Goal: Task Accomplishment & Management: Complete application form

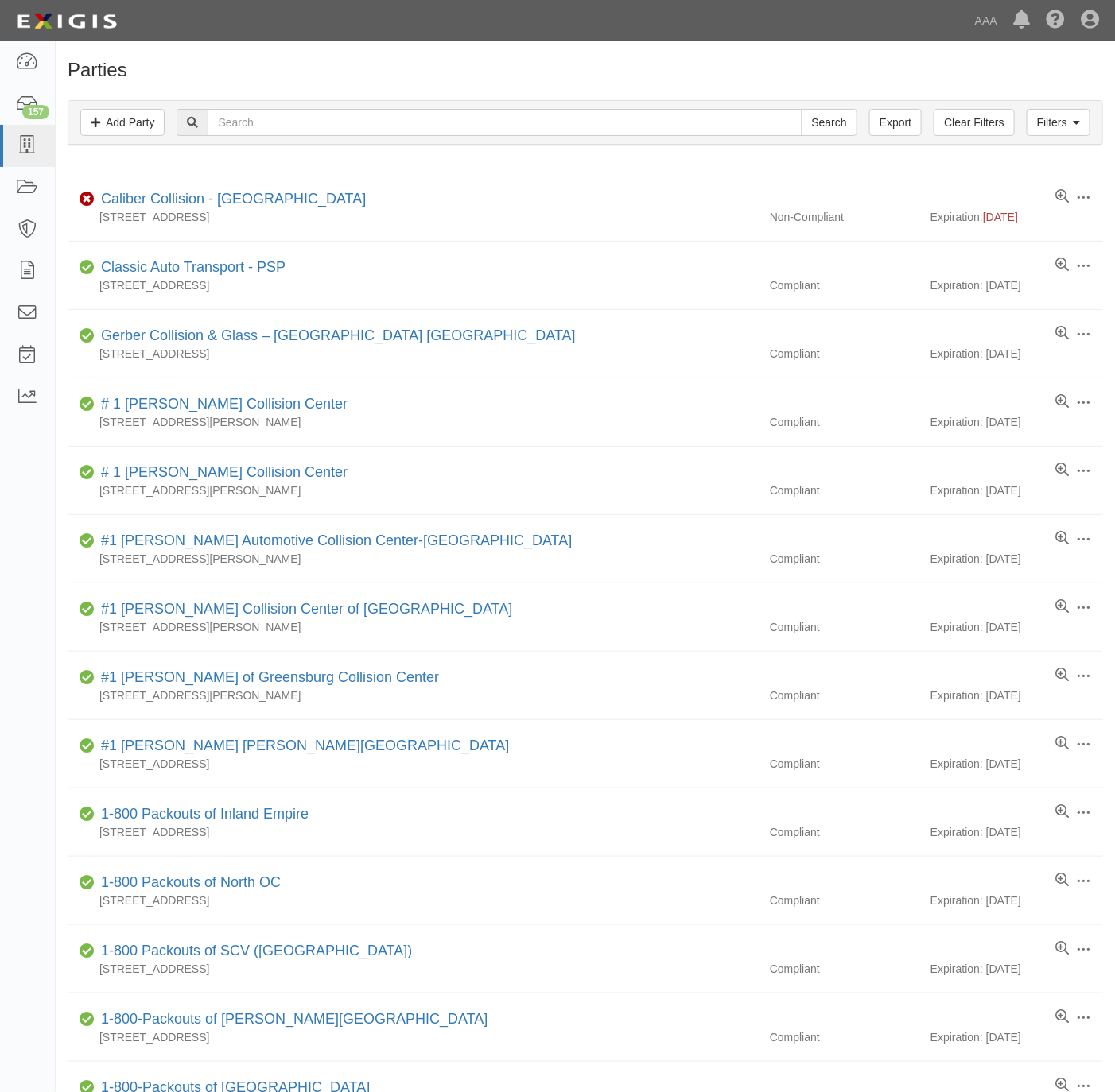
click at [569, 141] on div "Filters Add Party Clear Filters Export Search Filters" at bounding box center [585, 123] width 1034 height 44
click at [630, 129] on input "text" at bounding box center [505, 122] width 594 height 27
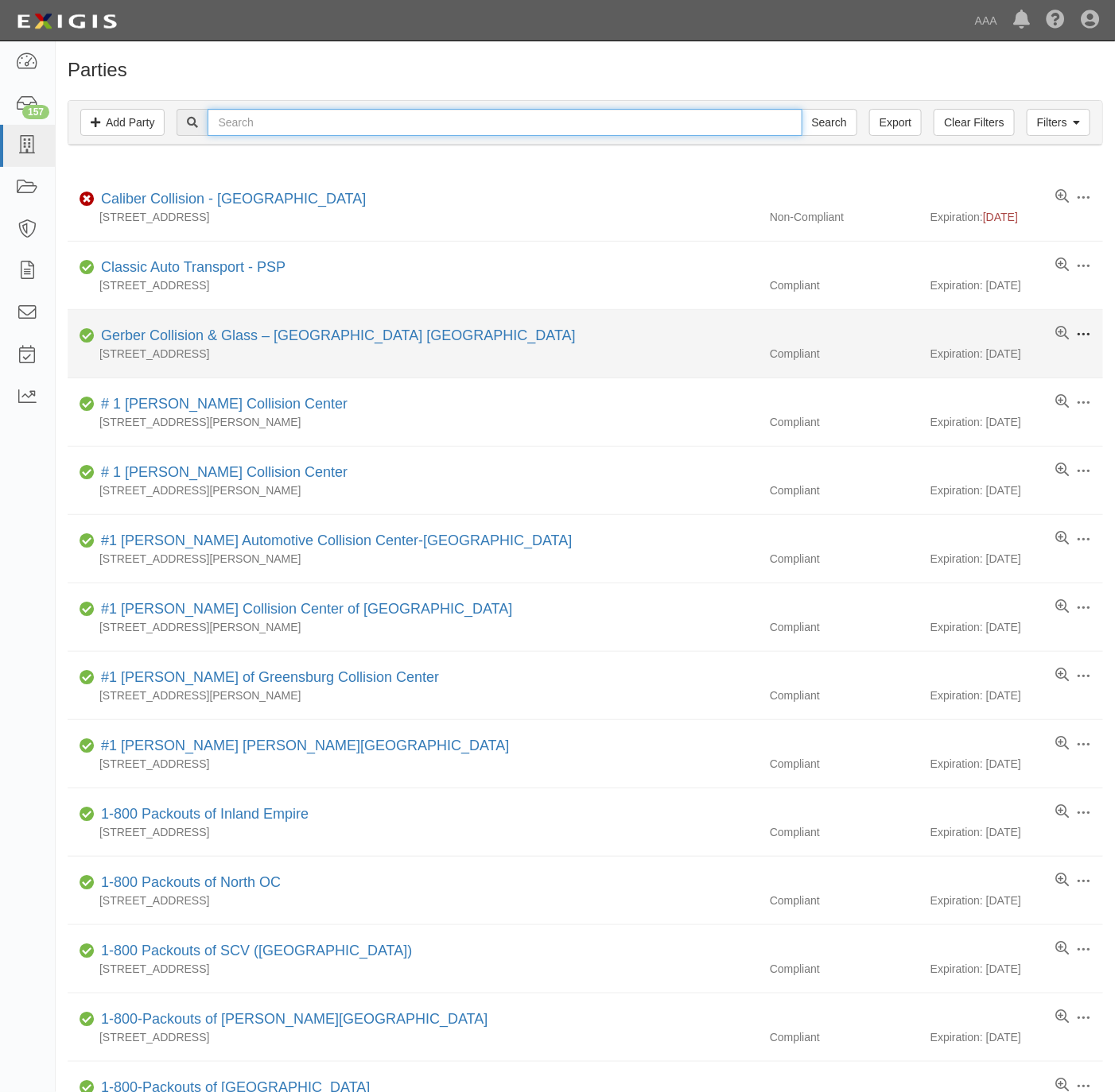
paste input "California Roadside West,"
type input "California Roadside West"
click at [801, 108] on input "Search" at bounding box center [829, 122] width 56 height 27
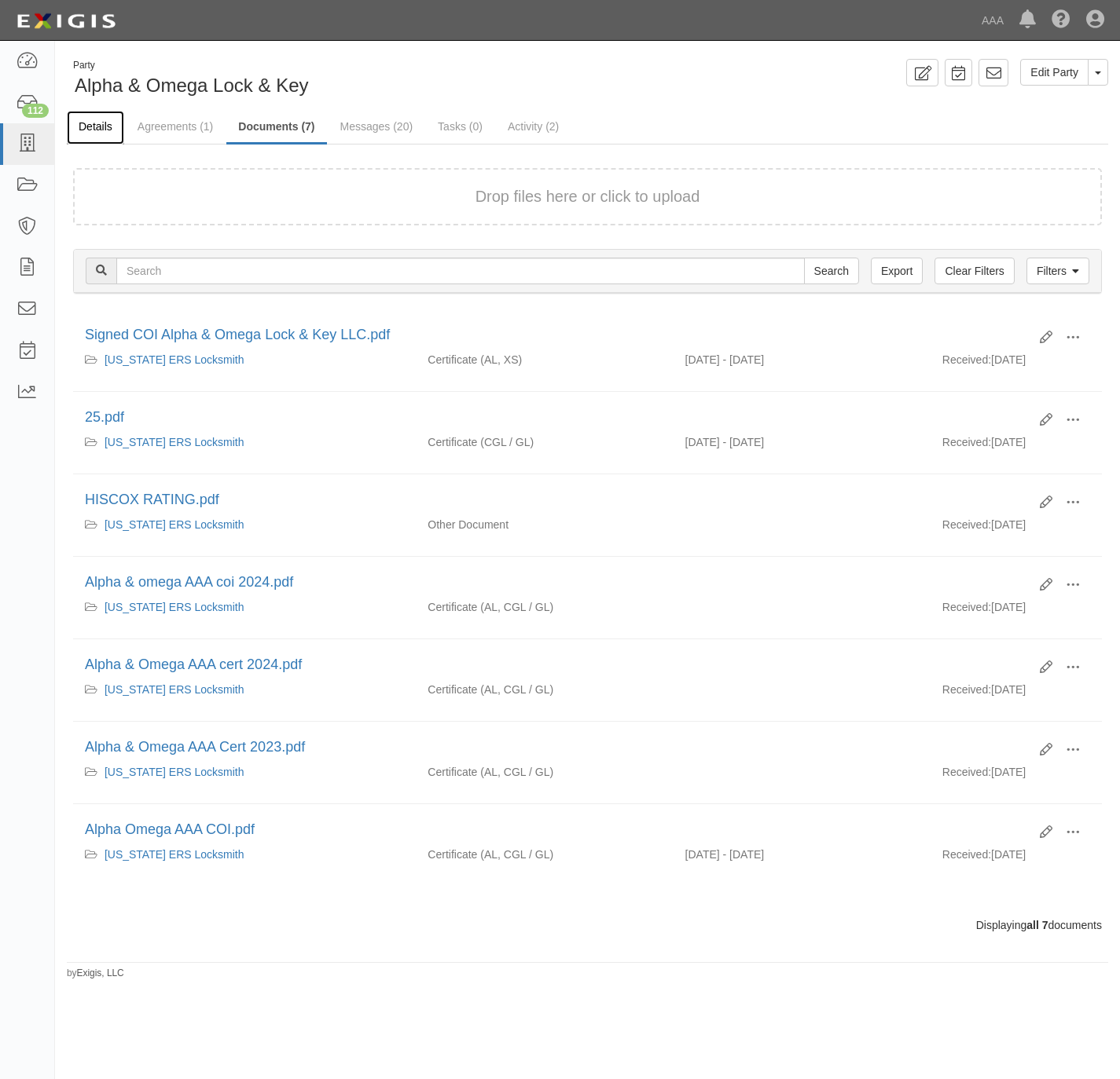
click at [104, 127] on link "Details" at bounding box center [96, 128] width 58 height 34
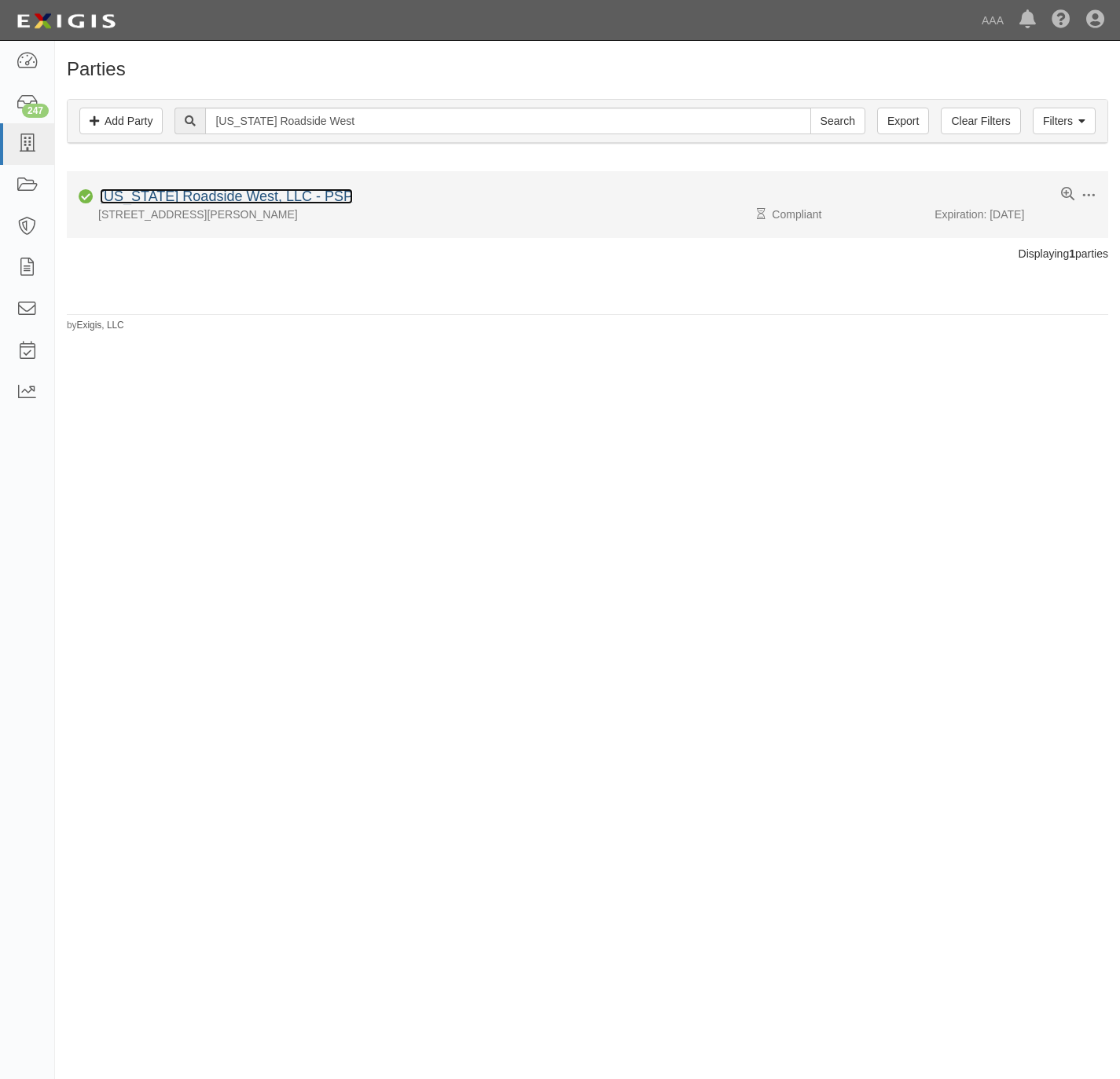
click at [223, 198] on link "California Roadside West, LLC - PSP" at bounding box center [226, 195] width 253 height 15
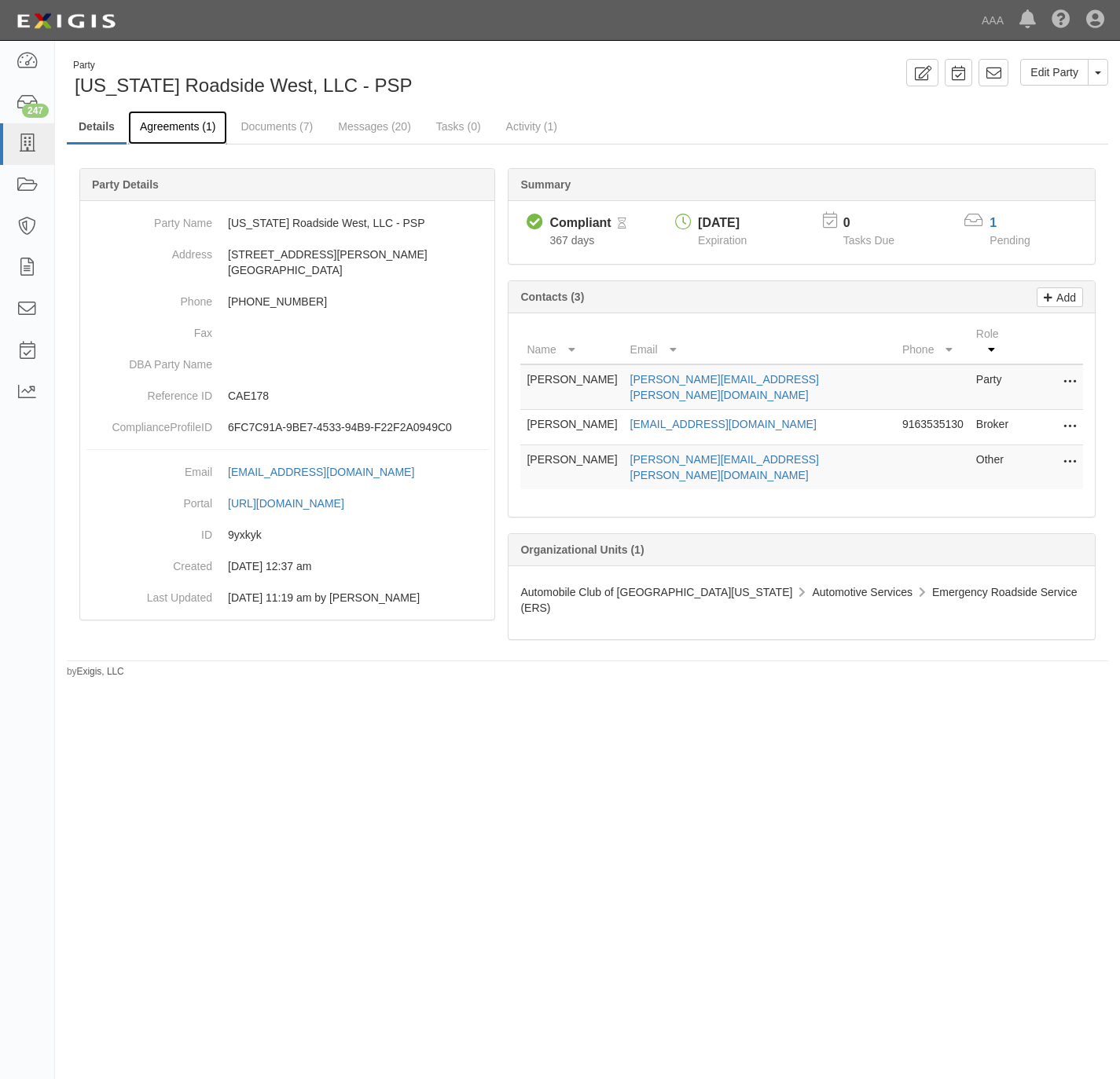
click at [185, 131] on link "Agreements (1)" at bounding box center [178, 128] width 99 height 34
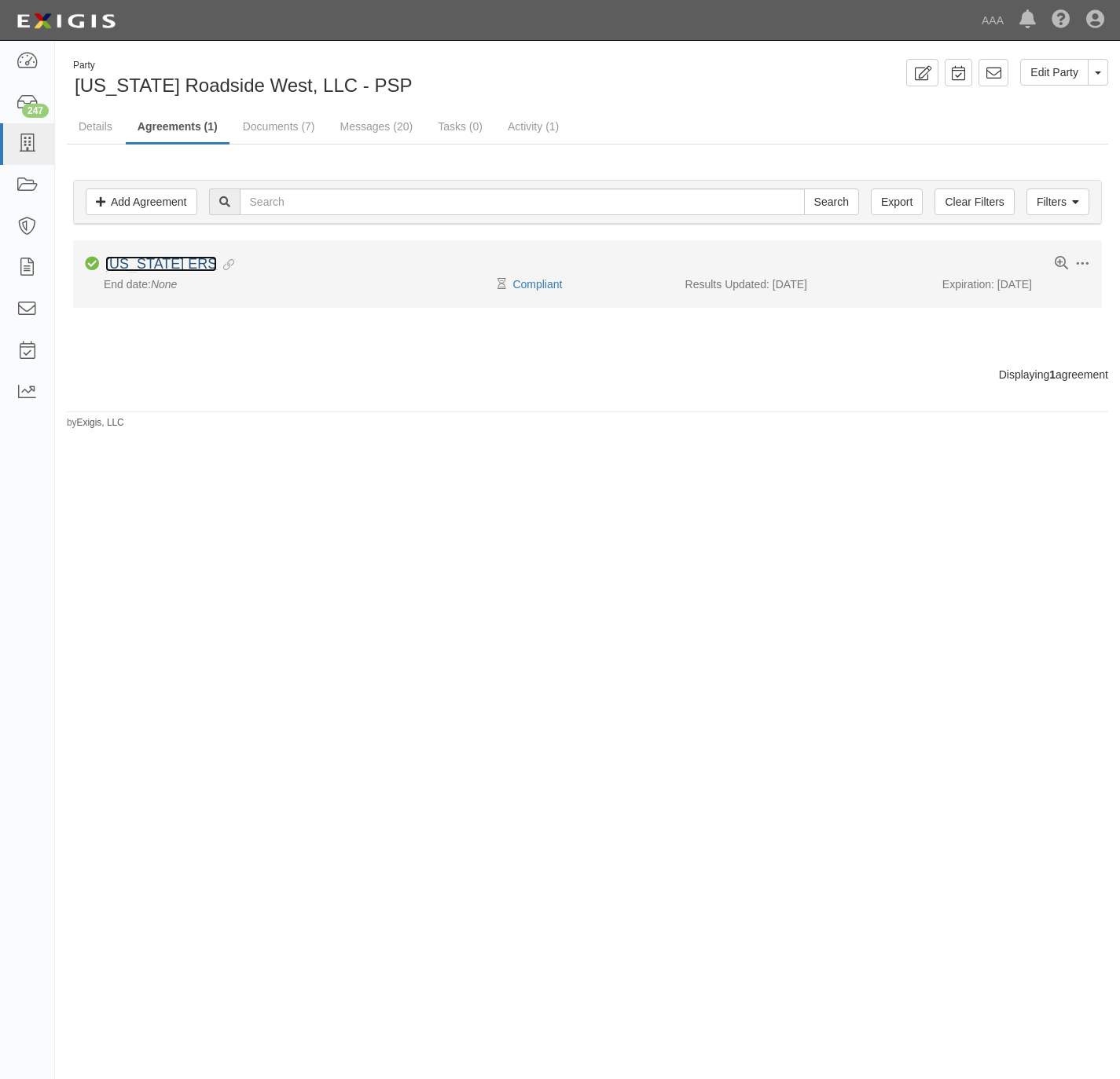
click at [157, 267] on link "[US_STATE] ERS" at bounding box center [161, 263] width 112 height 15
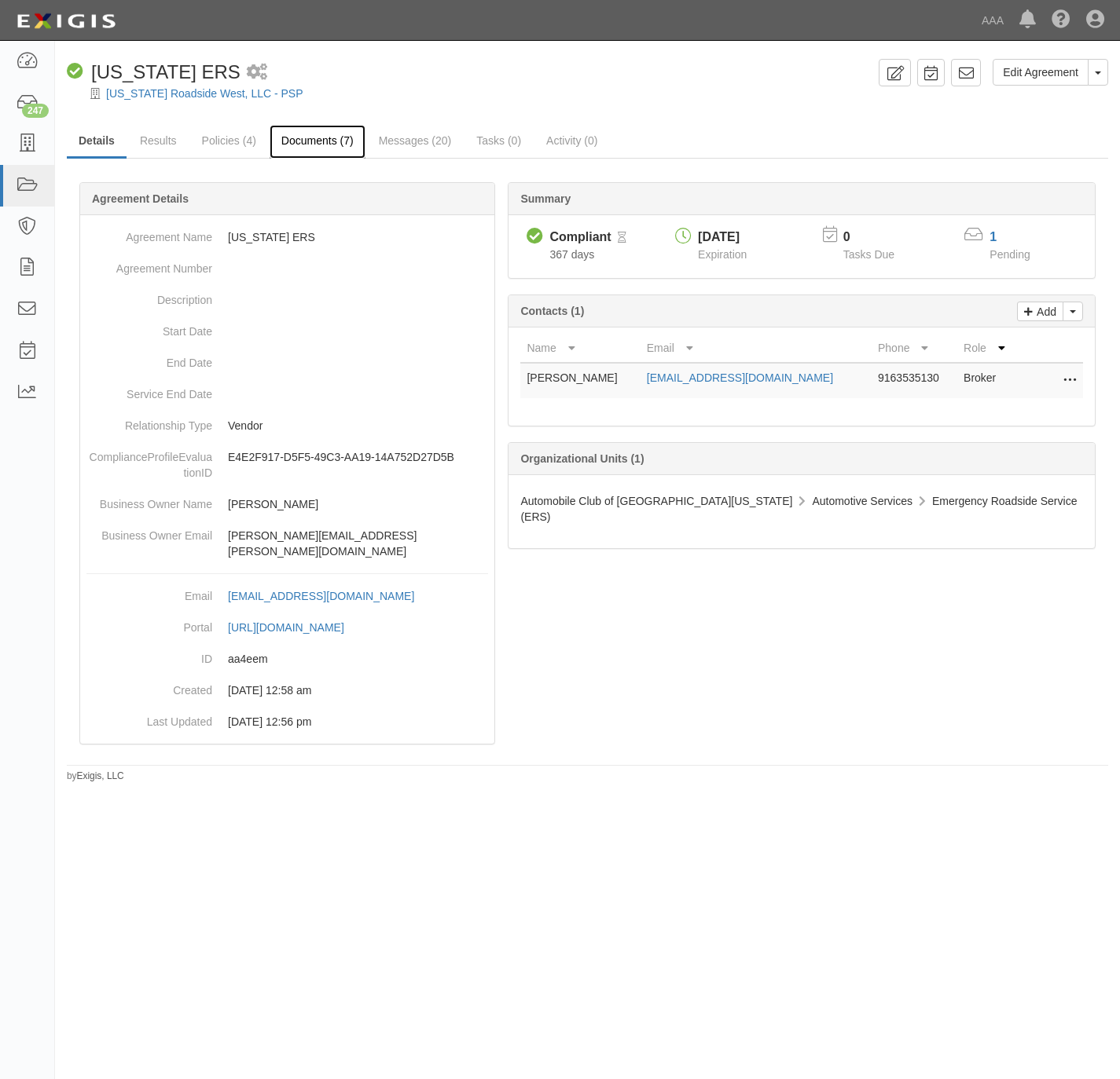
drag, startPoint x: 316, startPoint y: 144, endPoint x: 640, endPoint y: 287, distance: 354.2
click at [316, 146] on link "Documents (7)" at bounding box center [317, 141] width 96 height 32
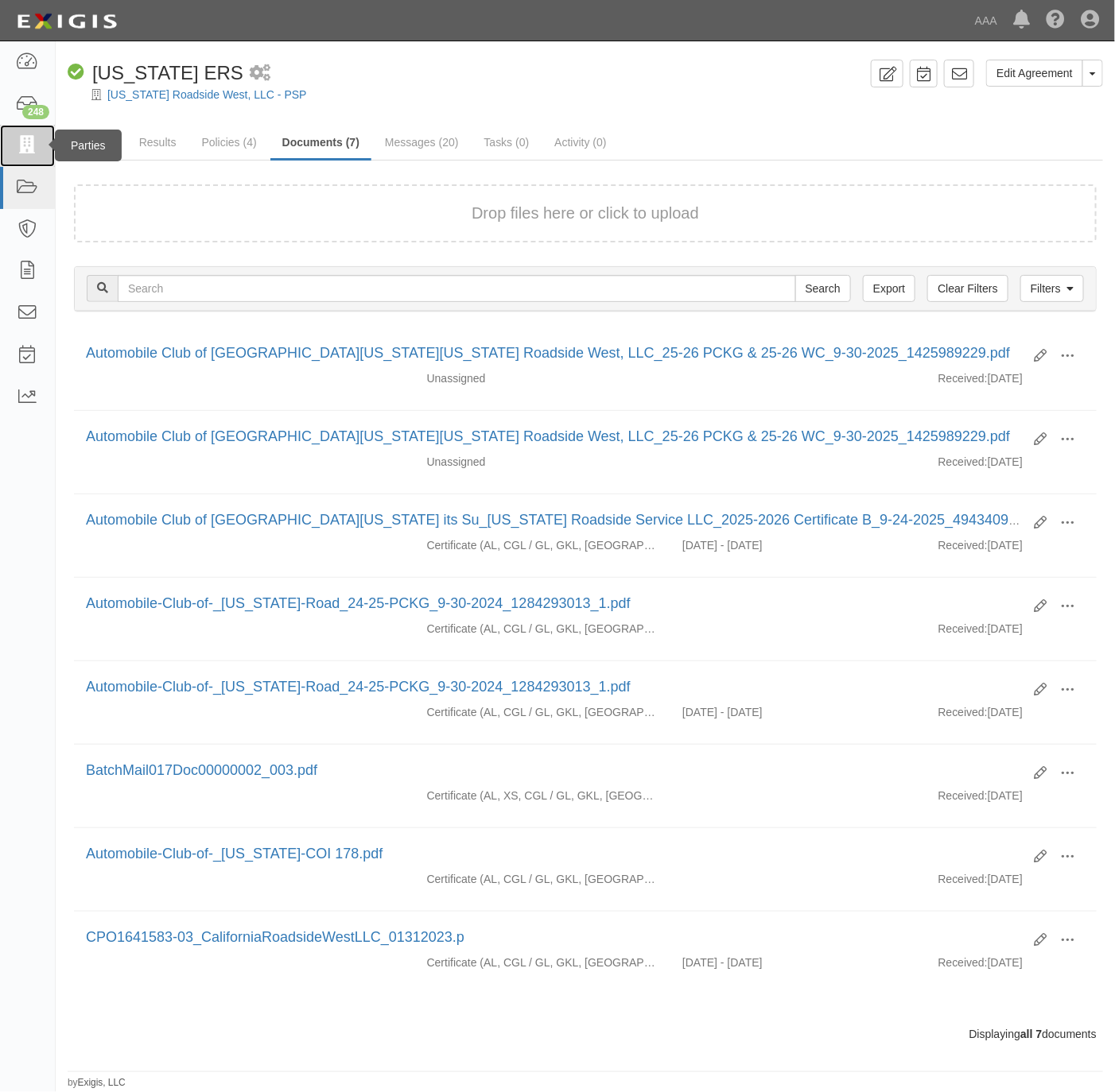
click at [22, 150] on icon at bounding box center [26, 146] width 22 height 18
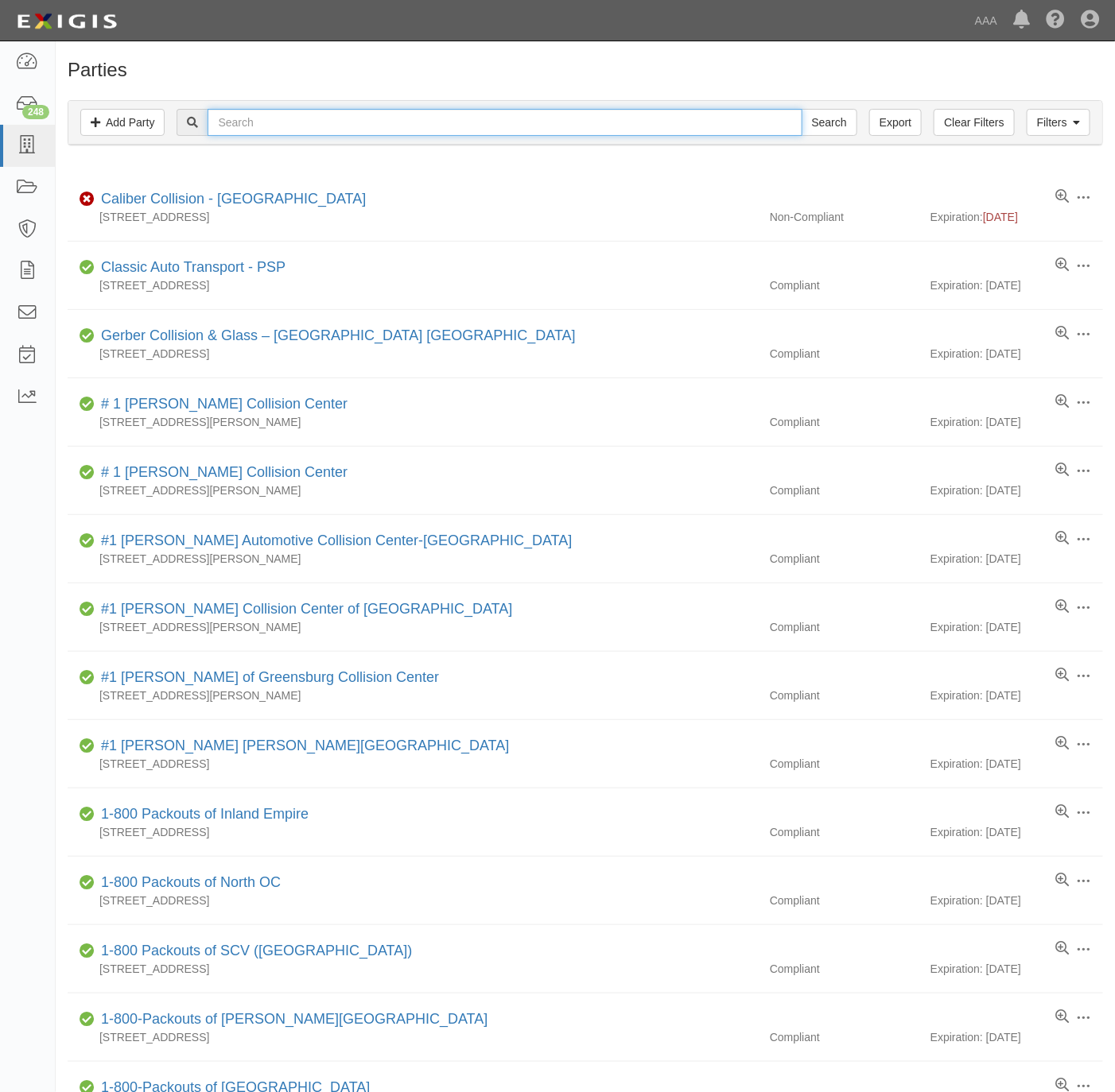
click at [587, 136] on input "text" at bounding box center [505, 122] width 594 height 27
paste input "Brea Towing Services,"
click at [801, 108] on input "Search" at bounding box center [829, 122] width 56 height 27
type input "Brea Towing Services"
click at [801, 108] on input "Search" at bounding box center [829, 122] width 56 height 27
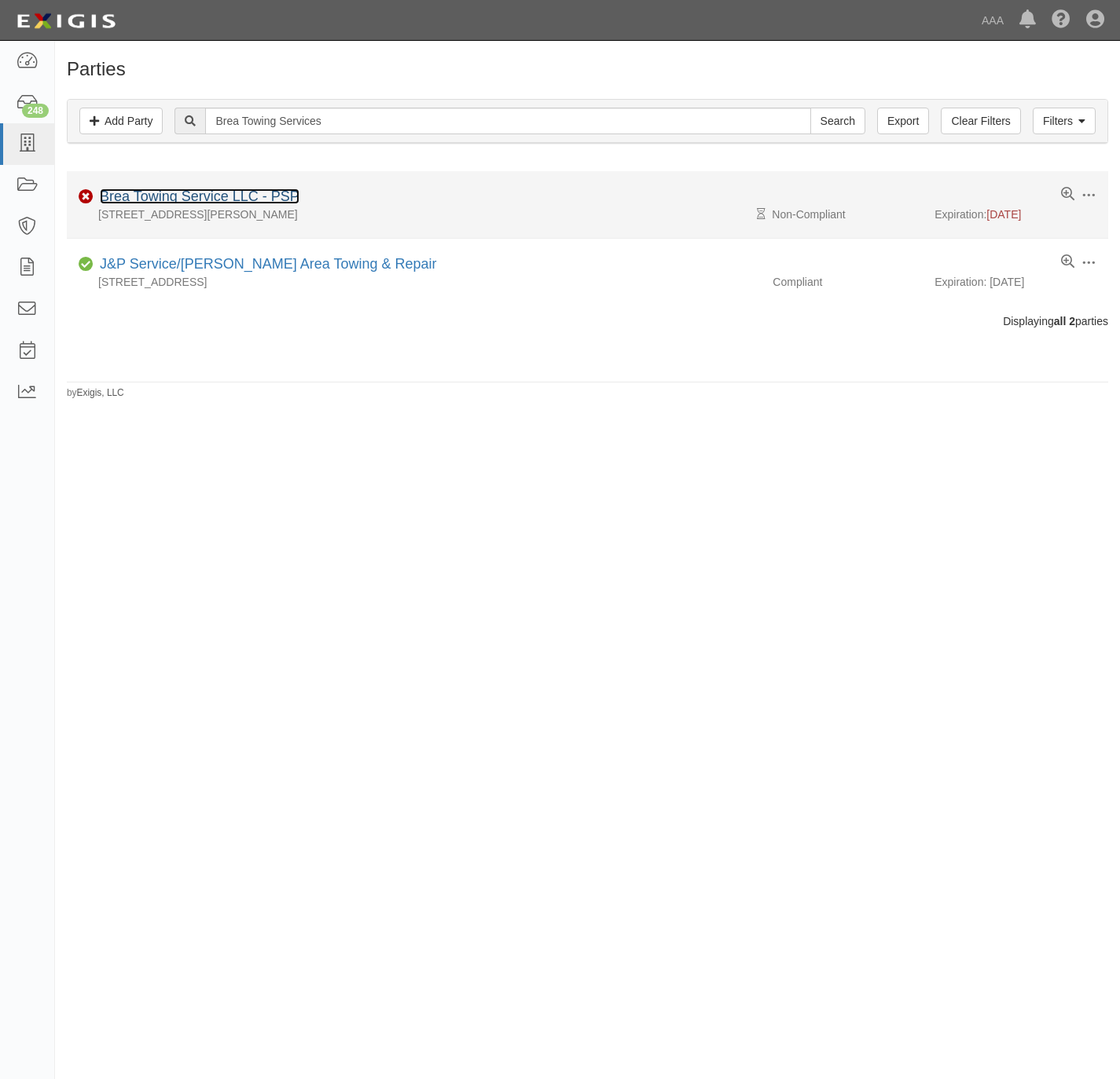
click at [191, 200] on link "Brea Towing Service LLC - PSP" at bounding box center [200, 195] width 200 height 15
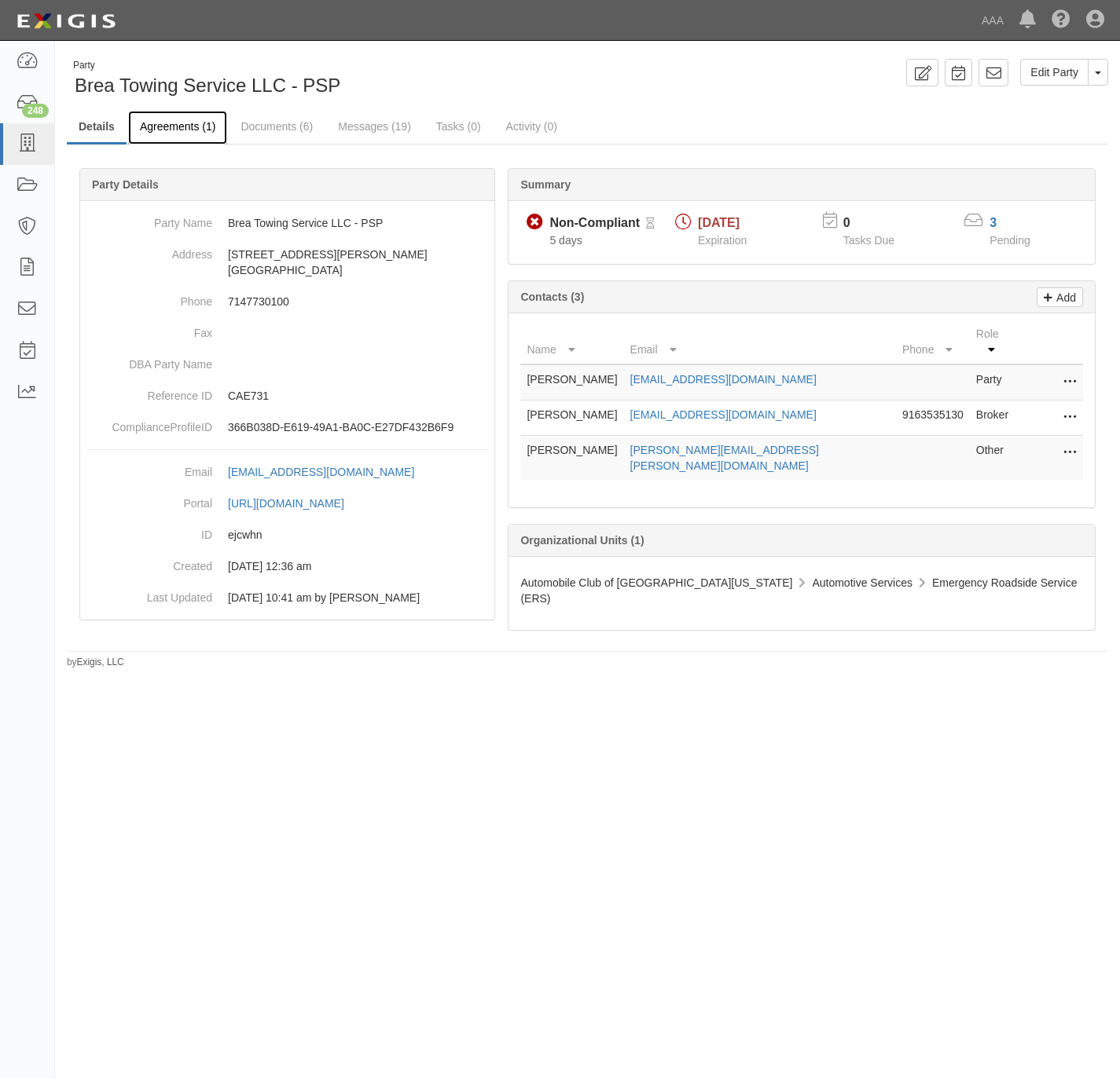
click at [187, 127] on link "Agreements (1)" at bounding box center [178, 128] width 99 height 34
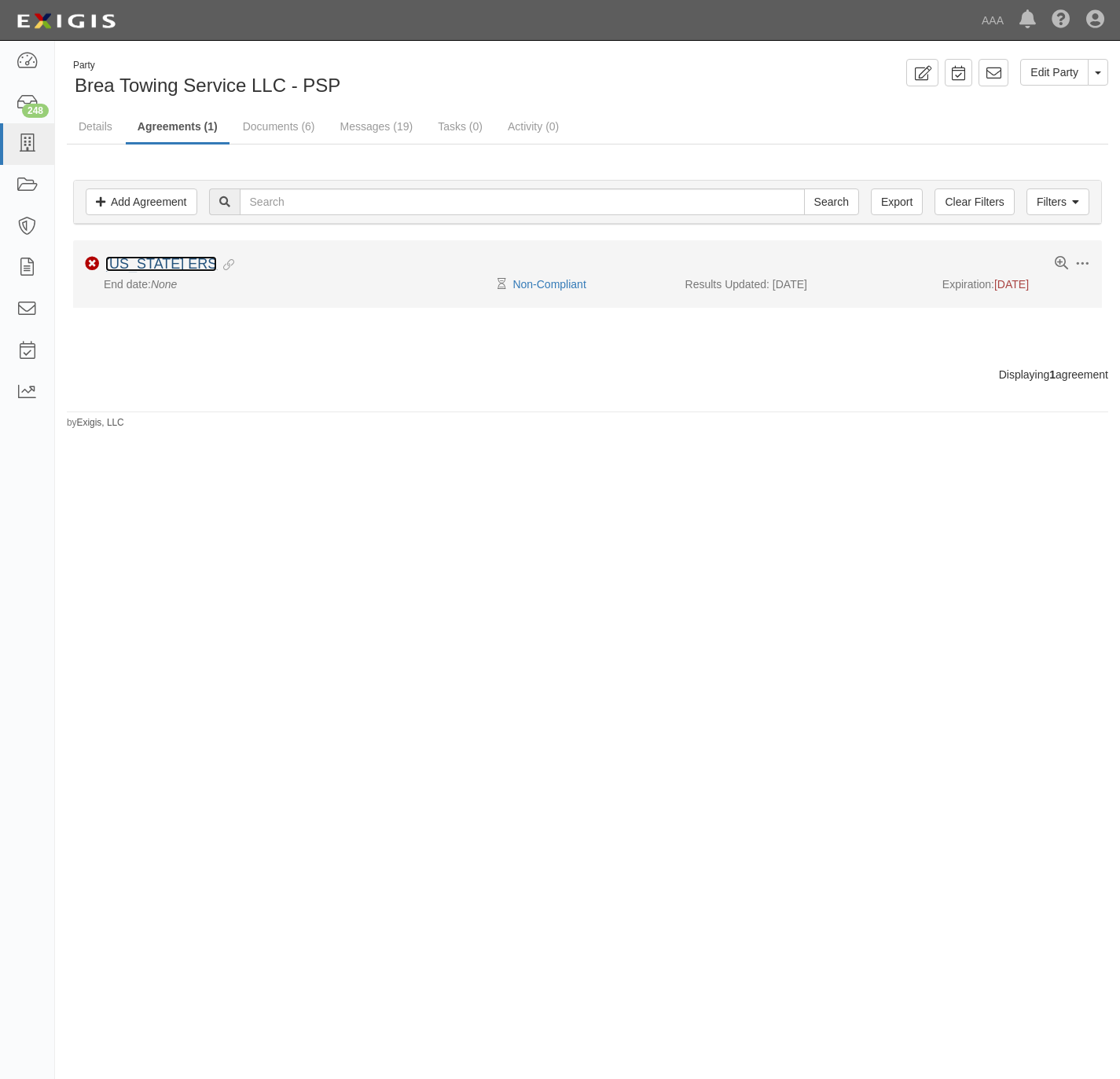
click at [158, 269] on link "[US_STATE] ERS" at bounding box center [161, 263] width 112 height 15
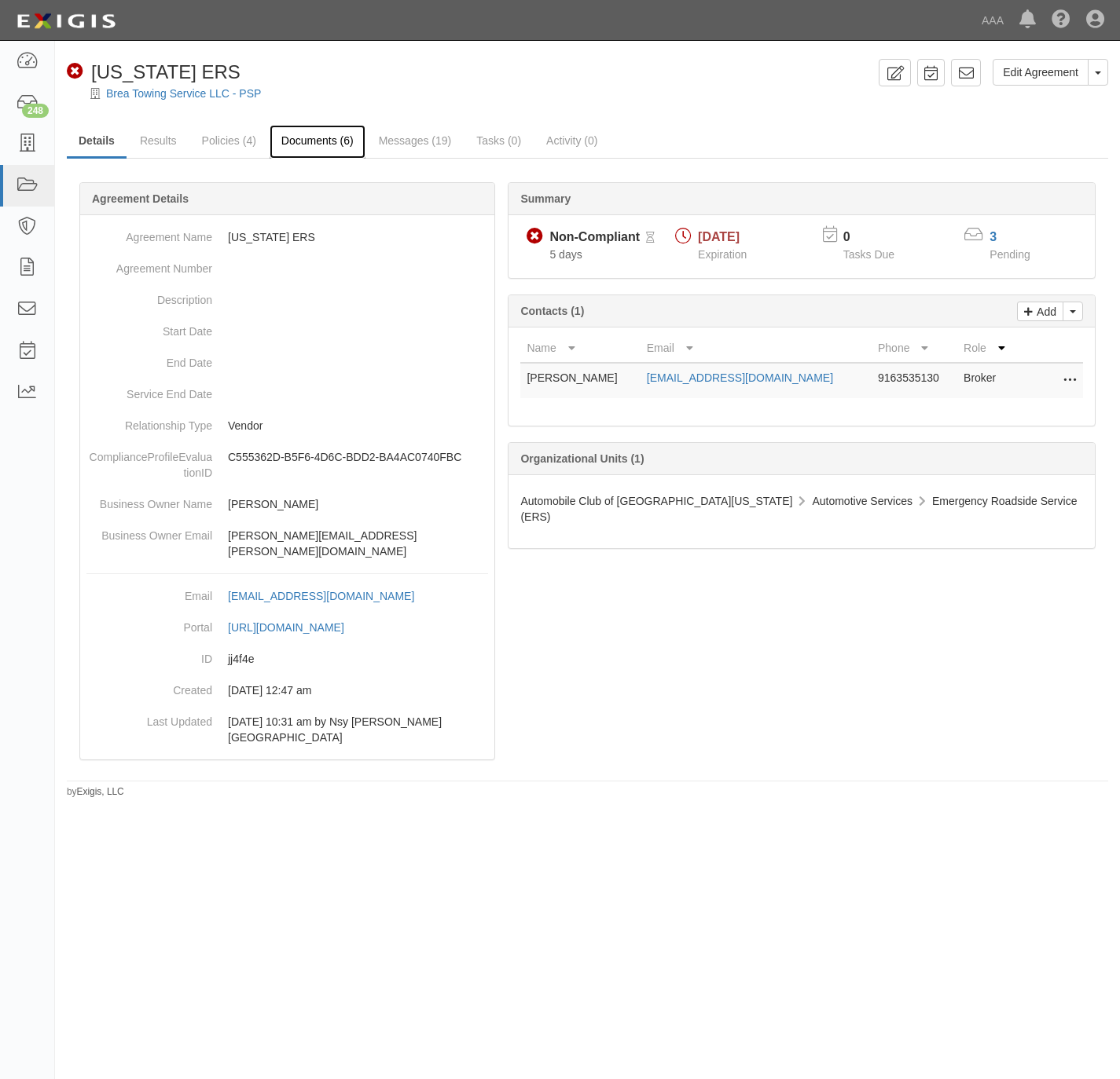
click at [300, 144] on link "Documents (6)" at bounding box center [317, 142] width 96 height 34
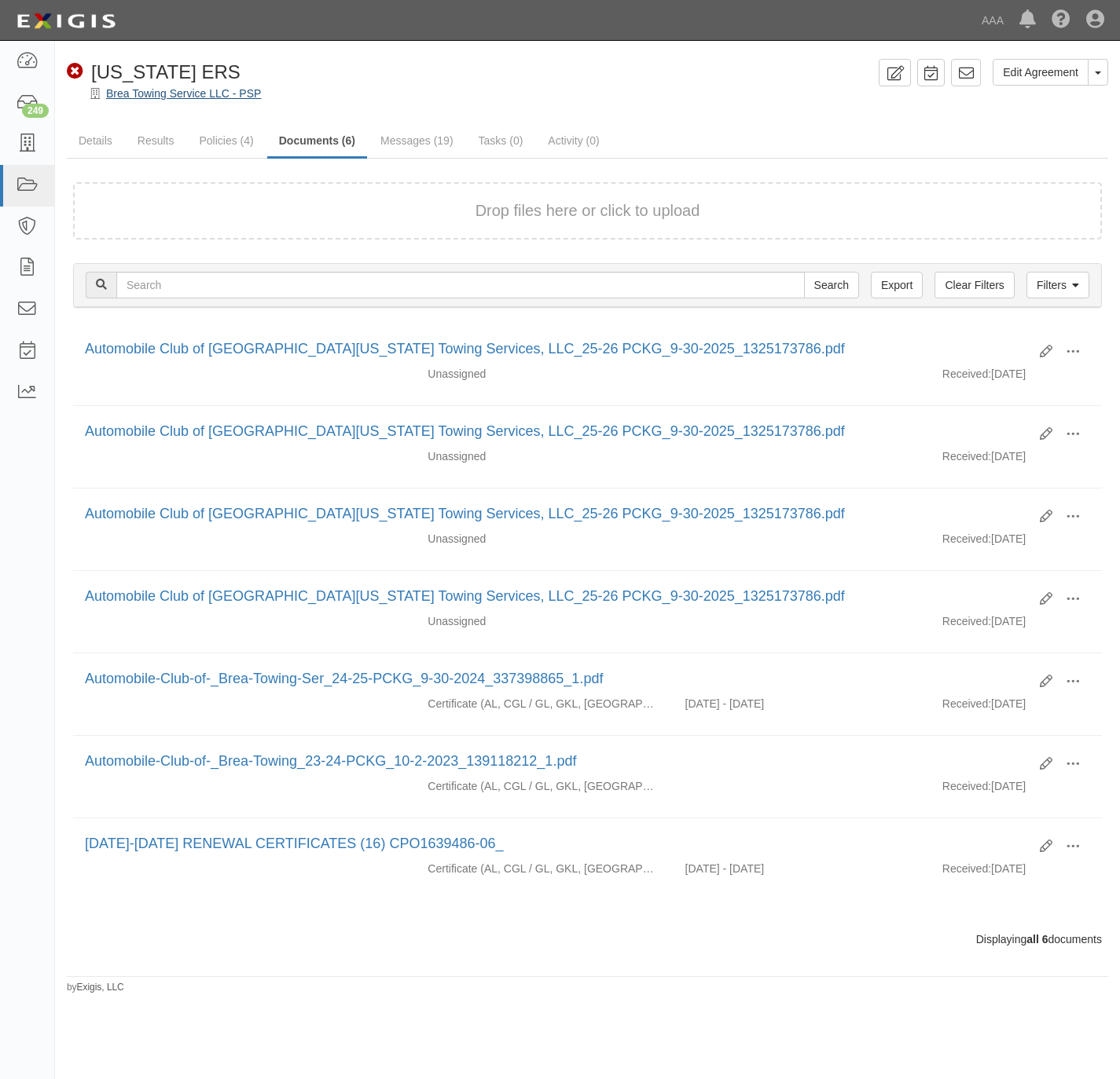
click at [135, 102] on div at bounding box center [587, 107] width 1065 height 12
click at [139, 95] on link "Brea Towing Service LLC - PSP" at bounding box center [184, 94] width 155 height 13
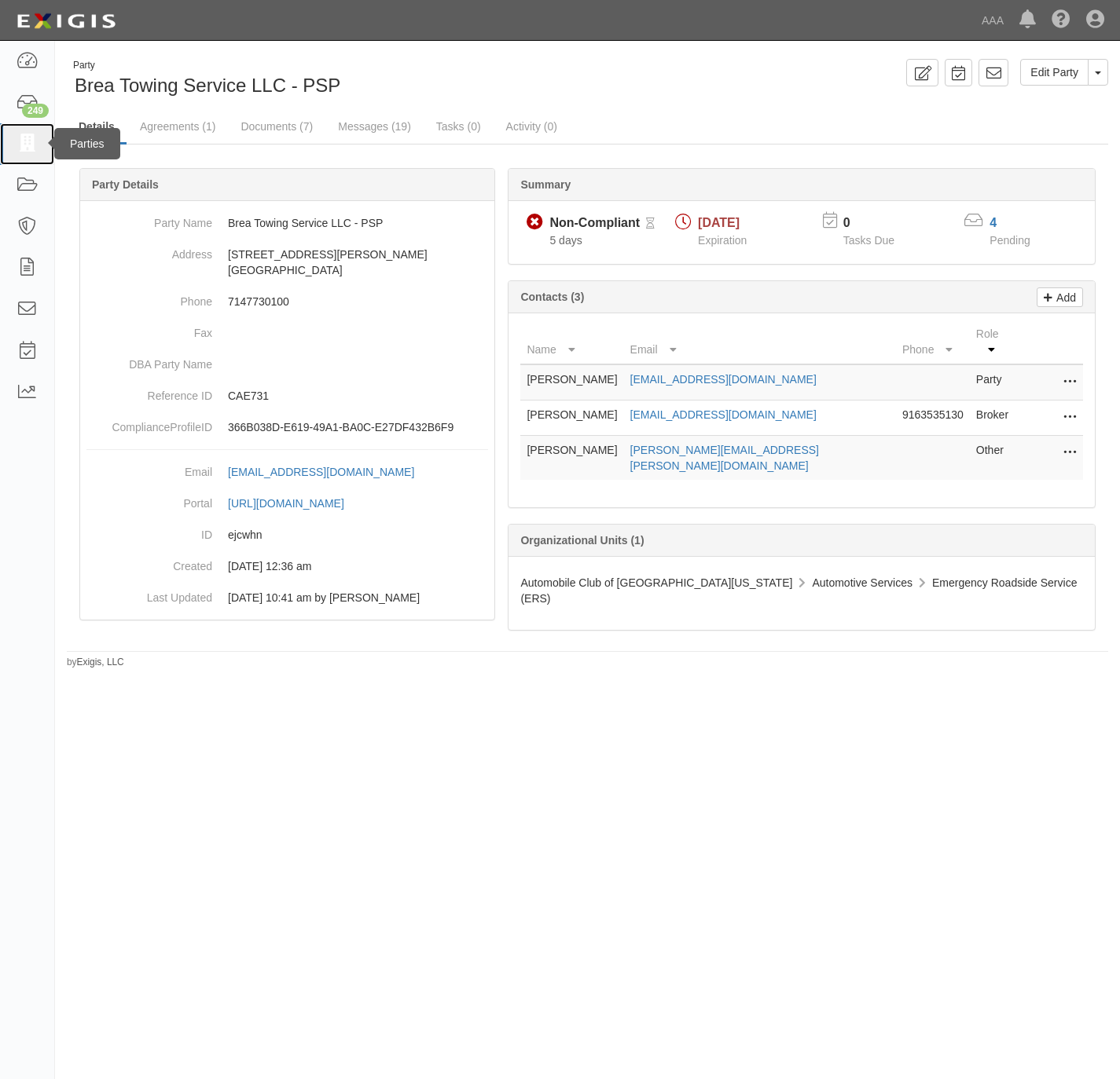
click at [23, 153] on link at bounding box center [27, 144] width 54 height 41
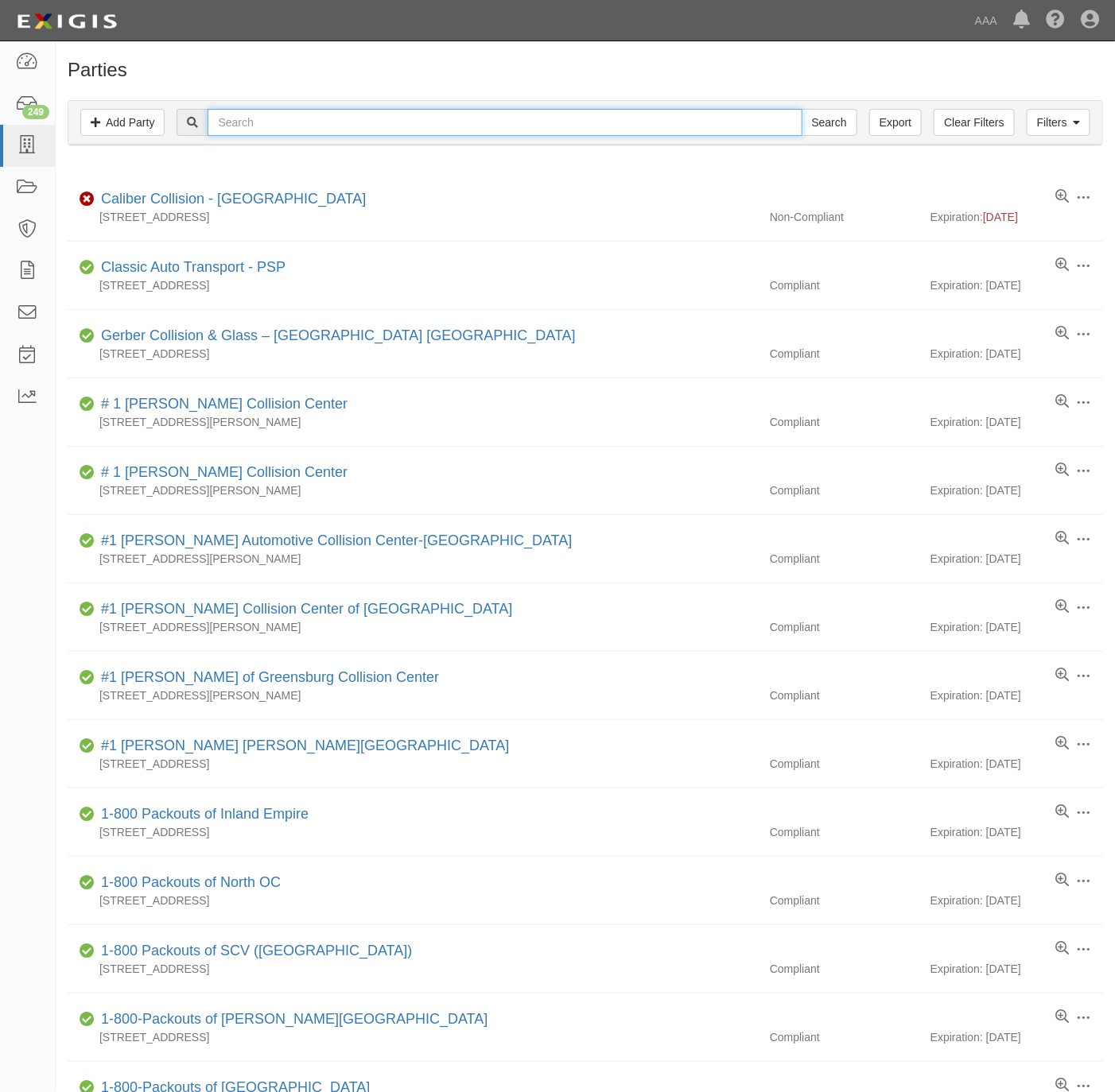
click at [313, 129] on input "text" at bounding box center [505, 122] width 594 height 27
paste input "Churchill"
type input "[PERSON_NAME]"
click at [823, 122] on input "Search" at bounding box center [829, 122] width 56 height 27
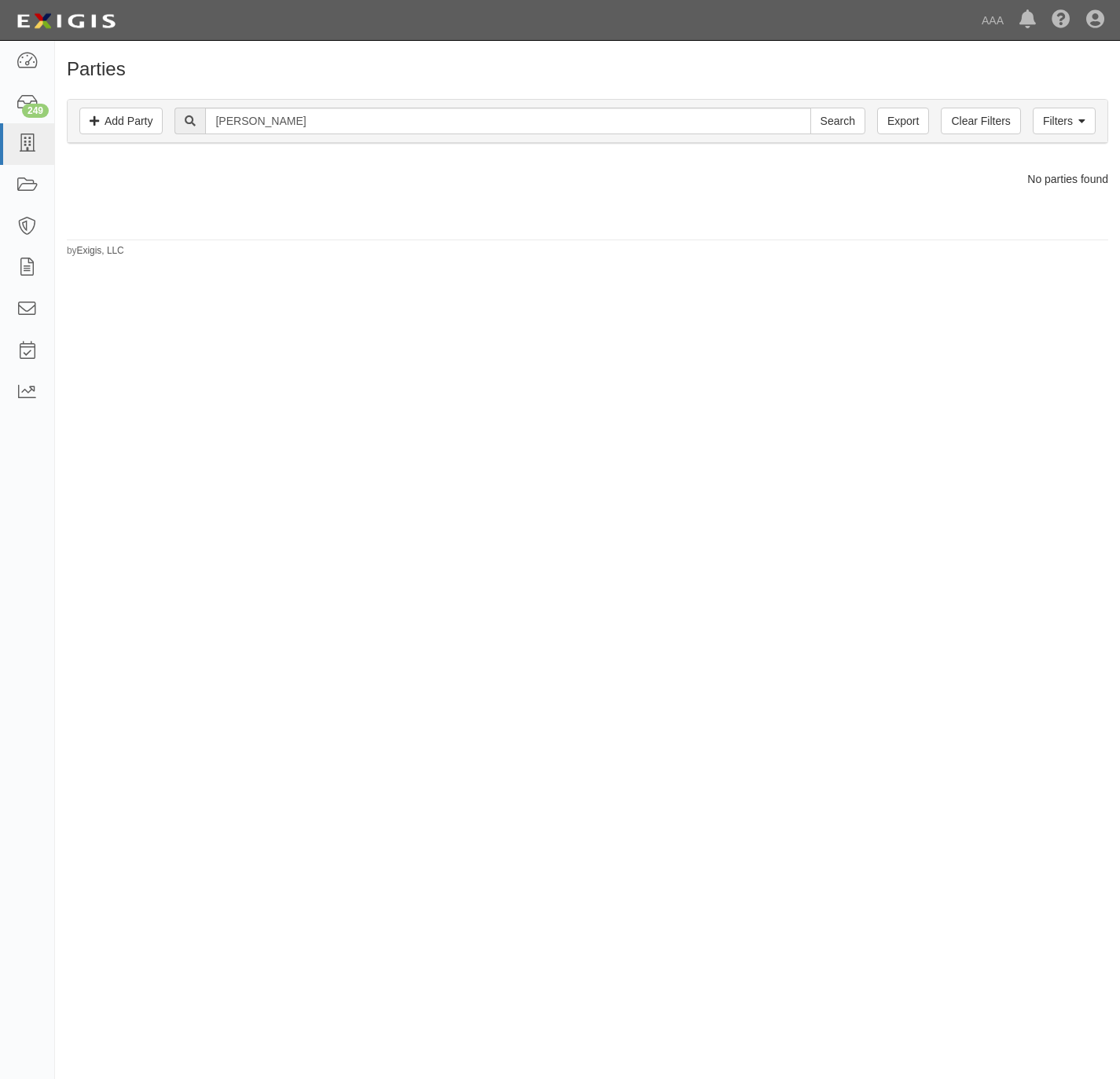
click at [396, 142] on div "Filters Add Party Clear Filters Export [PERSON_NAME] Search Filters" at bounding box center [587, 122] width 1040 height 43
click at [404, 123] on input "[PERSON_NAME]" at bounding box center [508, 121] width 606 height 27
type input "[PERSON_NAME] op"
click at [810, 107] on input "Search" at bounding box center [837, 121] width 55 height 27
click at [312, 125] on input "Churchill op" at bounding box center [508, 121] width 606 height 27
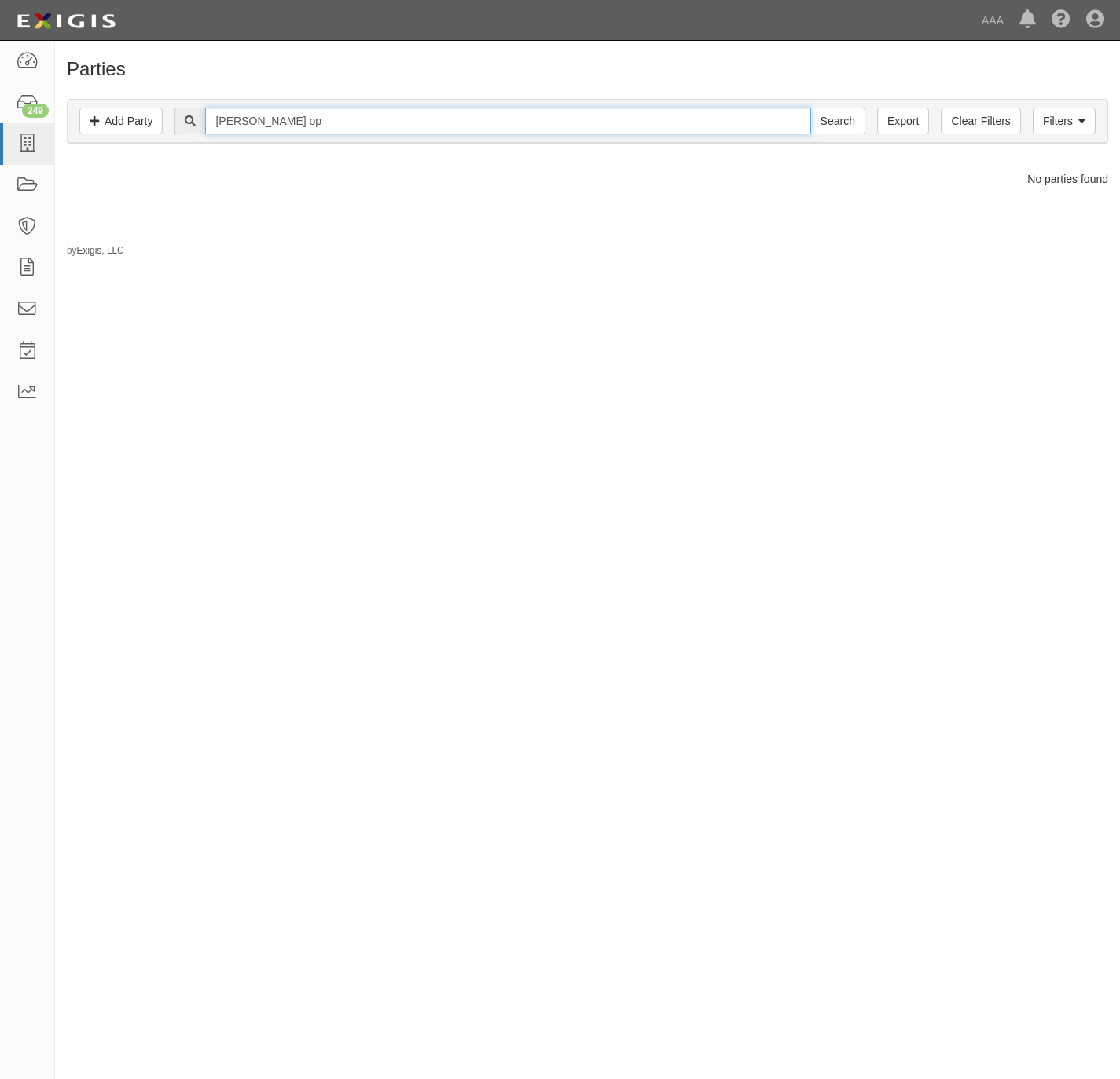
click at [312, 125] on input "Churchill op" at bounding box center [508, 121] width 606 height 27
paste input "Don Foshay'"
type input "[PERSON_NAME]"
click at [810, 107] on input "Search" at bounding box center [837, 121] width 55 height 27
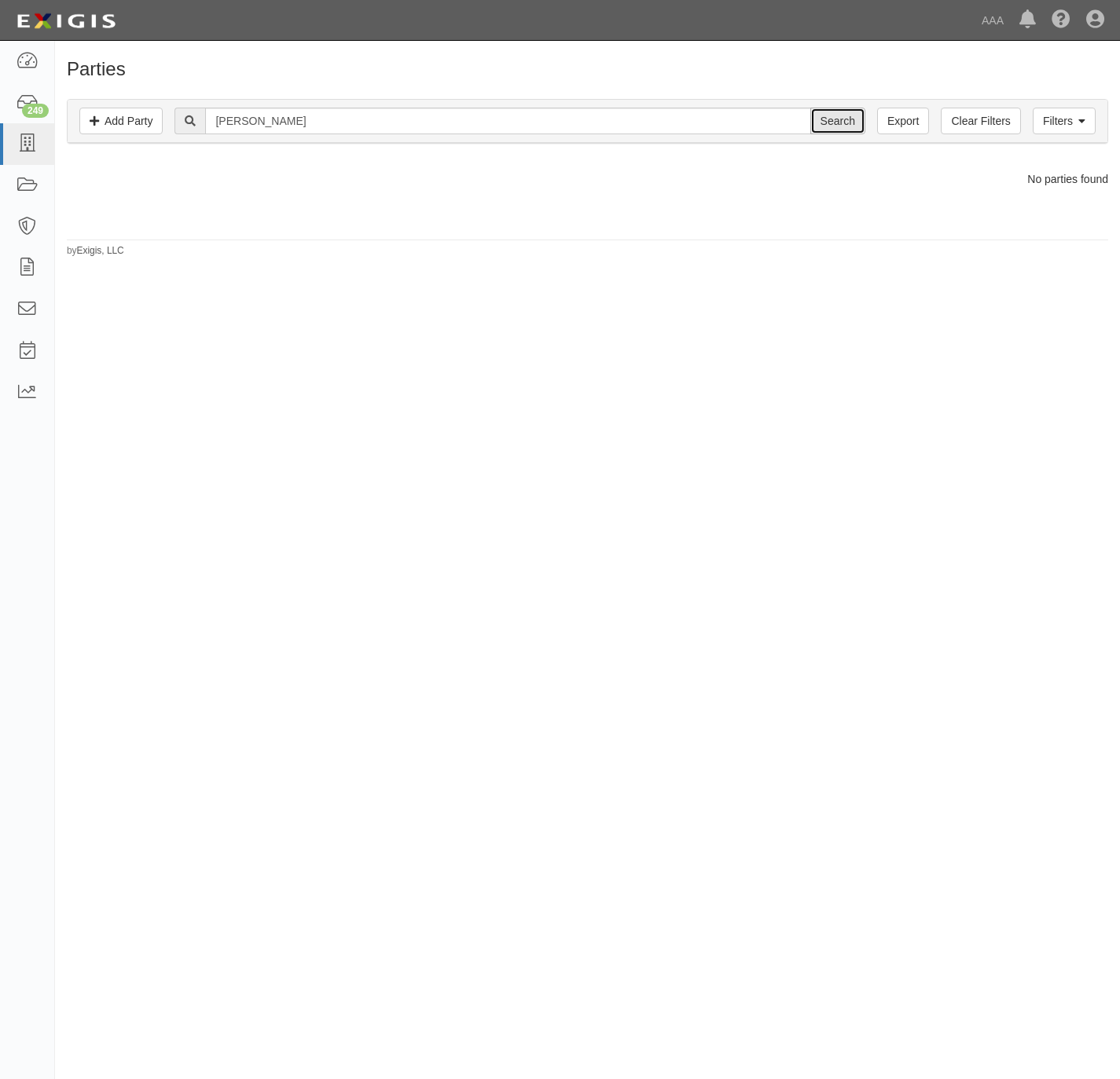
click at [851, 118] on input "Search" at bounding box center [837, 121] width 55 height 27
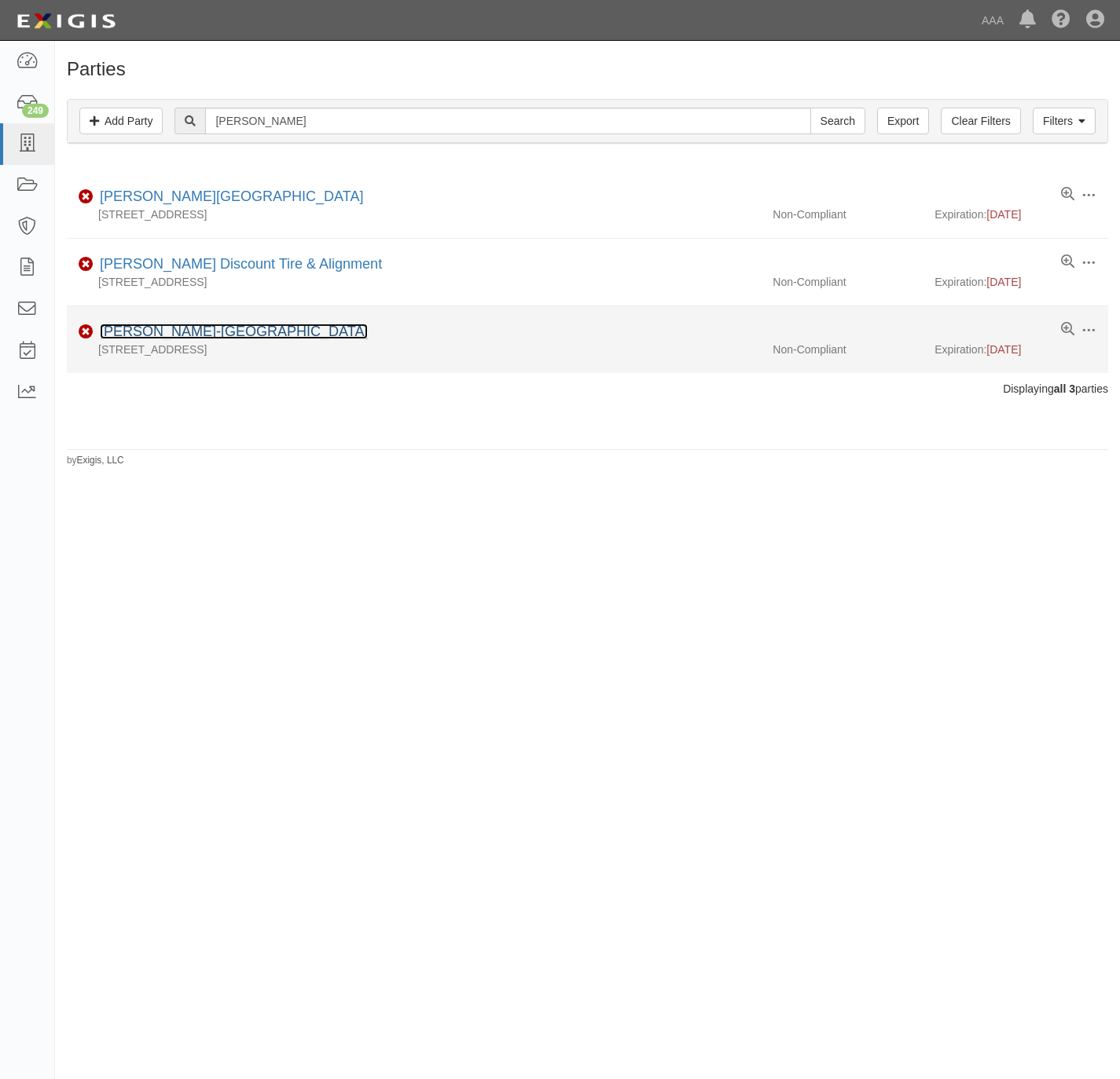
click at [206, 332] on link "Don Foshay's-South Portland" at bounding box center [233, 331] width 268 height 15
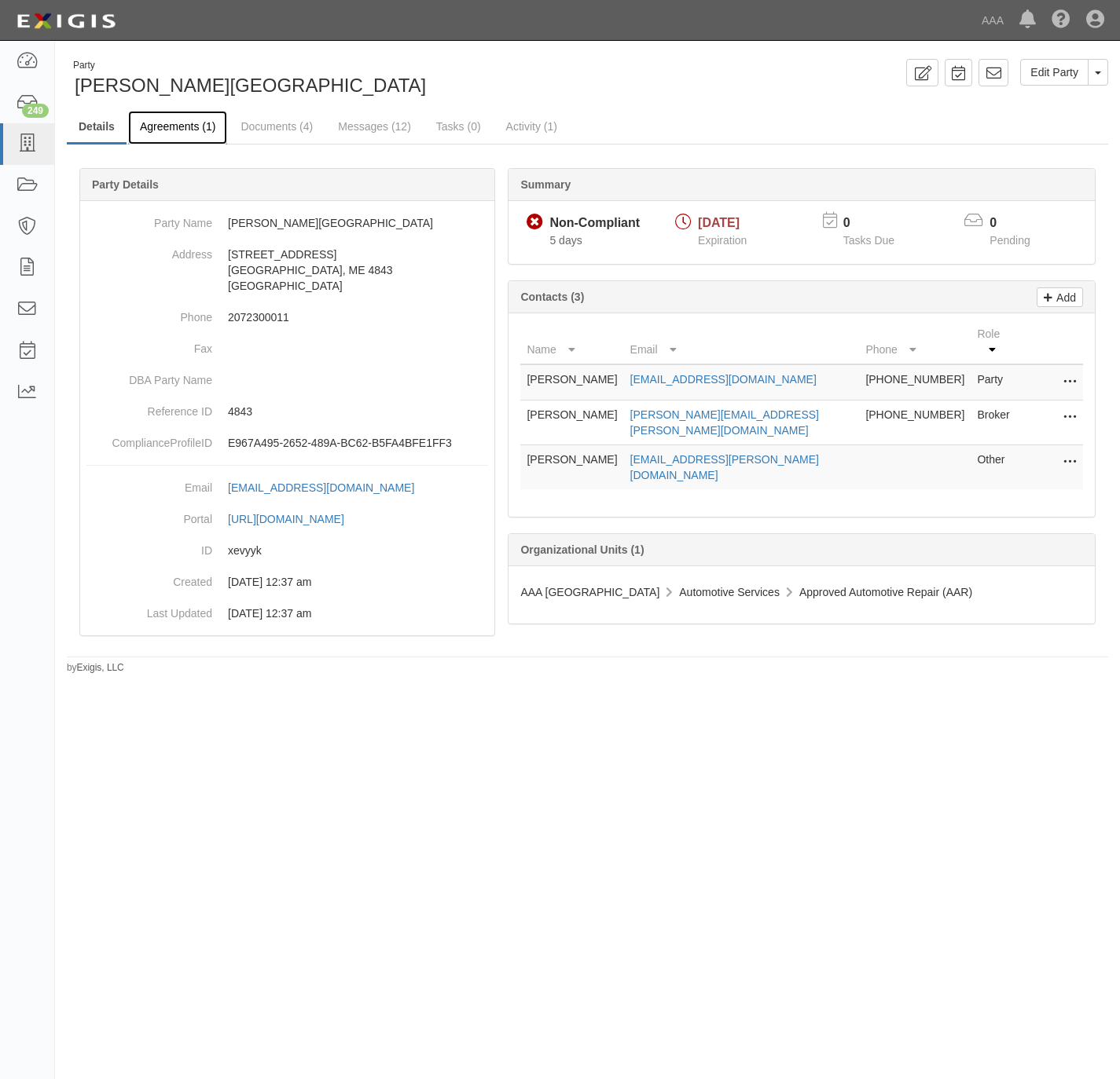
click at [175, 126] on link "Agreements (1)" at bounding box center [178, 128] width 99 height 34
click at [173, 132] on link "Agreements (1)" at bounding box center [178, 128] width 99 height 34
click at [168, 127] on link "Agreements (1)" at bounding box center [178, 128] width 99 height 34
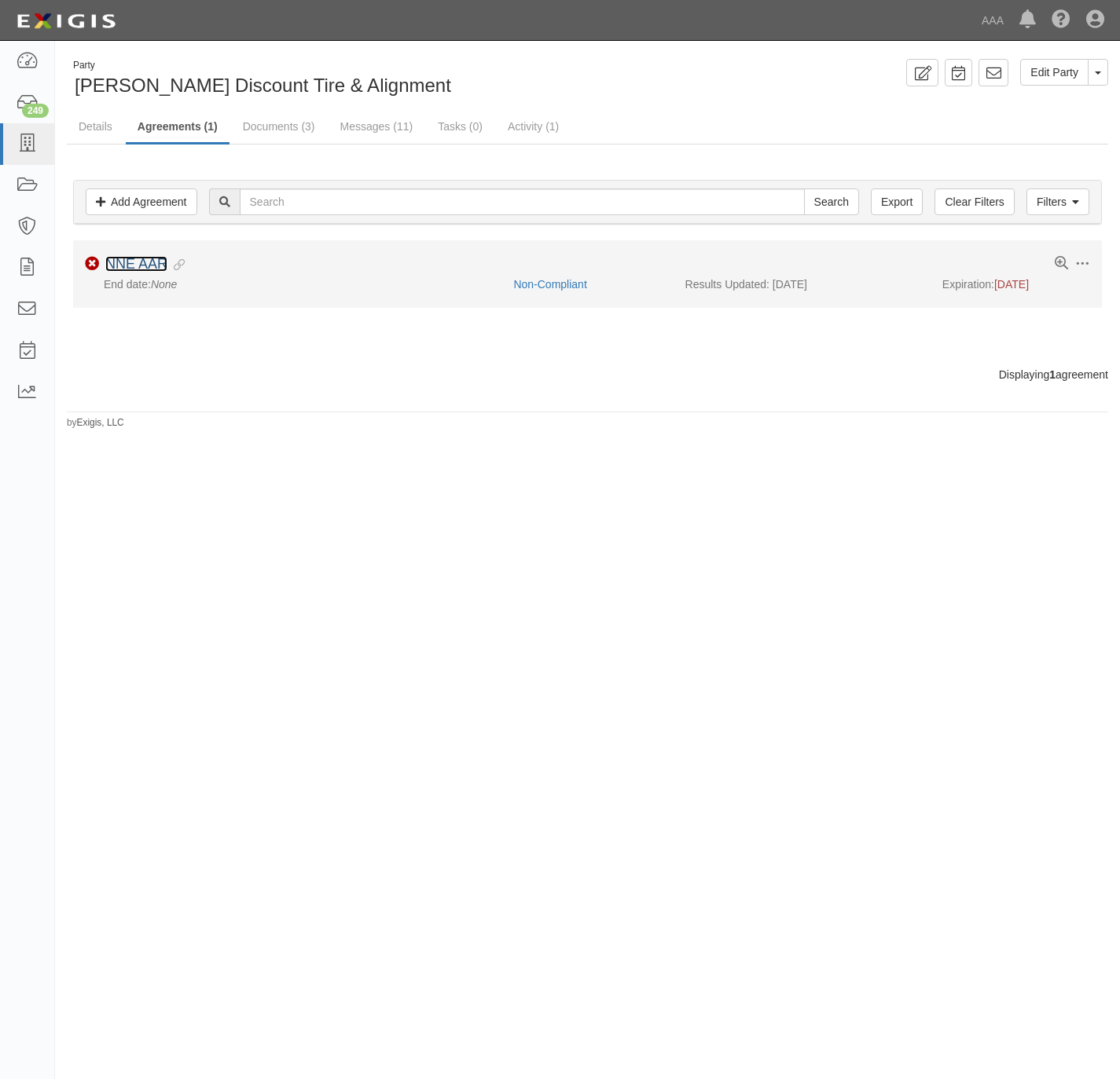
click at [130, 262] on link "NNE AAR" at bounding box center [136, 263] width 62 height 15
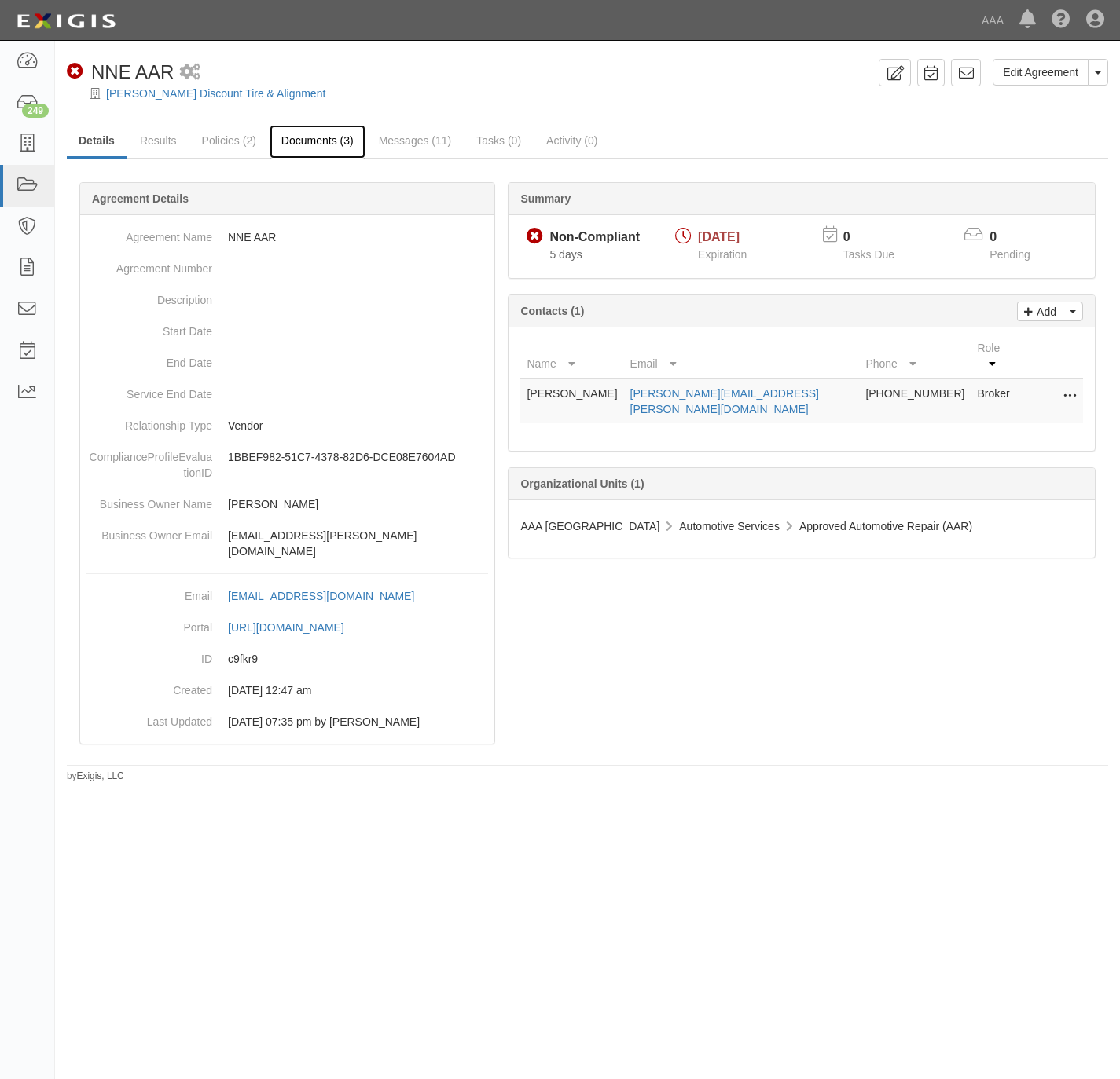
click at [296, 141] on link "Documents (3)" at bounding box center [317, 142] width 96 height 34
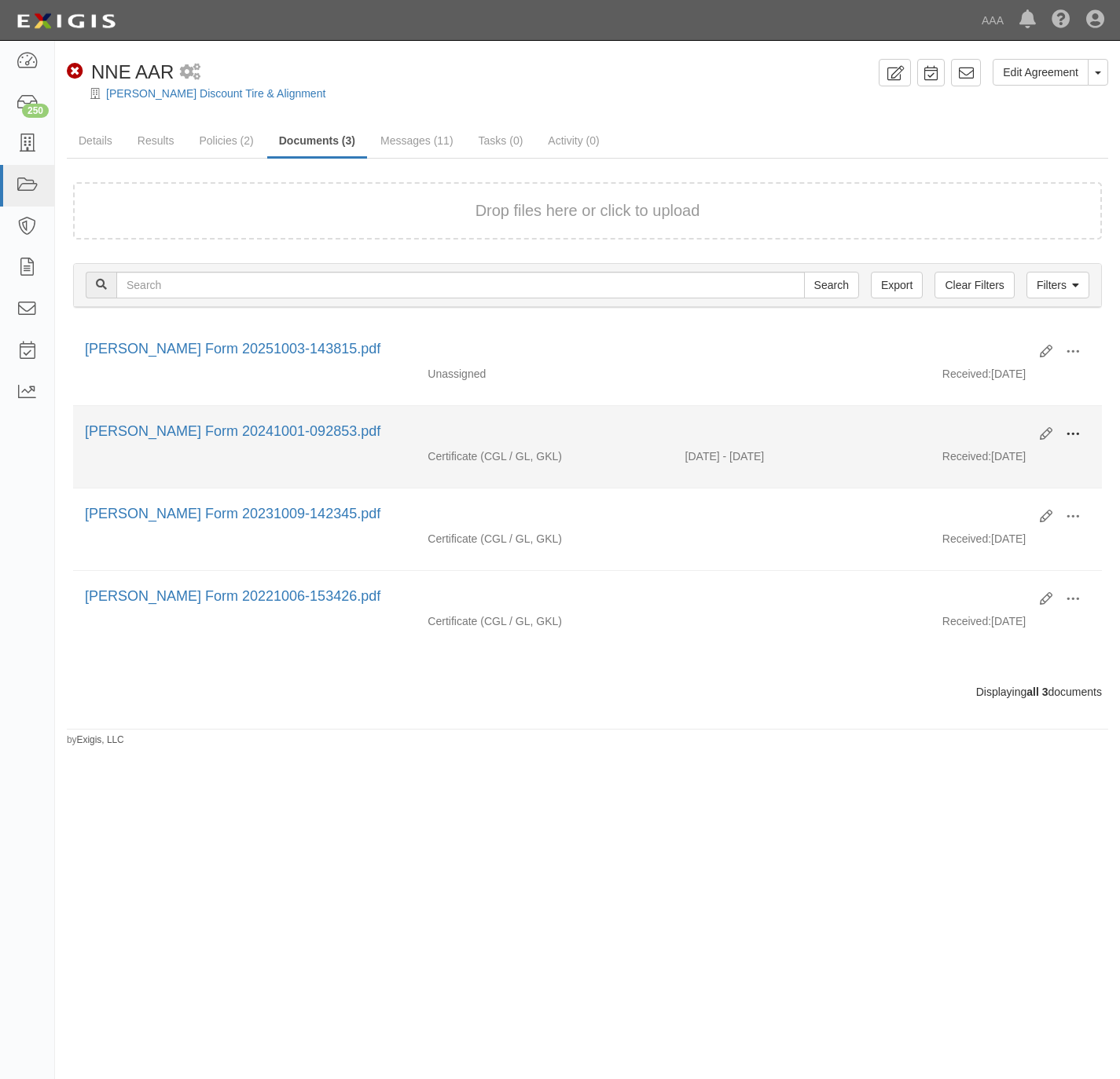
click at [1082, 427] on button at bounding box center [1072, 435] width 34 height 27
click at [1014, 464] on link "View" at bounding box center [997, 457] width 124 height 28
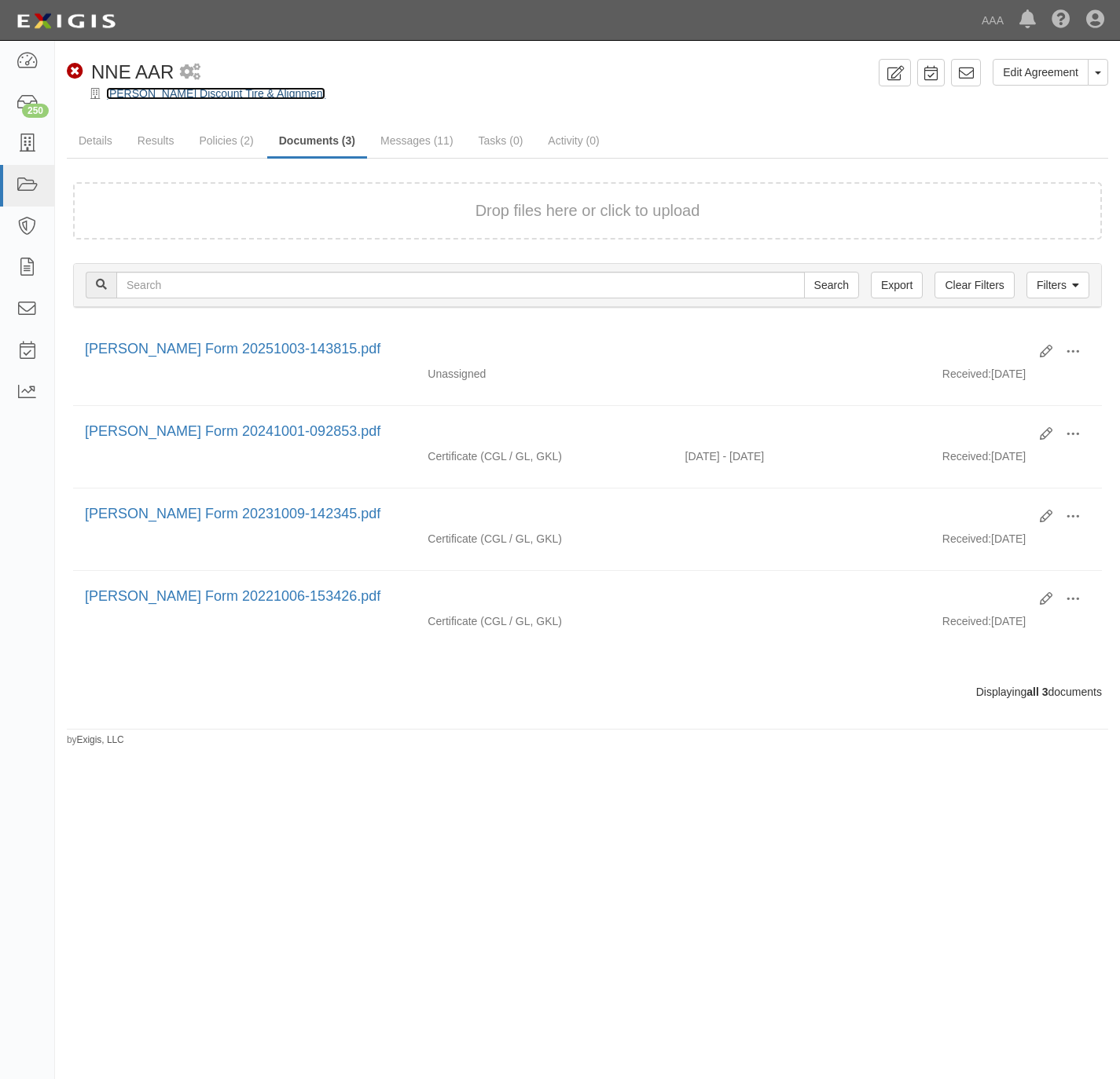
click at [180, 96] on link "Don Foshay's Discount Tire & Alignment" at bounding box center [215, 94] width 219 height 13
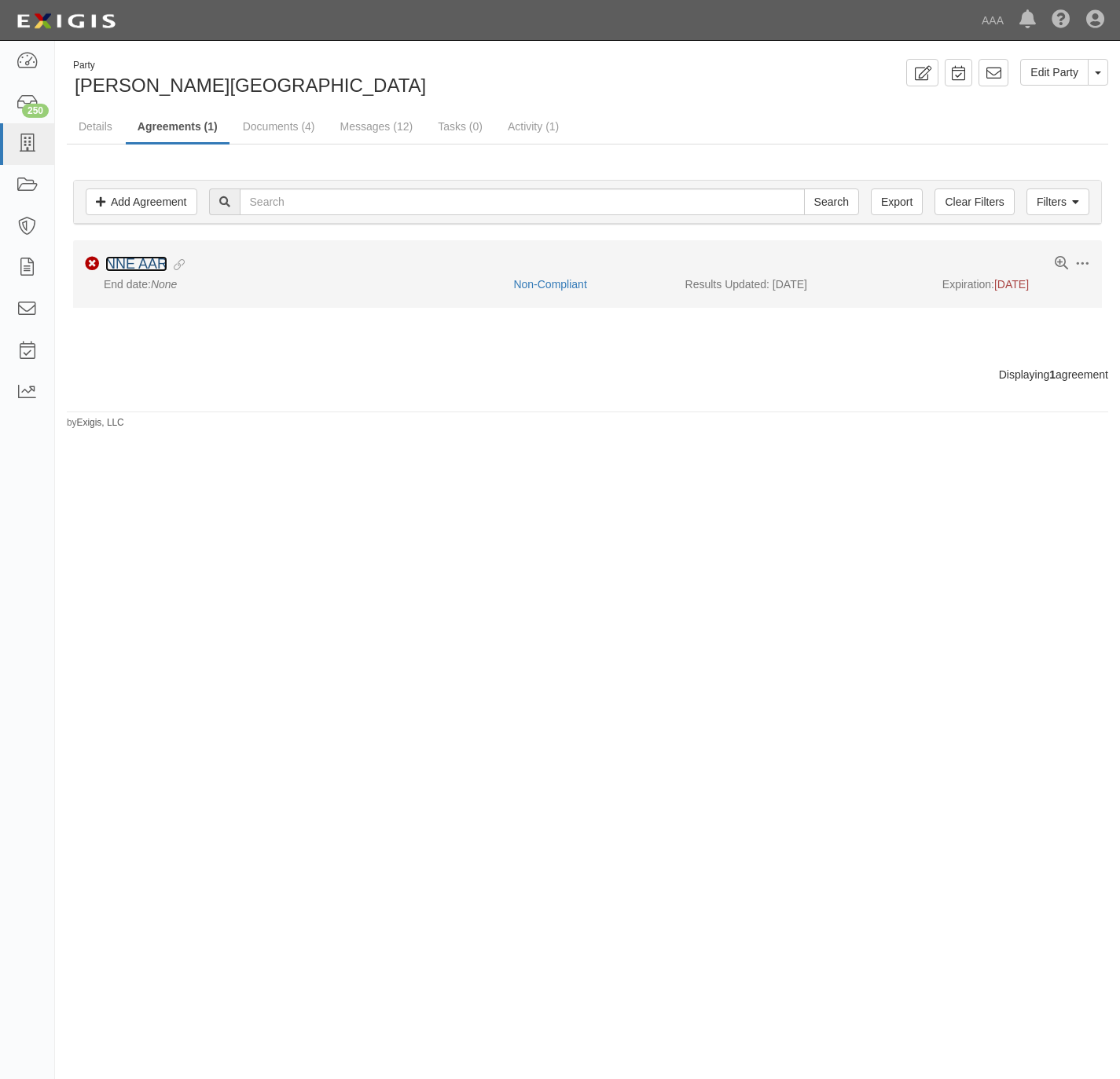
click at [115, 260] on link "NNE AAR" at bounding box center [136, 263] width 62 height 15
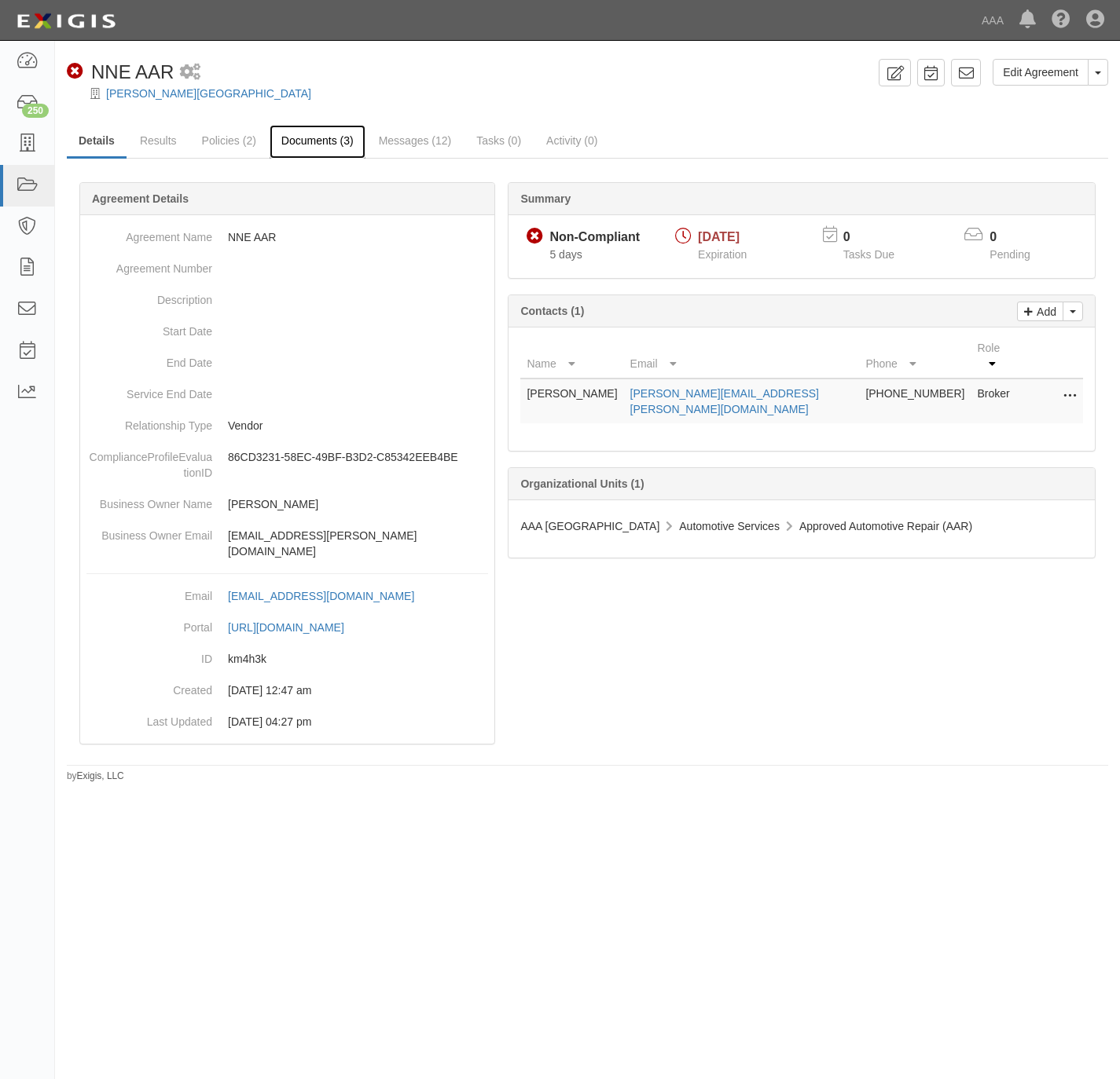
click at [326, 144] on link "Documents (3)" at bounding box center [317, 142] width 96 height 34
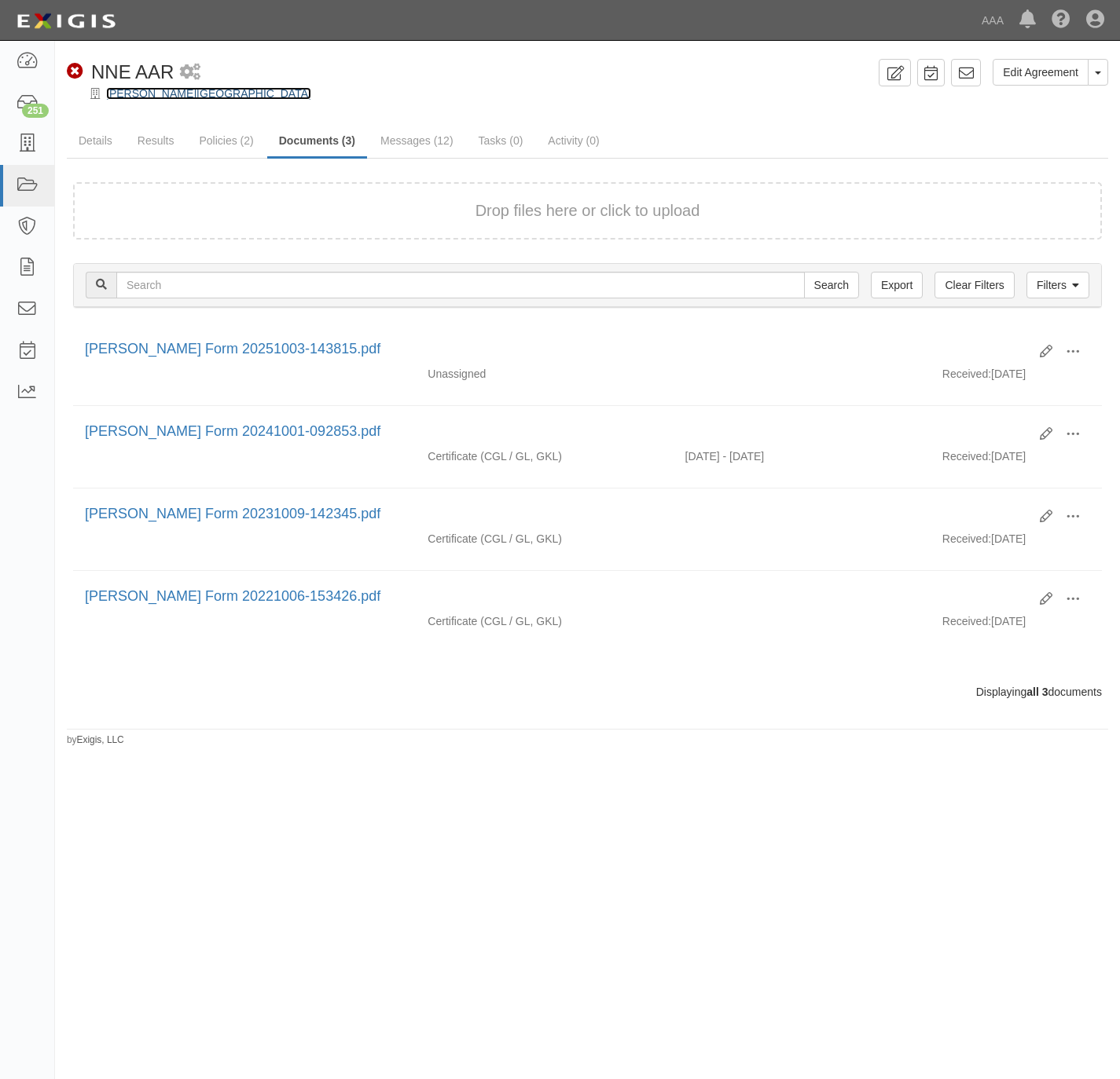
click at [144, 92] on link "[PERSON_NAME][GEOGRAPHIC_DATA]" at bounding box center [209, 94] width 205 height 13
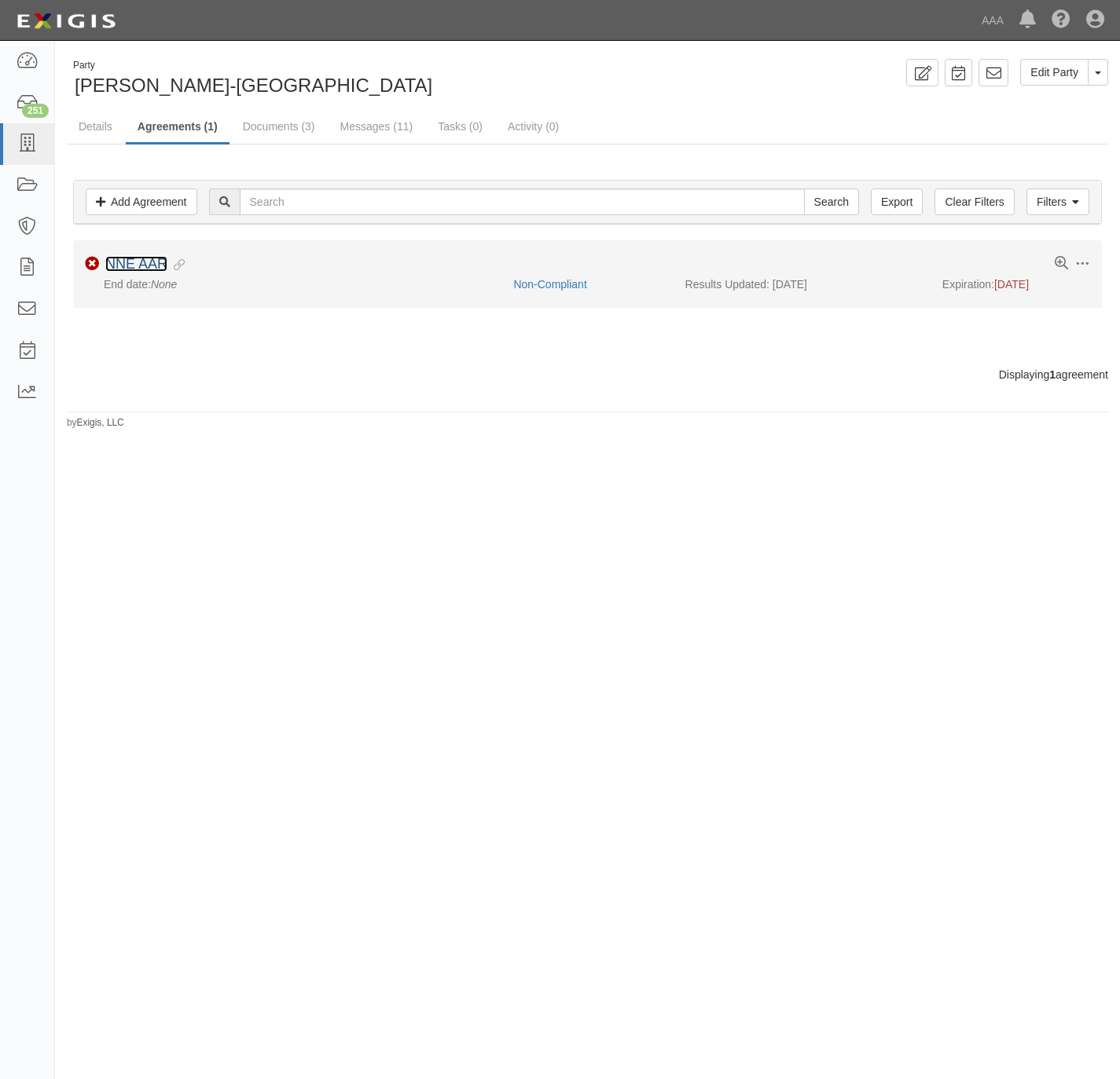
click at [141, 260] on link "NNE AAR" at bounding box center [136, 263] width 62 height 15
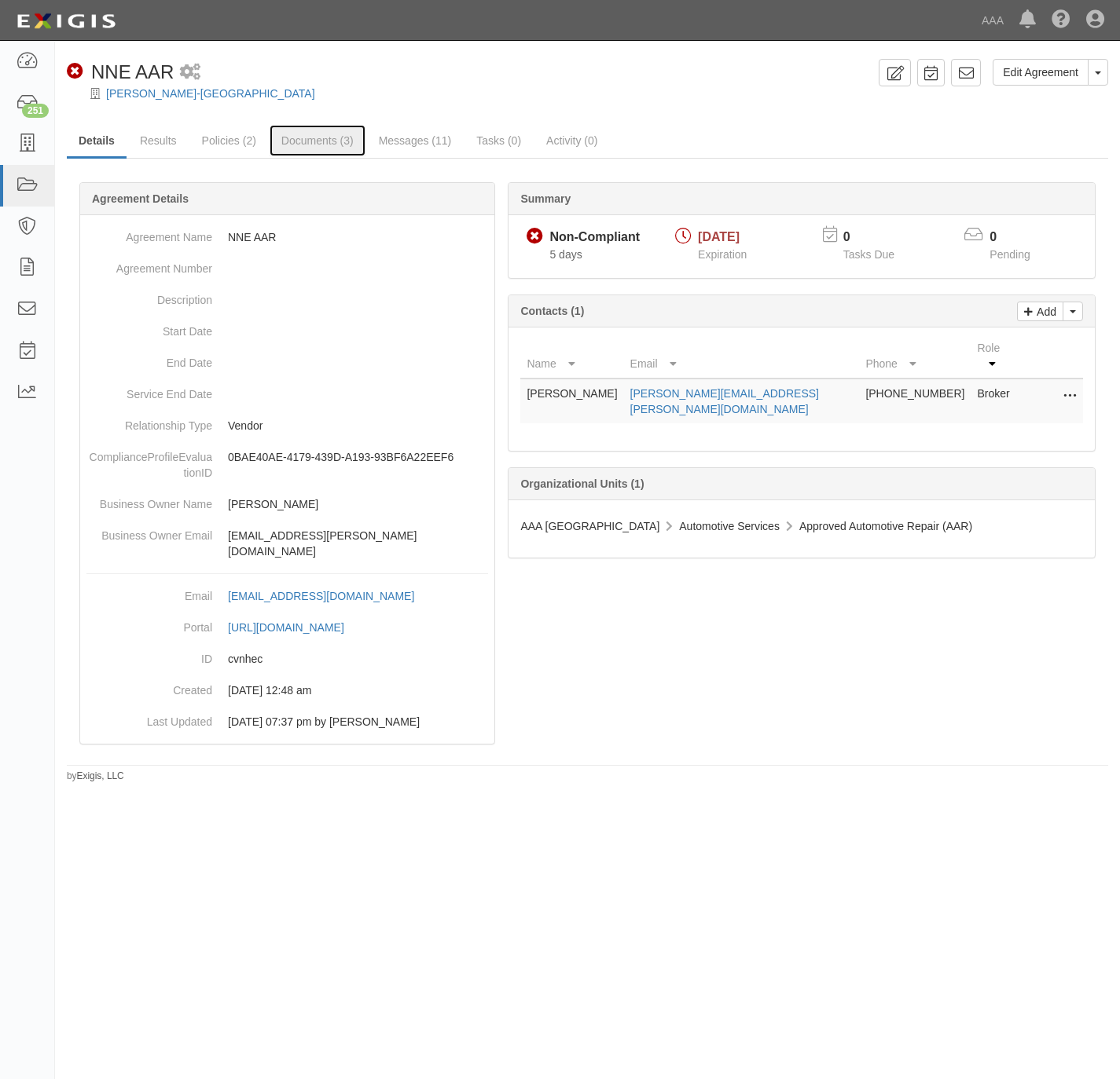
click at [295, 132] on link "Documents (3)" at bounding box center [317, 141] width 96 height 32
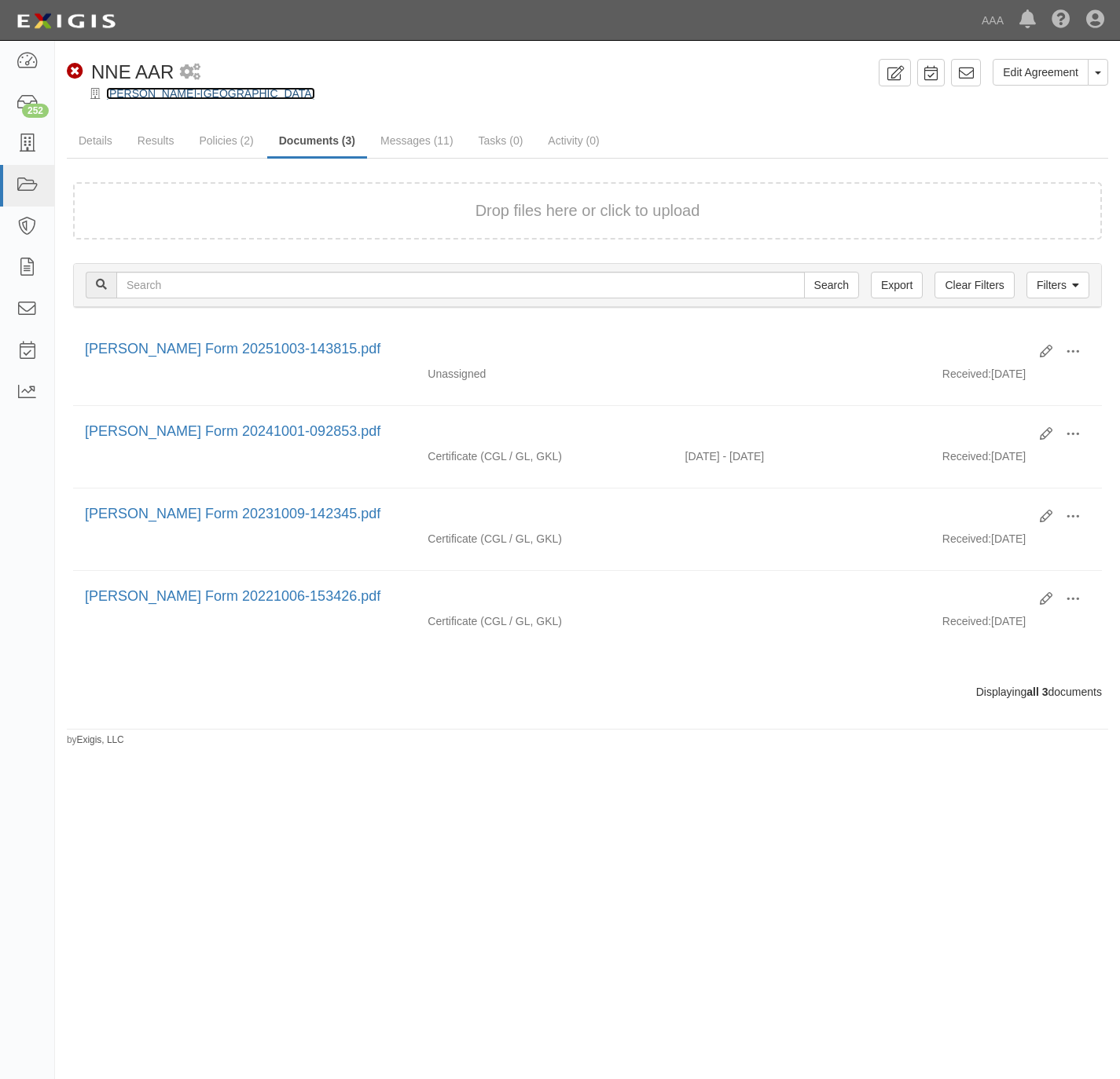
click at [149, 89] on link "[PERSON_NAME]-[GEOGRAPHIC_DATA]" at bounding box center [211, 94] width 209 height 13
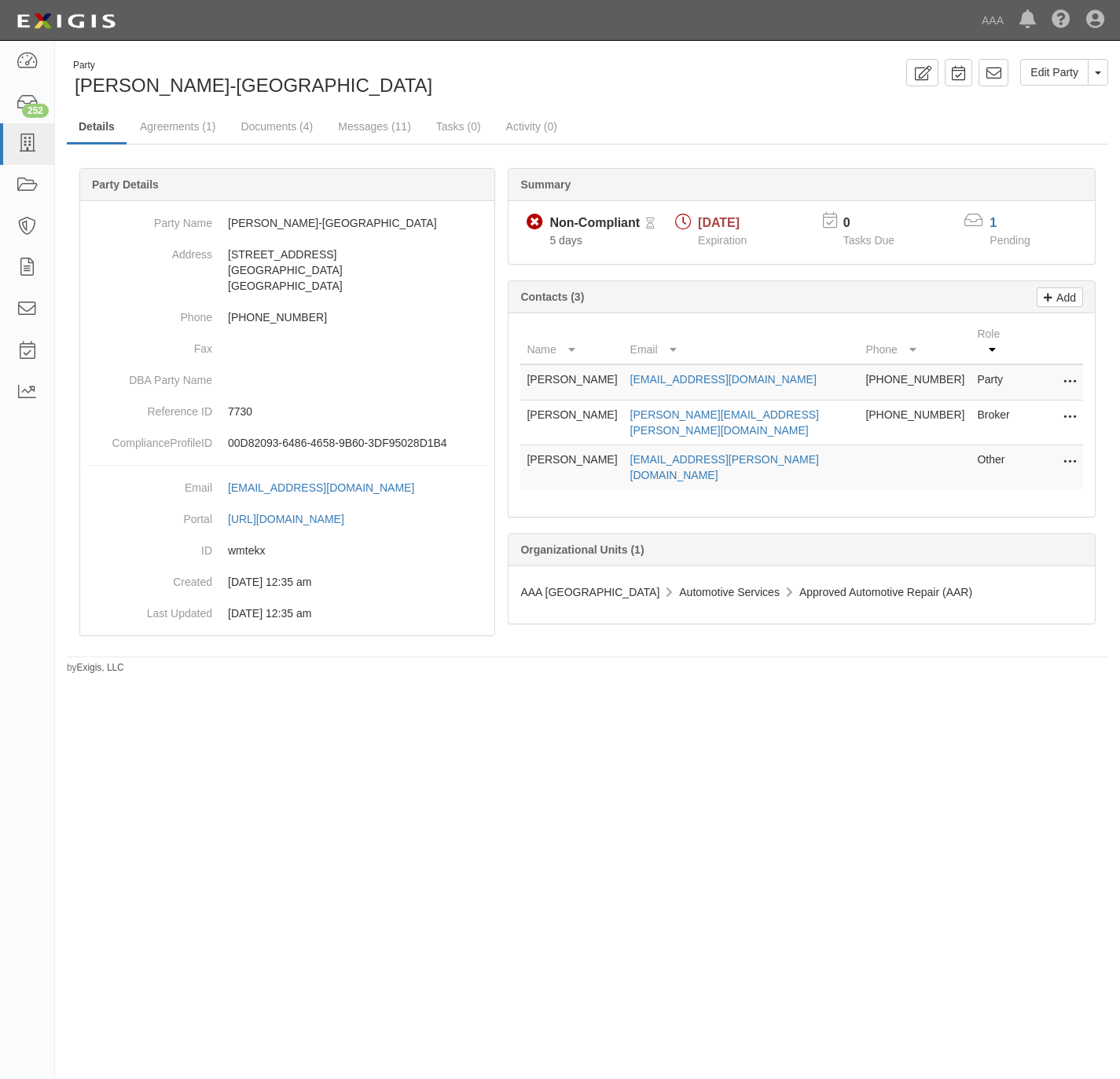
click at [738, 109] on div "Party [PERSON_NAME]-South Portland Edit Party Toggle Party Dropdown View Audit …" at bounding box center [587, 367] width 1065 height 616
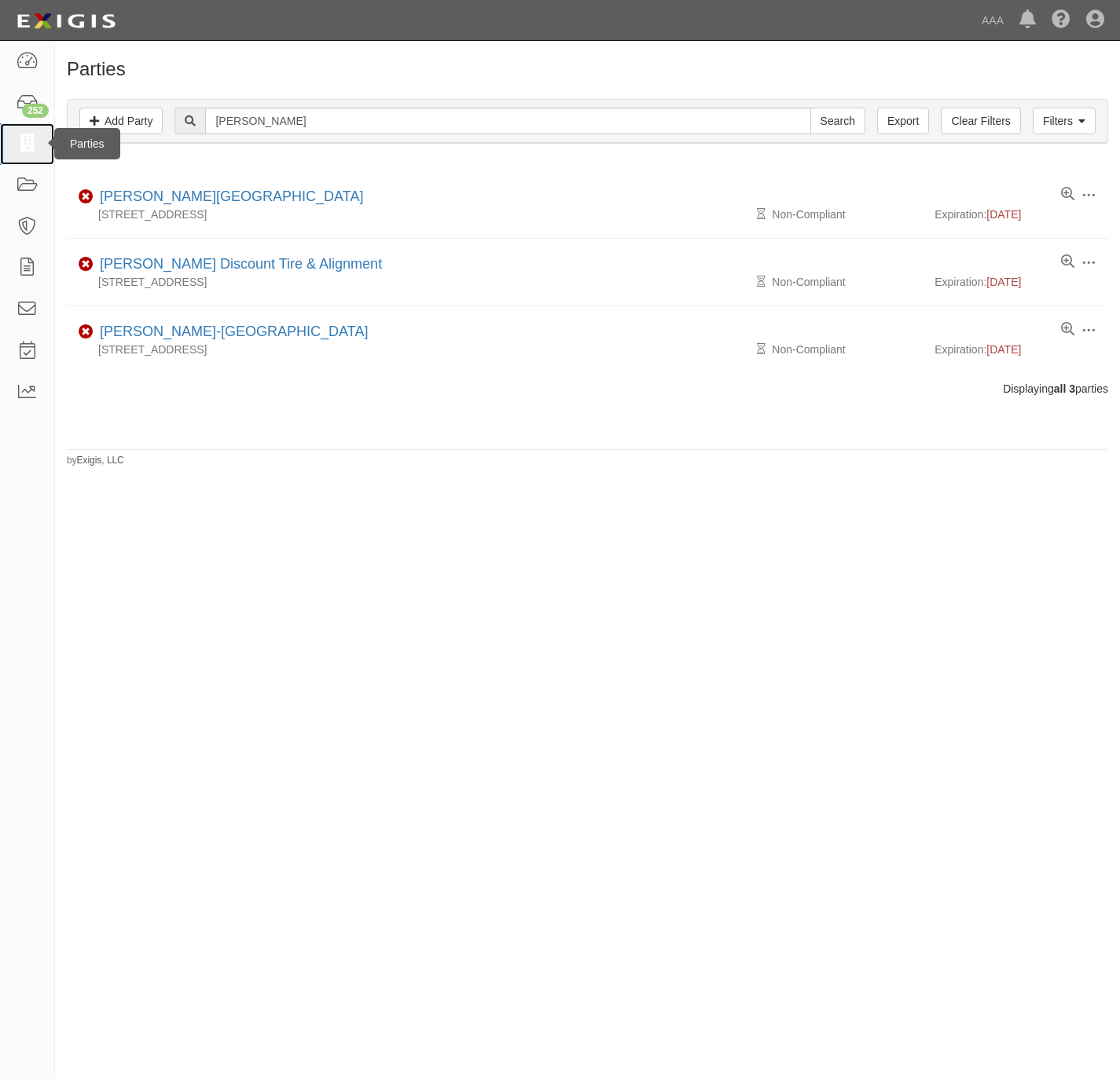
click at [16, 149] on icon at bounding box center [26, 144] width 22 height 18
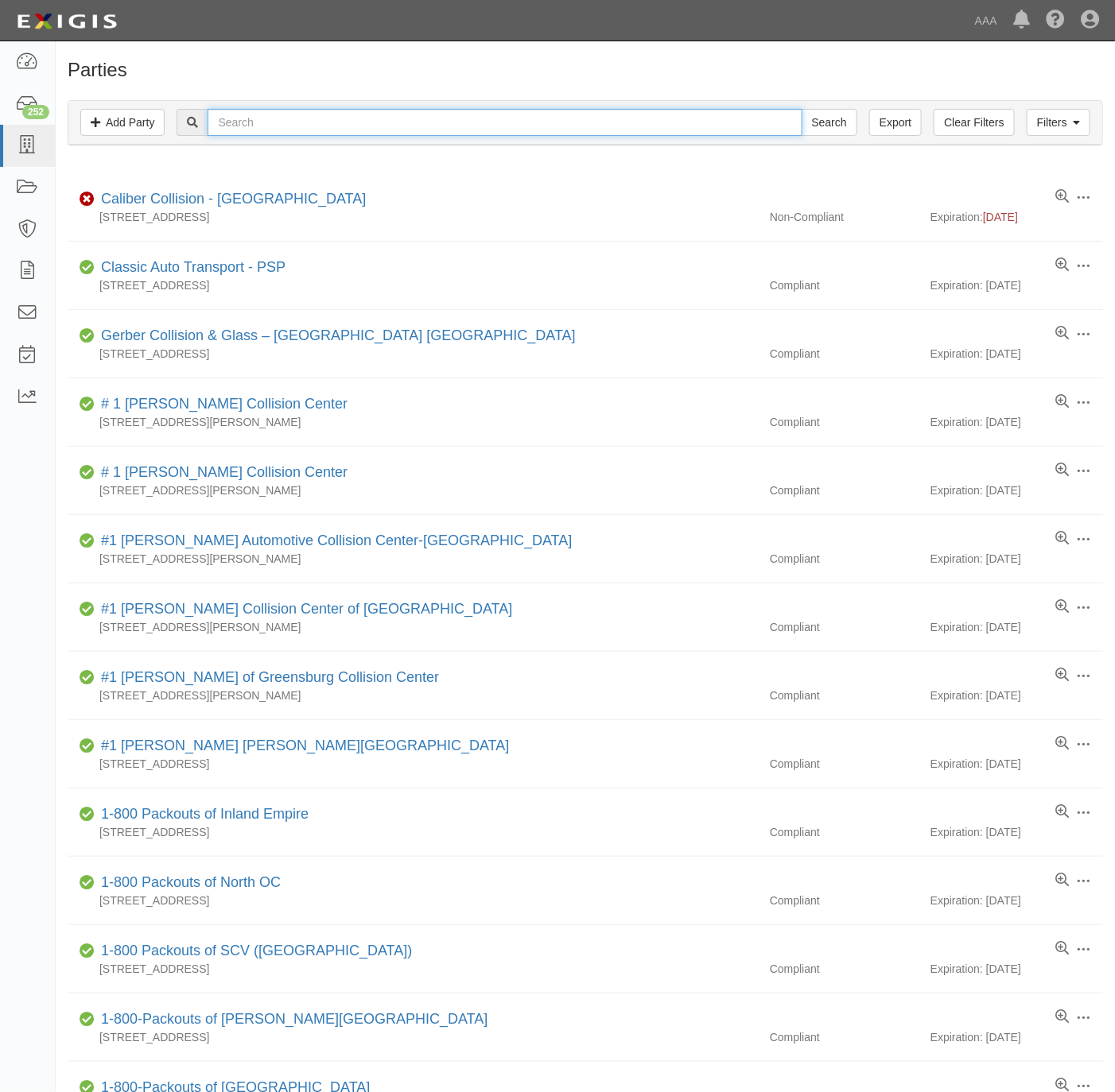
click at [553, 124] on input "text" at bounding box center [505, 122] width 594 height 27
paste input "160328"
type input "160328"
click at [816, 124] on input "Search" at bounding box center [829, 122] width 56 height 27
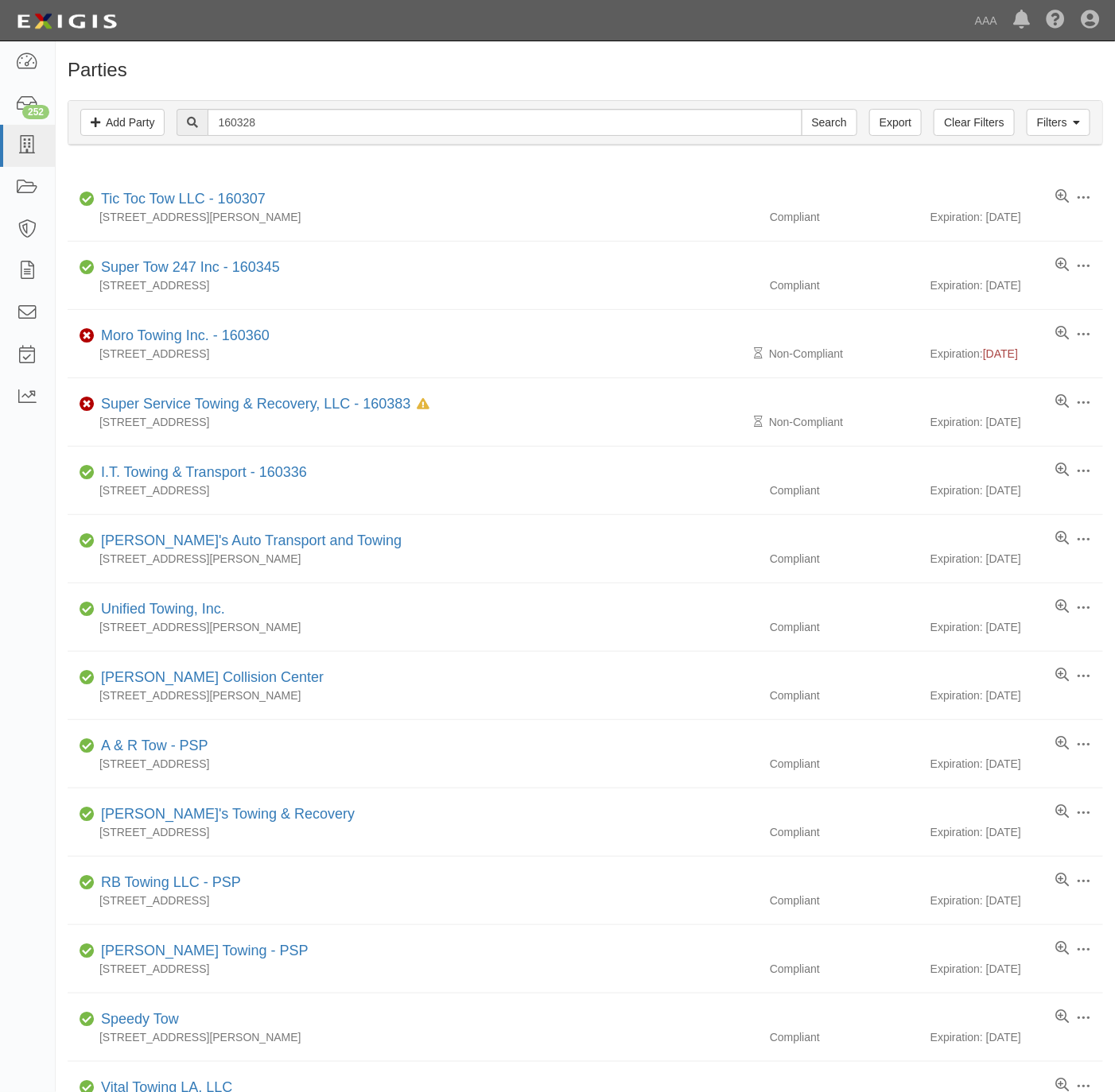
click at [451, 141] on div "Filters Add Party Clear Filters Export 160328 Search Filters" at bounding box center [585, 123] width 1034 height 44
click at [451, 140] on div "Filters Add Party Clear Filters Export 160328 Search Filters" at bounding box center [585, 123] width 1034 height 44
click at [447, 120] on input "160328" at bounding box center [505, 122] width 594 height 27
click at [447, 121] on input "160328" at bounding box center [505, 122] width 594 height 27
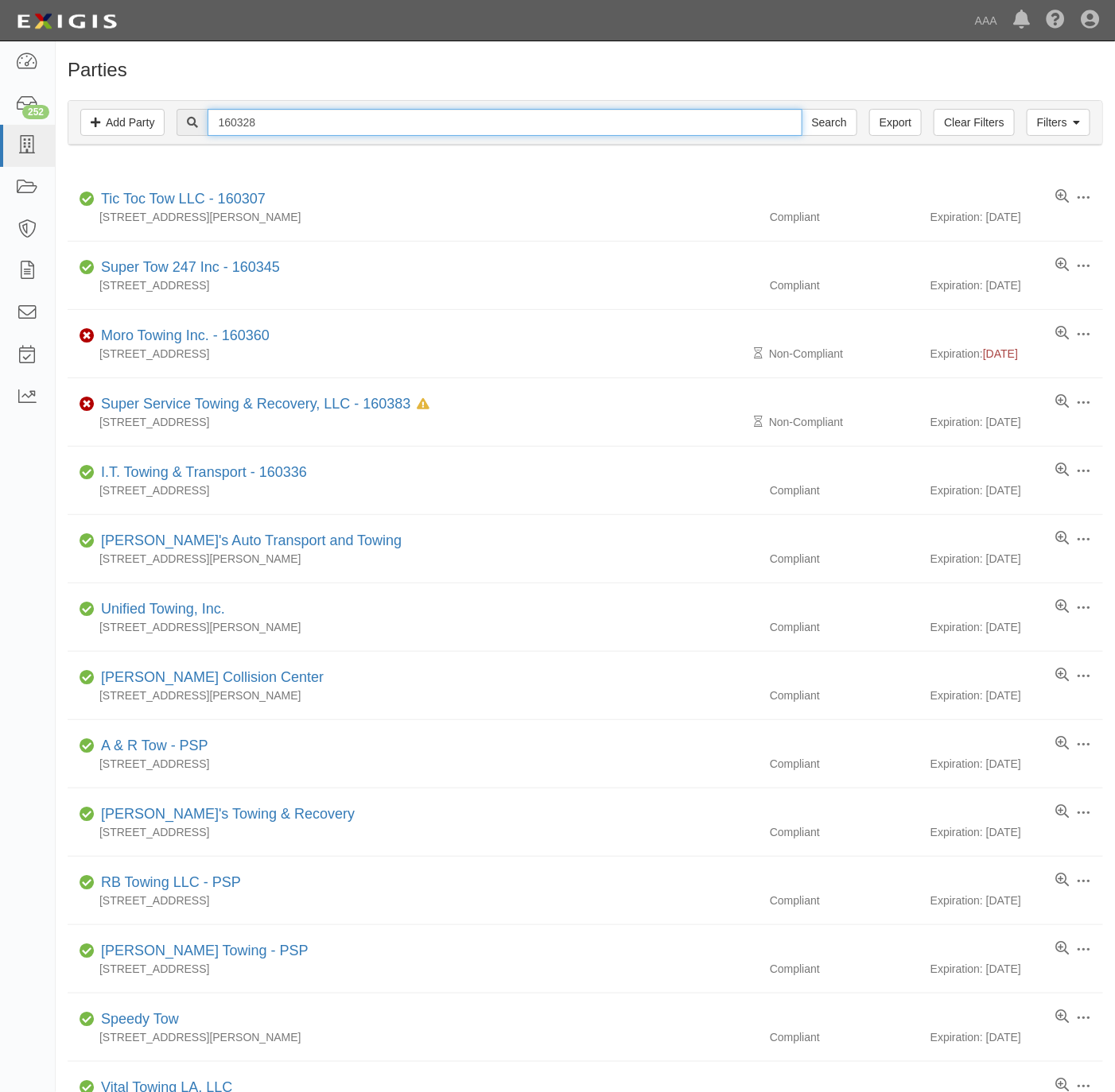
click at [447, 121] on input "160328" at bounding box center [505, 122] width 594 height 27
paste input "Arkco Security 5924 E. Los Angeles"
drag, startPoint x: 453, startPoint y: 129, endPoint x: 308, endPoint y: 113, distance: 145.9
click at [308, 113] on input "Arkco Security 5924 E. Los Angeles" at bounding box center [505, 122] width 594 height 27
type input "Arkco Security"
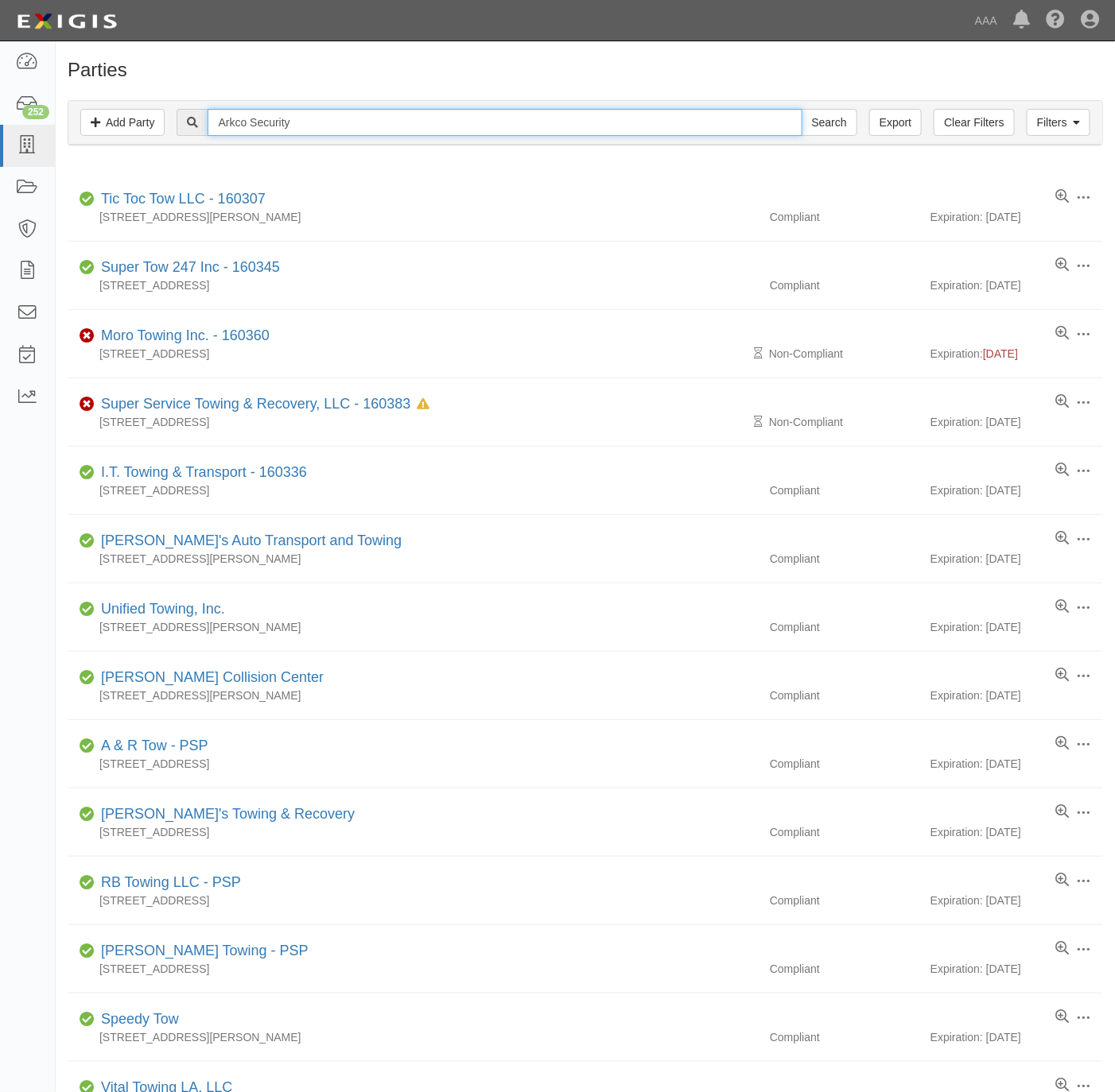
click at [801, 108] on input "Search" at bounding box center [829, 122] width 56 height 27
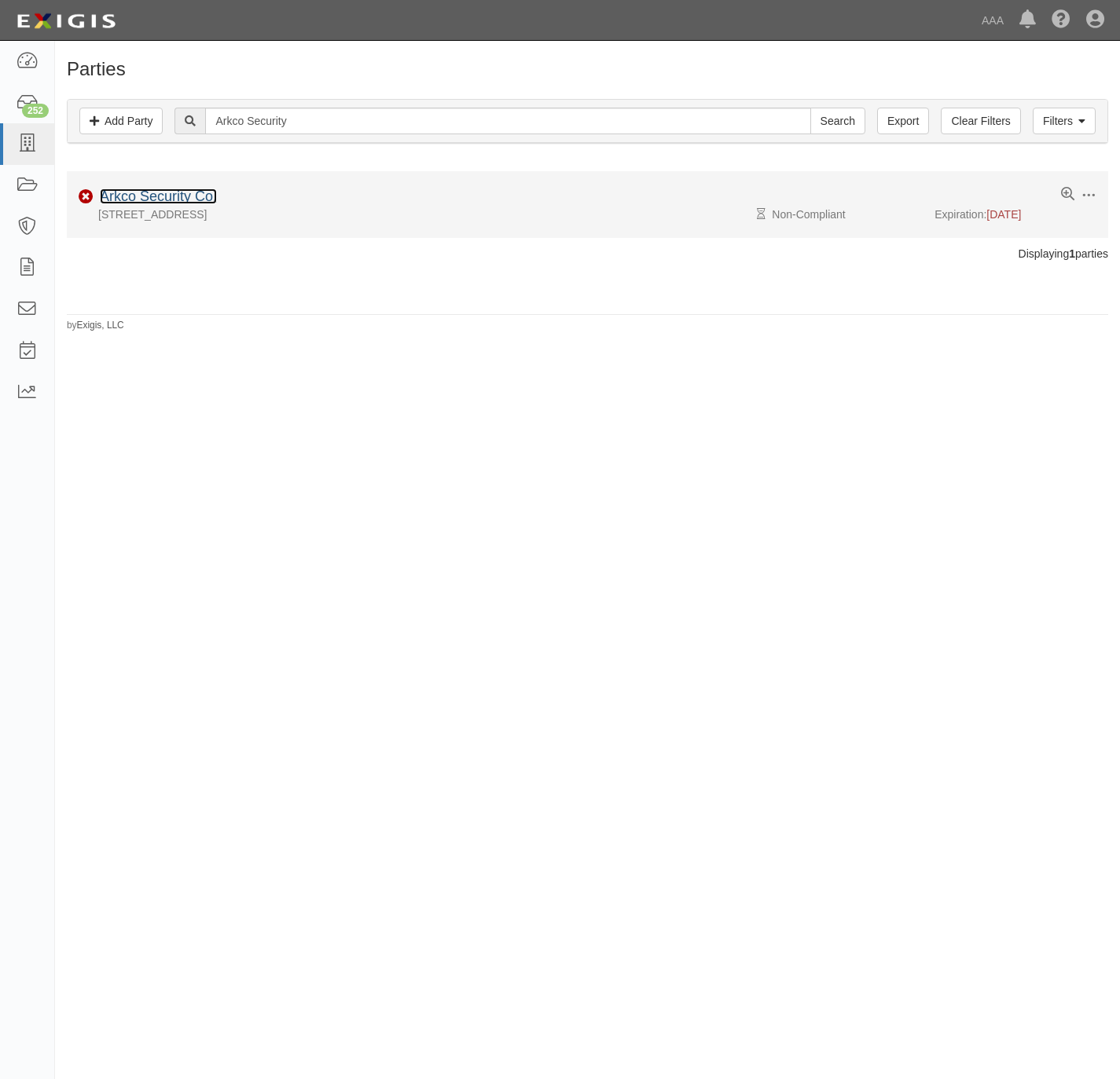
click at [175, 203] on link "Arkco Security Co." at bounding box center [159, 195] width 117 height 15
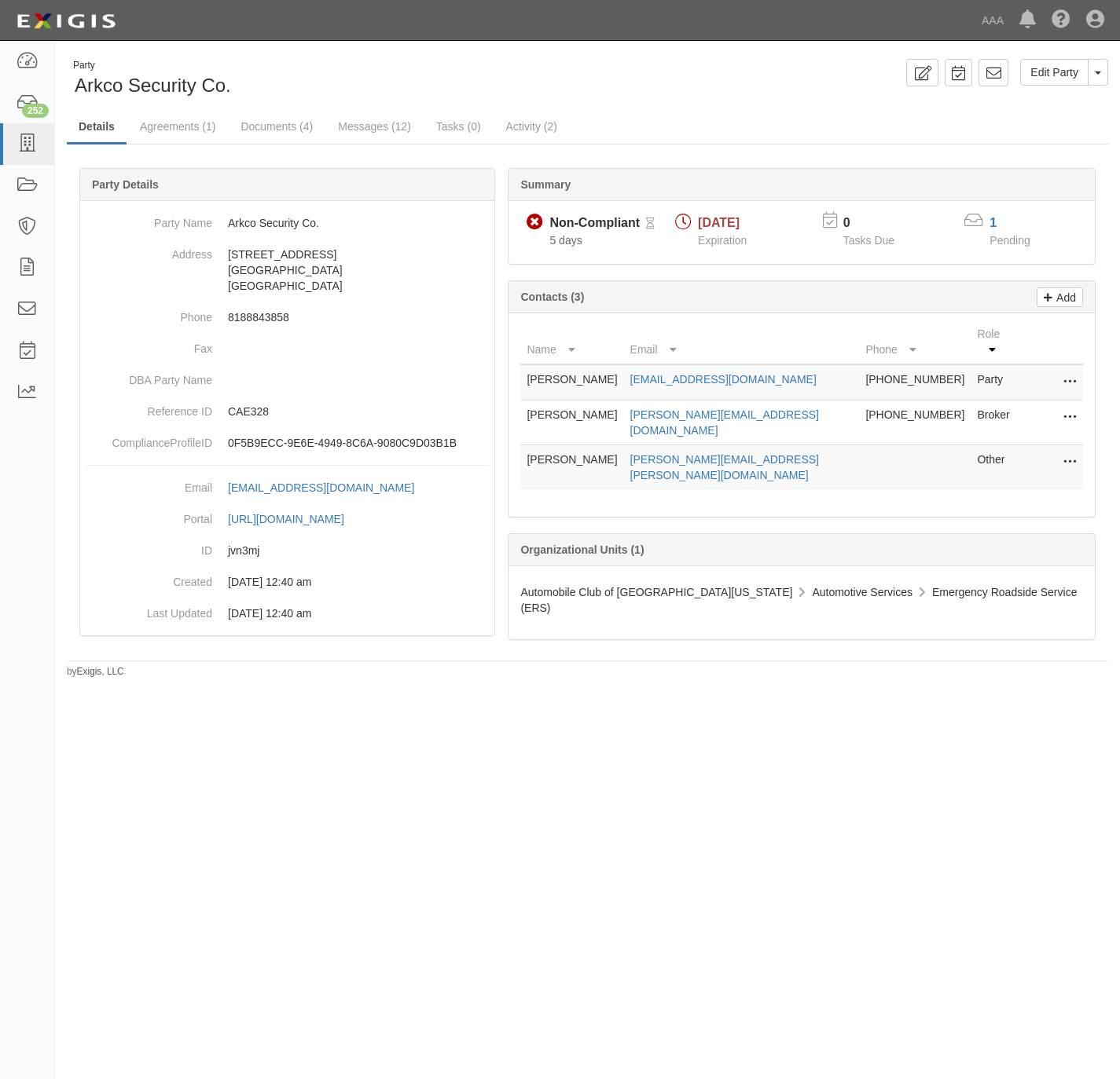
click at [1070, 452] on icon at bounding box center [1070, 462] width 13 height 21
click at [1025, 448] on link "Edit" at bounding box center [1014, 458] width 124 height 28
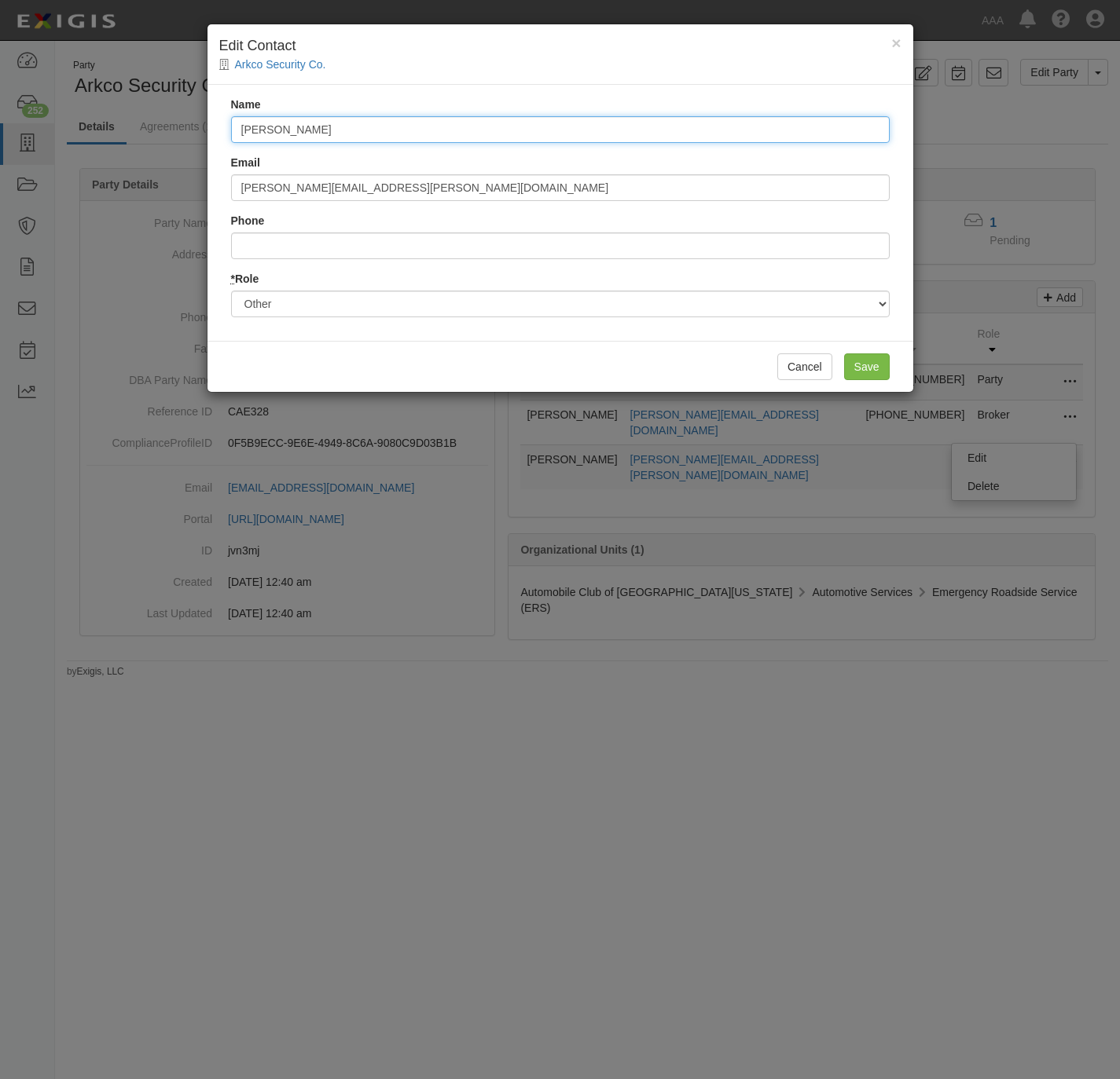
click at [563, 130] on input "[PERSON_NAME]" at bounding box center [560, 130] width 659 height 27
click at [563, 131] on input "[PERSON_NAME]" at bounding box center [560, 130] width 659 height 27
click at [563, 131] on input "Nicholas Taylor" at bounding box center [560, 130] width 659 height 27
paste input "Aaron Halawani"
type input "Aaron Halawani"
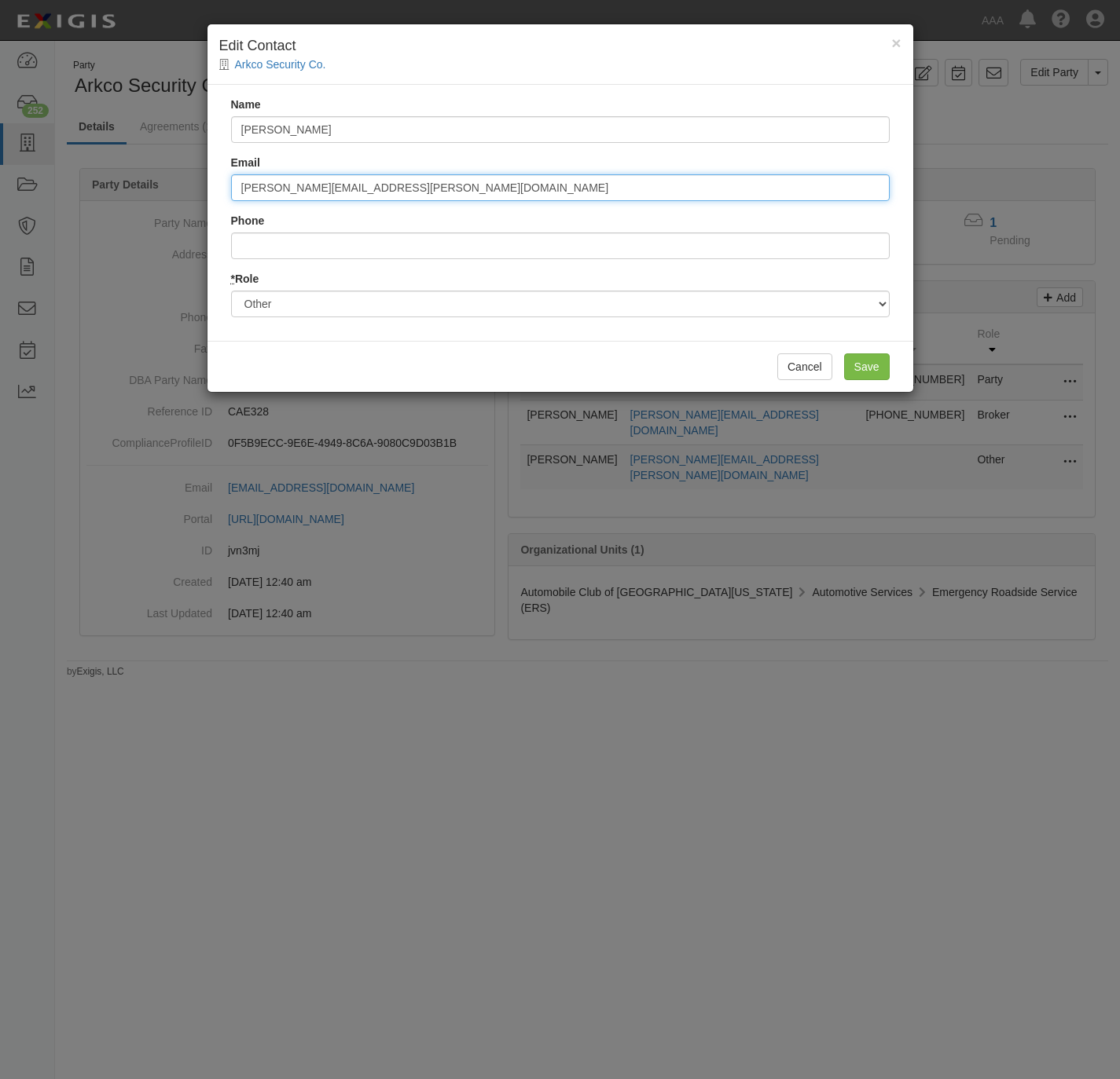
click at [430, 189] on input "taylor.nicholas@ace.aaa.com" at bounding box center [560, 188] width 659 height 27
paste input "Halawani.Aaron"
click at [248, 187] on input "Halawani.Aaron@ace.aaa.com" at bounding box center [560, 188] width 659 height 27
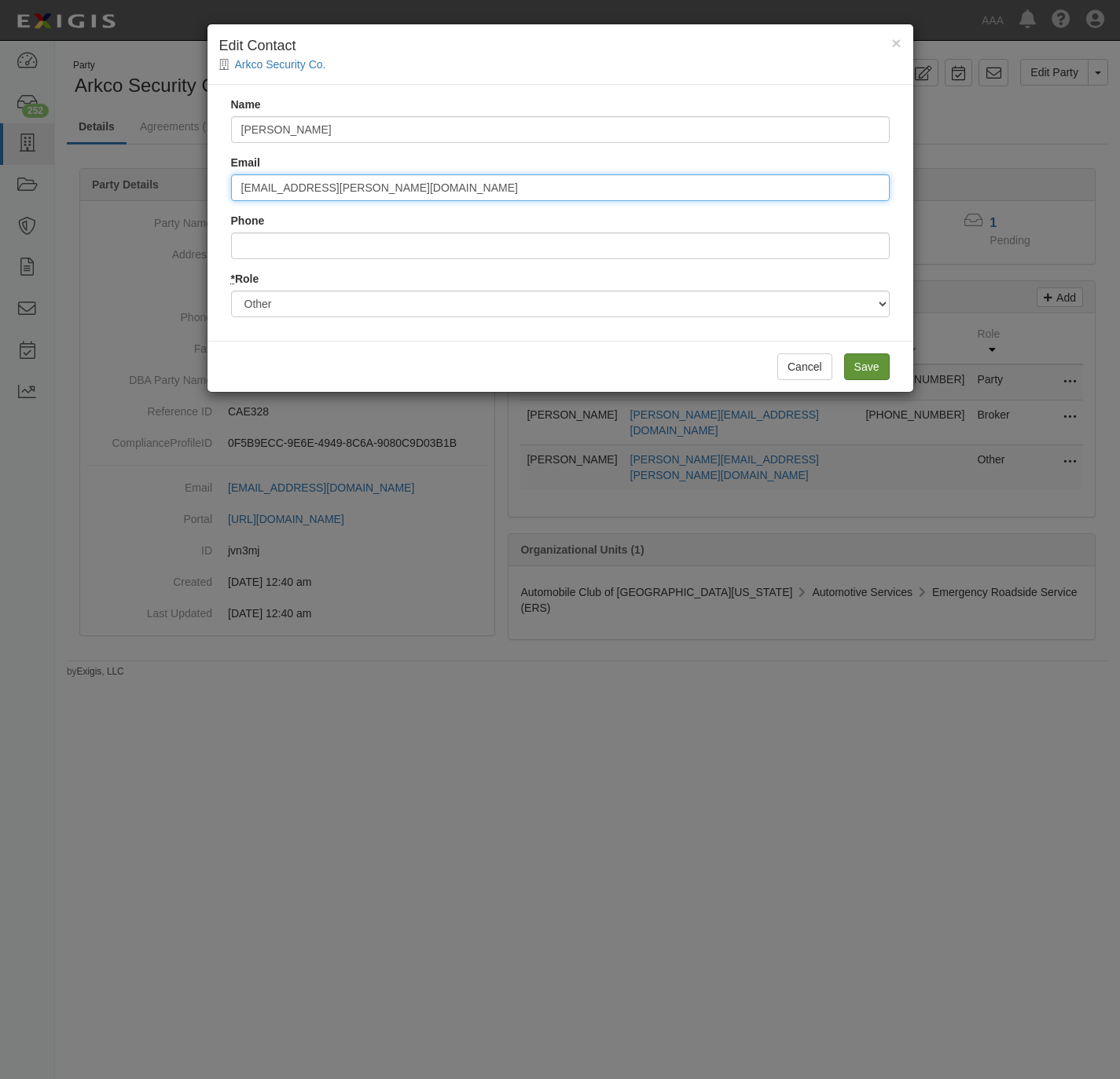
type input "halawani.aaron@ace.aaa.com"
click at [876, 366] on input "Save" at bounding box center [867, 367] width 46 height 27
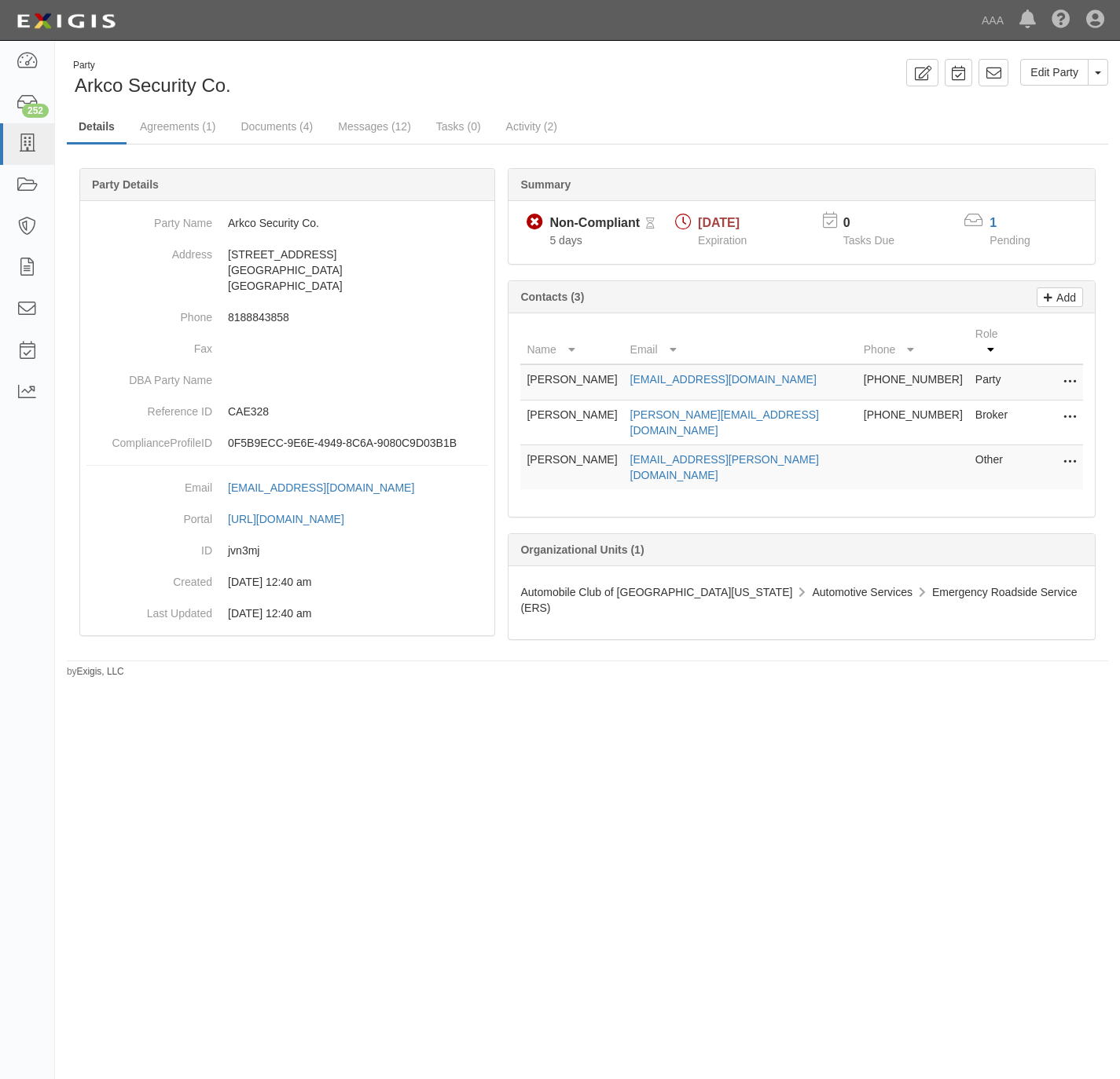
click at [998, 222] on div "1" at bounding box center [1019, 223] width 59 height 18
click at [998, 220] on div "1" at bounding box center [1019, 223] width 59 height 18
click at [995, 224] on link "1" at bounding box center [993, 222] width 7 height 14
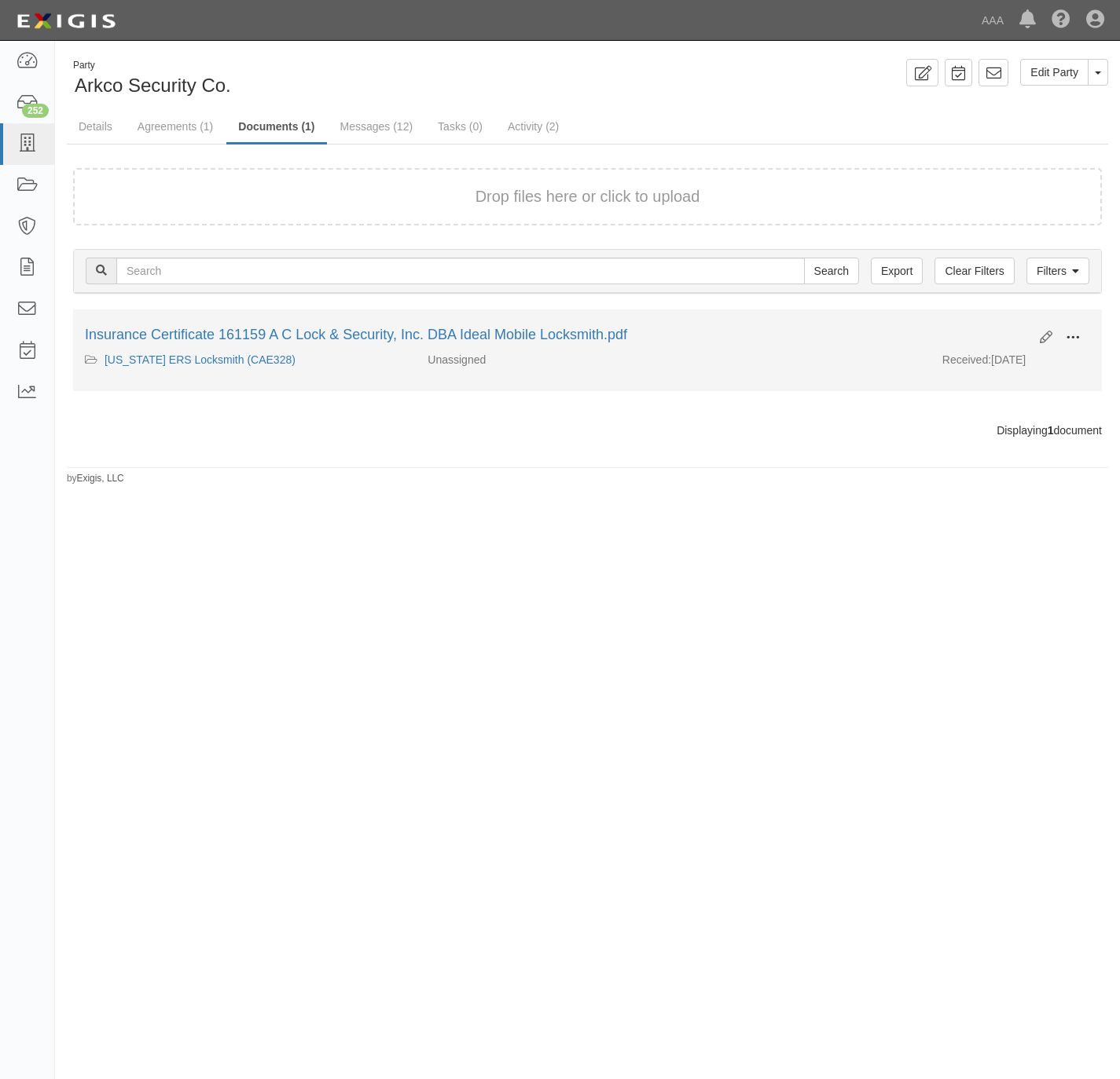
click at [1078, 332] on span at bounding box center [1073, 338] width 14 height 14
click at [1007, 357] on link "View" at bounding box center [997, 360] width 124 height 28
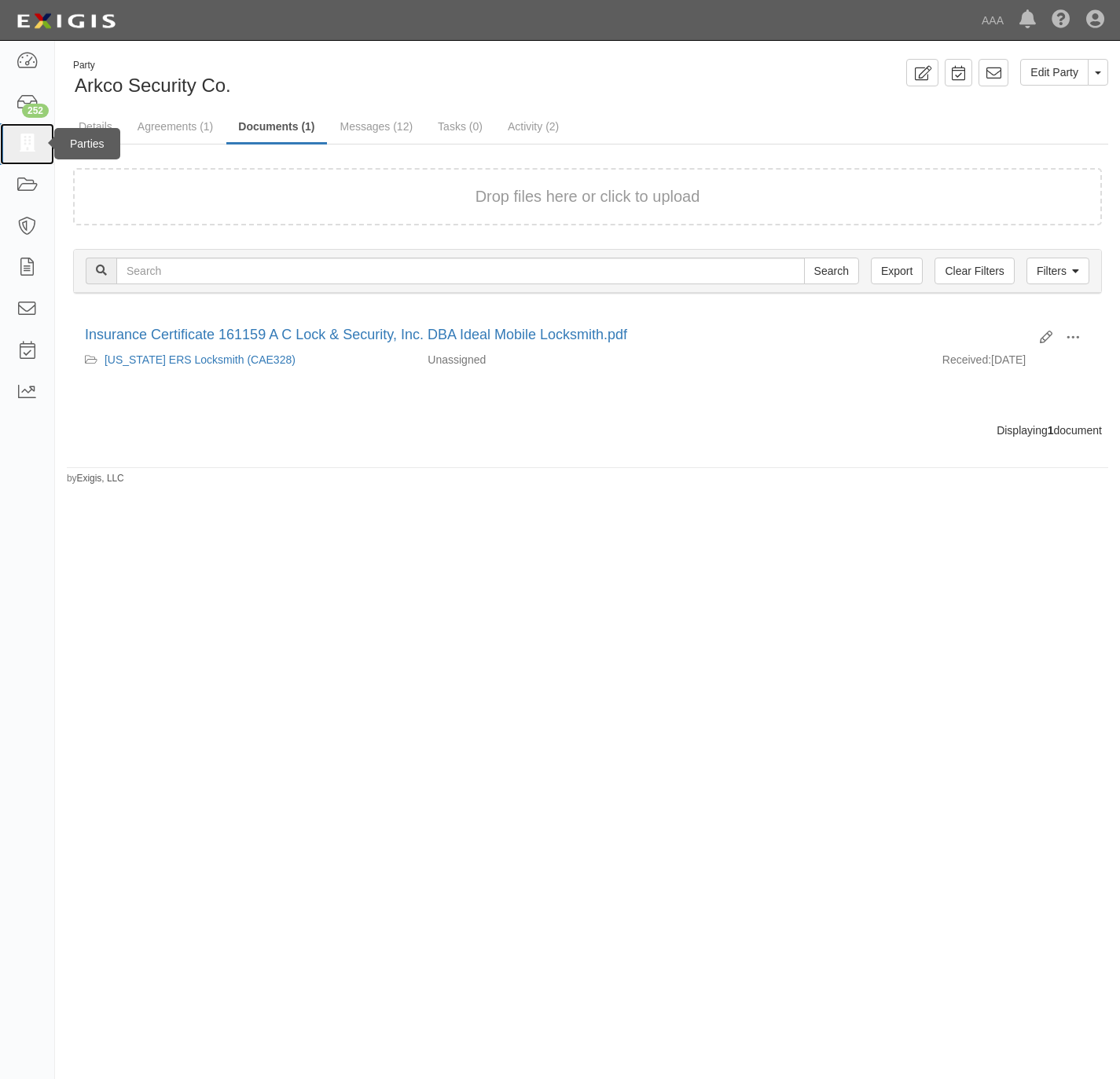
click at [19, 151] on icon at bounding box center [26, 144] width 22 height 18
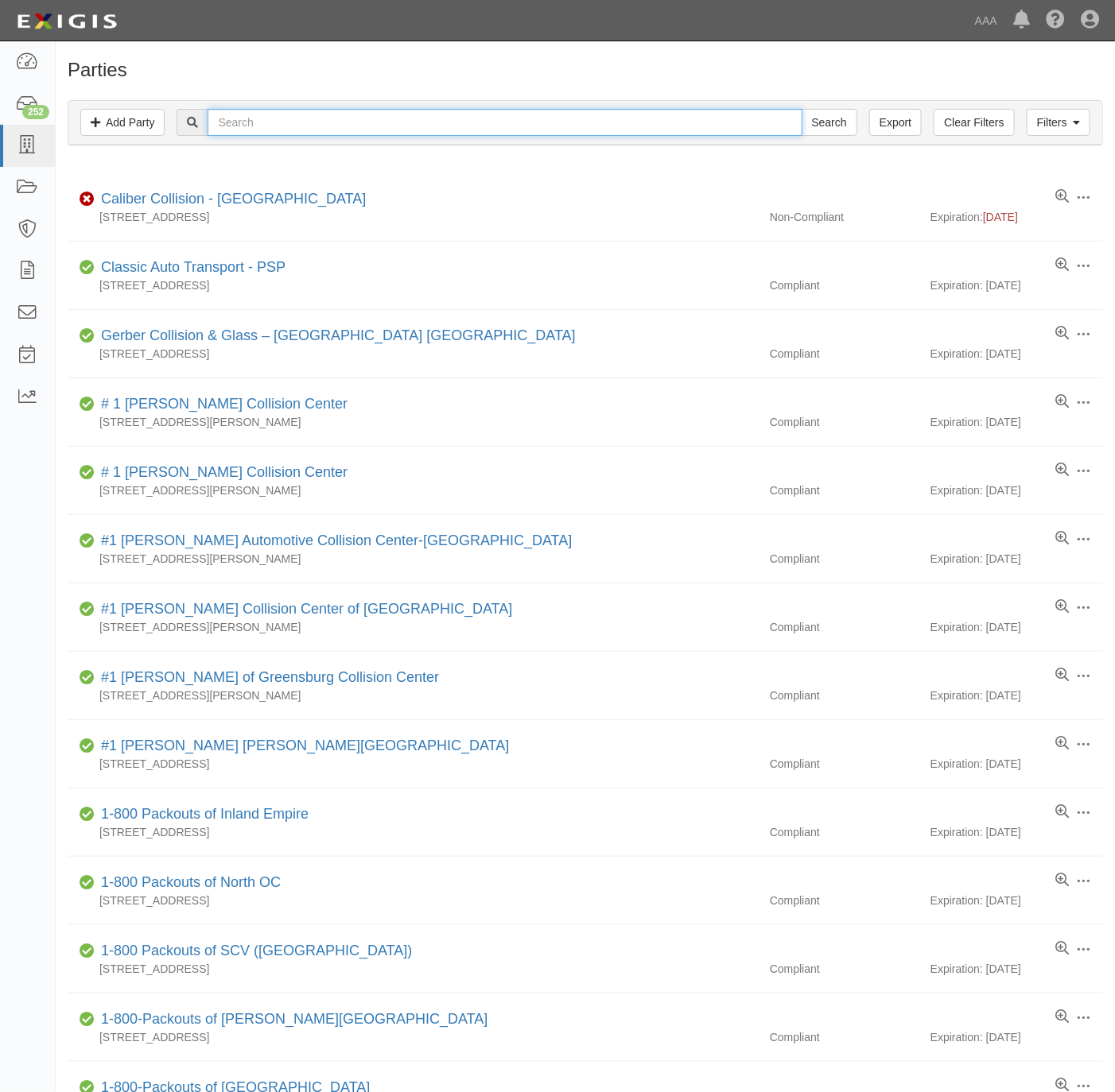
click at [272, 117] on input "text" at bounding box center [505, 122] width 594 height 27
type input "moro towing"
click at [801, 108] on input "Search" at bounding box center [829, 122] width 56 height 27
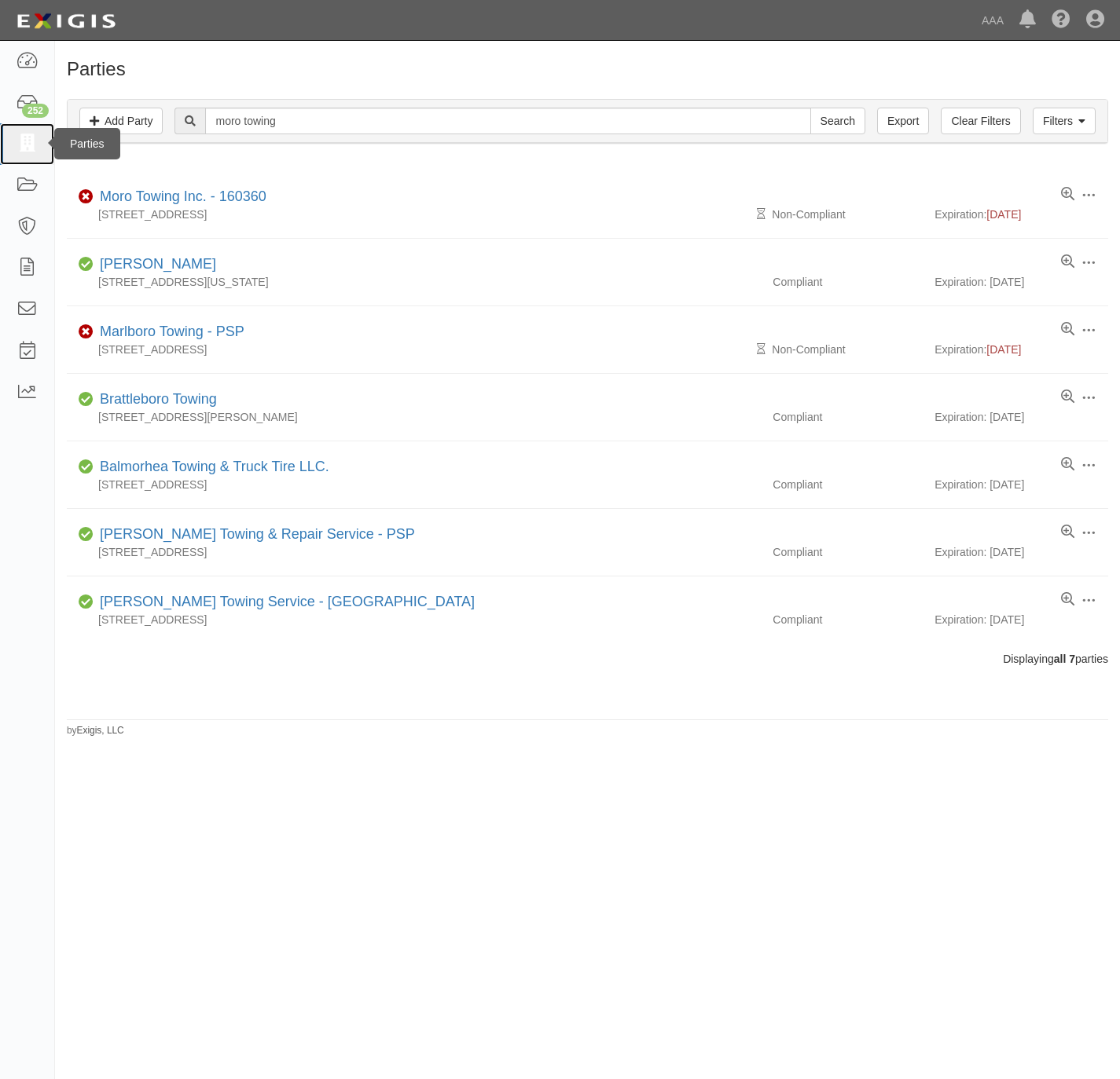
click at [19, 150] on icon at bounding box center [26, 144] width 22 height 18
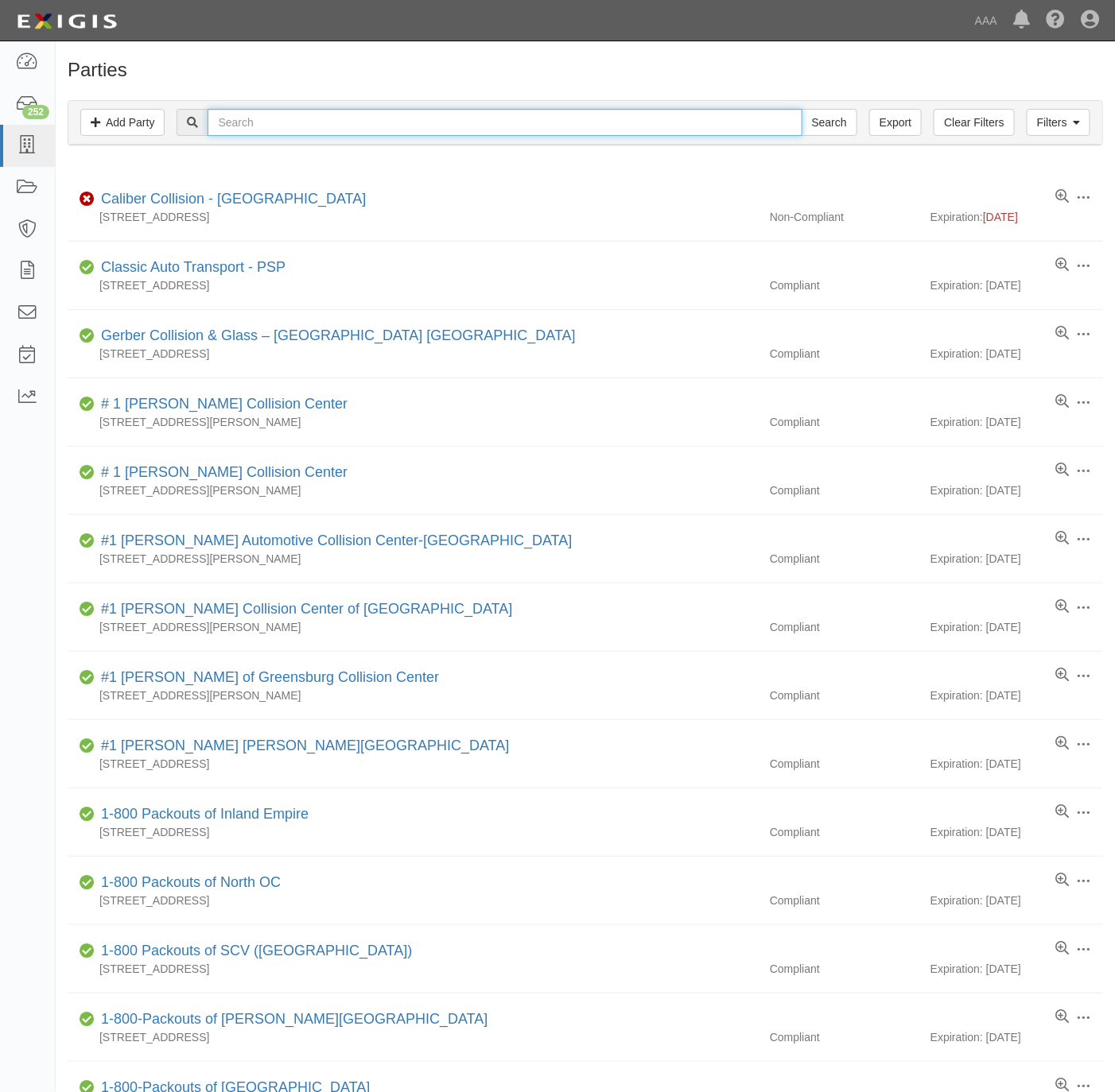
click at [264, 129] on input "text" at bounding box center [505, 122] width 594 height 27
type input "moro"
click at [801, 108] on input "Search" at bounding box center [829, 122] width 56 height 27
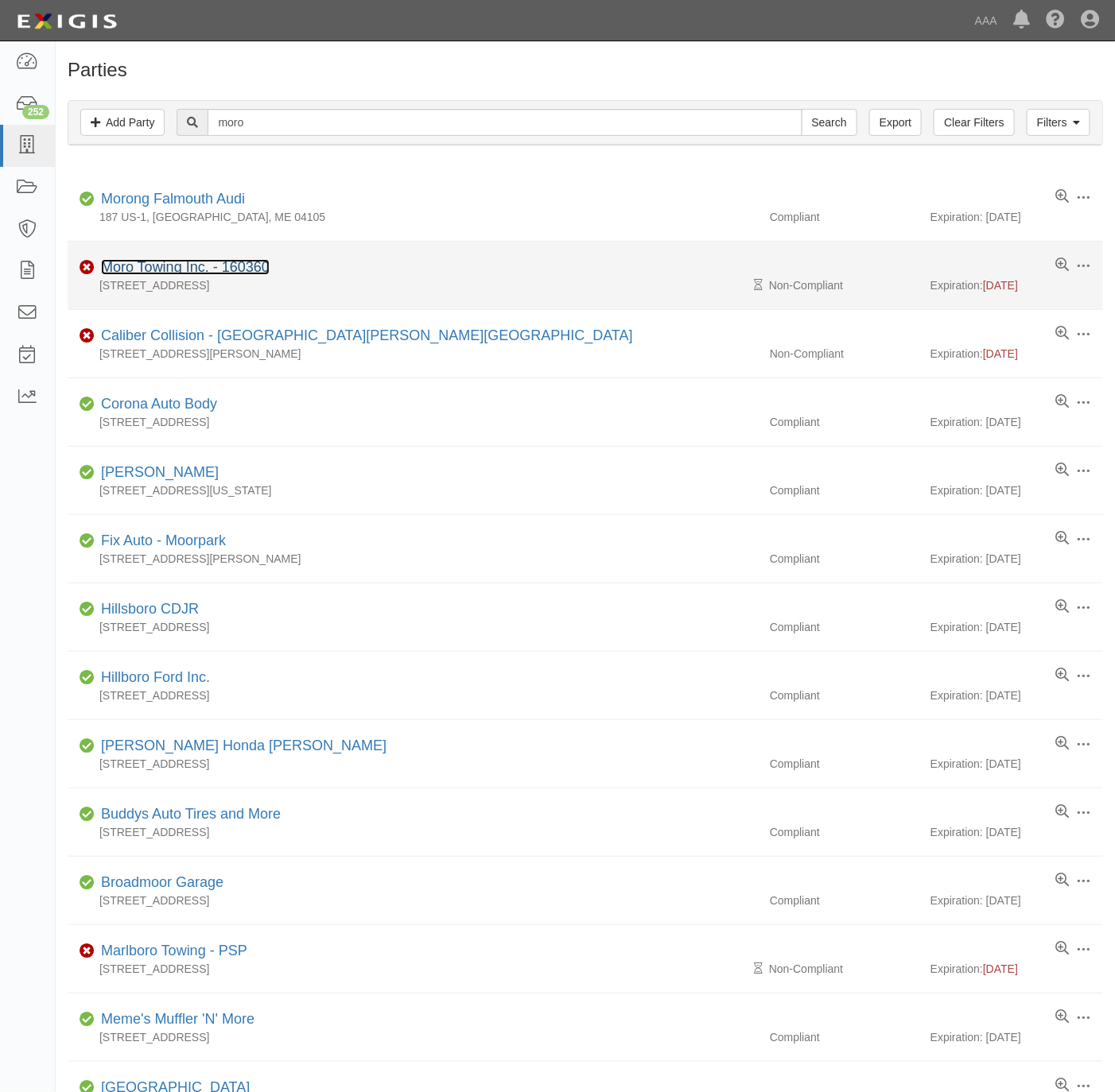
click at [179, 271] on link "Moro Towing Inc. - 160360" at bounding box center [185, 266] width 169 height 15
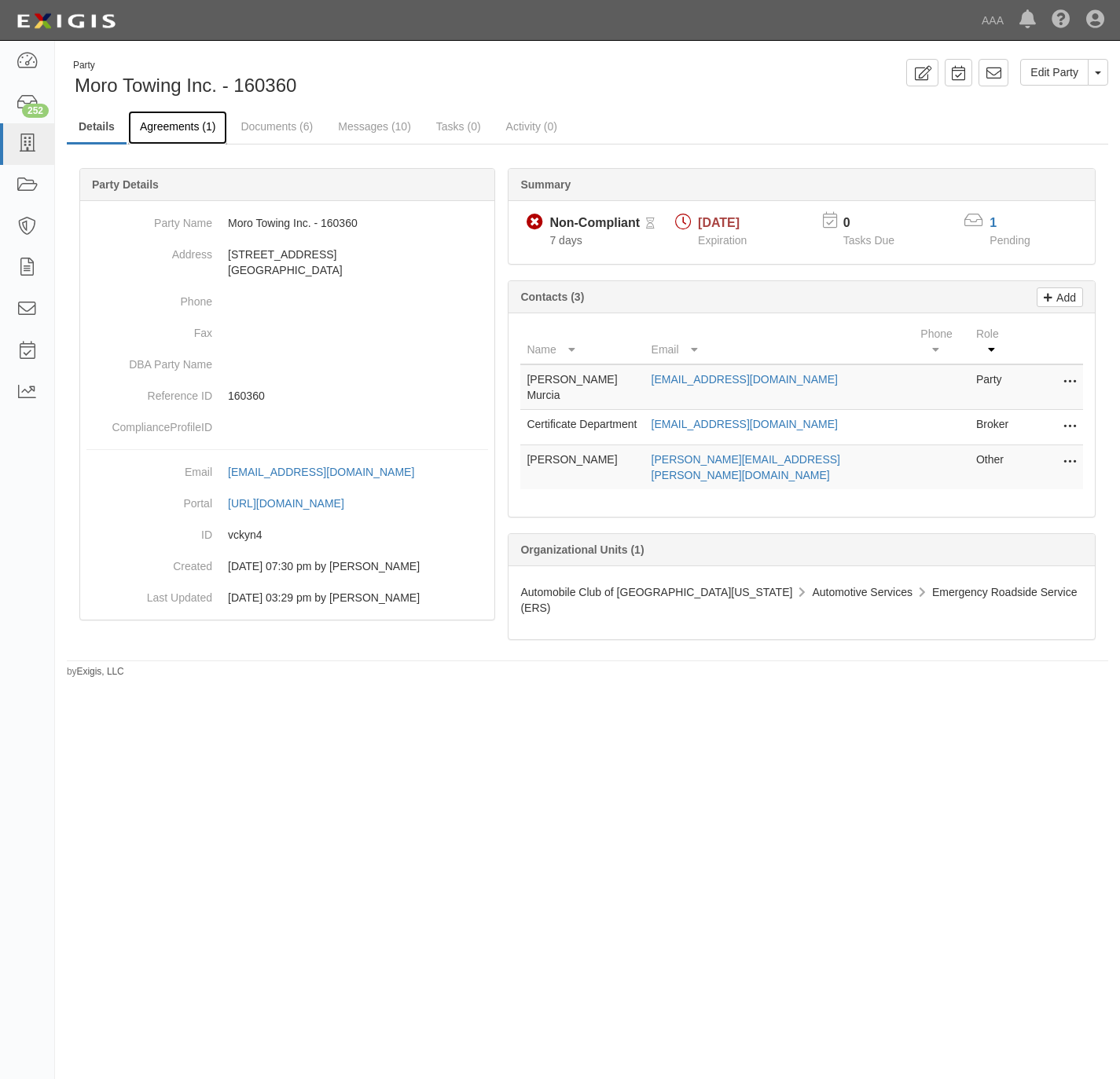
click at [161, 127] on link "Agreements (1)" at bounding box center [178, 128] width 99 height 34
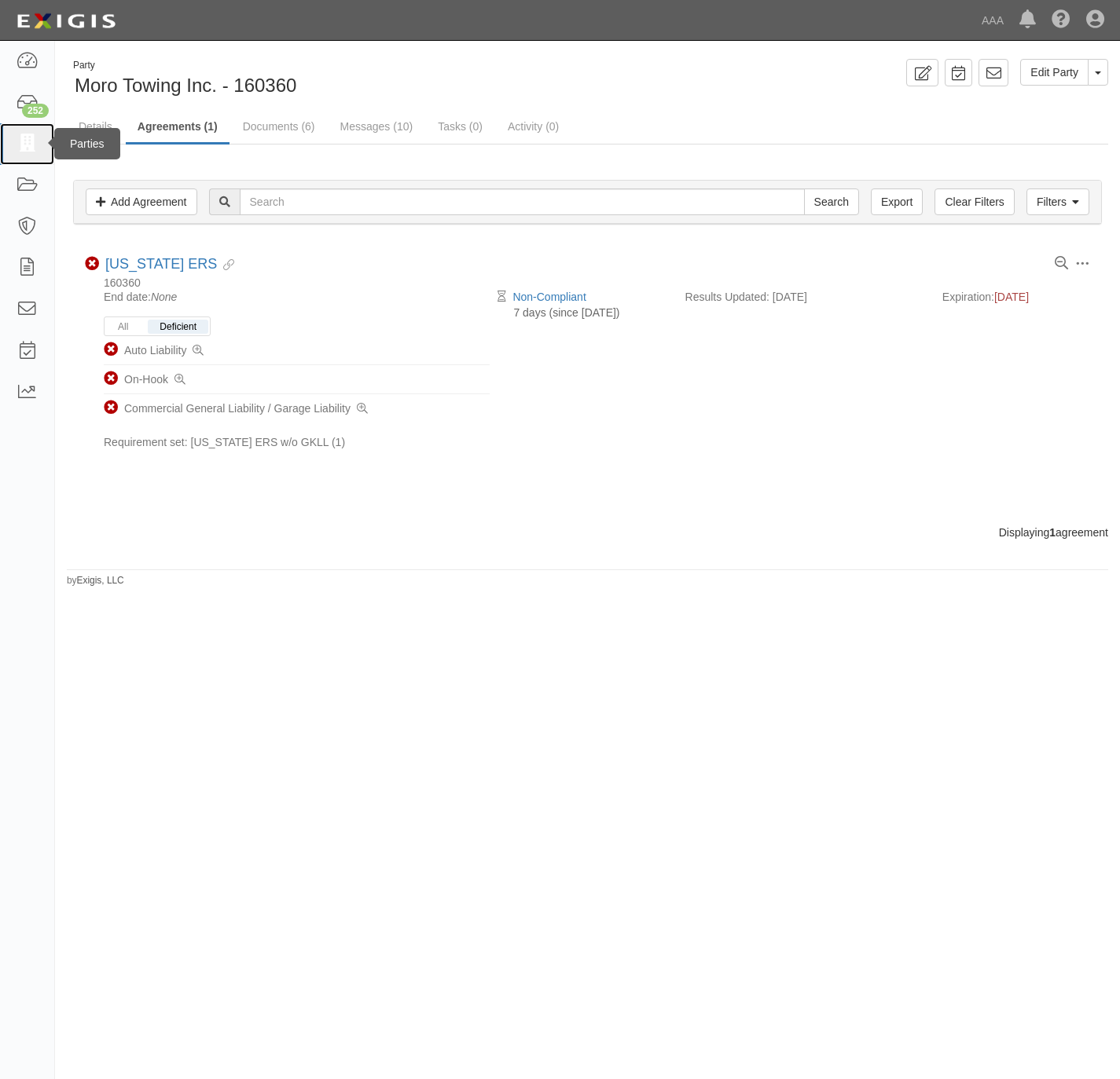
click at [22, 144] on icon at bounding box center [26, 144] width 22 height 18
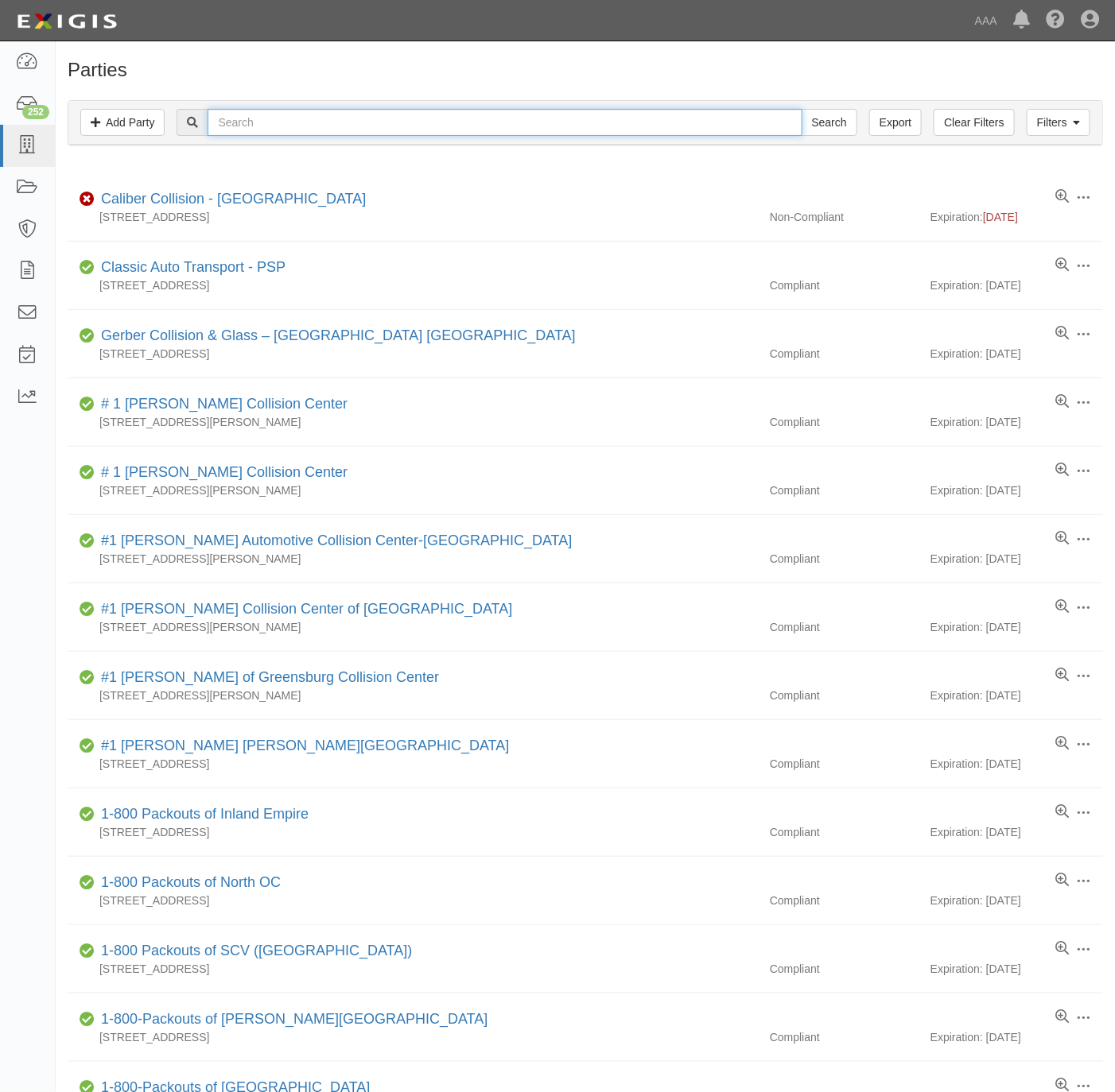
click at [279, 122] on input "text" at bounding box center [505, 122] width 594 height 27
paste input "25187"
type input "25187"
click at [825, 125] on input "Search" at bounding box center [829, 122] width 56 height 27
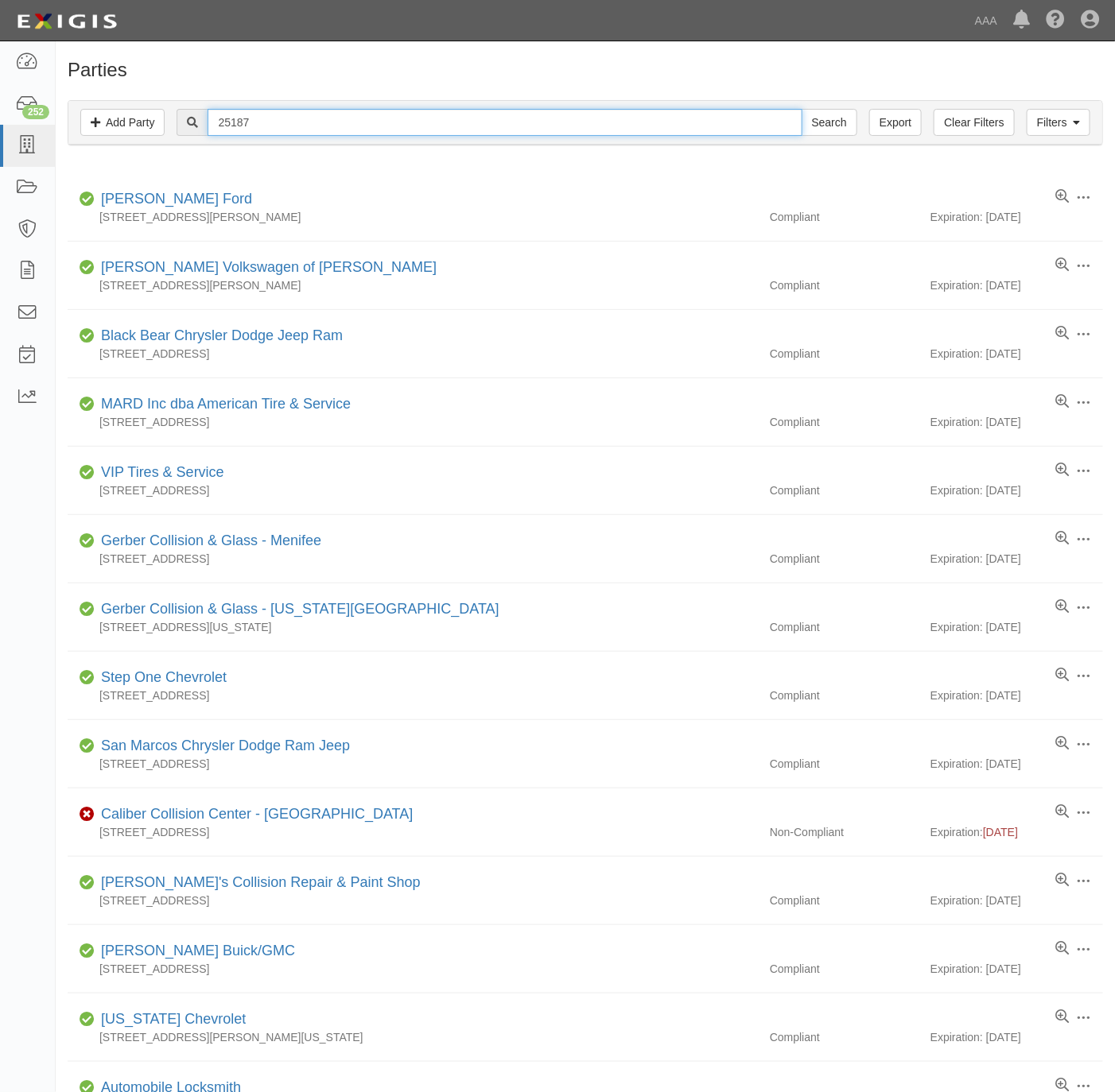
click at [330, 115] on input "25187" at bounding box center [505, 122] width 594 height 27
click at [330, 124] on input "25187" at bounding box center [505, 122] width 594 height 27
click at [329, 125] on input "25187" at bounding box center [505, 122] width 594 height 27
paste input "California Car Care"
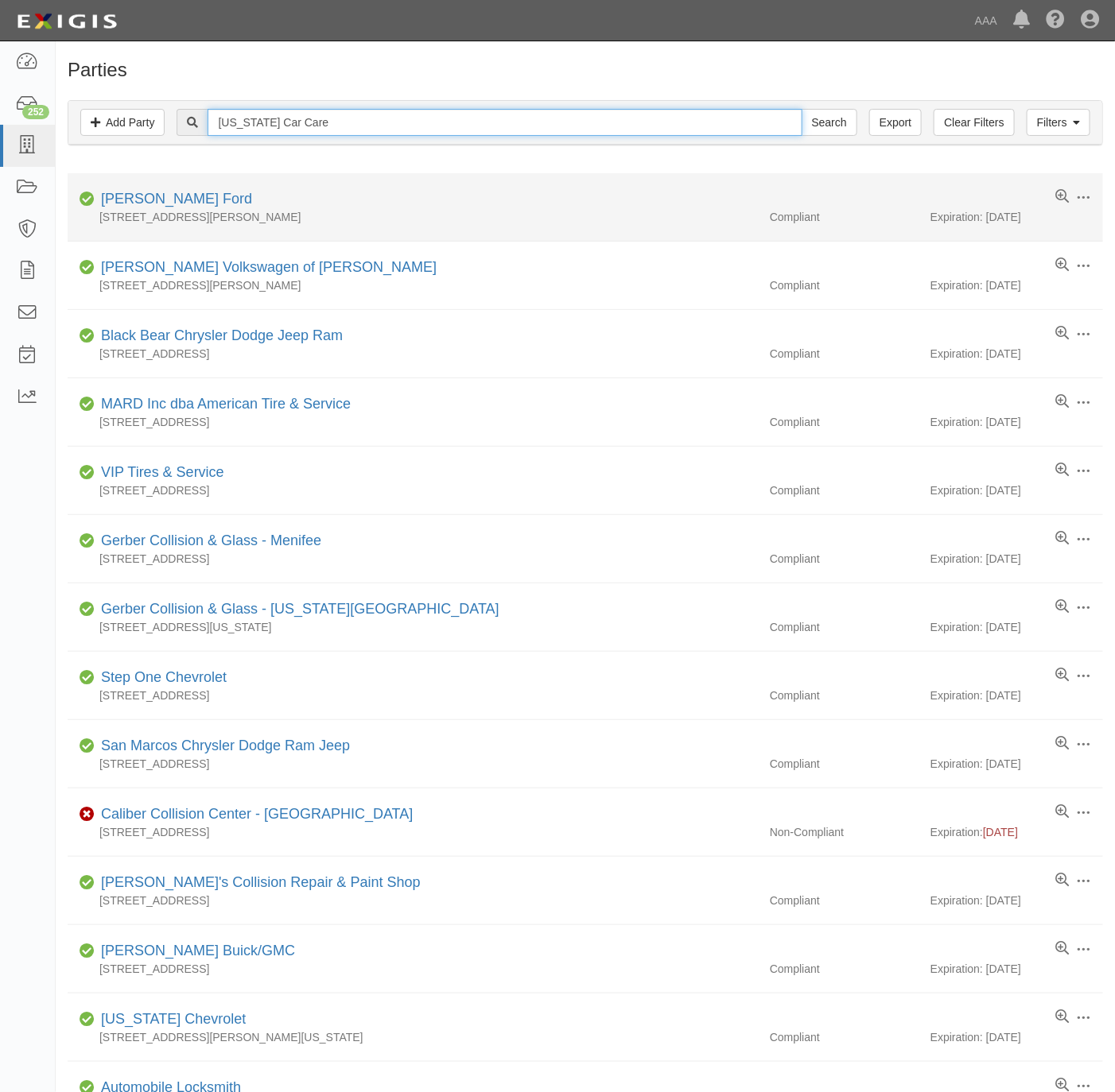
type input "California Car Care"
click at [801, 108] on input "Search" at bounding box center [829, 122] width 56 height 27
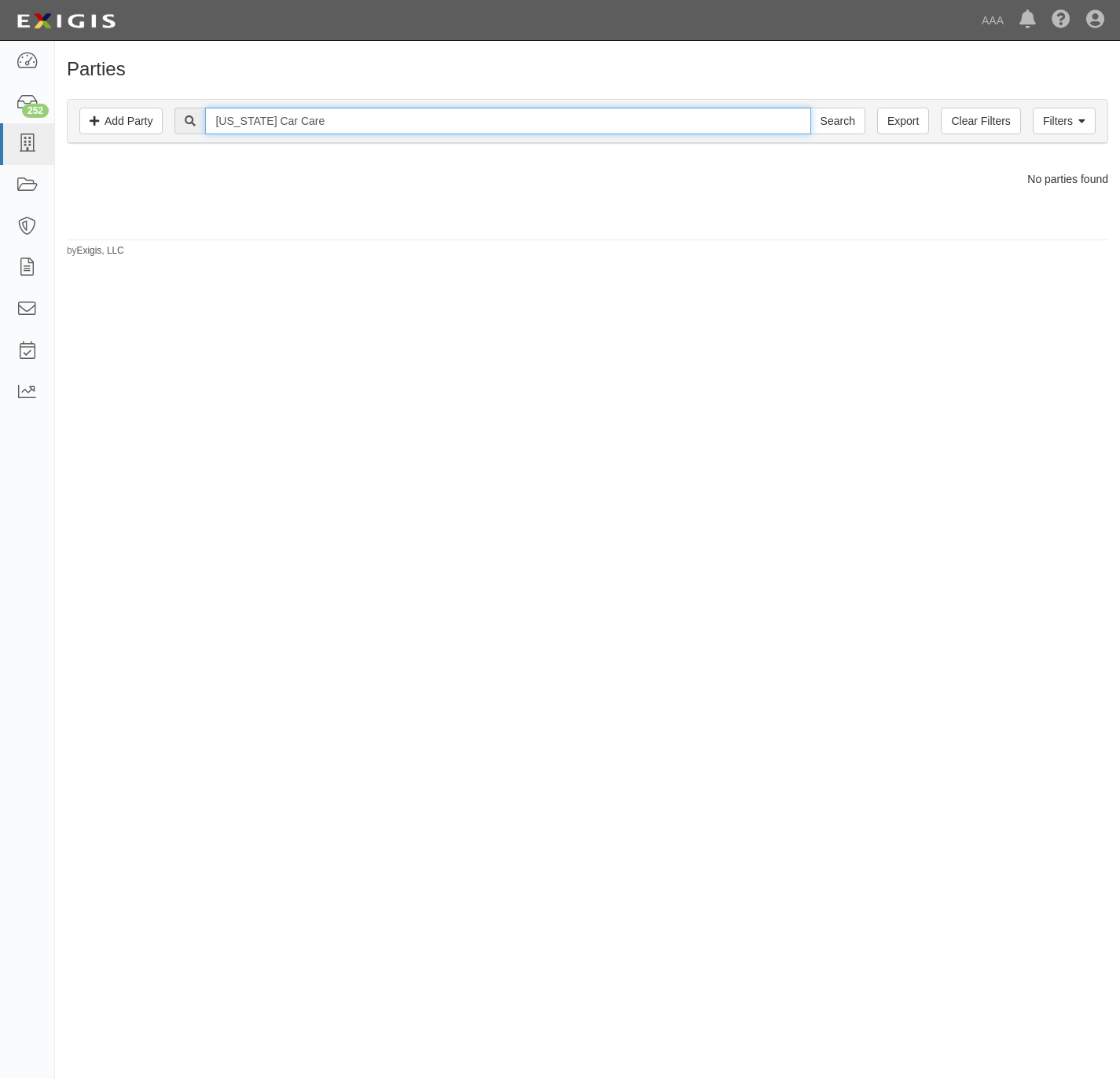
click at [314, 128] on input "[US_STATE] Car Care" at bounding box center [508, 121] width 606 height 27
click at [262, 122] on input "[US_STATE] Car Care" at bounding box center [508, 121] width 606 height 27
click at [260, 130] on input "[US_STATE] Car Care" at bounding box center [508, 121] width 606 height 27
click at [257, 131] on input "California Car Care" at bounding box center [508, 121] width 606 height 27
type input "Car Care"
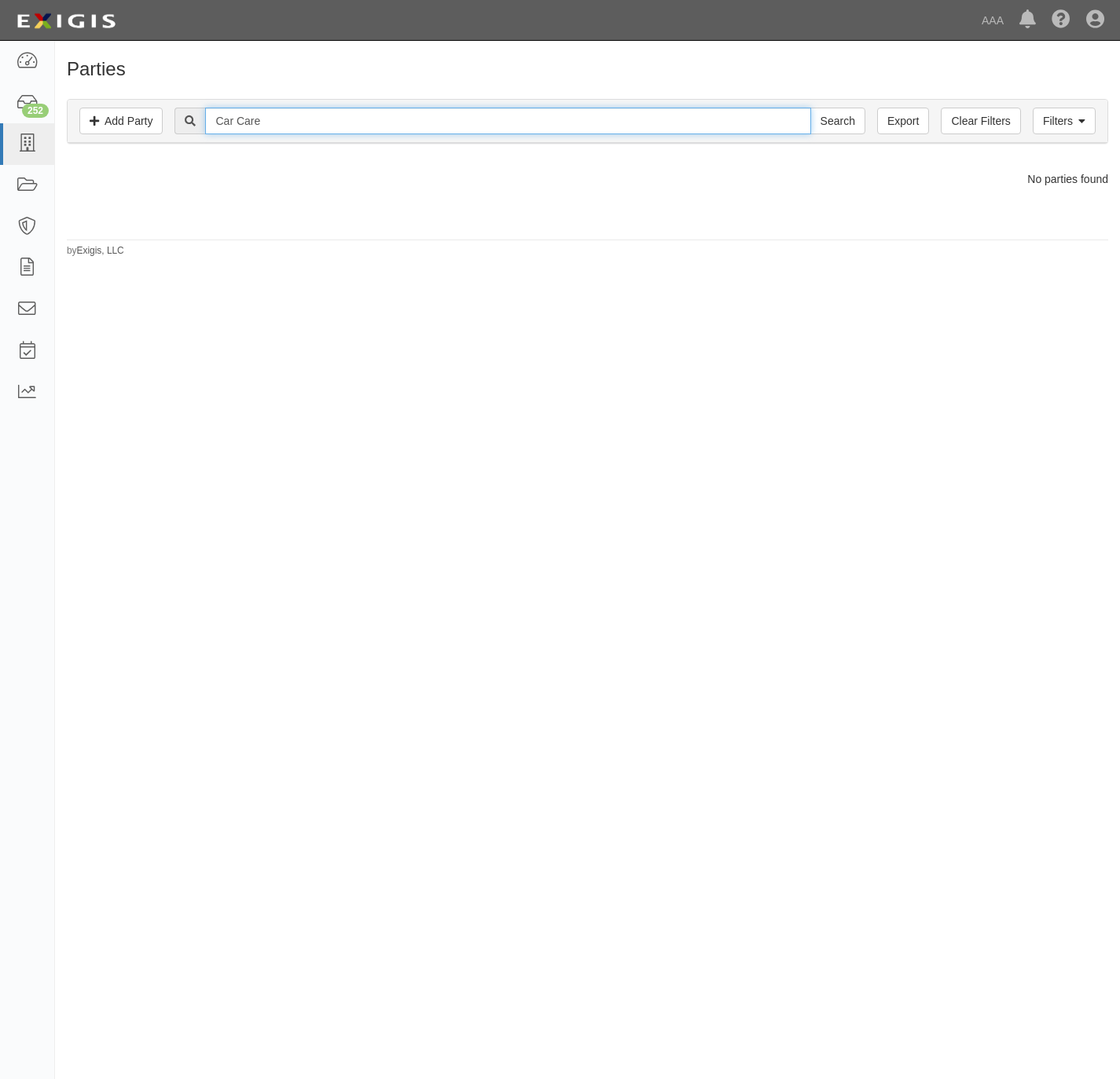
click at [810, 107] on input "Search" at bounding box center [837, 121] width 55 height 27
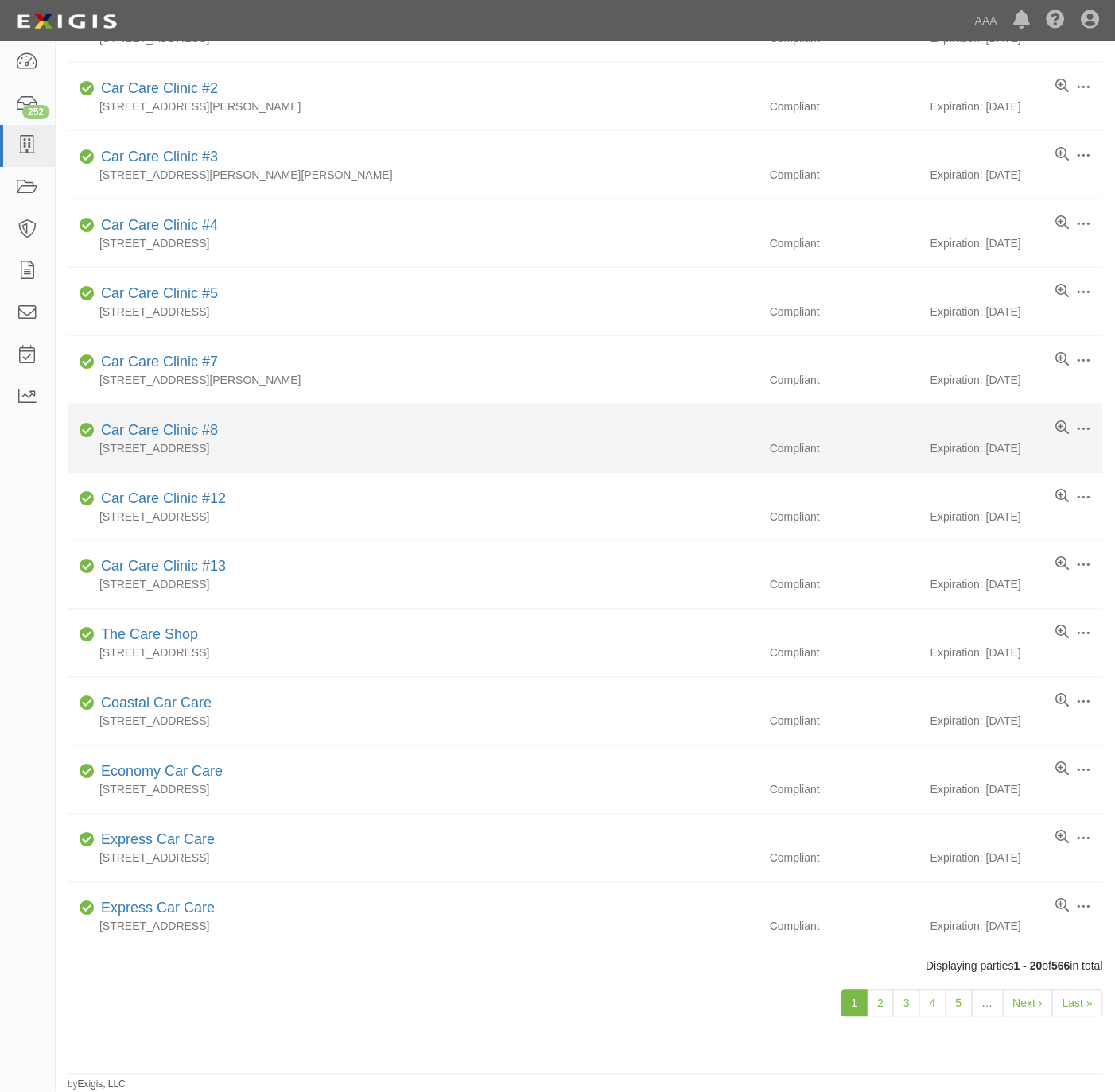
scroll to position [600, 0]
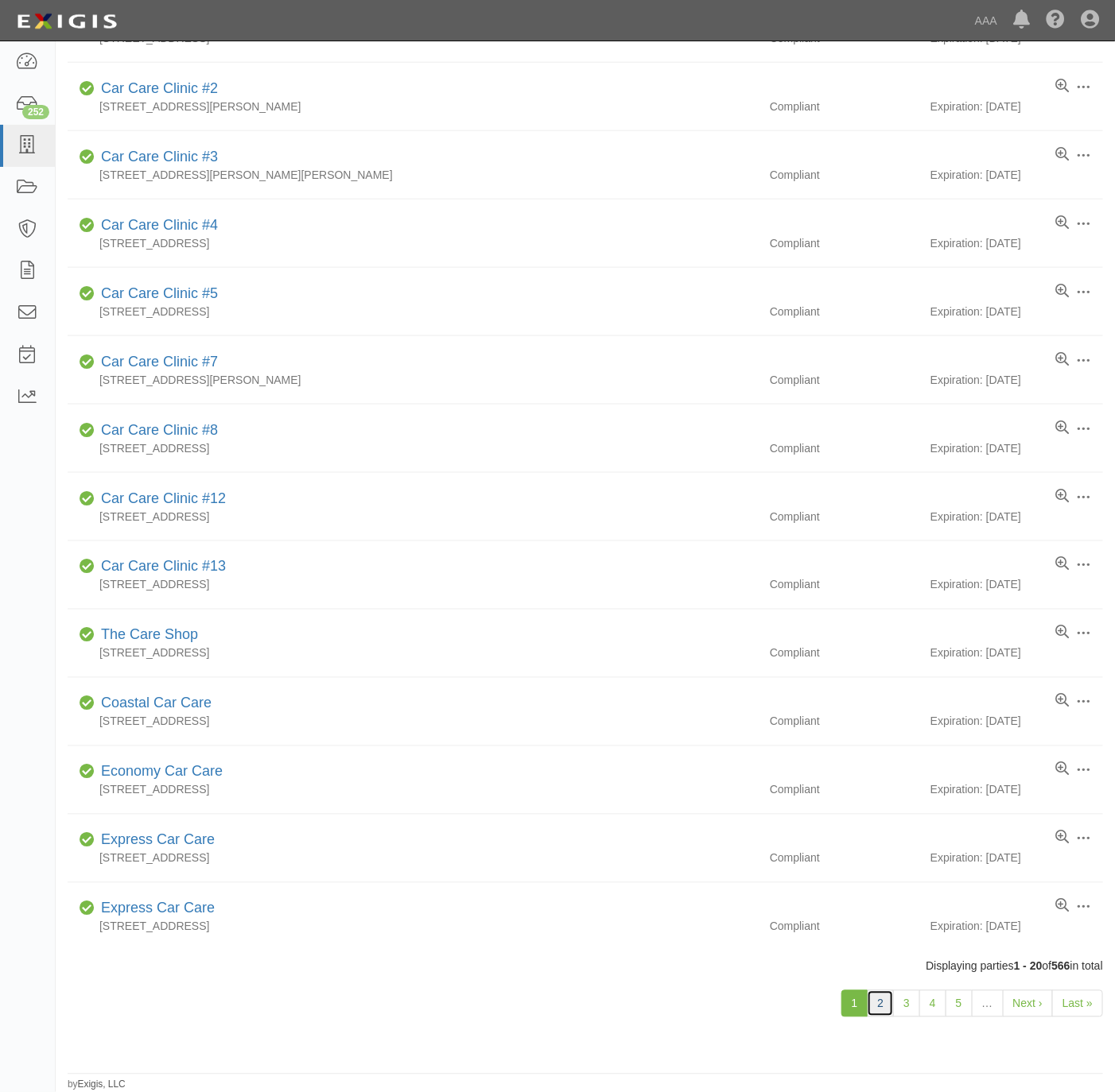
click at [886, 1006] on link "2" at bounding box center [881, 1004] width 27 height 27
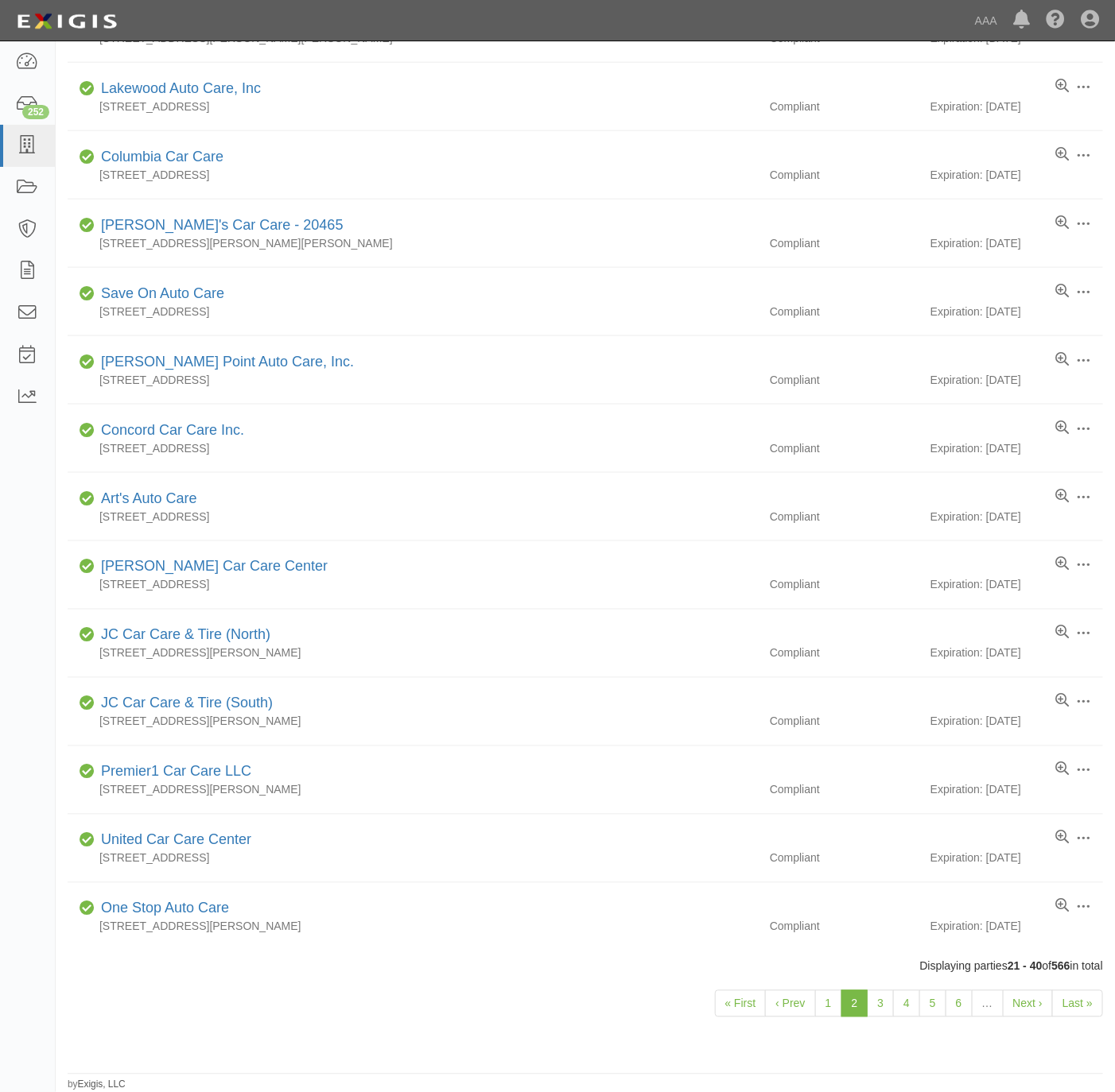
scroll to position [600, 0]
click at [878, 1004] on link "3" at bounding box center [881, 1004] width 27 height 27
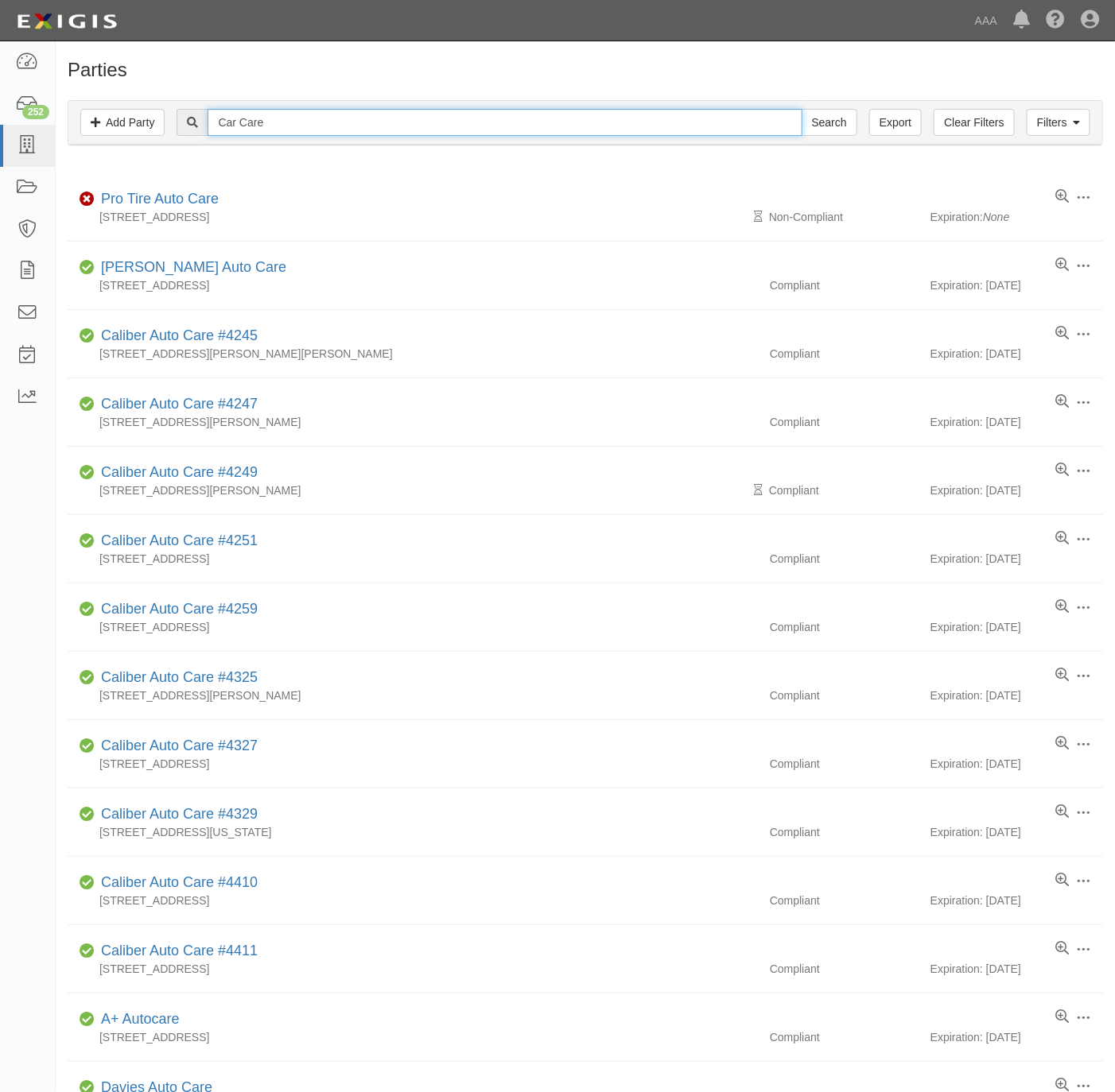
click at [392, 134] on input "Car Care" at bounding box center [505, 122] width 594 height 27
paste input "California"
type input "California Car Care"
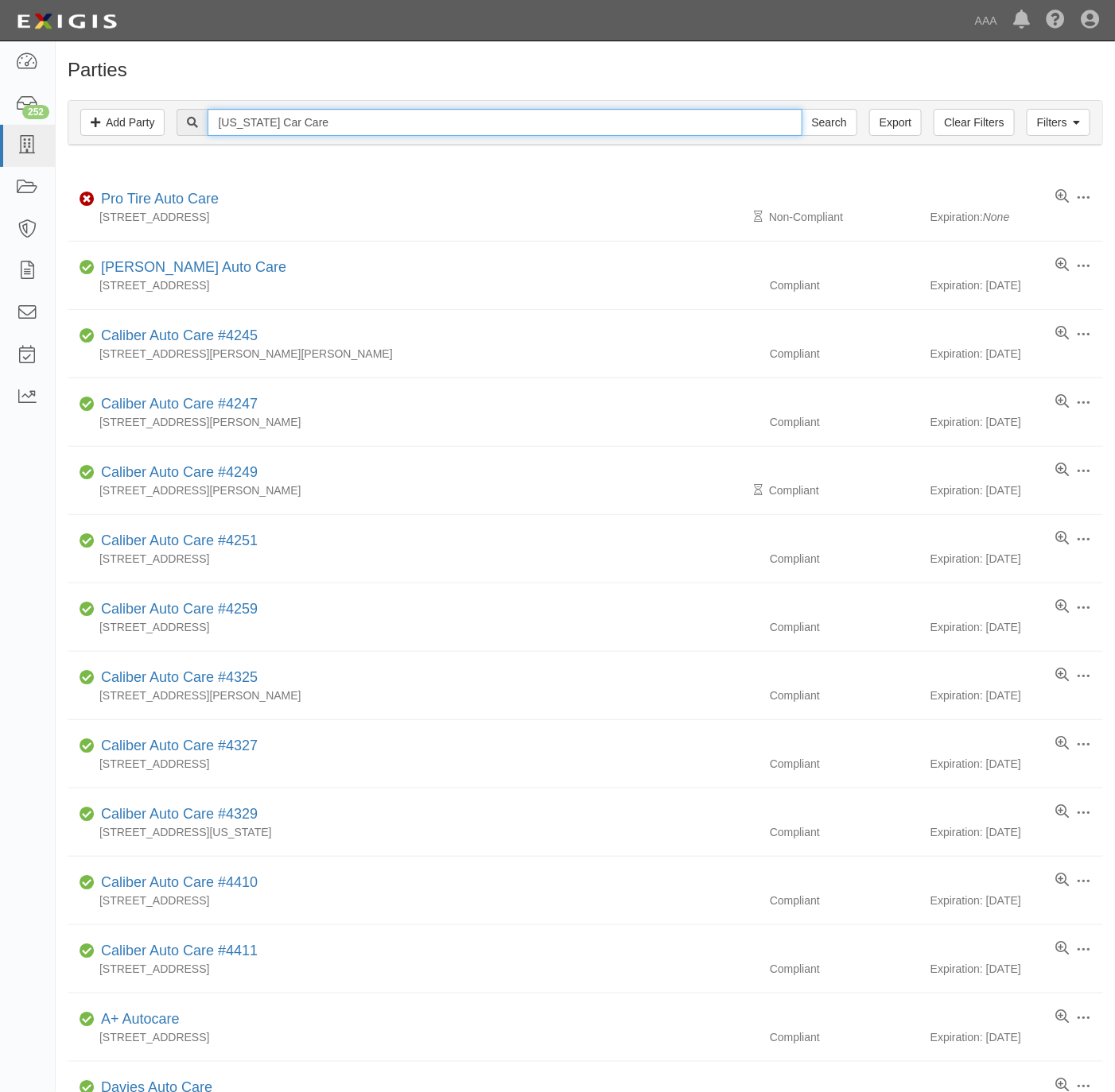
click at [801, 108] on input "Search" at bounding box center [829, 122] width 56 height 27
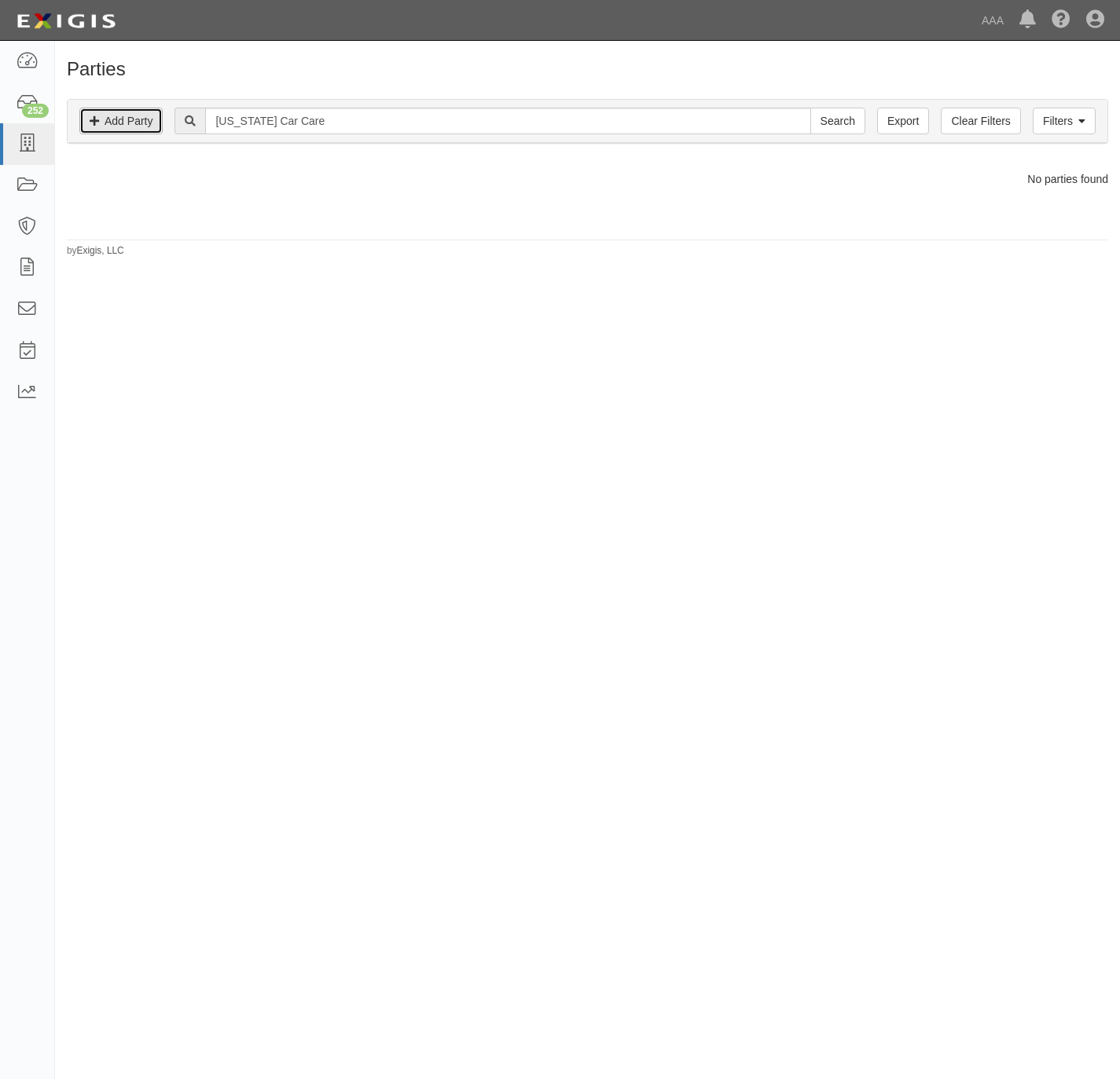
click at [157, 118] on link "Add Party" at bounding box center [121, 121] width 83 height 27
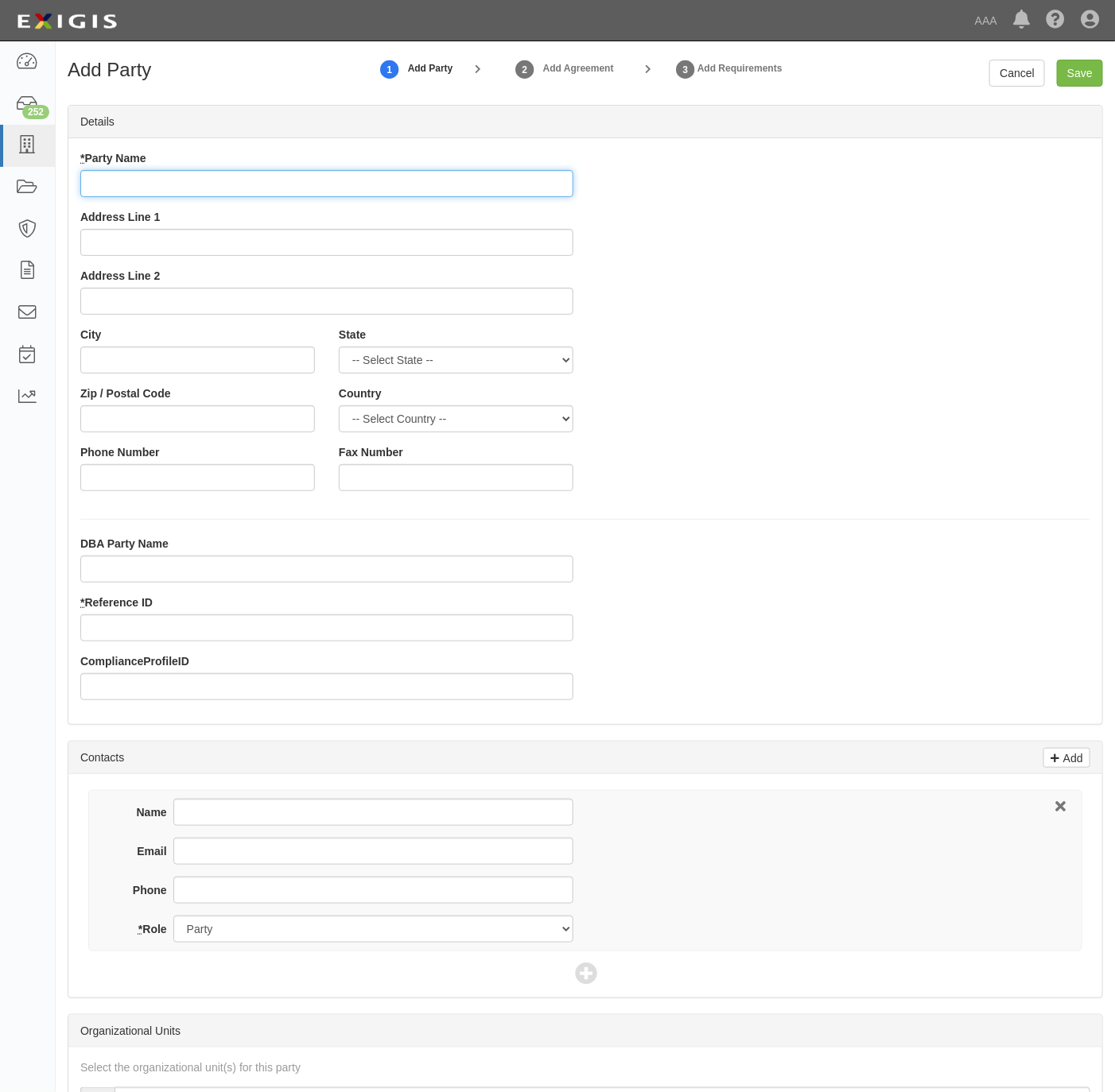
click at [263, 183] on input "* Party Name" at bounding box center [326, 184] width 493 height 27
paste input "[US_STATE] Car Care Service"
type input "[US_STATE] Car Care Service"
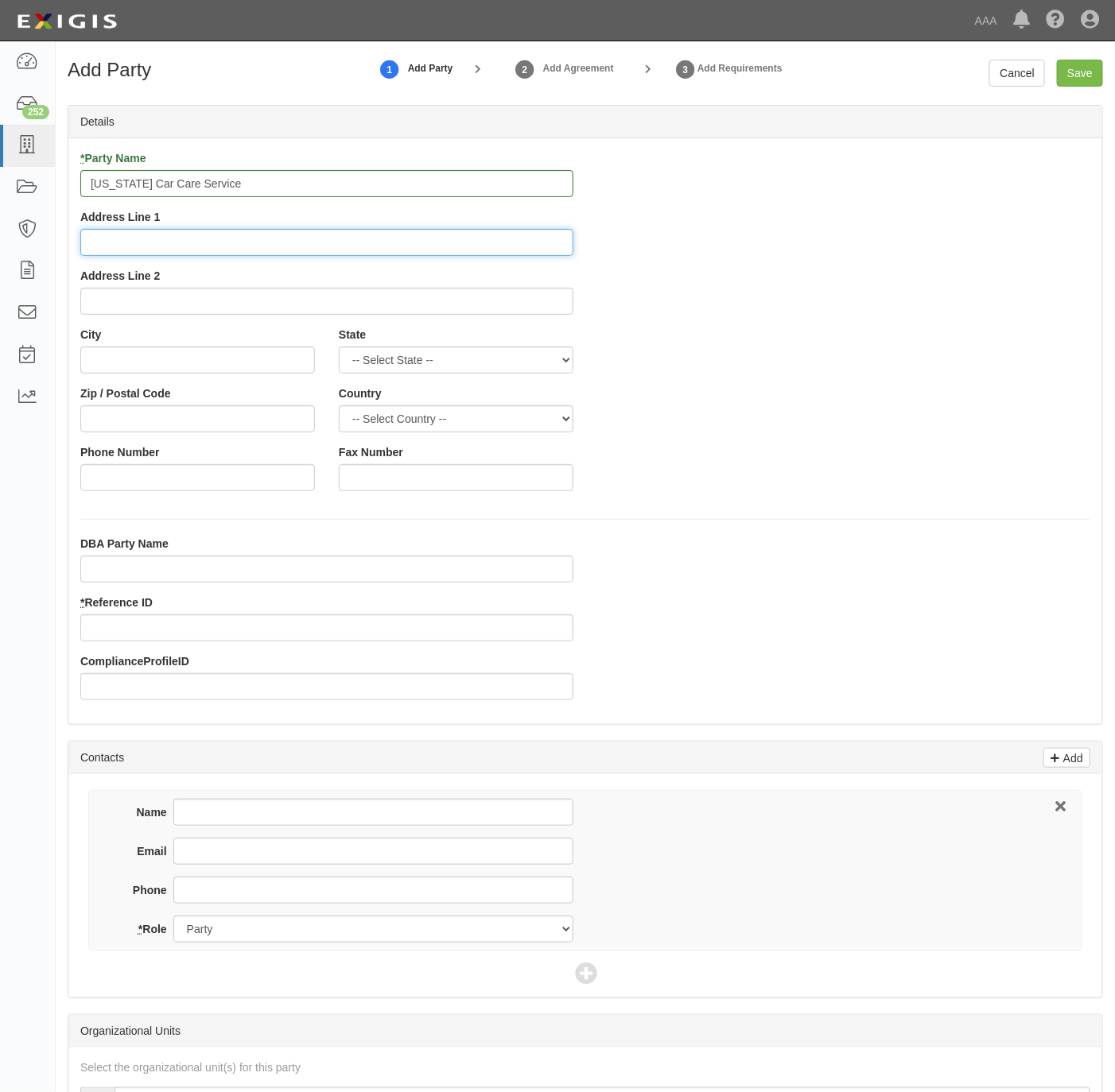
click at [429, 237] on input "Address Line 1" at bounding box center [326, 242] width 493 height 27
paste input "[STREET_ADDRESS] Suite 120"
type input "[STREET_ADDRESS] Suite 120"
click at [115, 363] on input "City" at bounding box center [197, 360] width 234 height 27
paste input "Murrieta,"
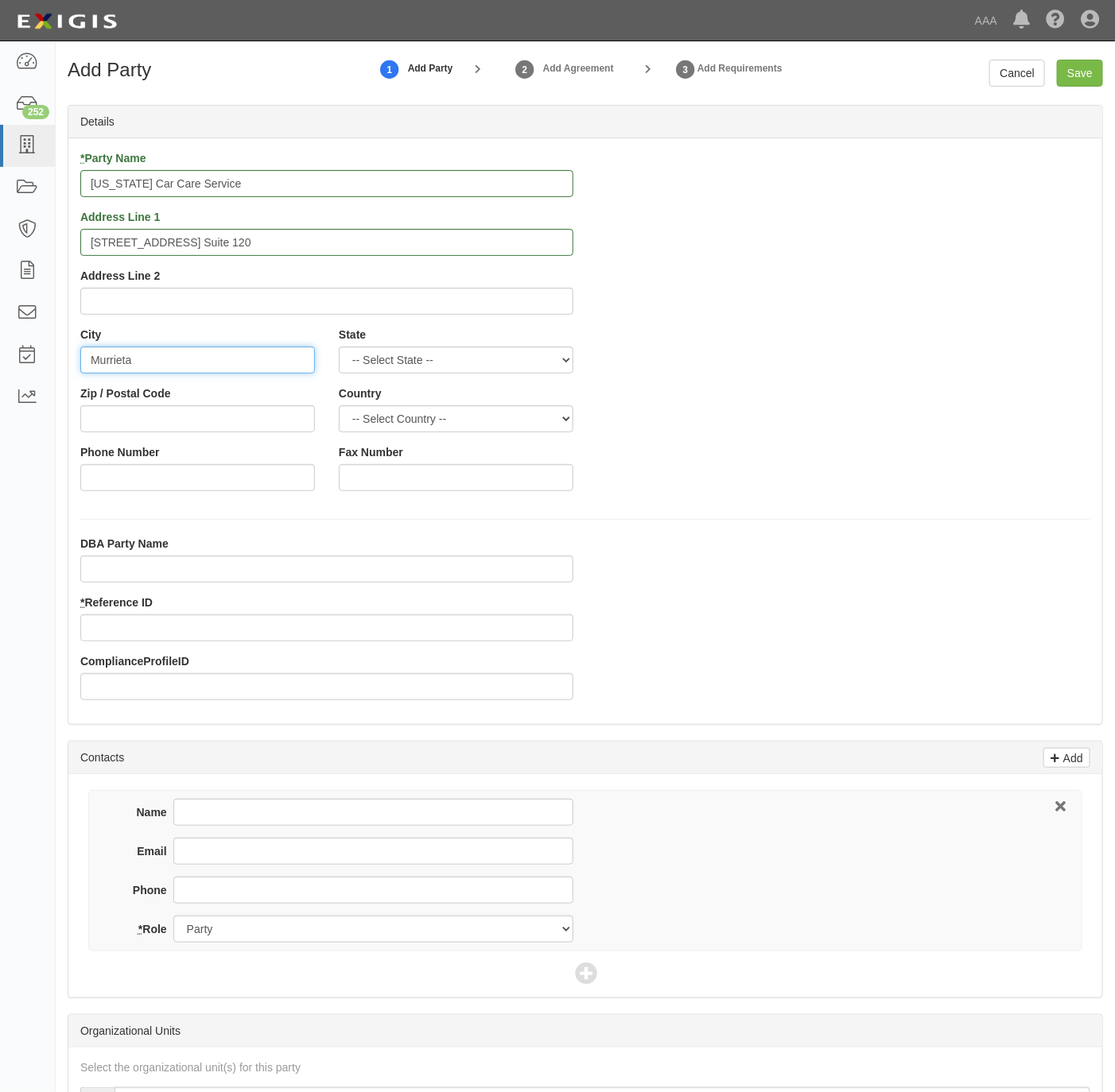
type input "Murrieta"
select select "CA"
type input "92562"
click at [210, 479] on input "951.600.0600" at bounding box center [197, 478] width 234 height 27
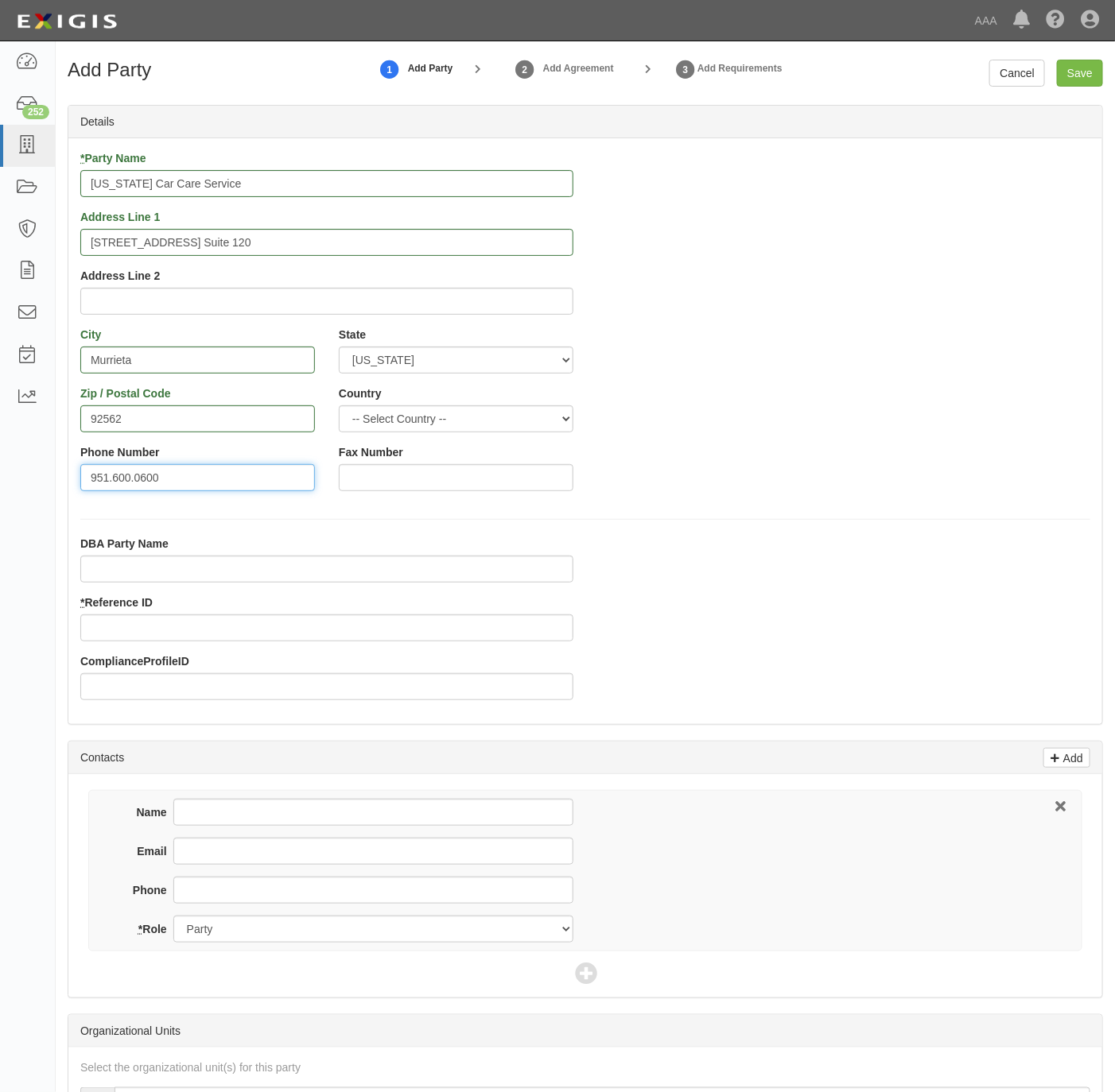
click at [210, 479] on input "951.600.0600" at bounding box center [197, 478] width 234 height 27
type input "951.600.0600"
click at [191, 891] on input "Phone" at bounding box center [373, 891] width 400 height 27
paste input "951.600.0600"
type input "951.600.0600"
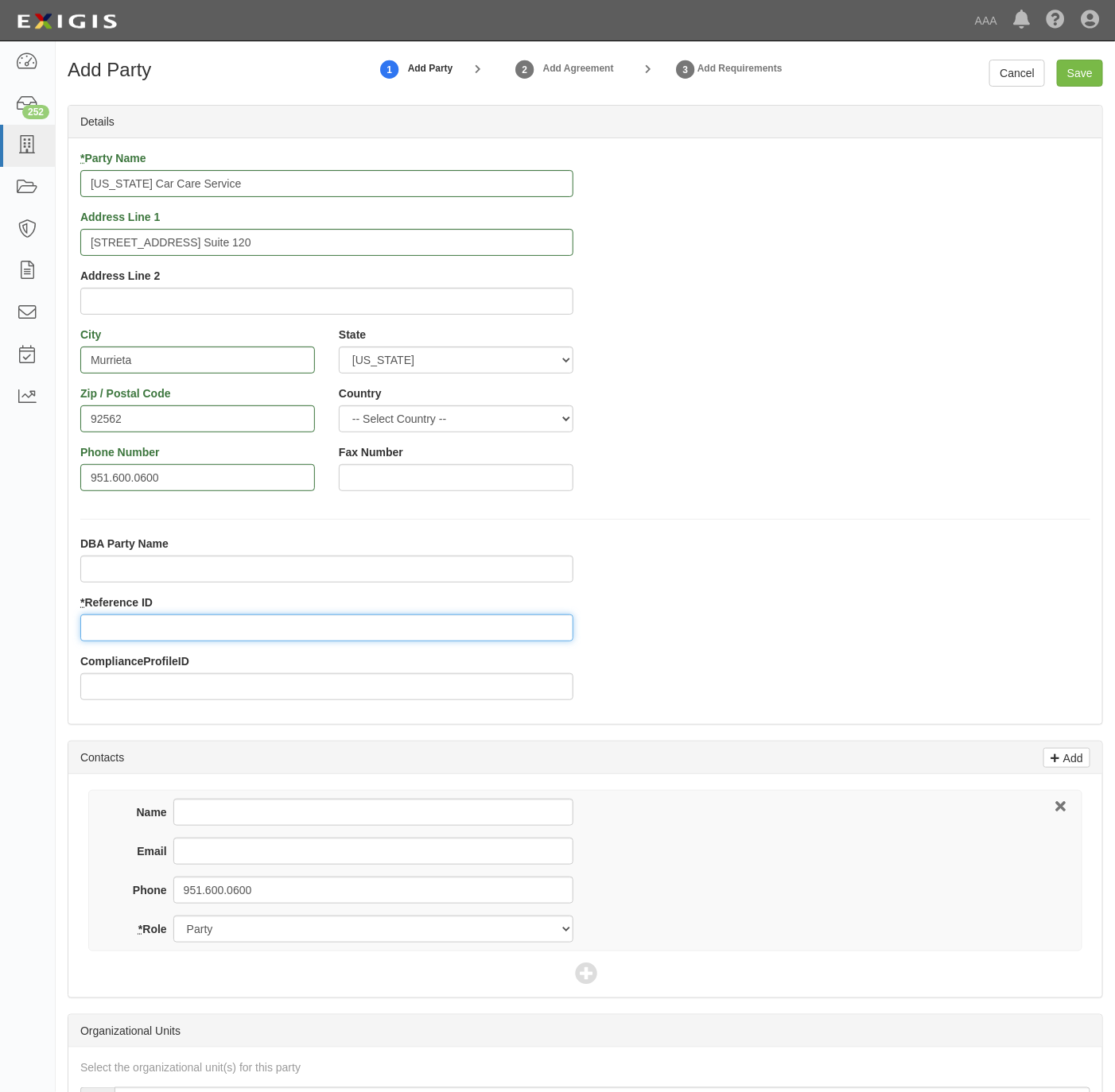
click at [165, 640] on input "* Reference ID" at bounding box center [326, 628] width 493 height 27
type input "25187"
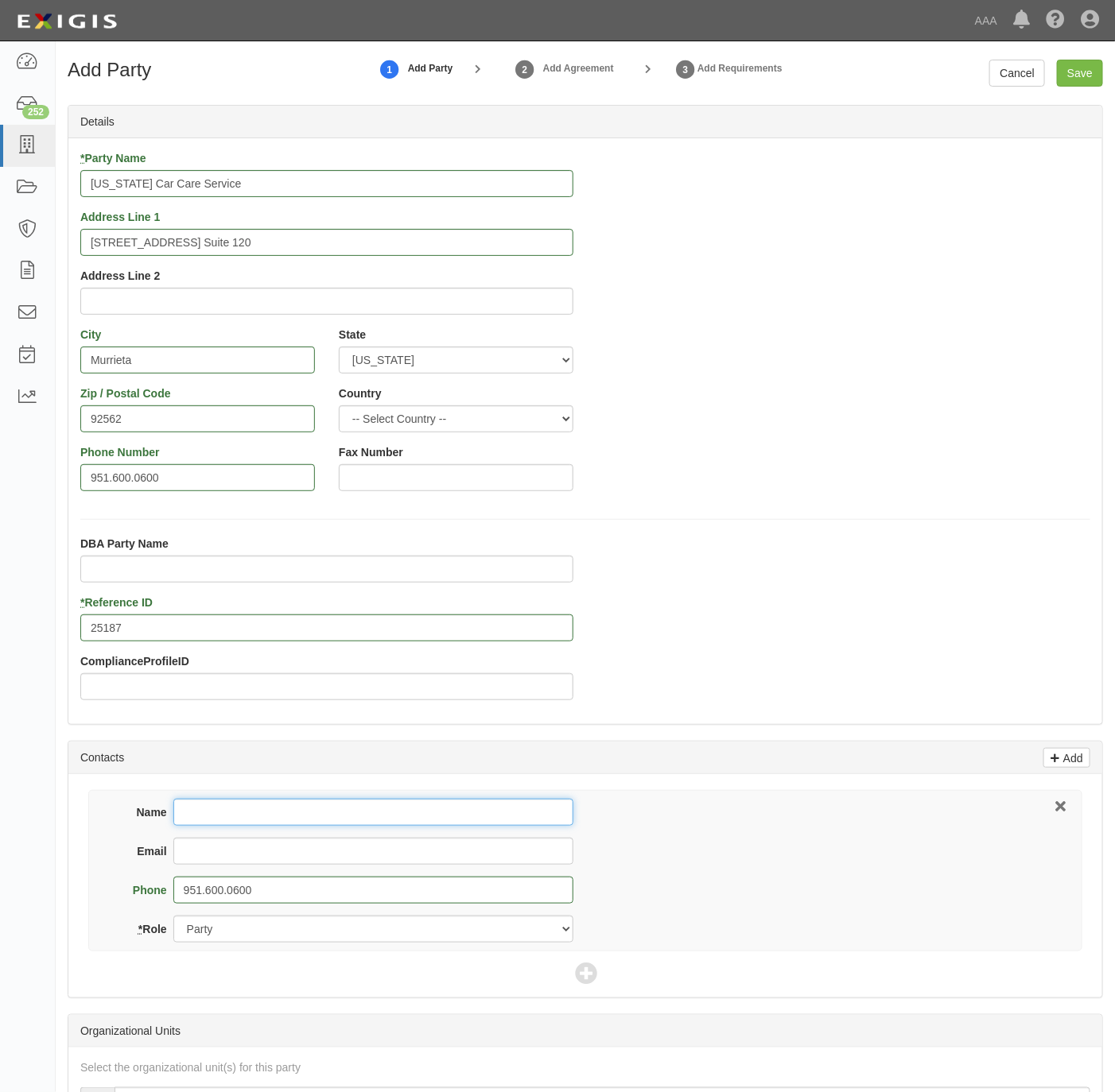
drag, startPoint x: 275, startPoint y: 824, endPoint x: 275, endPoint y: 801, distance: 23.0
click at [275, 819] on input "Name" at bounding box center [373, 813] width 400 height 27
paste input "Lisa McIntire"
type input "Lisa McIntire"
click at [284, 856] on input "Email" at bounding box center [373, 851] width 400 height 27
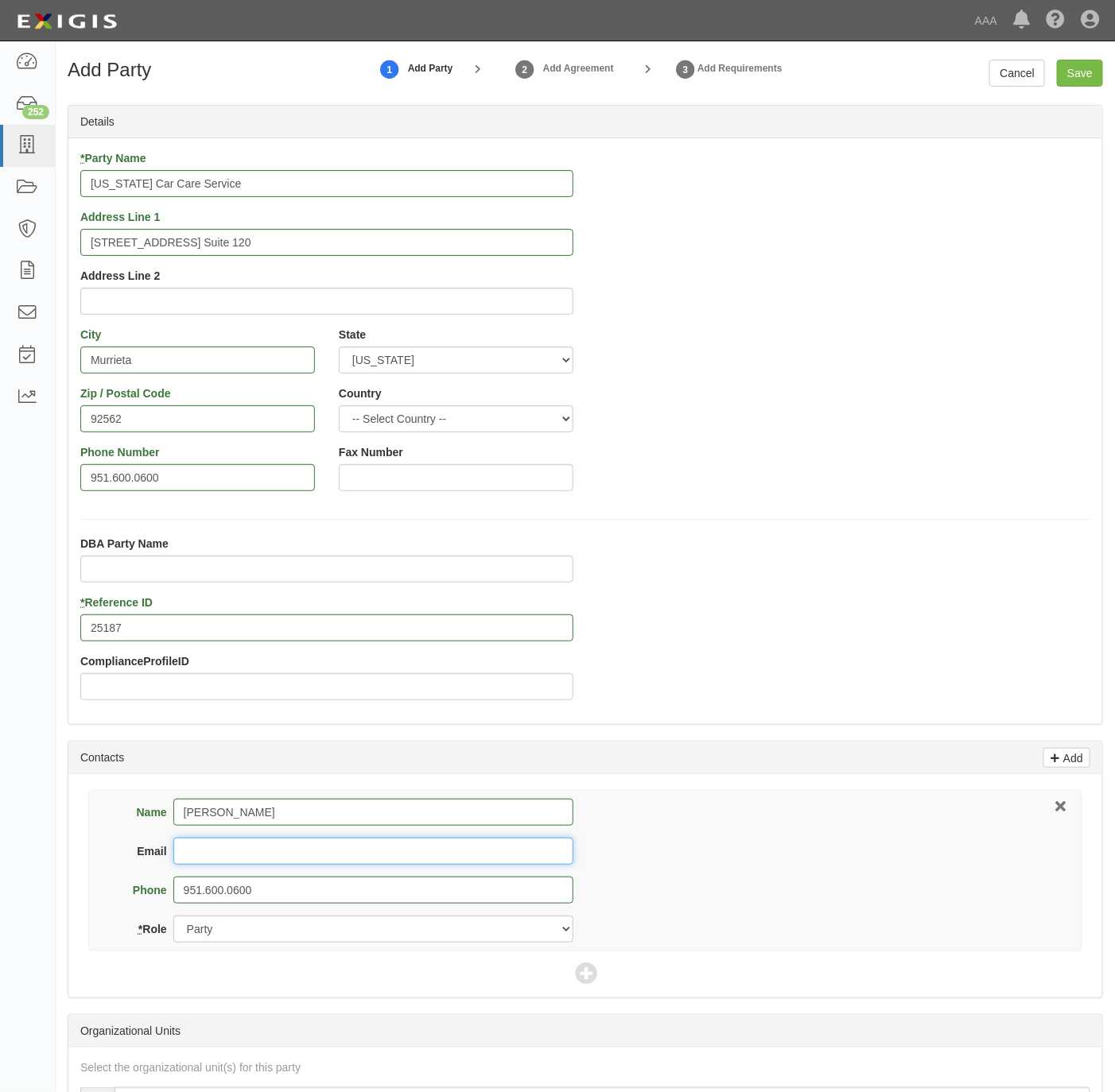
paste input "mcintire5850@gmail.com"
type input "mcintire5850@gmail.com"
click at [582, 981] on icon at bounding box center [586, 974] width 22 height 22
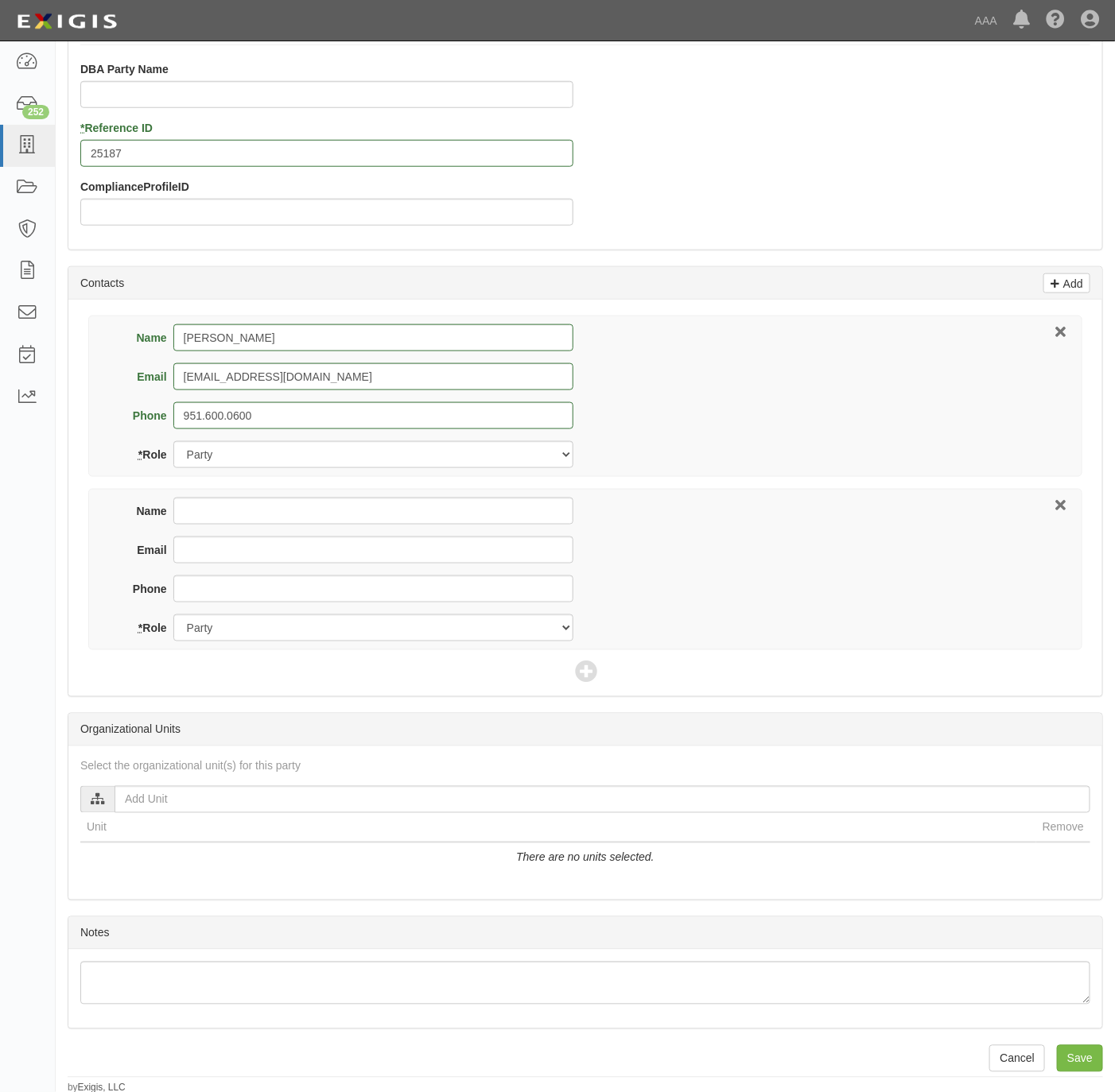
scroll to position [477, 0]
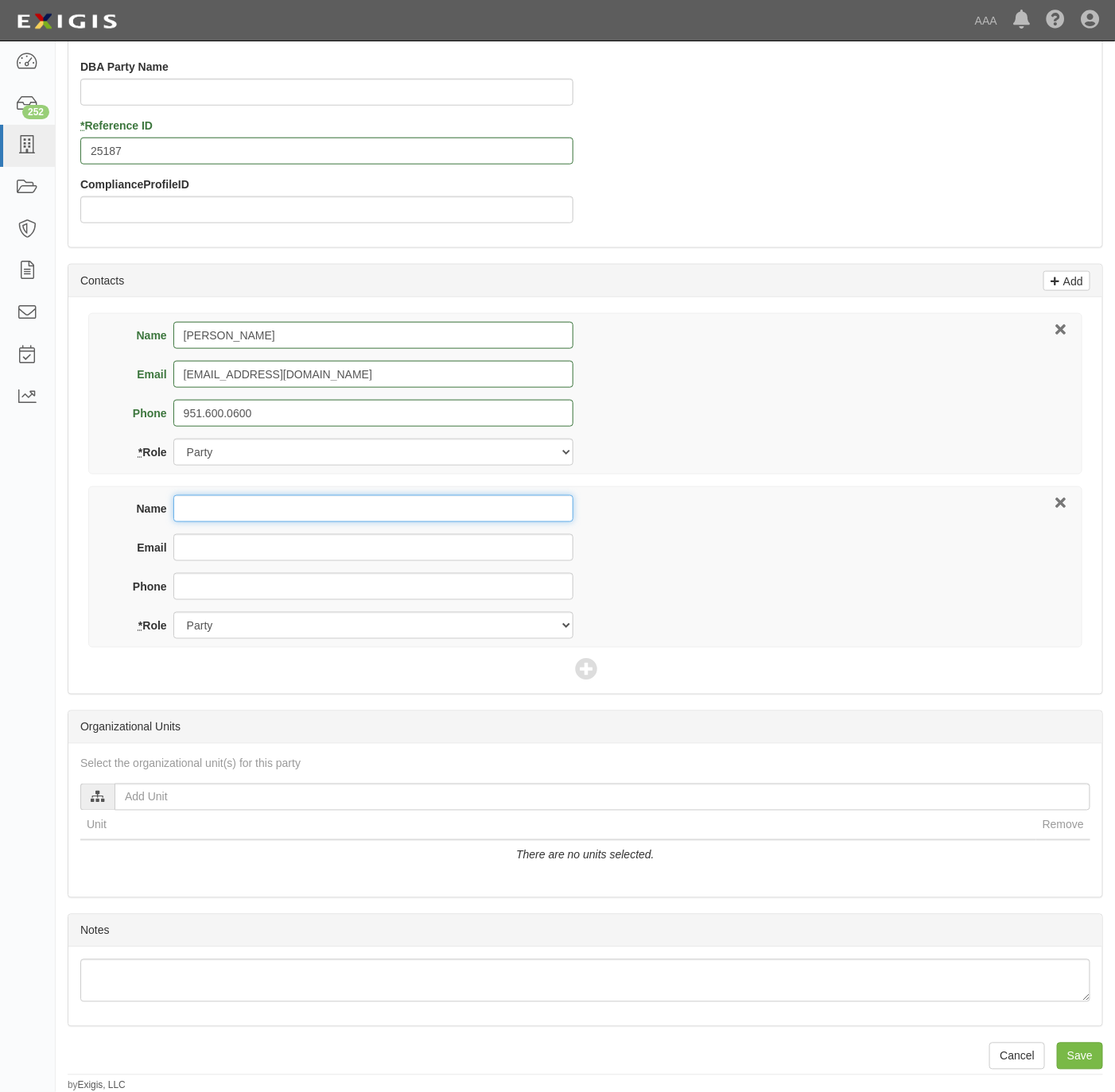
click at [246, 520] on input "Name" at bounding box center [373, 509] width 400 height 27
paste input "Dave Kirby"
type input "Dave Kirby"
click at [482, 554] on input "Email" at bounding box center [373, 548] width 400 height 27
paste input "kirbyinsurance@earthlink.net"
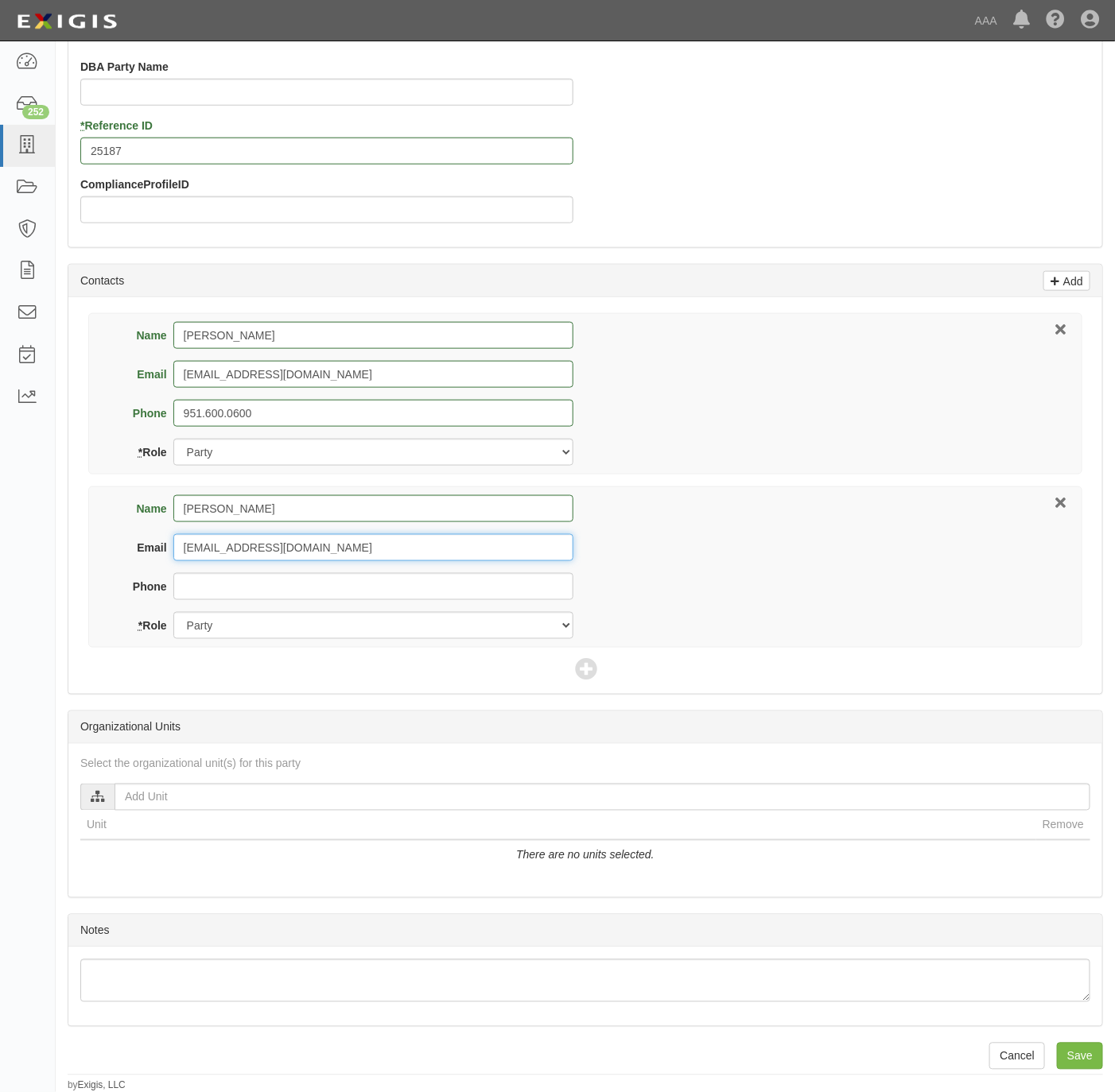
type input "kirbyinsurance@earthlink.net"
click at [279, 582] on input "Phone" at bounding box center [373, 587] width 400 height 27
type input "951.296.1111"
click at [260, 643] on div "Name Dave Kirby Email kirbyinsurance@earthlink.net Phone 951.296.1111 * Role Pa…" at bounding box center [585, 567] width 994 height 161
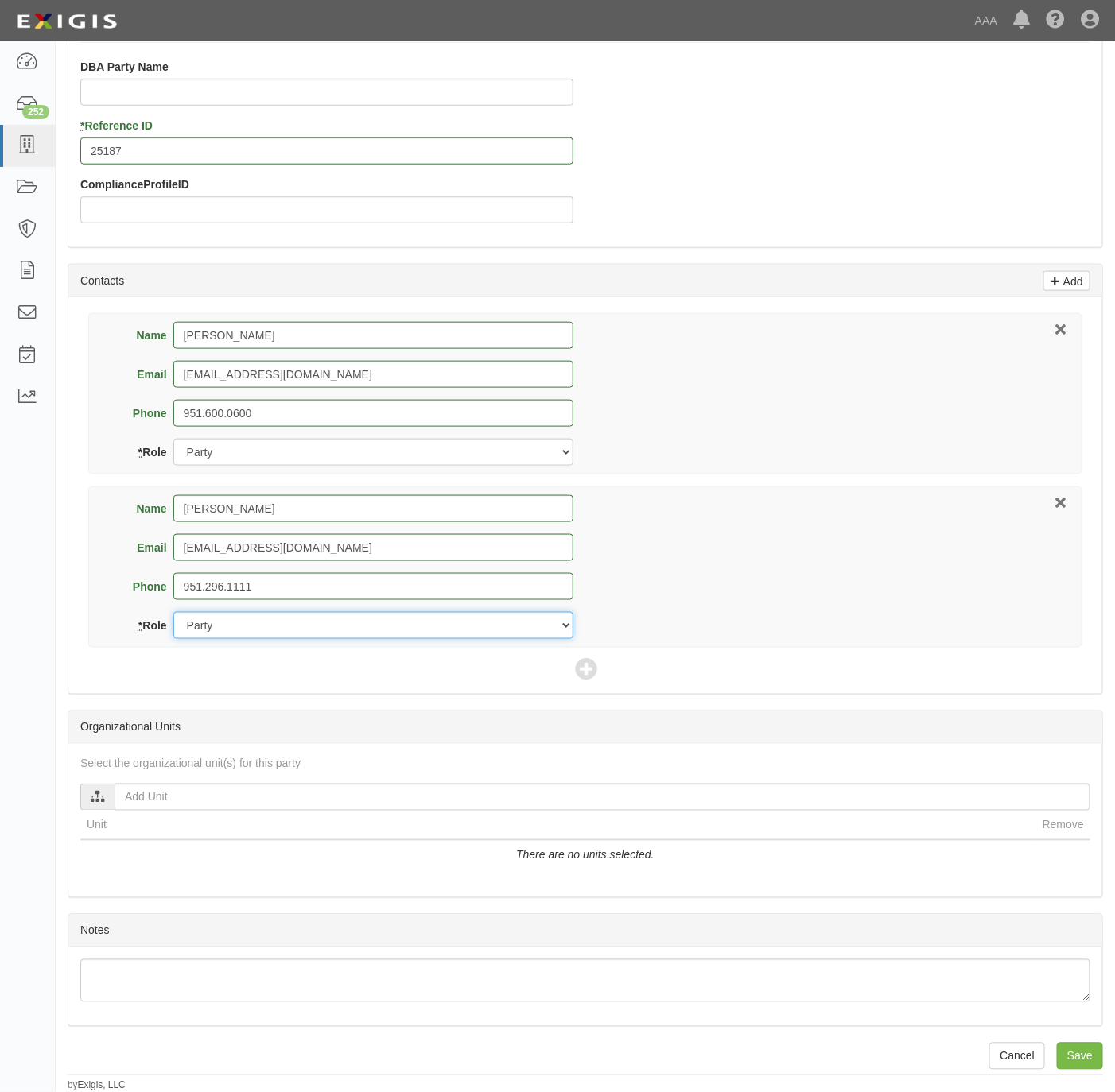
click at [261, 635] on select "Party Broker Other" at bounding box center [373, 626] width 400 height 27
select select "Broker"
click at [173, 615] on select "Party Broker Other" at bounding box center [373, 626] width 400 height 27
click at [589, 673] on icon at bounding box center [586, 671] width 22 height 22
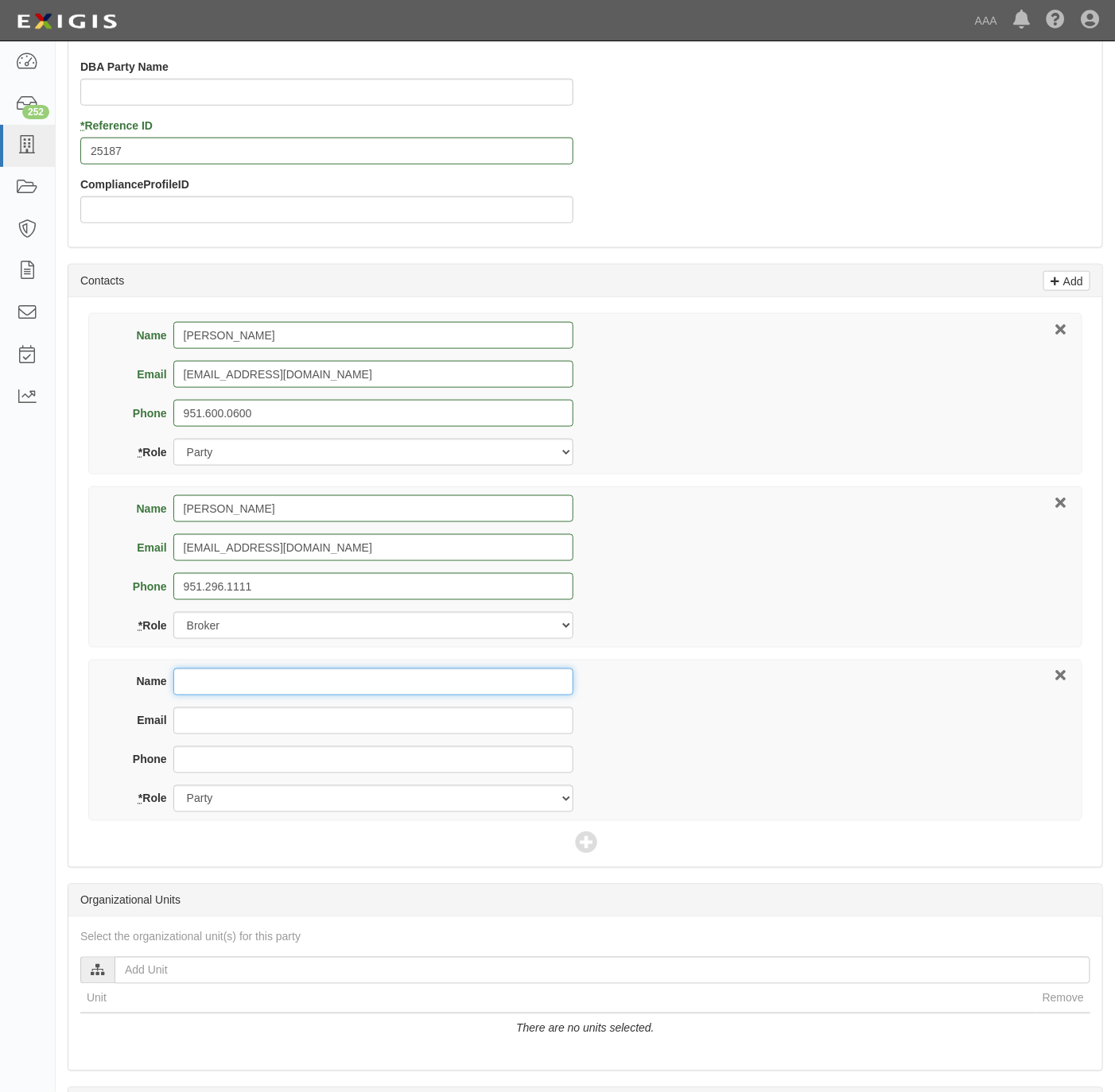
click at [311, 689] on input "Name" at bounding box center [373, 683] width 400 height 27
paste input "Tim Daniel"
type input "Tim Daniel"
click at [261, 725] on input "Email" at bounding box center [373, 721] width 400 height 27
paste input "daniel.tim@ace.aaa.com>"
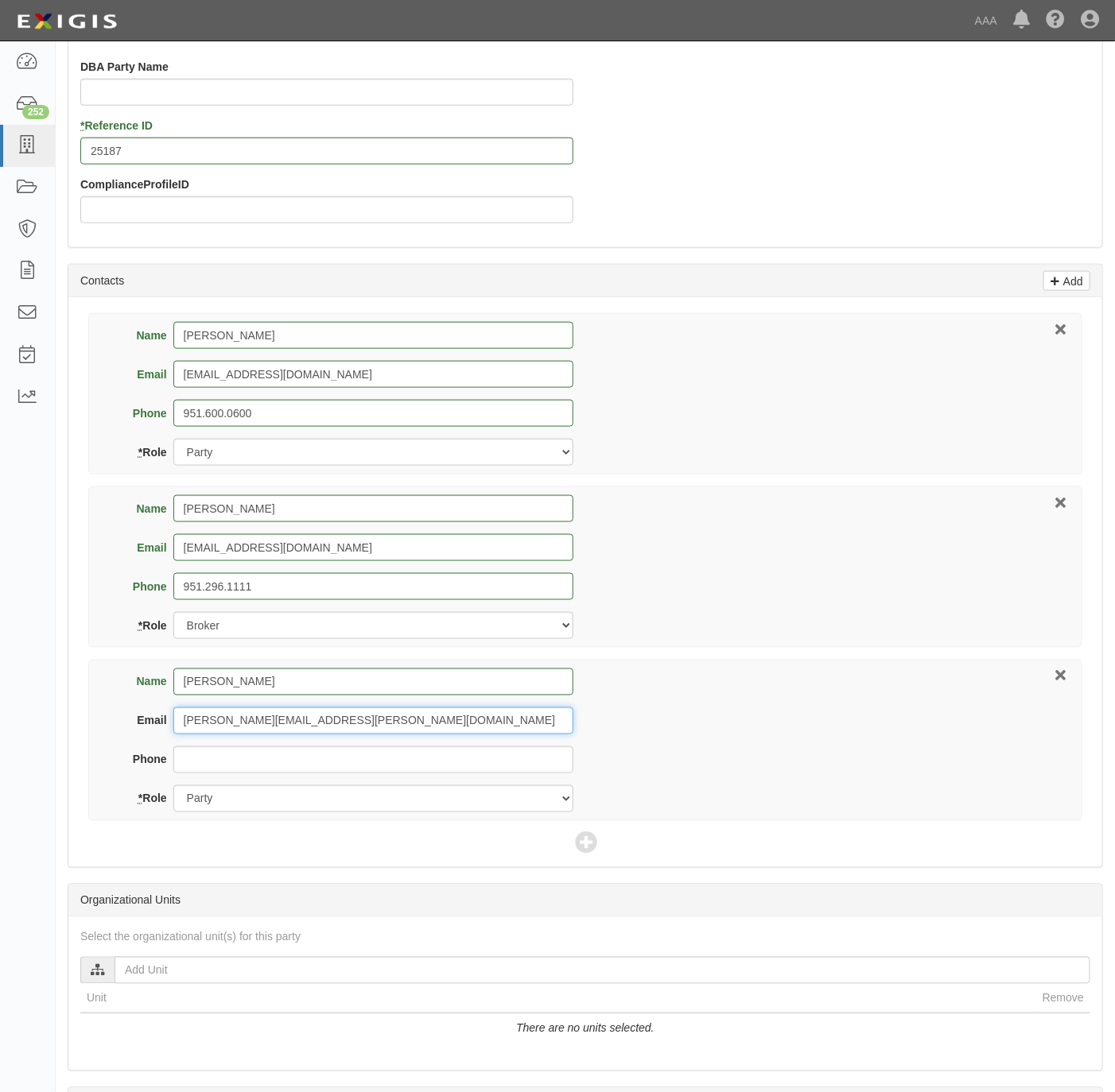
type input "daniel.tim@ace.aaa.com"
click at [336, 807] on select "Party Broker Other" at bounding box center [373, 799] width 400 height 27
select select "Other"
click at [173, 789] on select "Party Broker Other" at bounding box center [373, 799] width 400 height 27
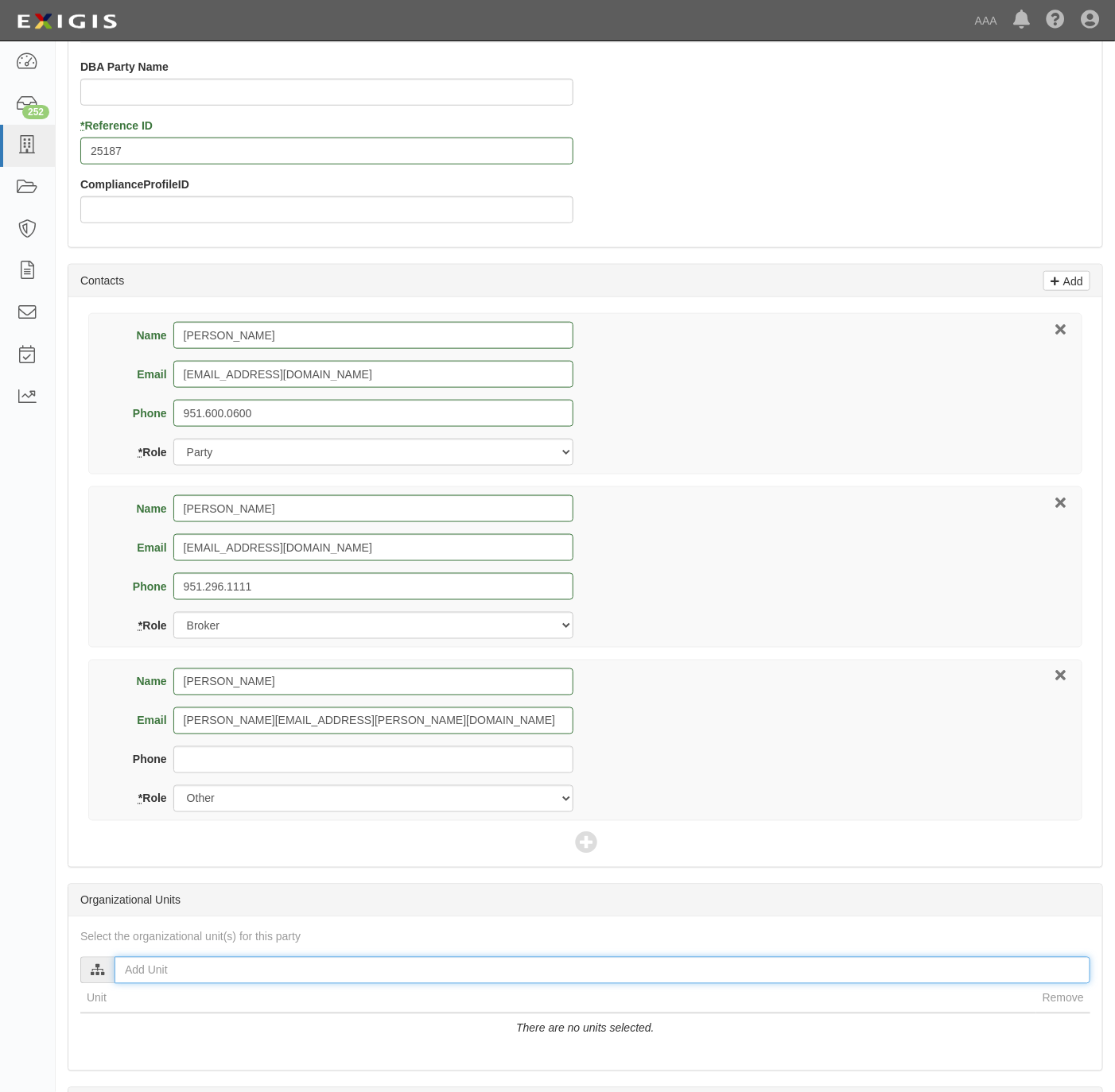
click at [248, 980] on input "text" at bounding box center [603, 971] width 976 height 27
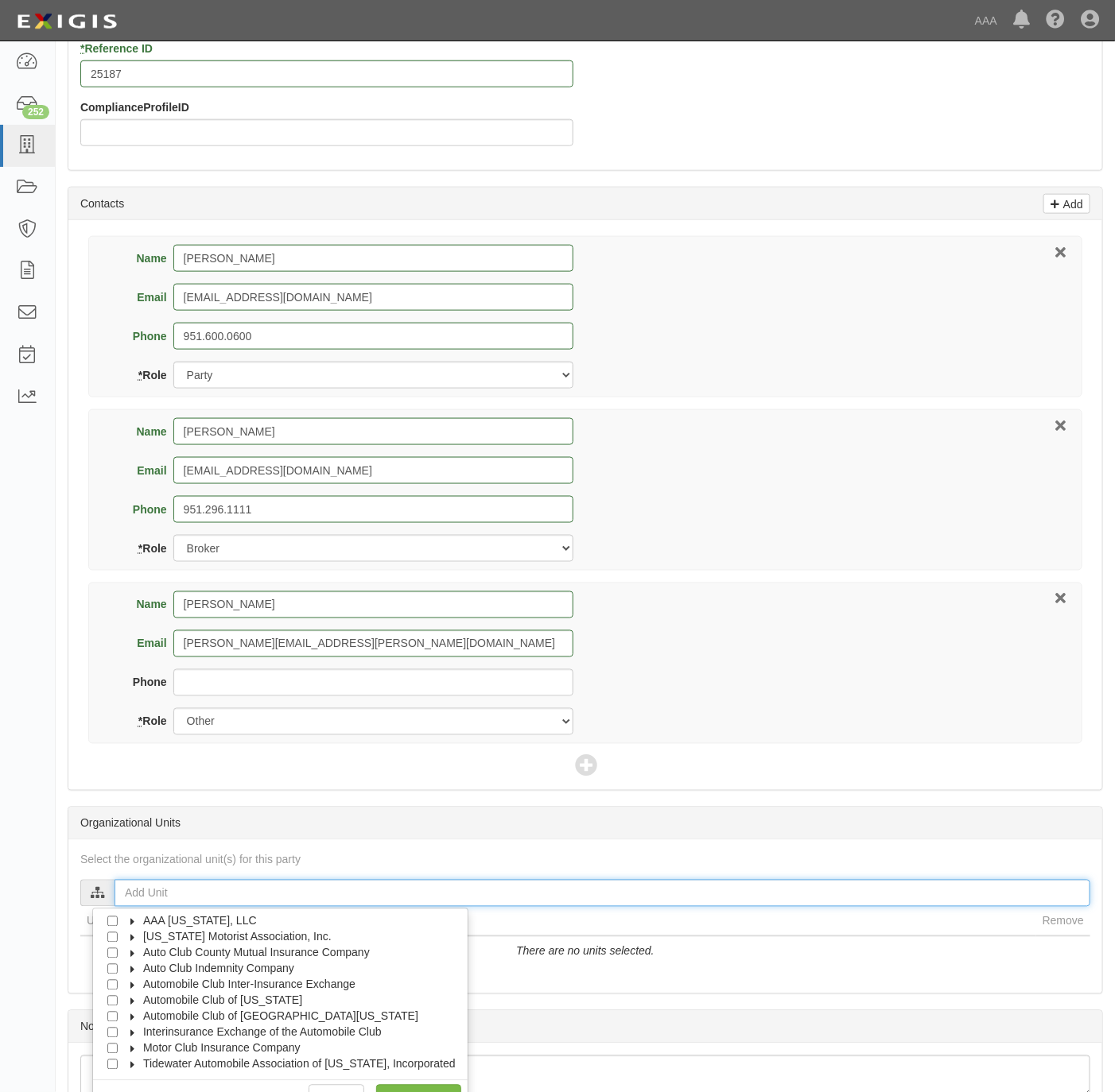
scroll to position [596, 0]
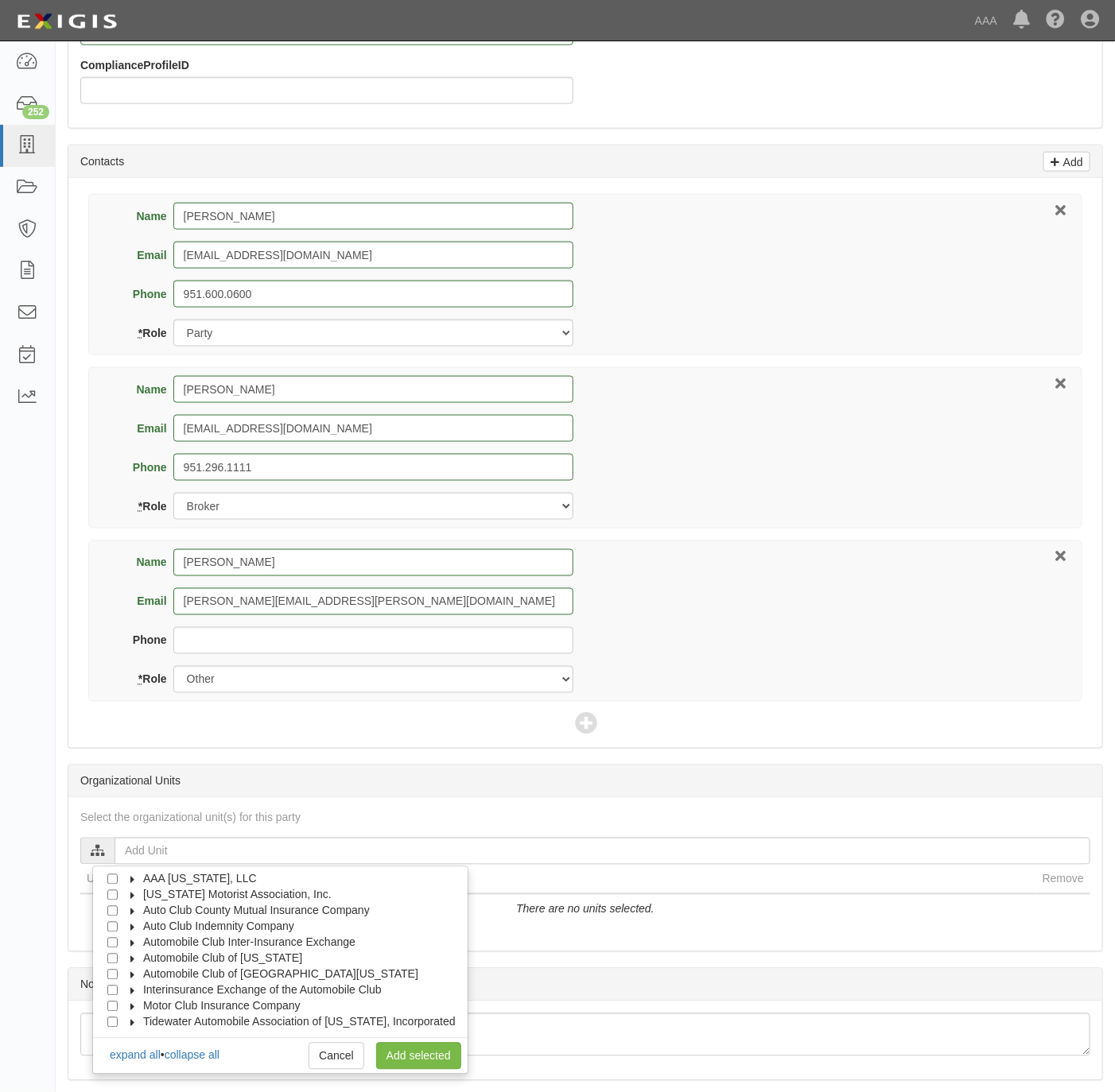
click at [273, 975] on span "Automobile Club of Southern California" at bounding box center [281, 974] width 275 height 13
click at [248, 996] on span "Automotive Services" at bounding box center [209, 990] width 102 height 13
click at [152, 1012] on label "Approved Automotive Repair (AAR)" at bounding box center [243, 1005] width 181 height 15
click at [137, 1011] on input "Approved Automotive Repair (AAR)" at bounding box center [140, 1005] width 10 height 10
checkbox input "true"
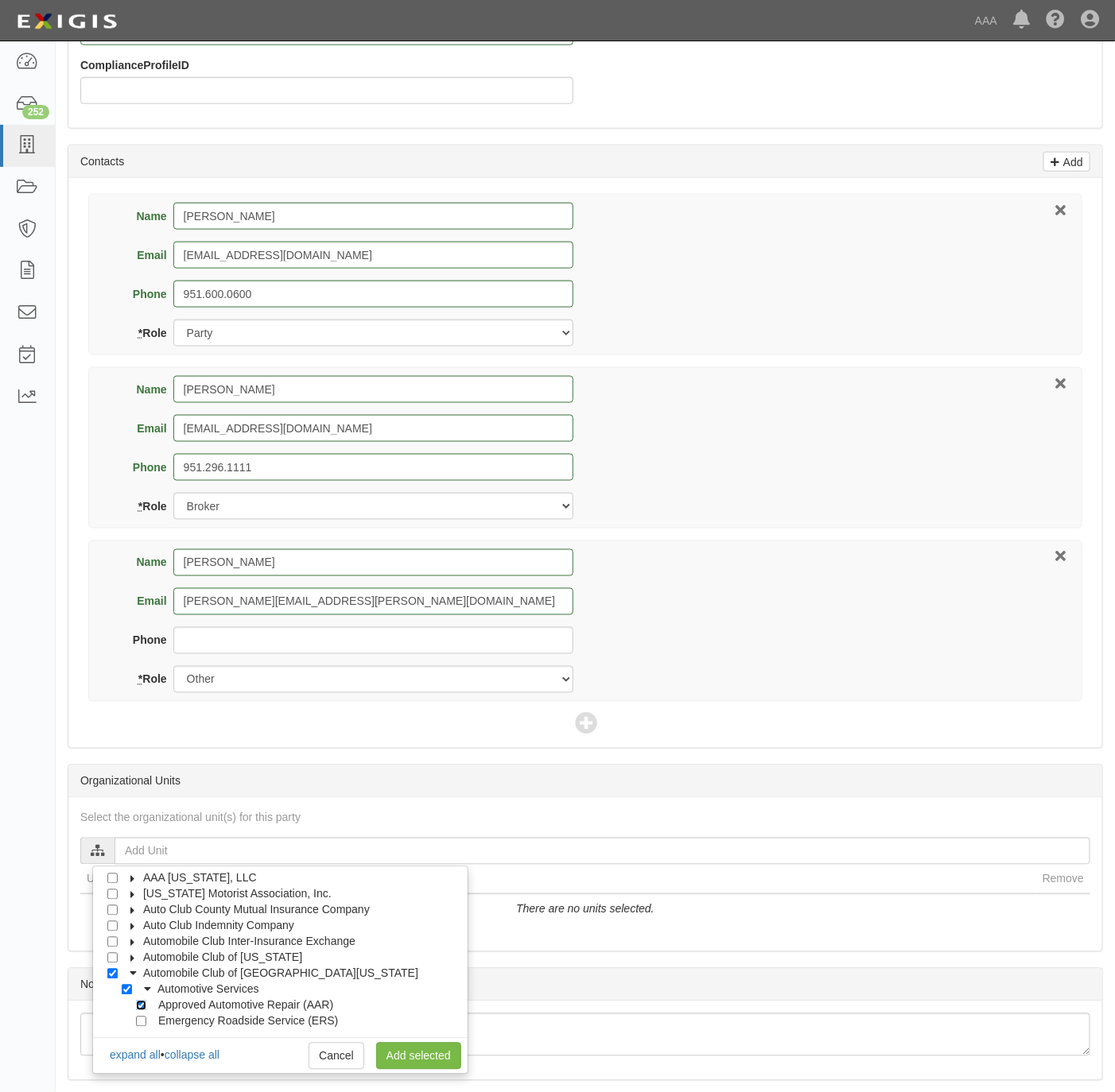
checkbox input "true"
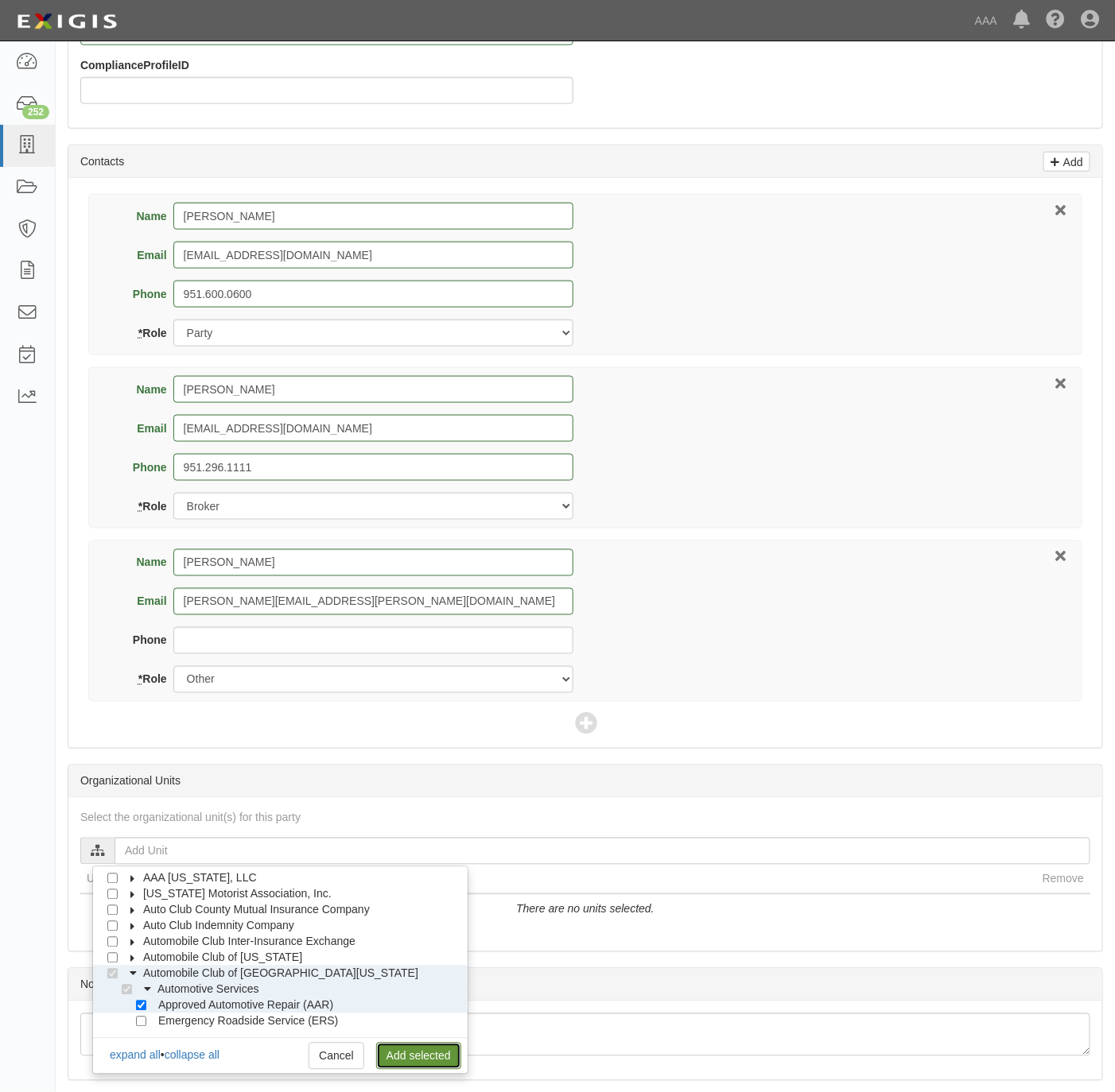
click at [397, 1064] on link "Add selected" at bounding box center [418, 1056] width 85 height 27
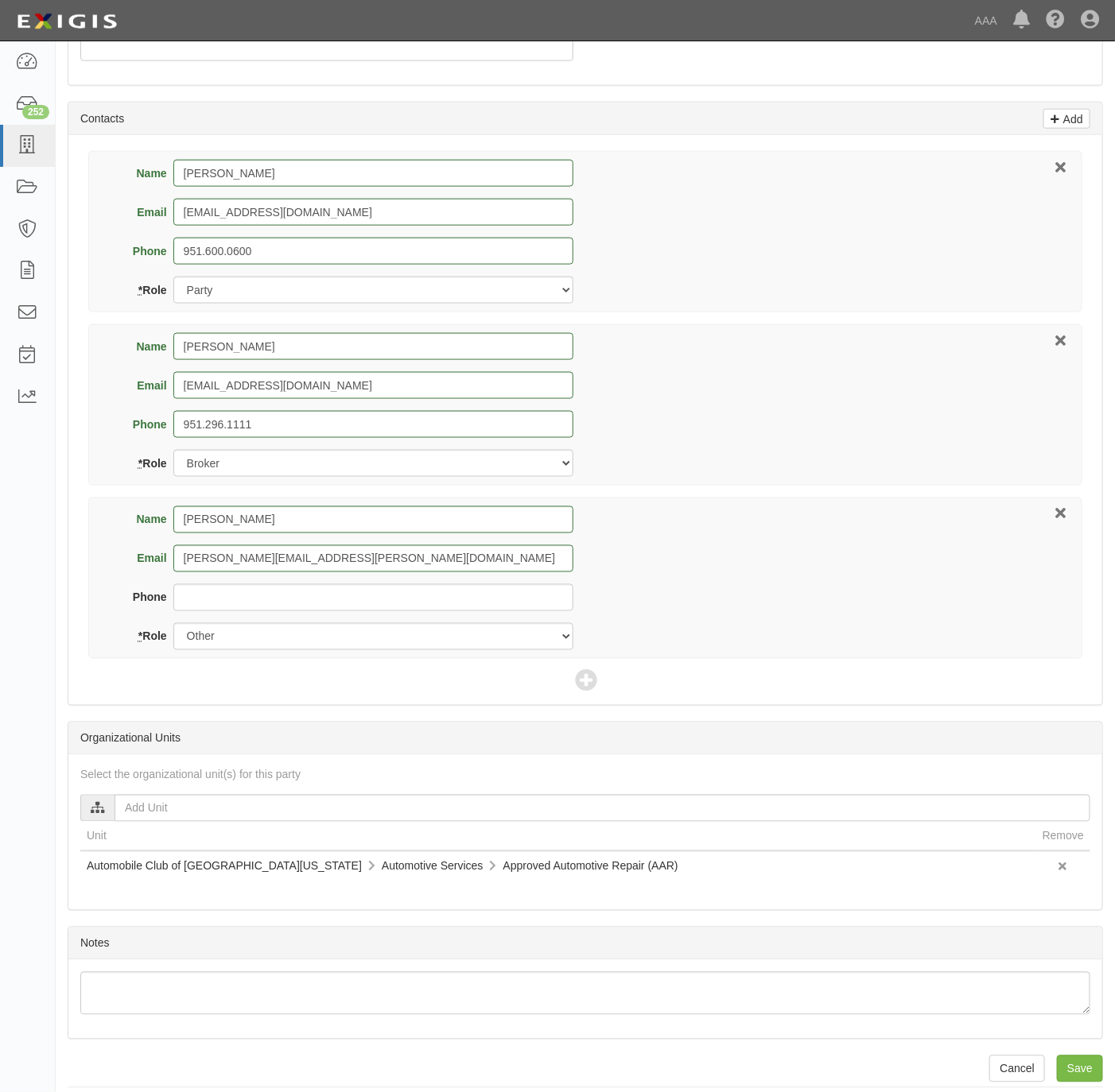
scroll to position [662, 0]
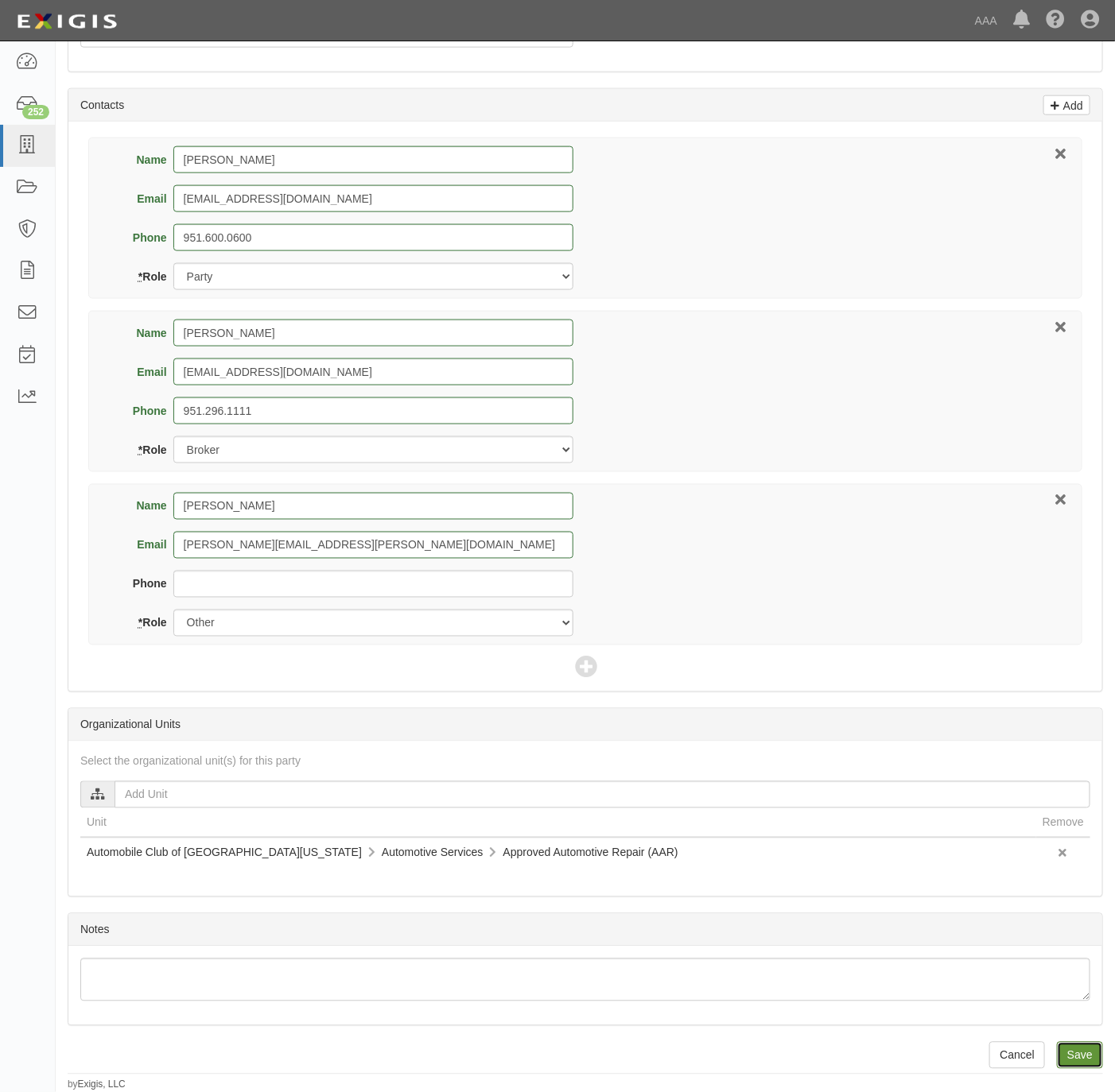
click at [1086, 1052] on input "Save" at bounding box center [1079, 1056] width 46 height 27
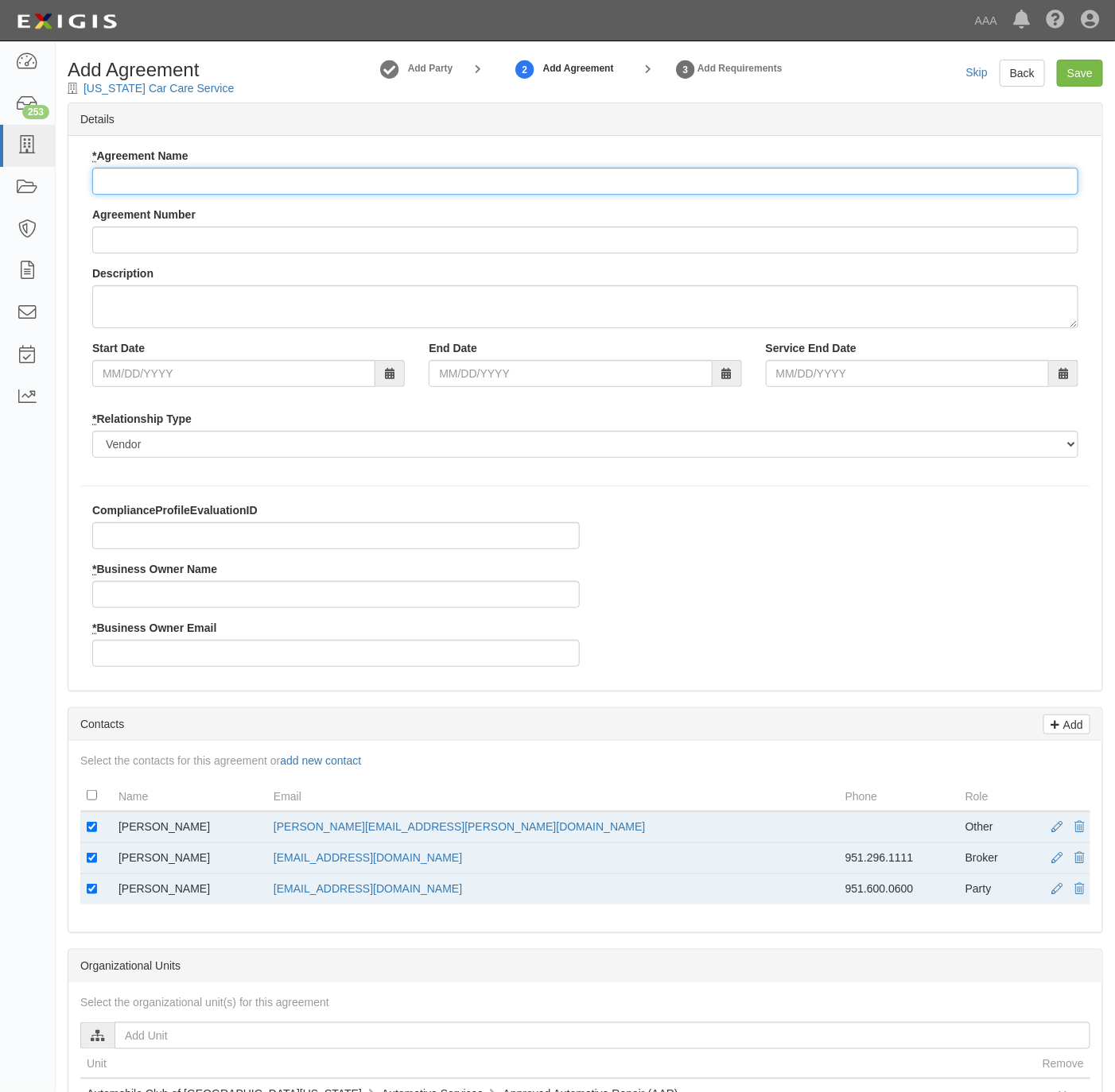
click at [305, 172] on input "* Agreement Name" at bounding box center [585, 181] width 986 height 27
type input "[US_STATE] AAR"
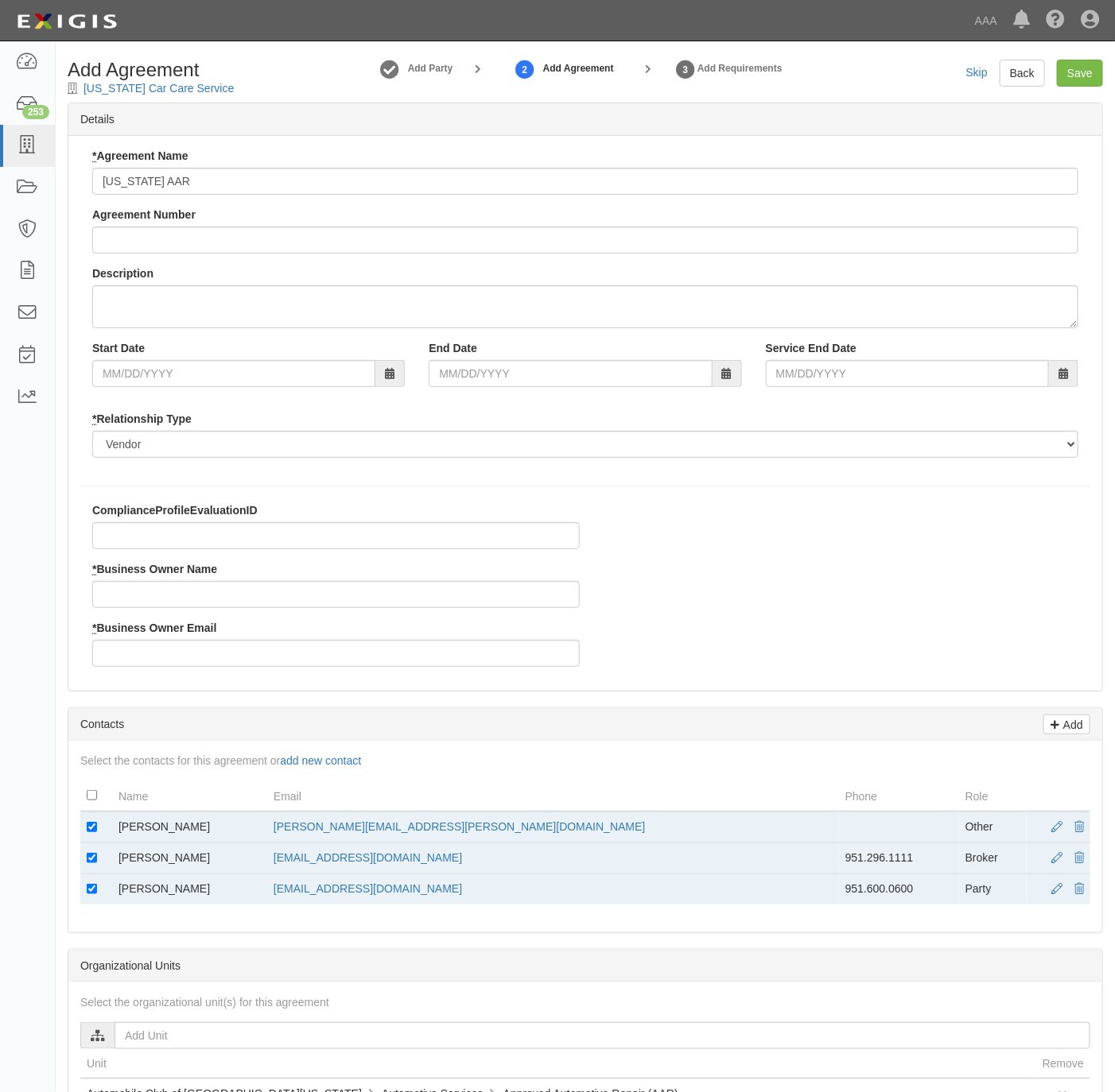
click at [277, 640] on div "* Business Owner Email" at bounding box center [336, 643] width 488 height 46
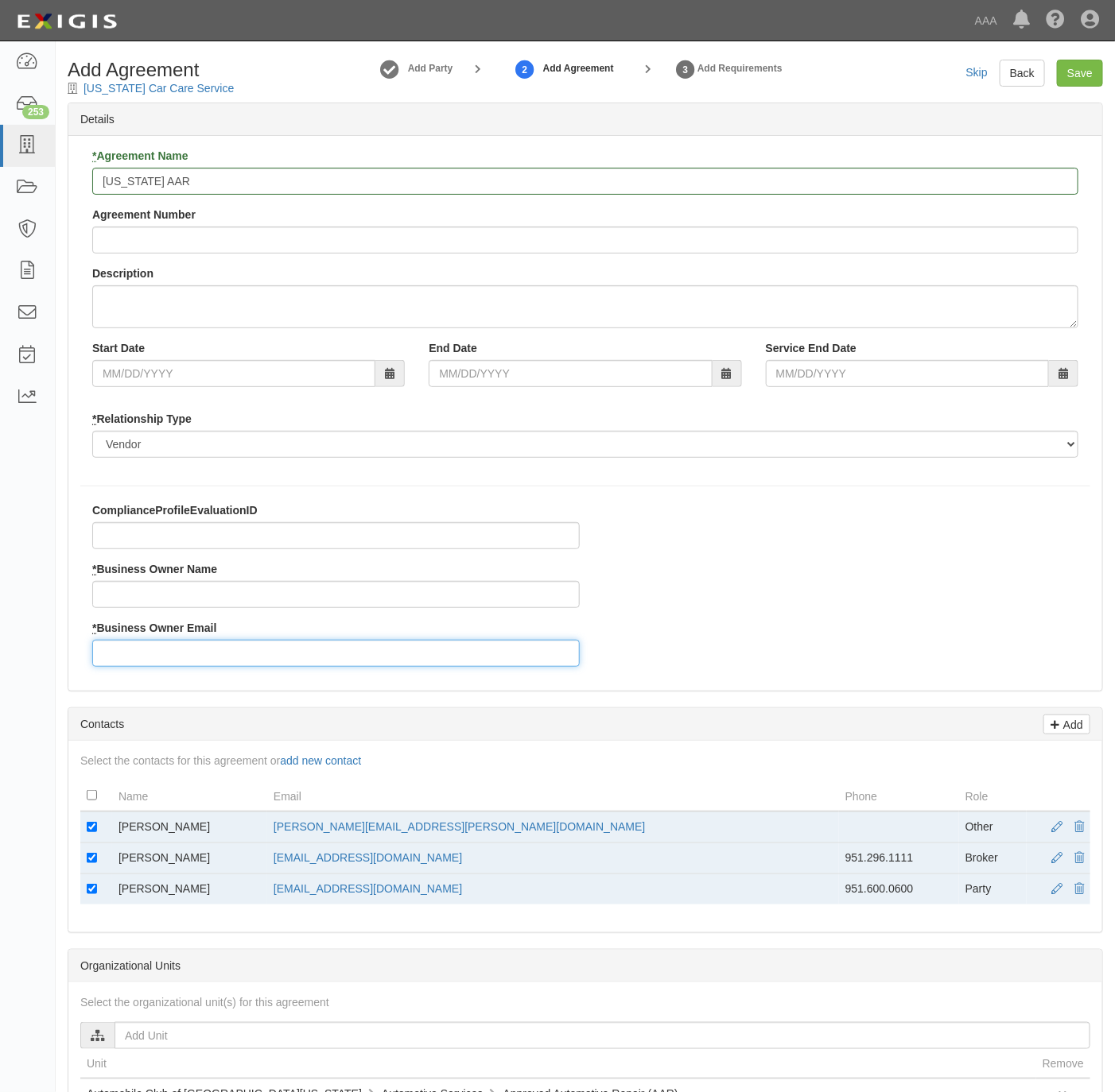
click at [270, 663] on input "* Business Owner Email" at bounding box center [336, 654] width 488 height 27
paste input "daniel.tim@ace.aaa.com>"
type input "daniel.tim@ace.aaa.com"
drag, startPoint x: 181, startPoint y: 830, endPoint x: 103, endPoint y: 830, distance: 78.0
click at [103, 830] on tr "Tim Daniel daniel.tim@ace.aaa.com Other" at bounding box center [585, 828] width 1010 height 32
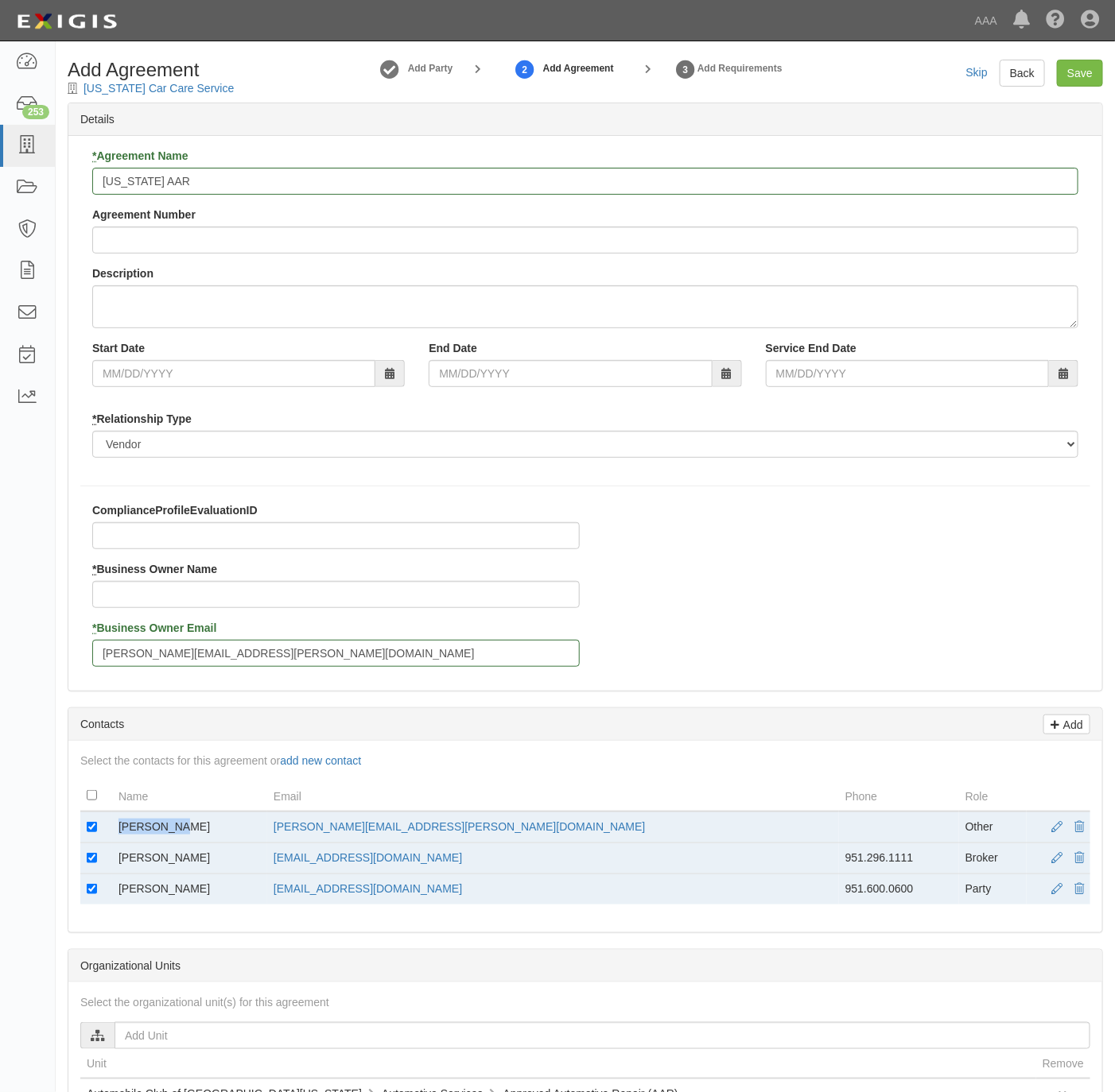
copy tr "Tim Daniel"
drag, startPoint x: 103, startPoint y: 830, endPoint x: 146, endPoint y: 594, distance: 239.9
click at [143, 594] on input "* Business Owner Name" at bounding box center [336, 595] width 488 height 27
paste input "Tim Daniel"
click at [127, 597] on input "Tim Daniel" at bounding box center [336, 595] width 488 height 27
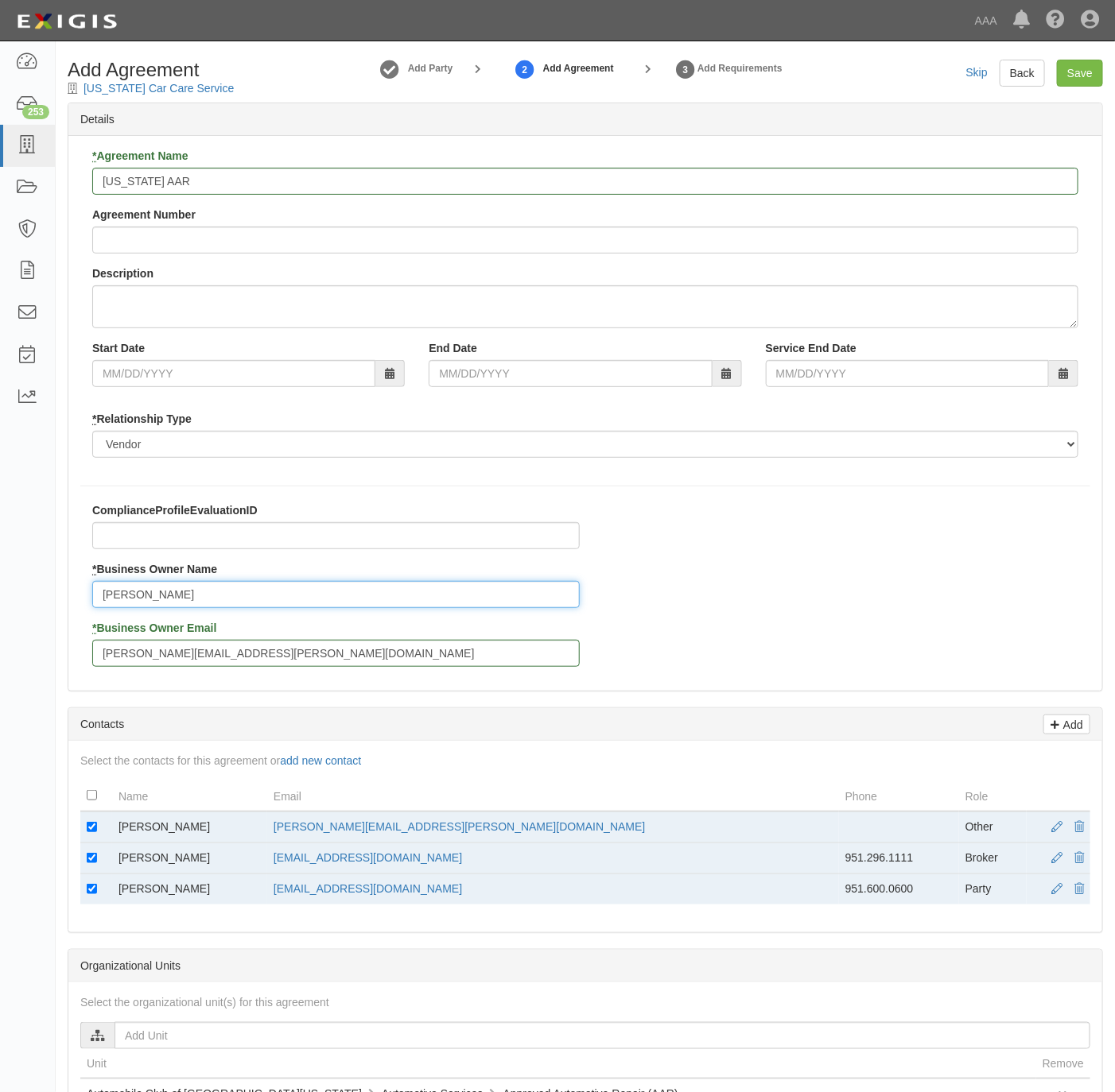
type input "Tim Daniel"
click at [87, 832] on input "checkbox" at bounding box center [91, 827] width 10 height 10
checkbox input "false"
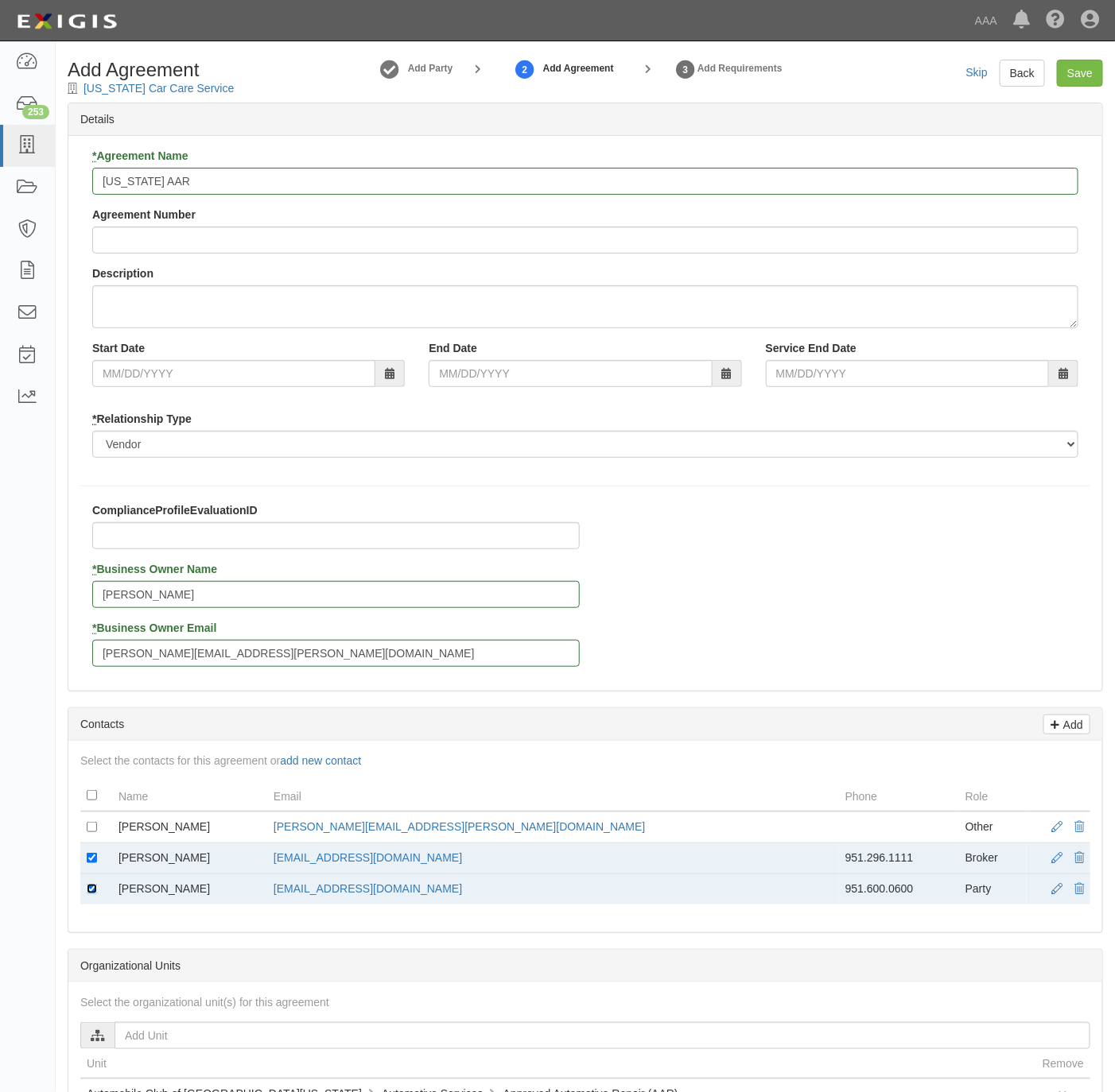
click at [87, 894] on input "checkbox" at bounding box center [91, 889] width 10 height 10
checkbox input "false"
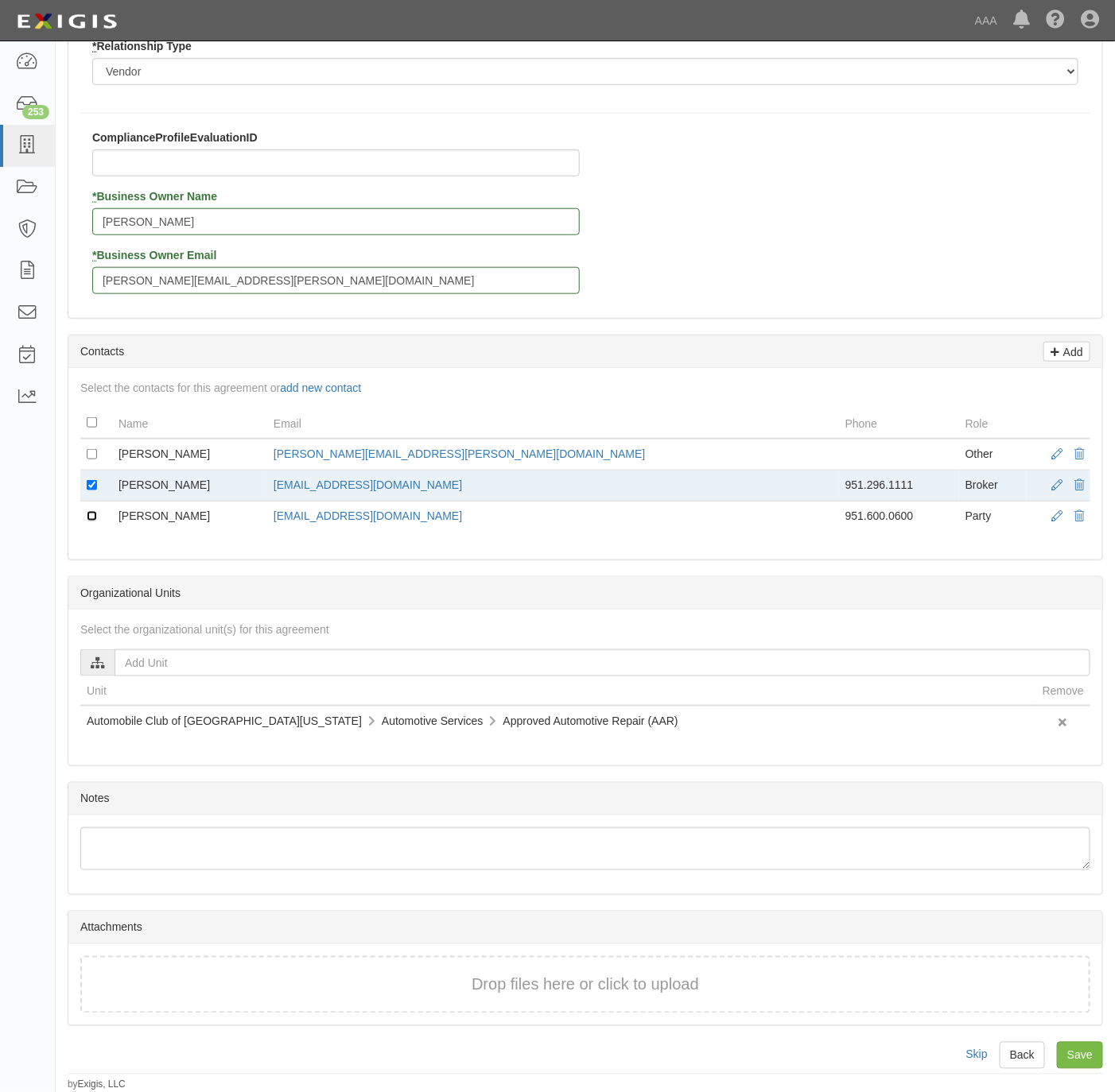
scroll to position [385, 0]
click at [1098, 1053] on input "Save" at bounding box center [1079, 1056] width 46 height 27
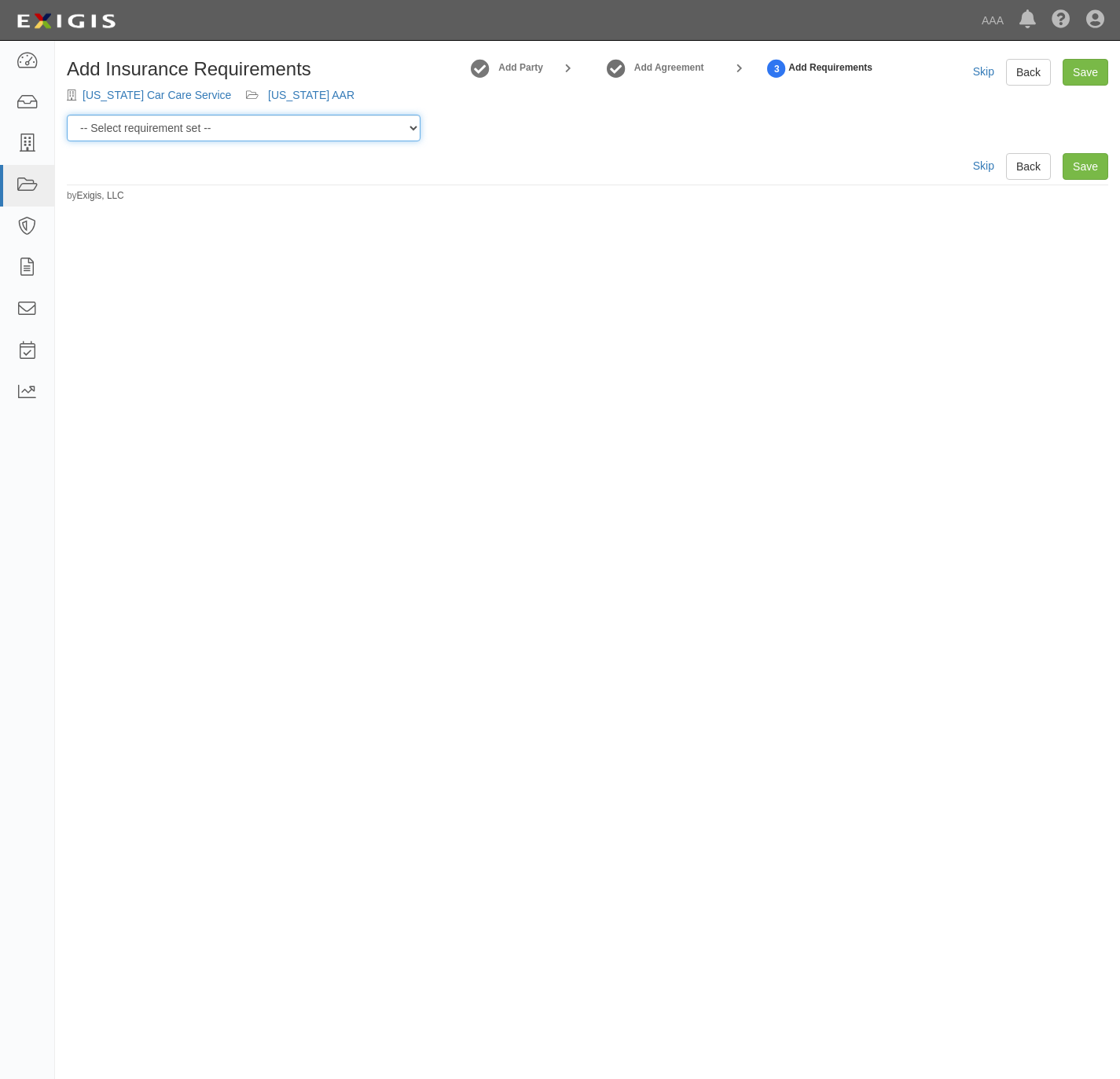
click at [348, 122] on select "-- Select requirement set -- AAA East Central AAR AAA East Central ERS AAA East…" at bounding box center [243, 128] width 353 height 27
select select "31536"
click at [67, 114] on select "-- Select requirement set -- AAA East Central AAR AAA East Central ERS AAA East…" at bounding box center [243, 128] width 353 height 27
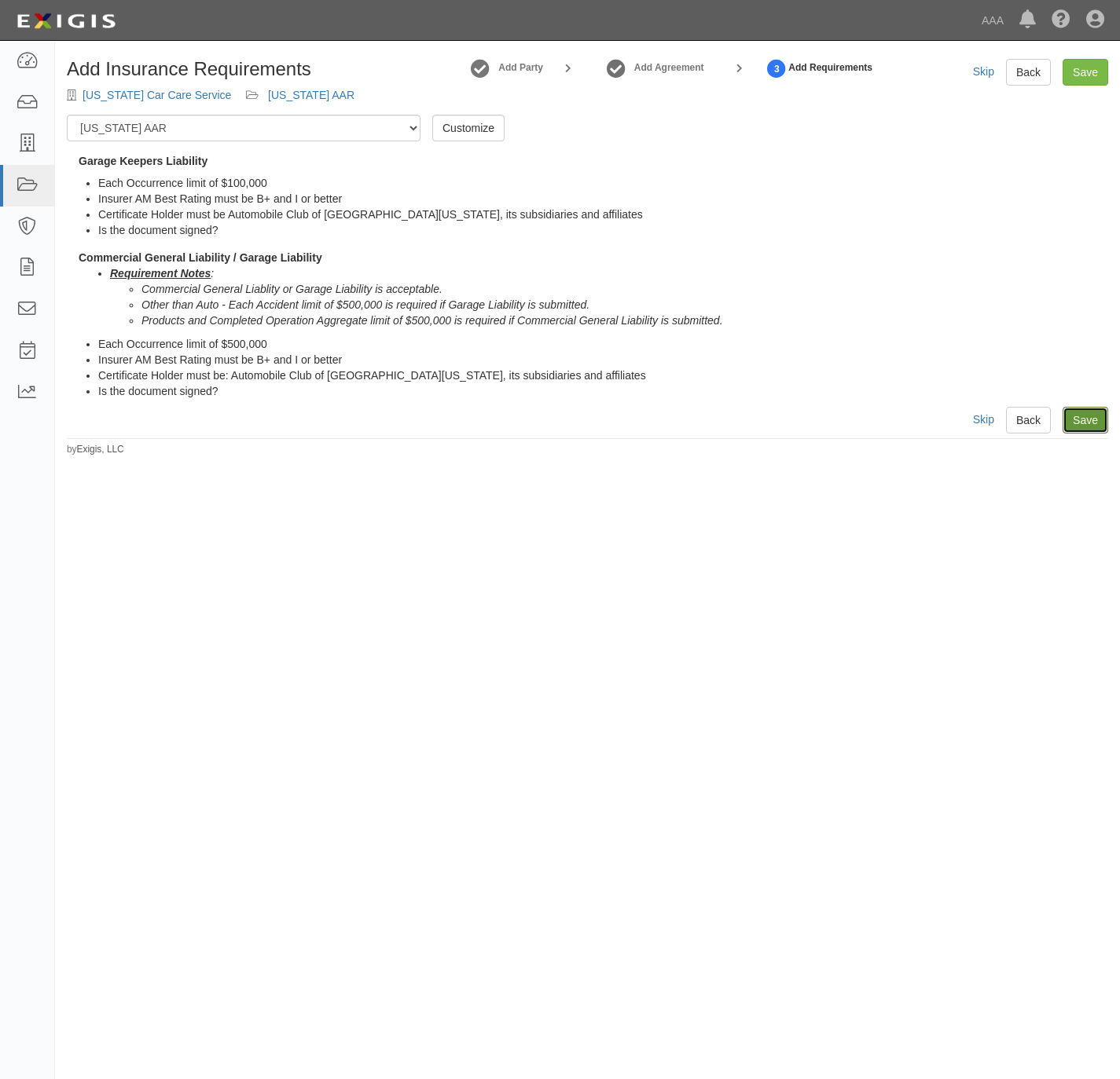
click at [1085, 427] on link "Save" at bounding box center [1085, 421] width 46 height 27
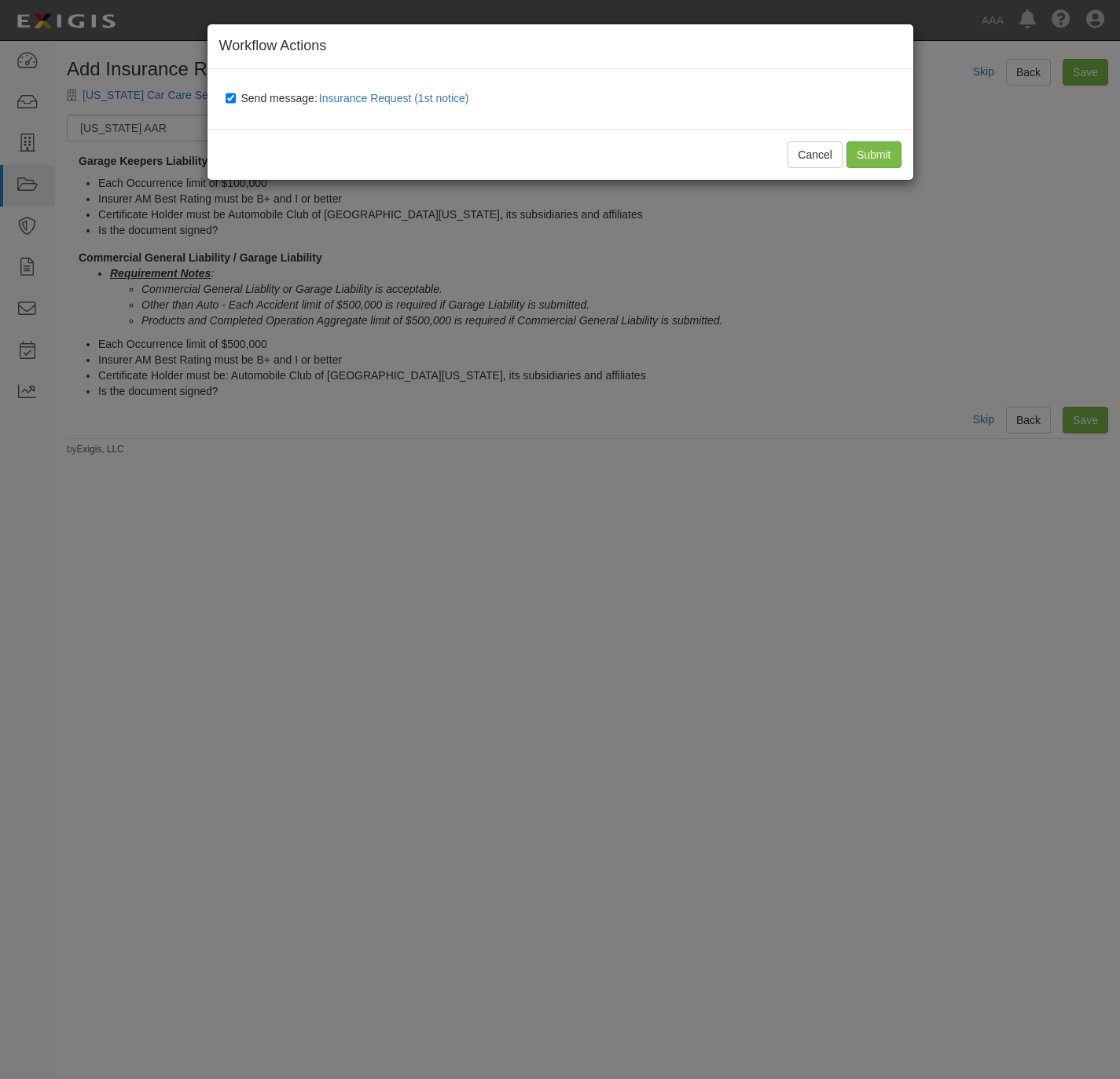
click at [250, 95] on span "Send message: Insurance Request (1st notice)" at bounding box center [359, 98] width 234 height 13
click at [236, 95] on input "Send message: Insurance Request (1st notice)" at bounding box center [230, 98] width 10 height 13
checkbox input "false"
click at [869, 160] on input "Submit" at bounding box center [873, 155] width 55 height 27
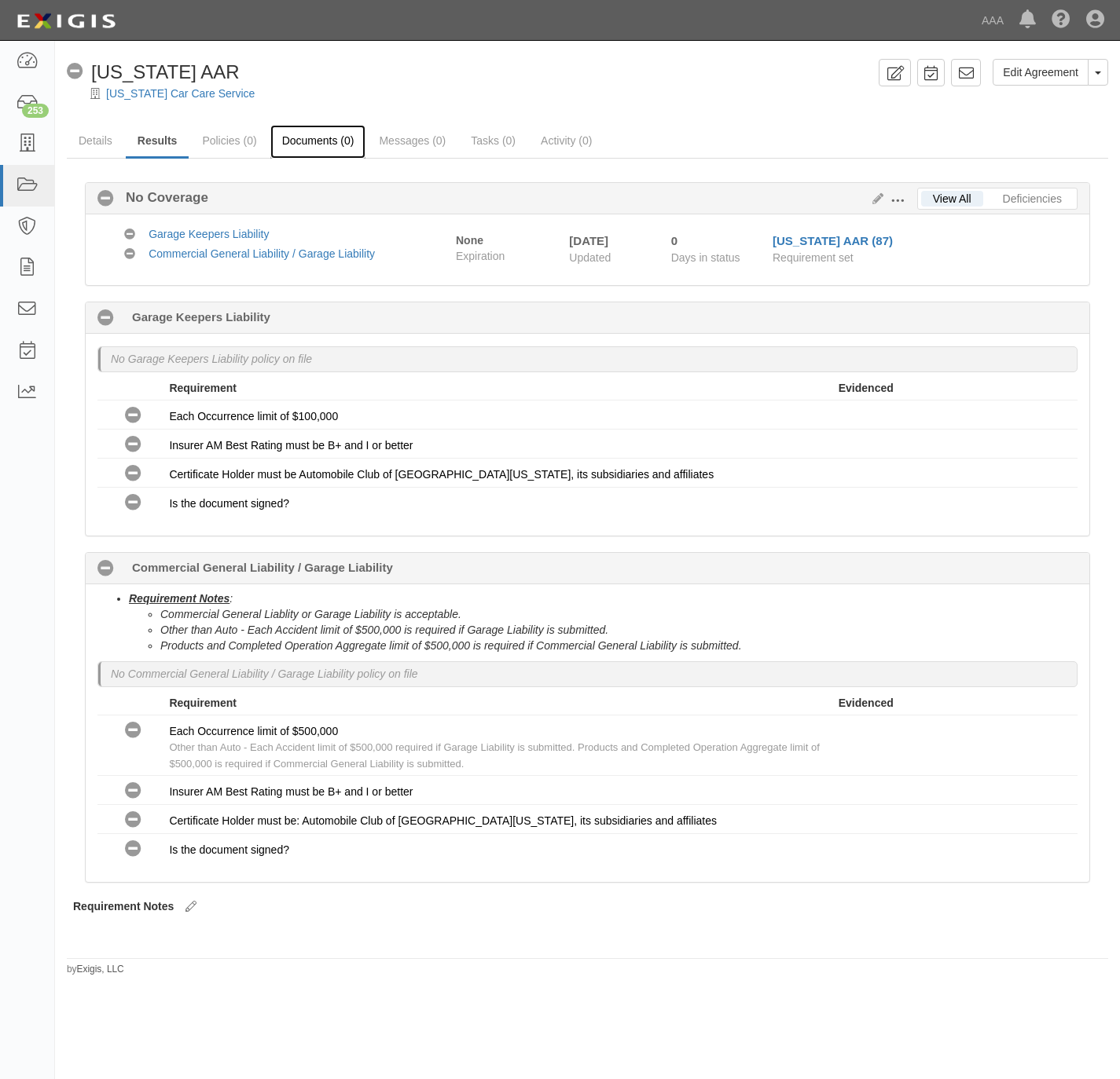
click at [342, 132] on link "Documents (0)" at bounding box center [318, 142] width 96 height 34
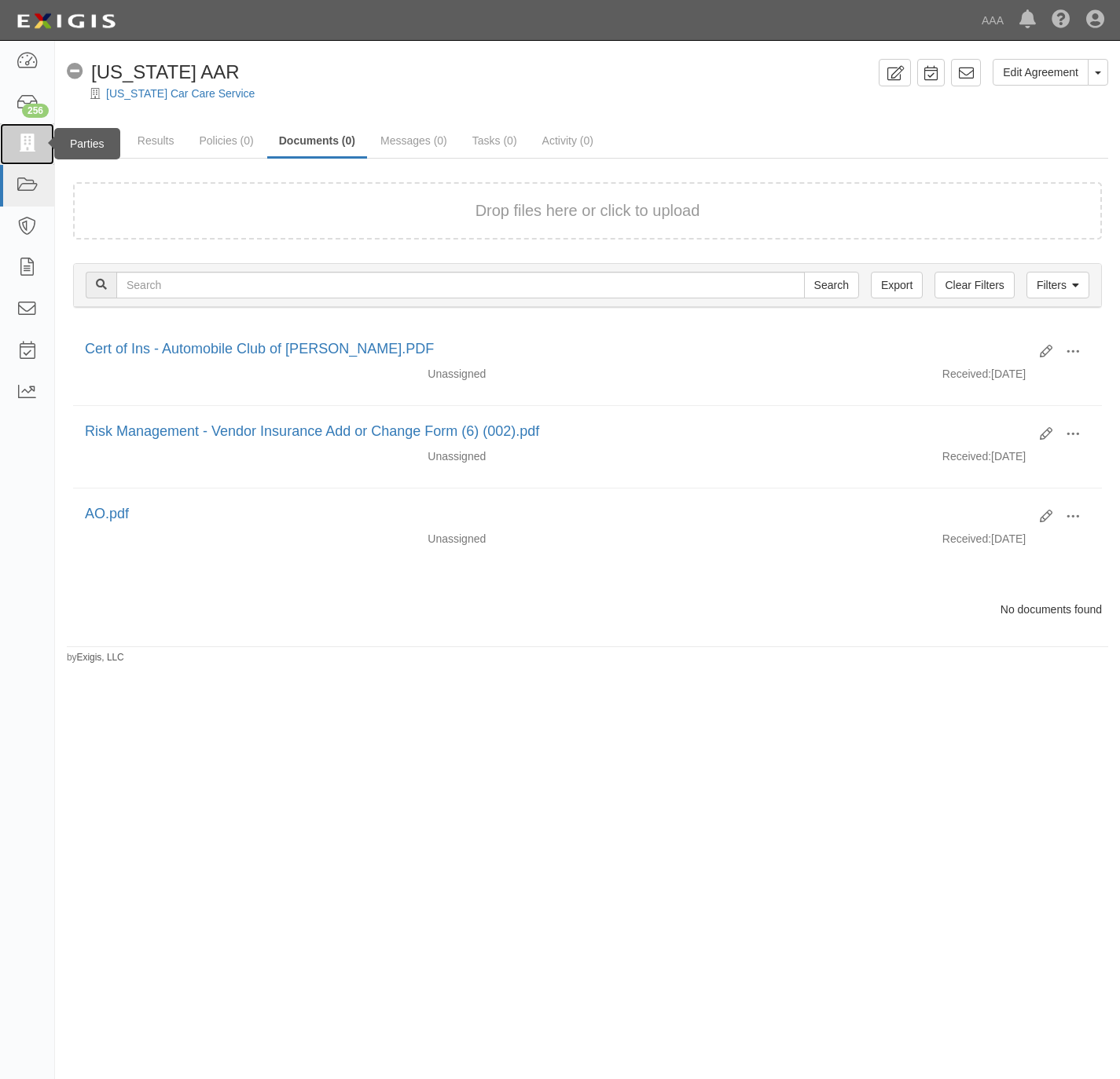
click at [36, 141] on icon at bounding box center [26, 144] width 22 height 18
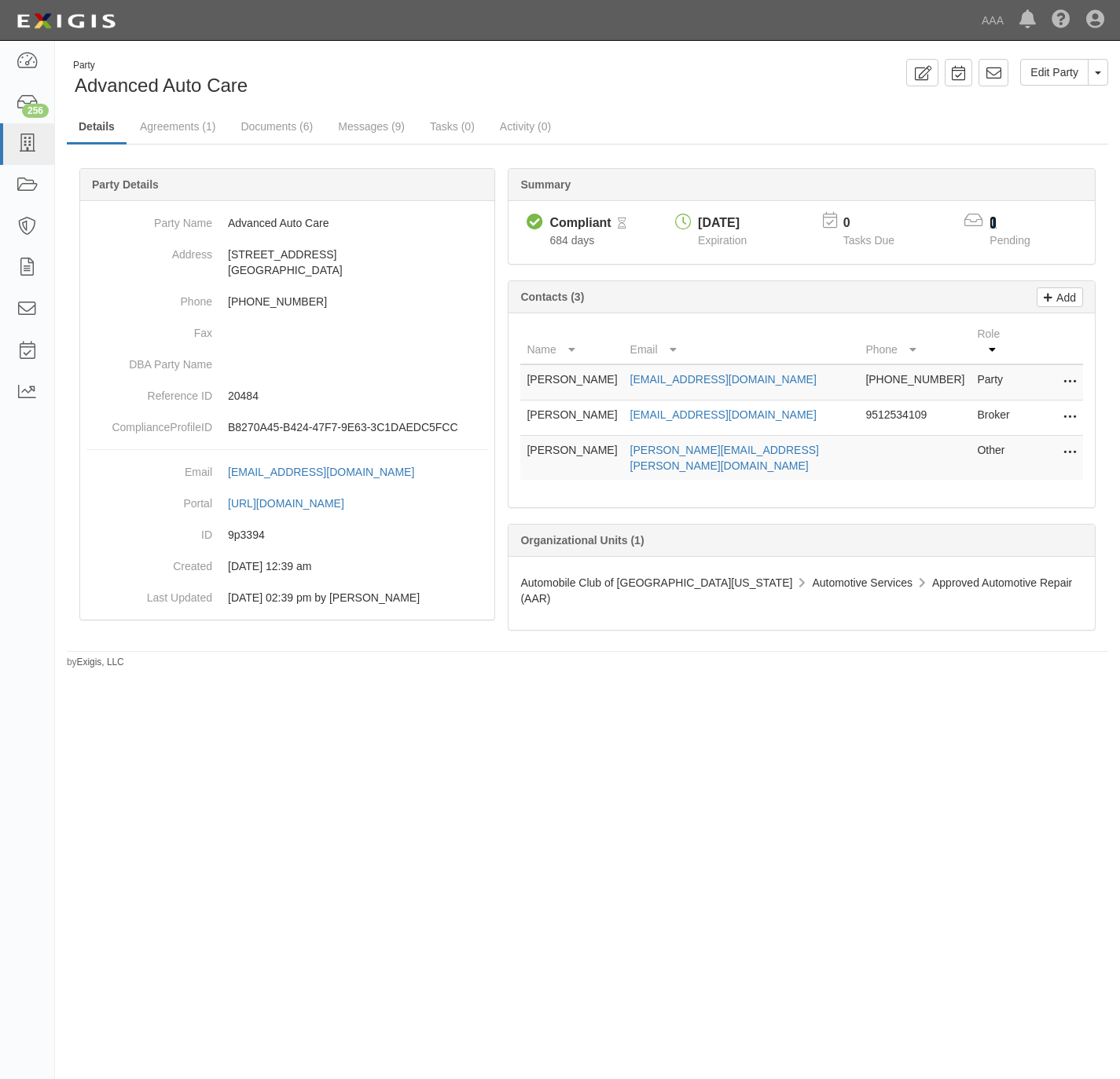
click at [995, 222] on link "1" at bounding box center [993, 222] width 7 height 14
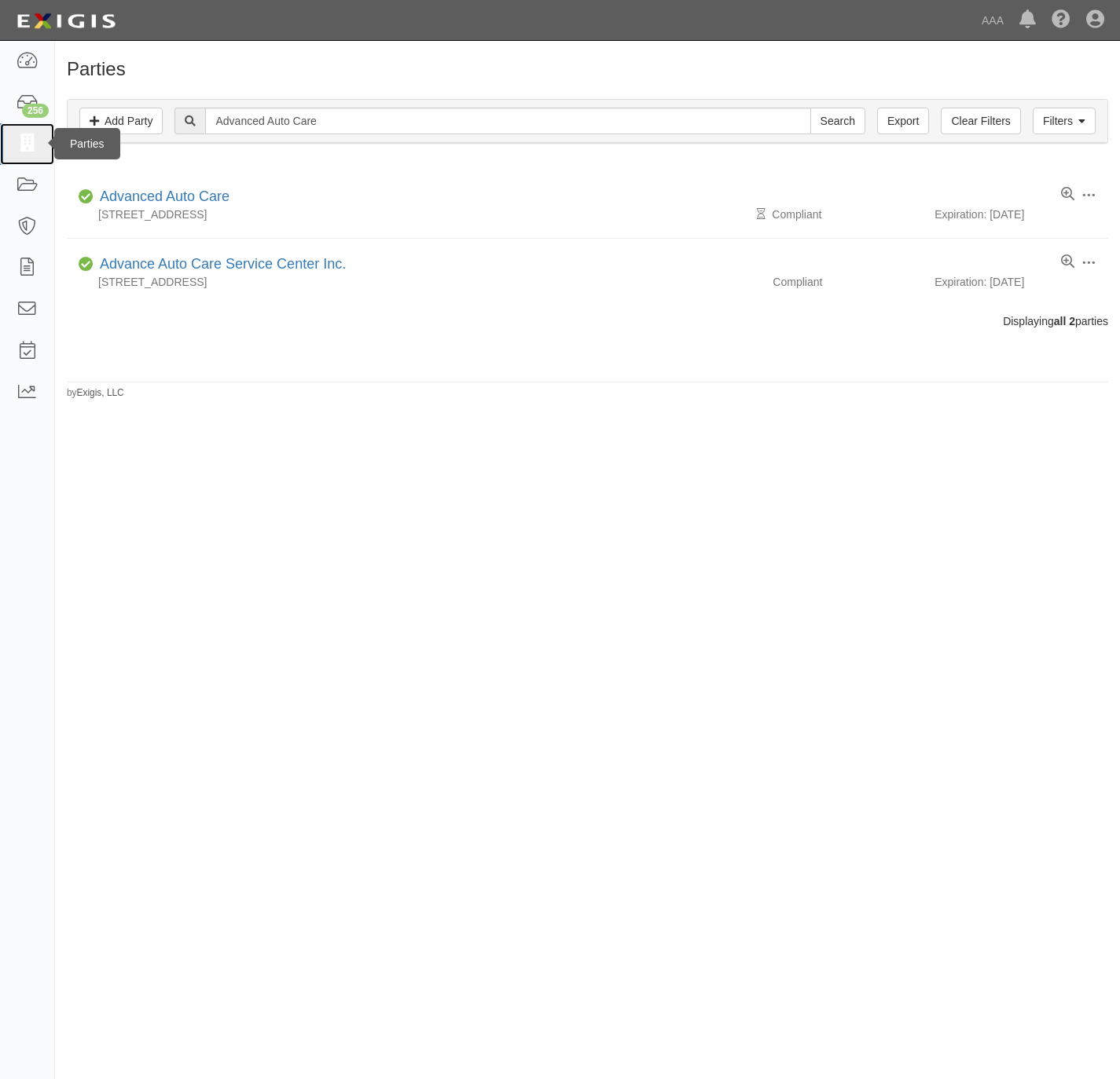
click at [27, 150] on icon at bounding box center [26, 144] width 22 height 18
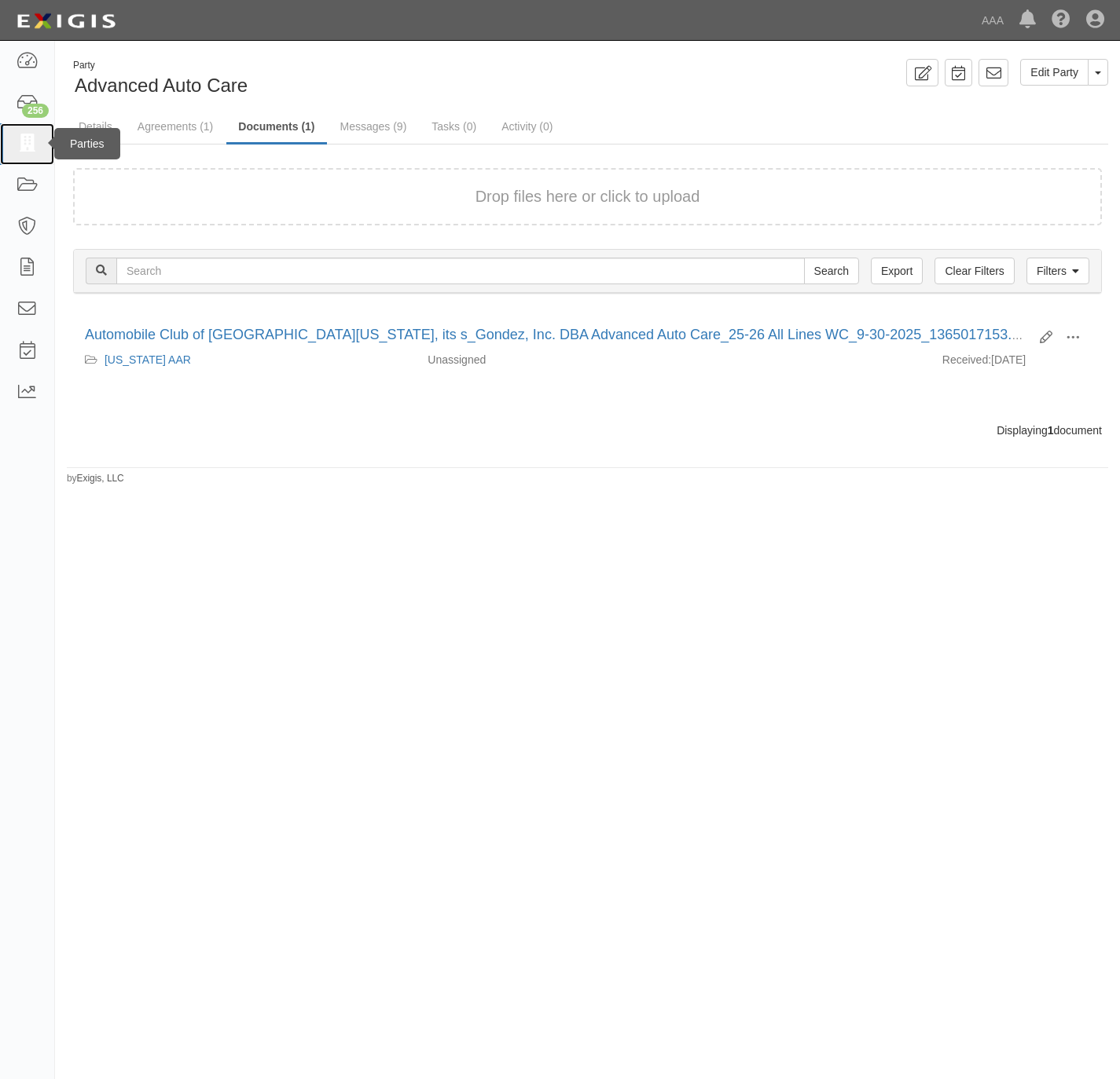
click at [22, 144] on icon at bounding box center [26, 144] width 22 height 18
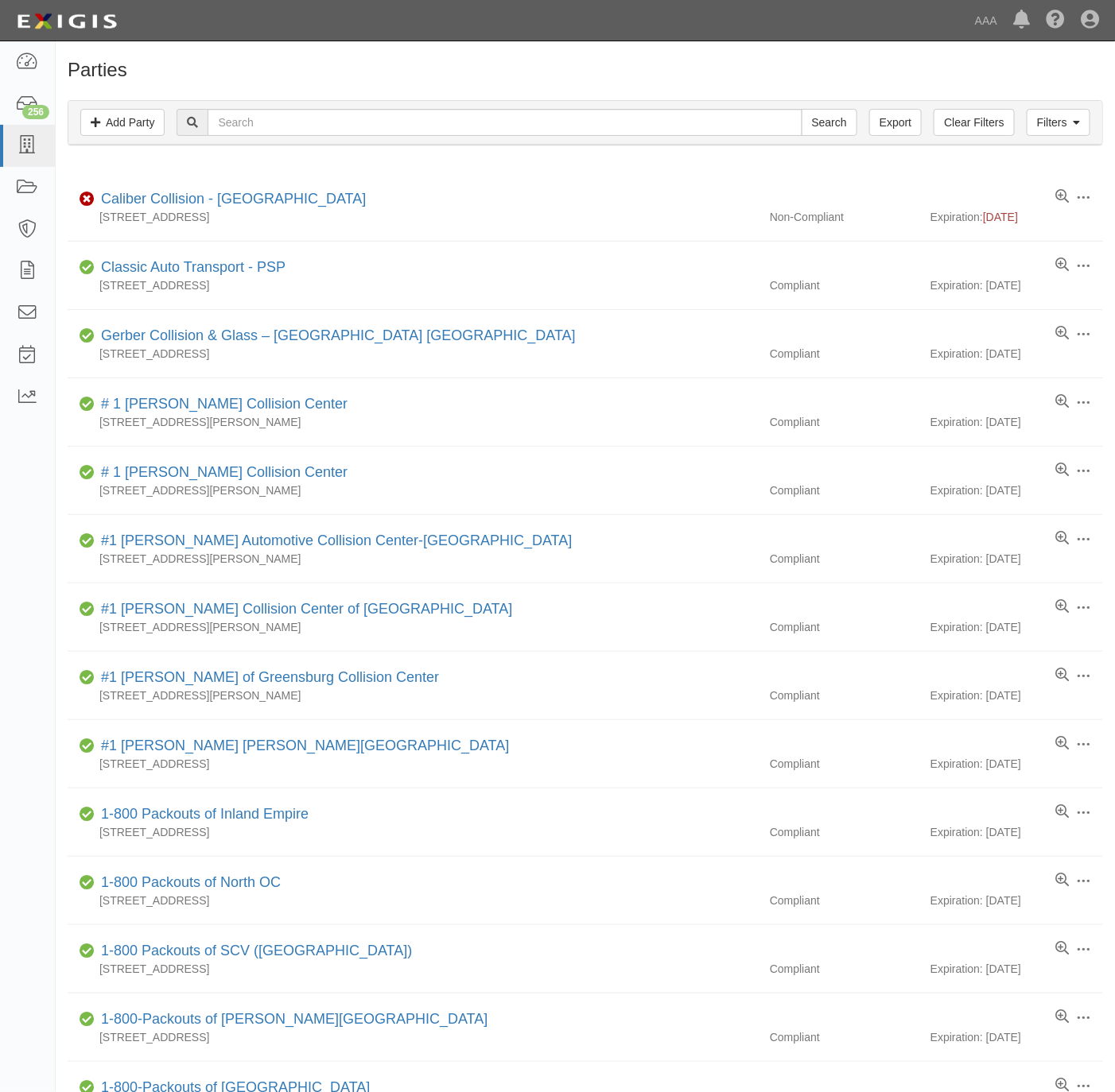
click at [740, 77] on h1 "Parties" at bounding box center [585, 69] width 1036 height 21
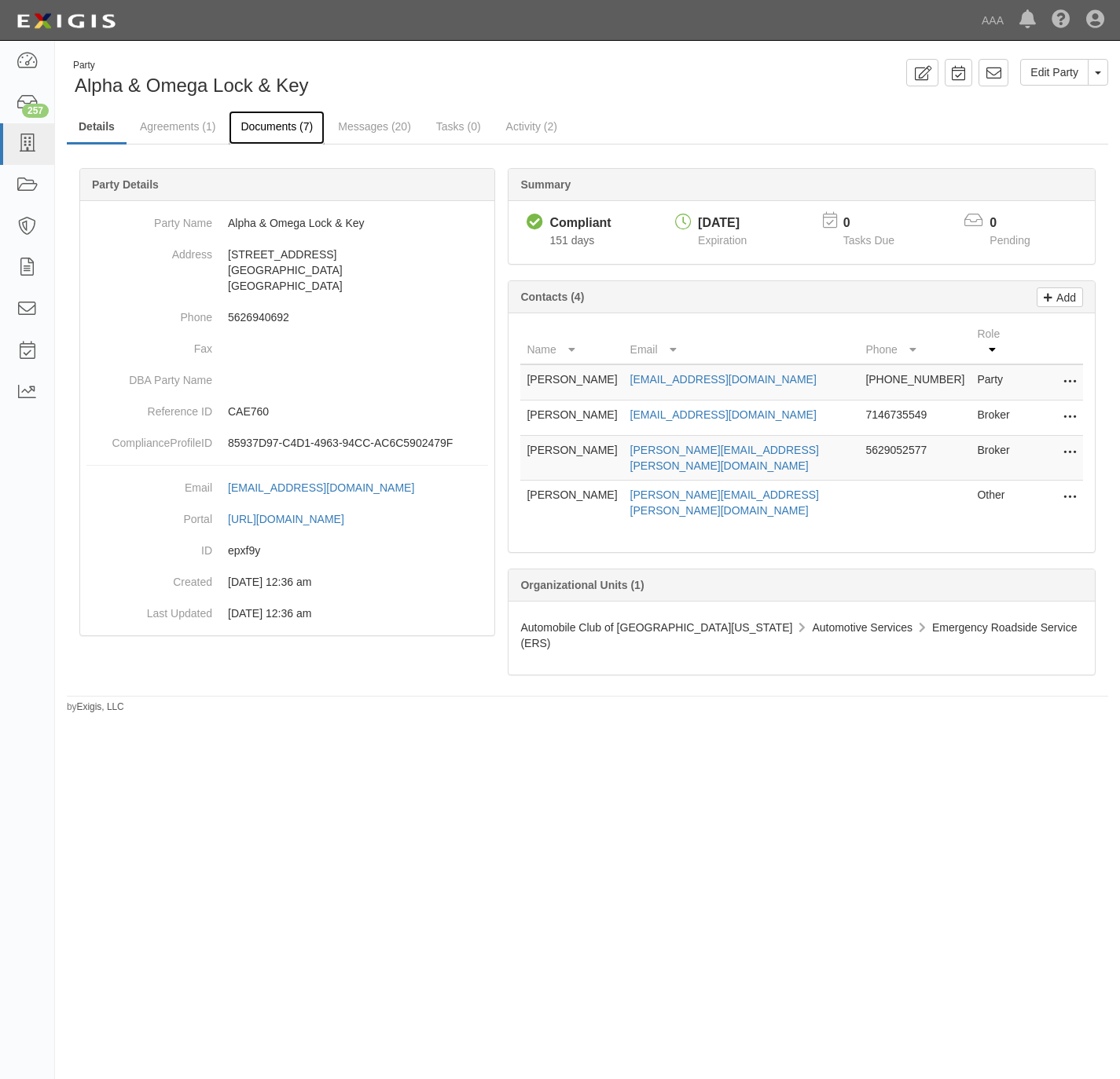
click at [286, 125] on link "Documents (7)" at bounding box center [277, 128] width 96 height 34
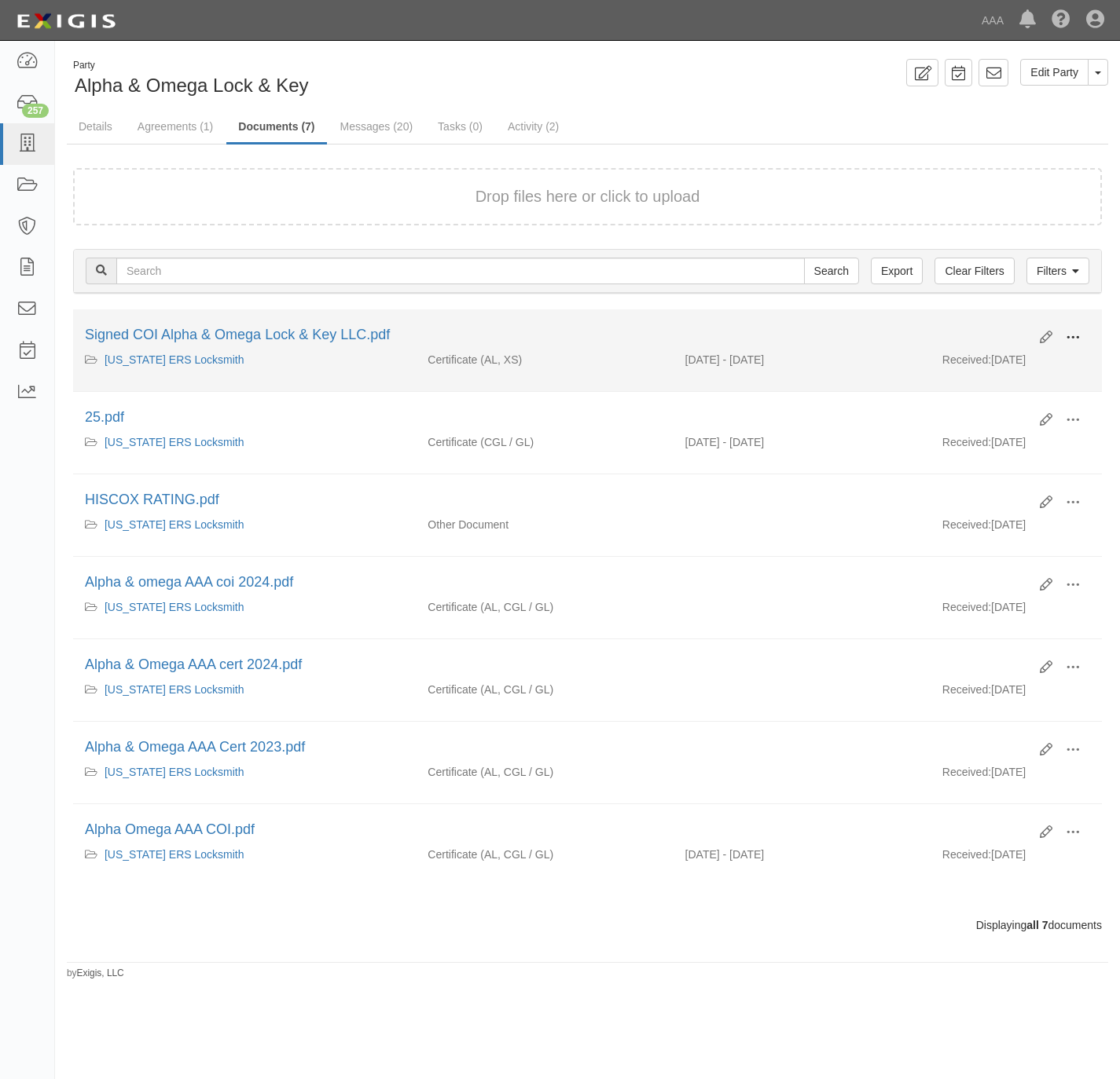
click at [1079, 340] on span at bounding box center [1073, 338] width 14 height 14
click at [1024, 360] on link "View" at bounding box center [997, 360] width 124 height 28
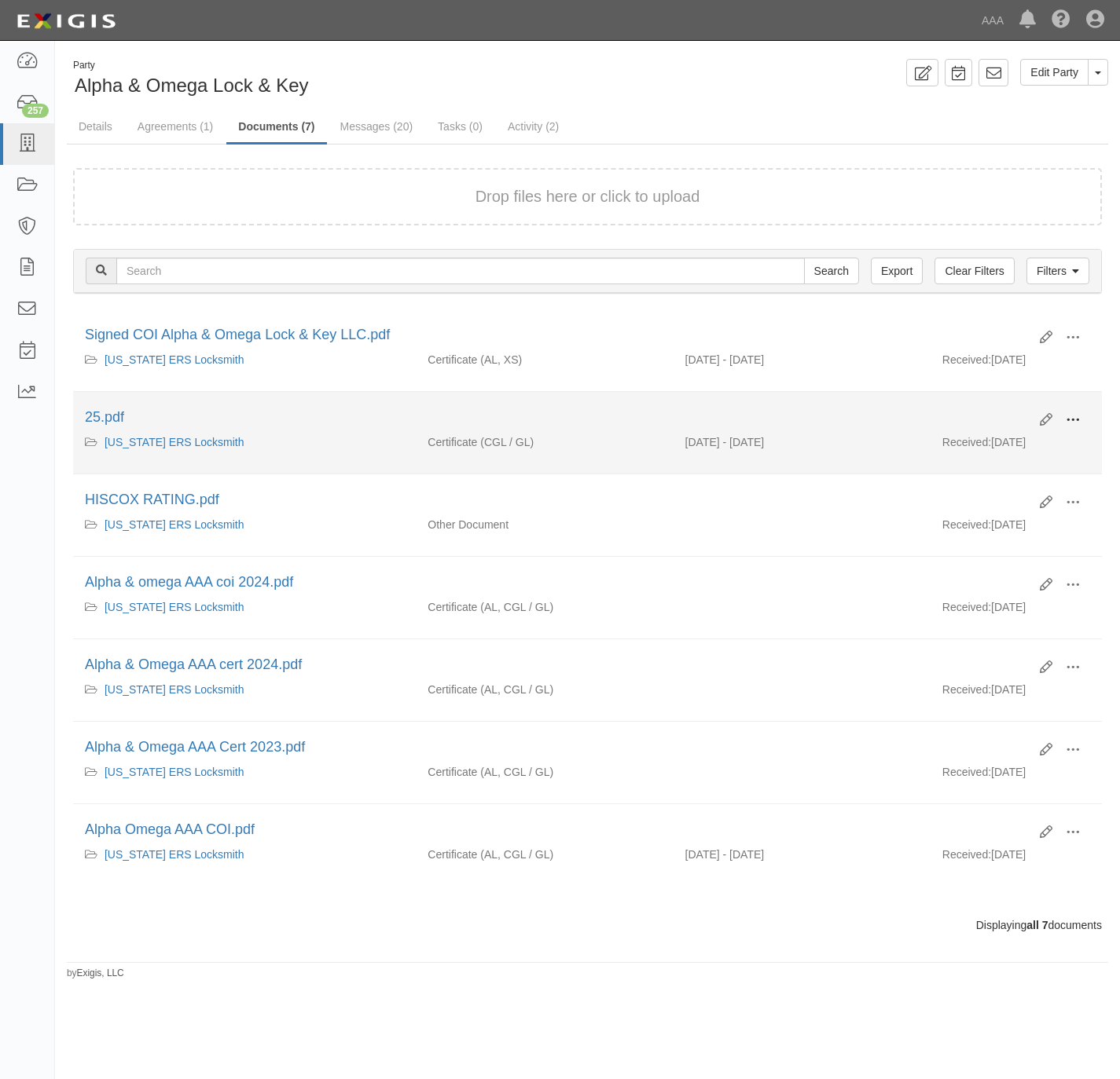
click at [1079, 420] on button at bounding box center [1072, 422] width 34 height 27
click at [993, 451] on link "View" at bounding box center [997, 442] width 124 height 28
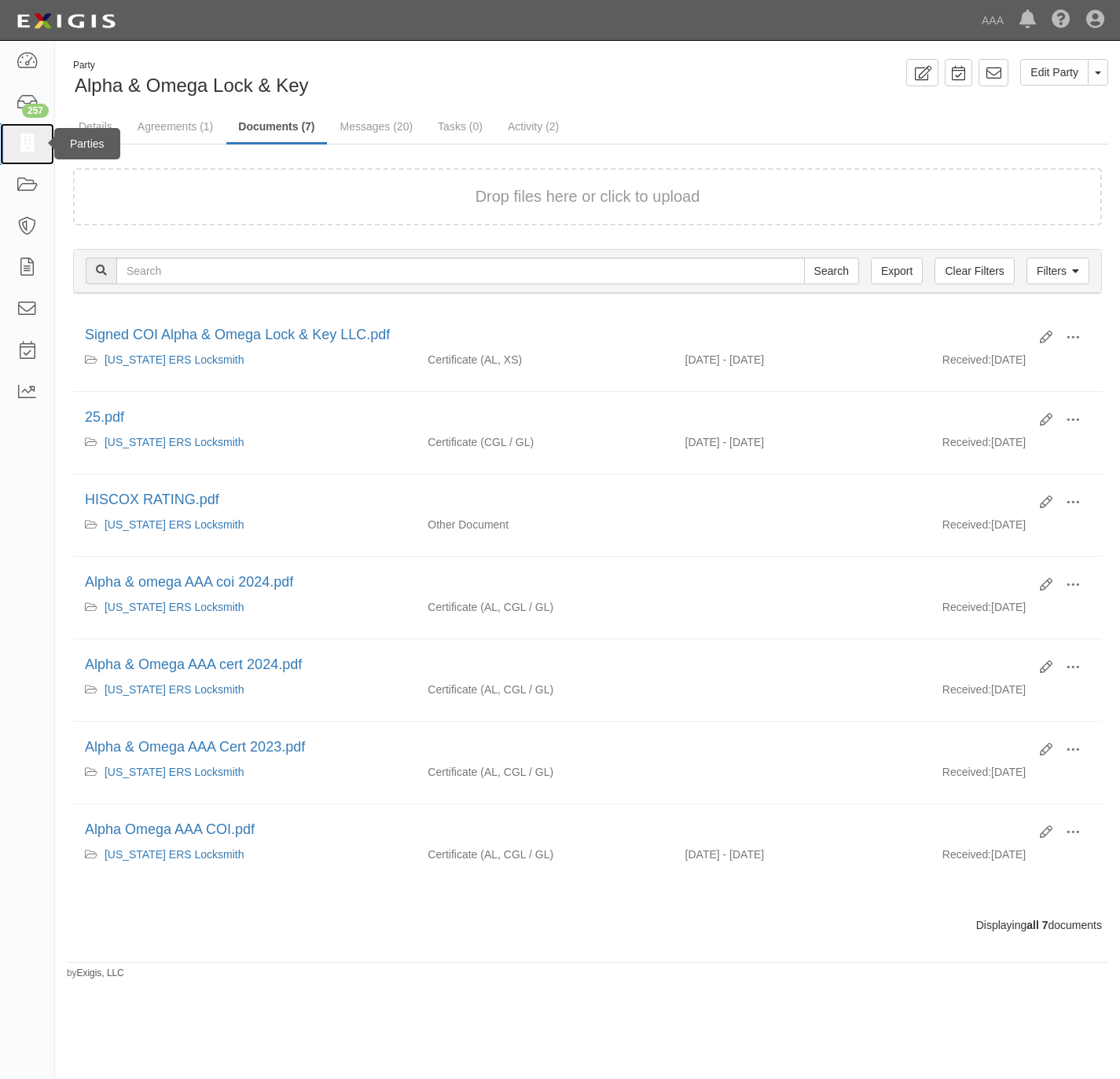
click at [22, 150] on icon at bounding box center [26, 144] width 22 height 18
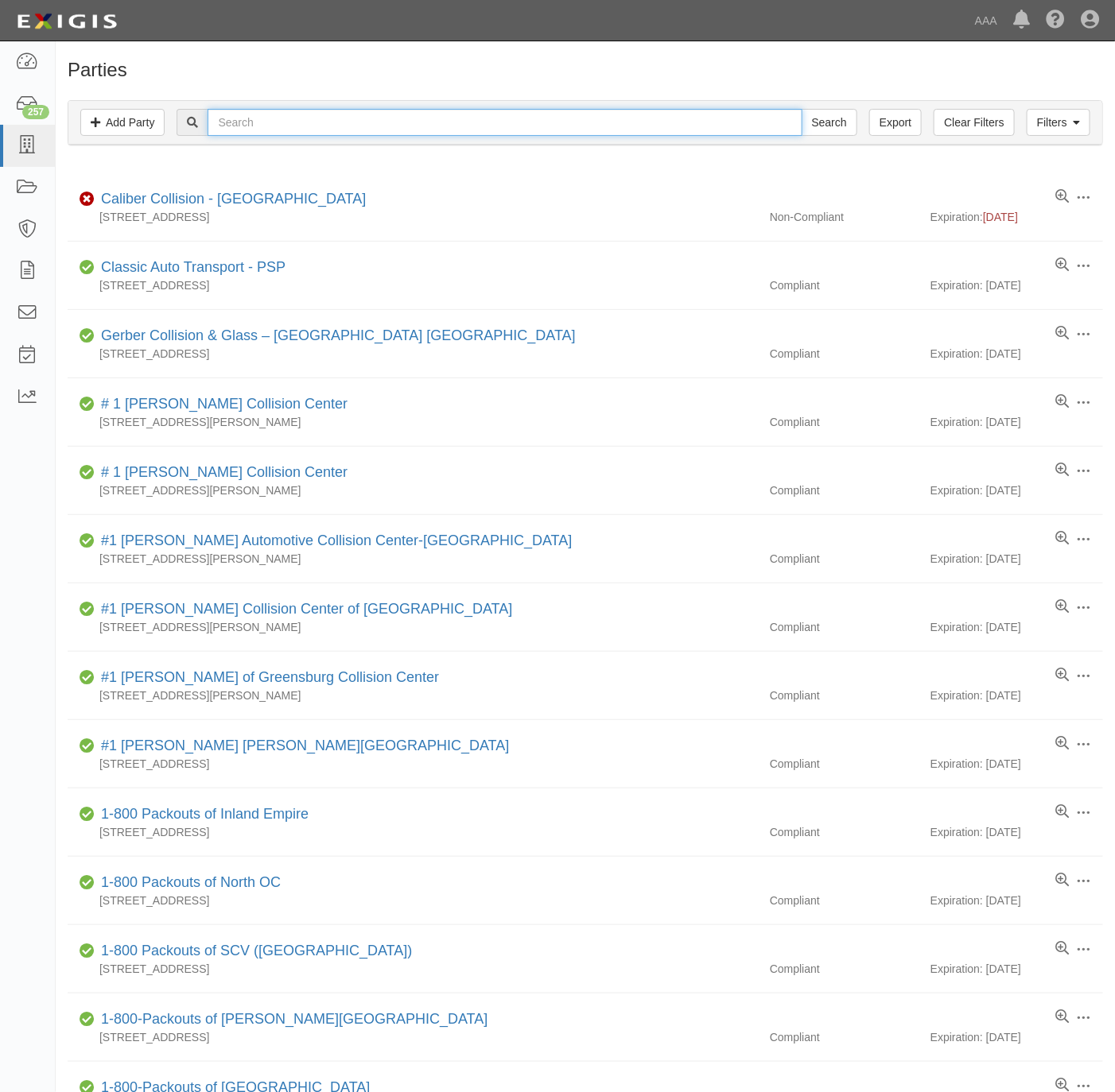
click at [582, 134] on input "text" at bounding box center [505, 122] width 594 height 27
paste input "[PERSON_NAME] TOWING SERVICE"
type input "[PERSON_NAME] TOWING SERVICE"
click at [802, 122] on input "Search" at bounding box center [829, 122] width 56 height 27
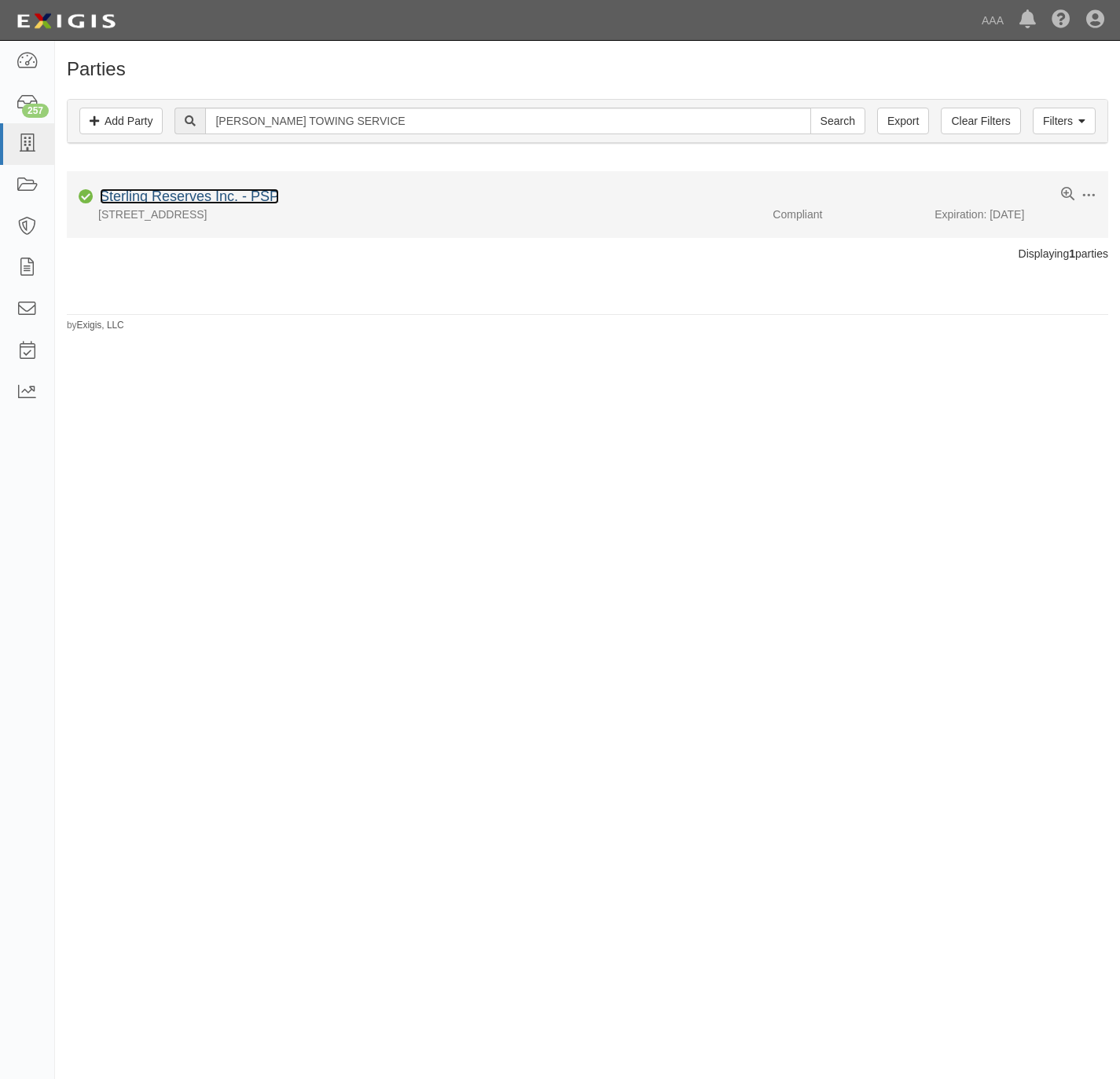
click at [201, 201] on link "Sterling Reserves Inc. - PSP" at bounding box center [189, 195] width 179 height 15
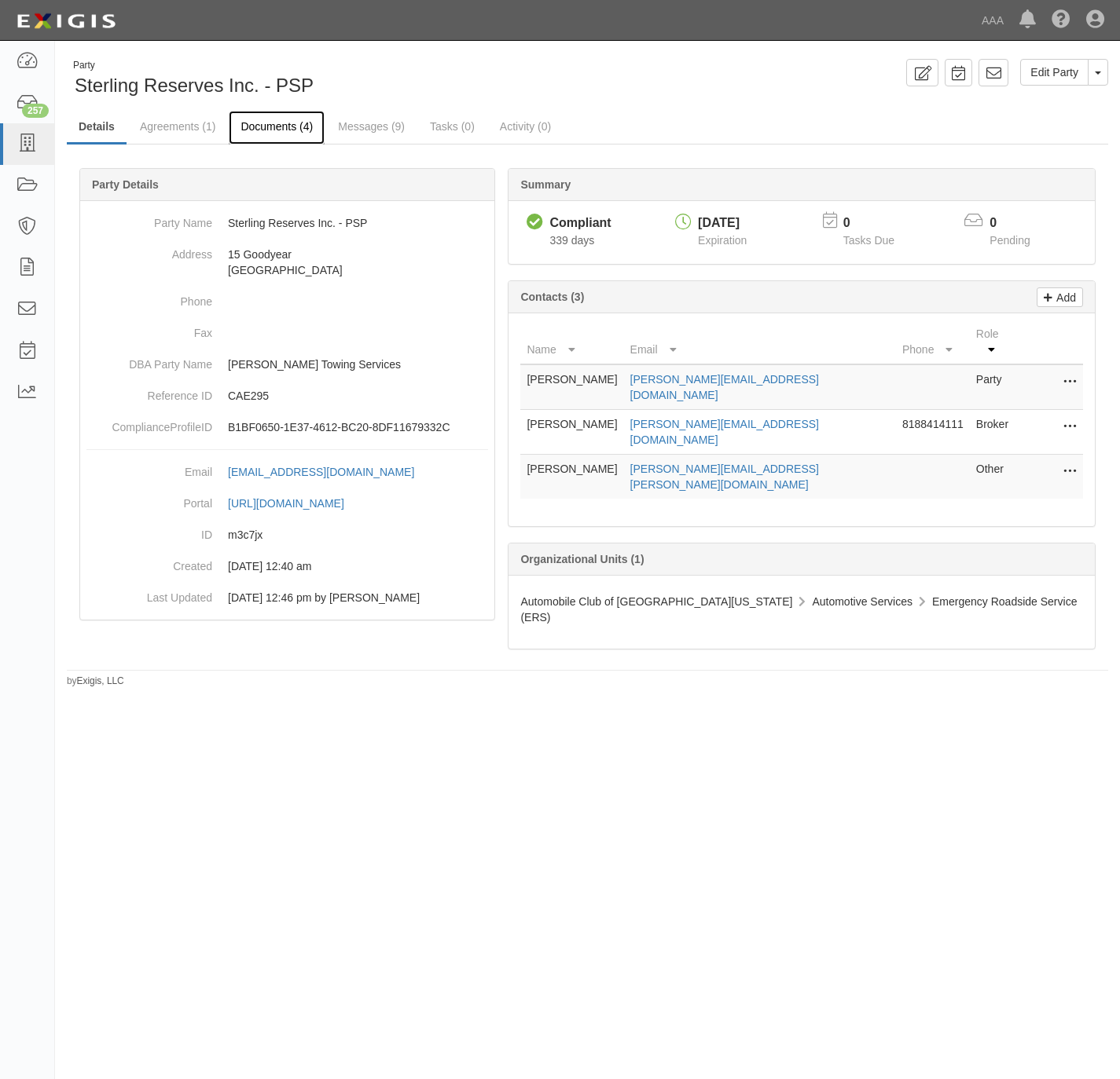
click at [268, 131] on link "Documents (4)" at bounding box center [277, 128] width 96 height 34
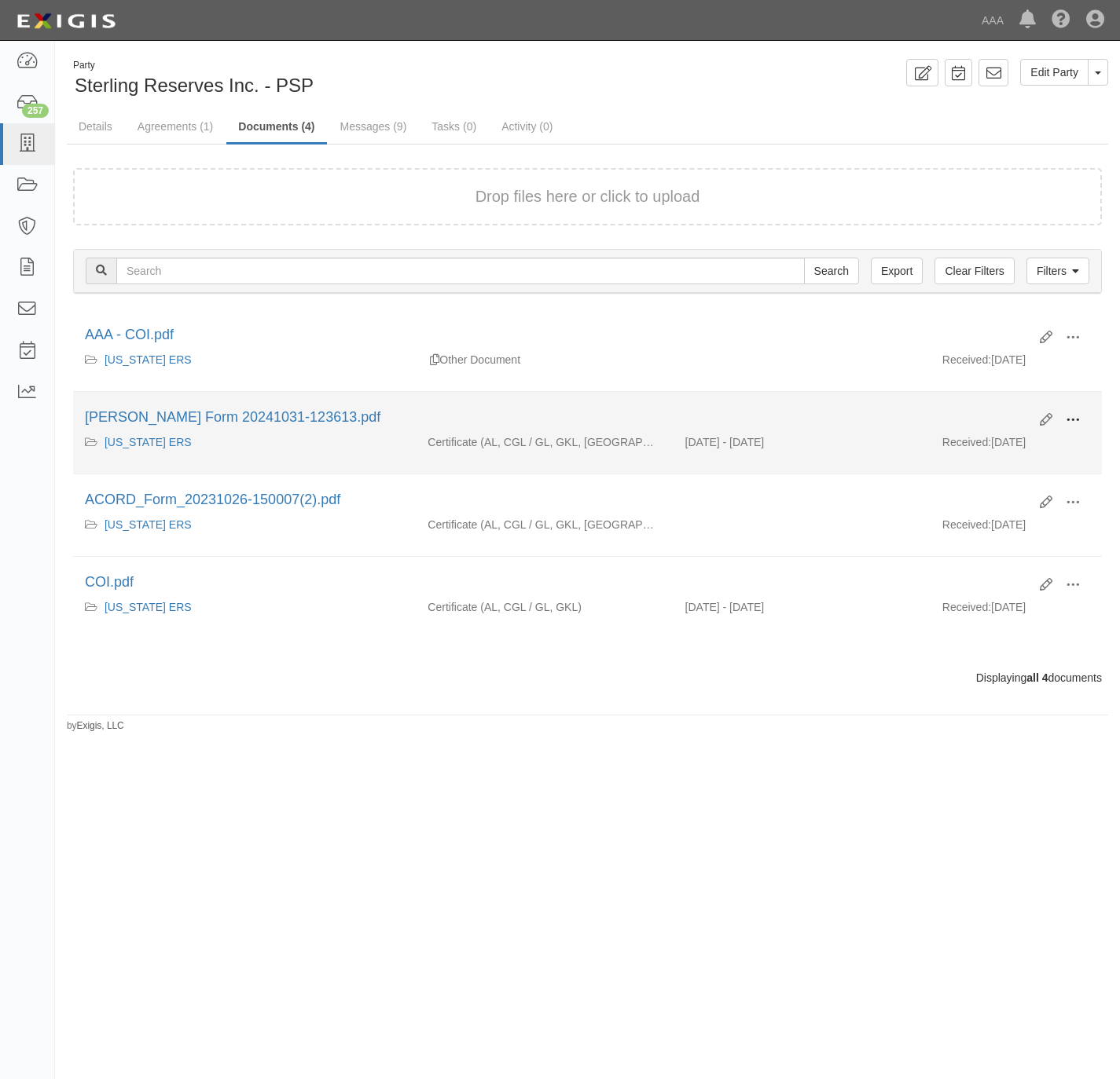
click at [1088, 418] on button at bounding box center [1072, 422] width 34 height 27
click at [987, 448] on link "View" at bounding box center [997, 442] width 124 height 28
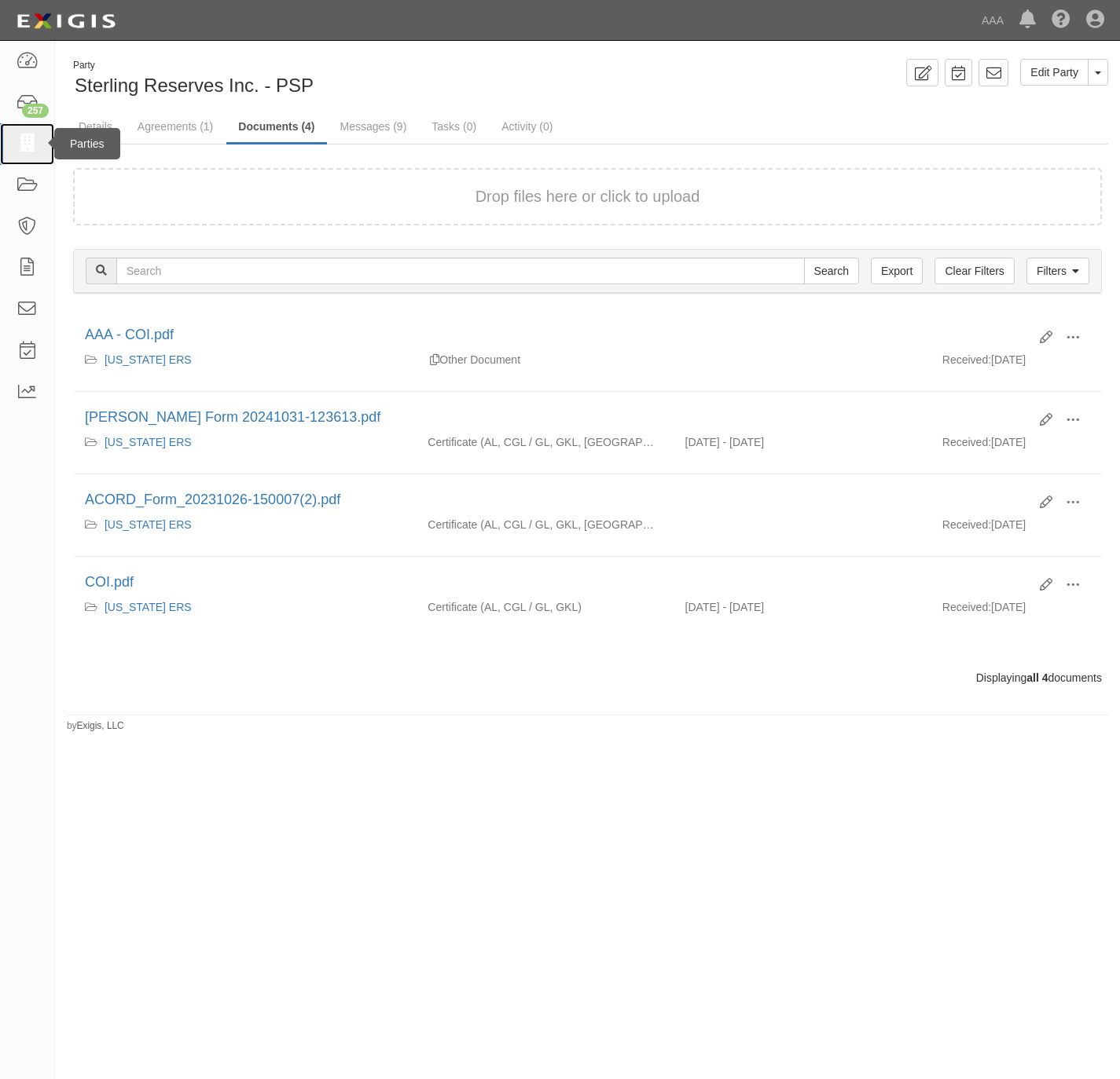
click at [28, 144] on icon at bounding box center [26, 144] width 22 height 18
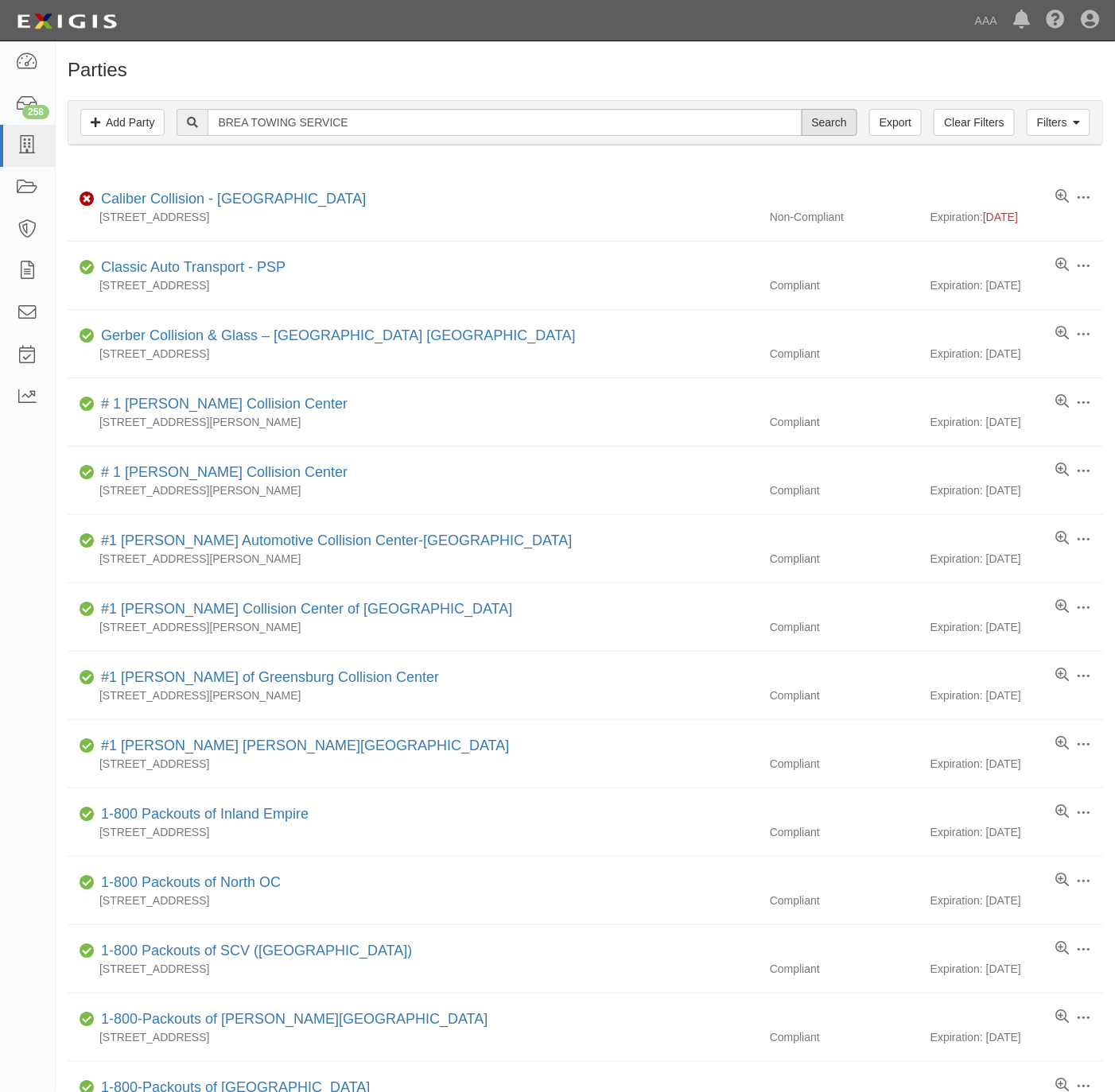
type input "BREA TOWING SERVICE"
click at [826, 115] on input "Search" at bounding box center [829, 122] width 56 height 27
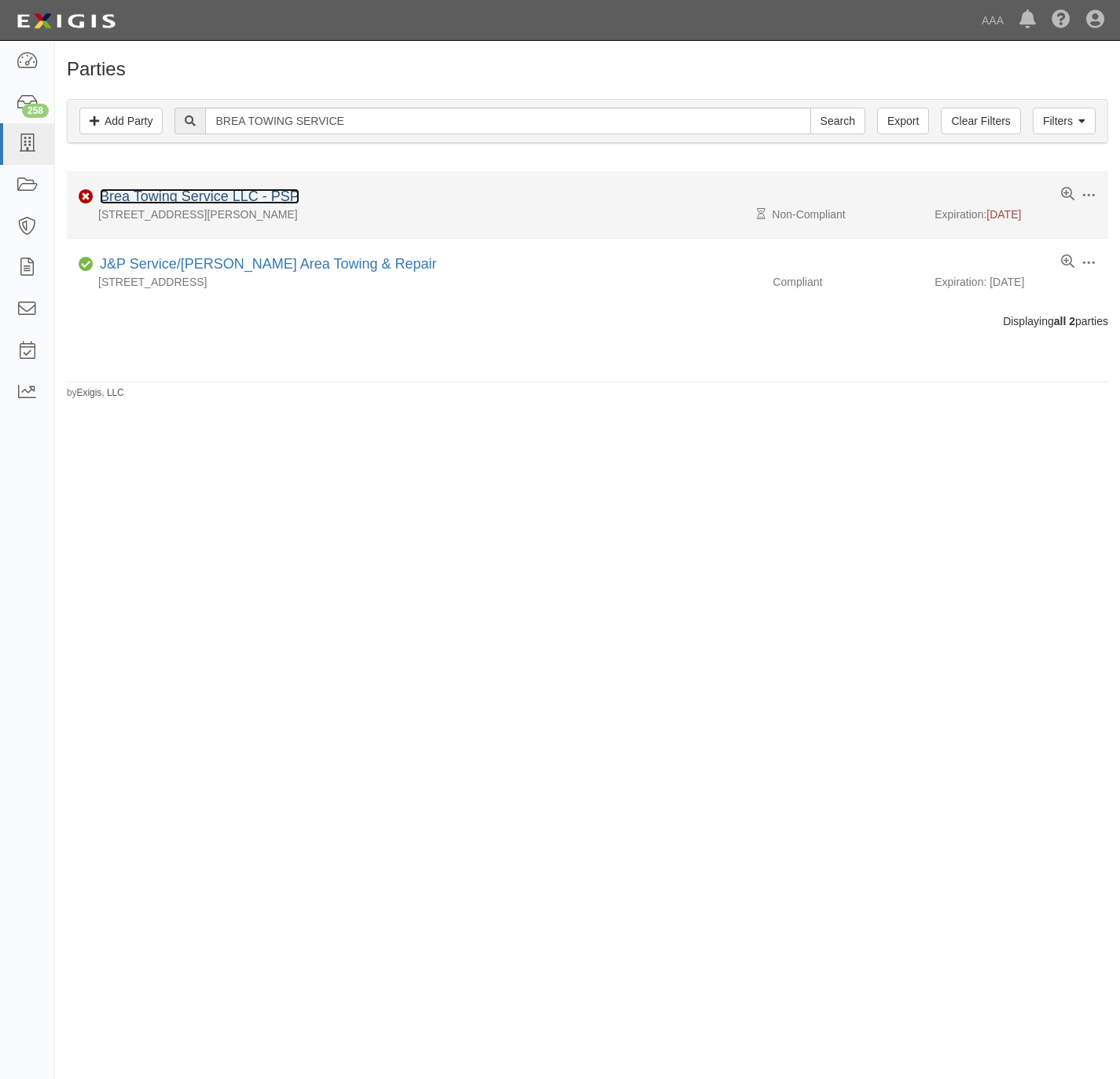
click at [224, 204] on link "Brea Towing Service LLC - PSP" at bounding box center [200, 195] width 200 height 15
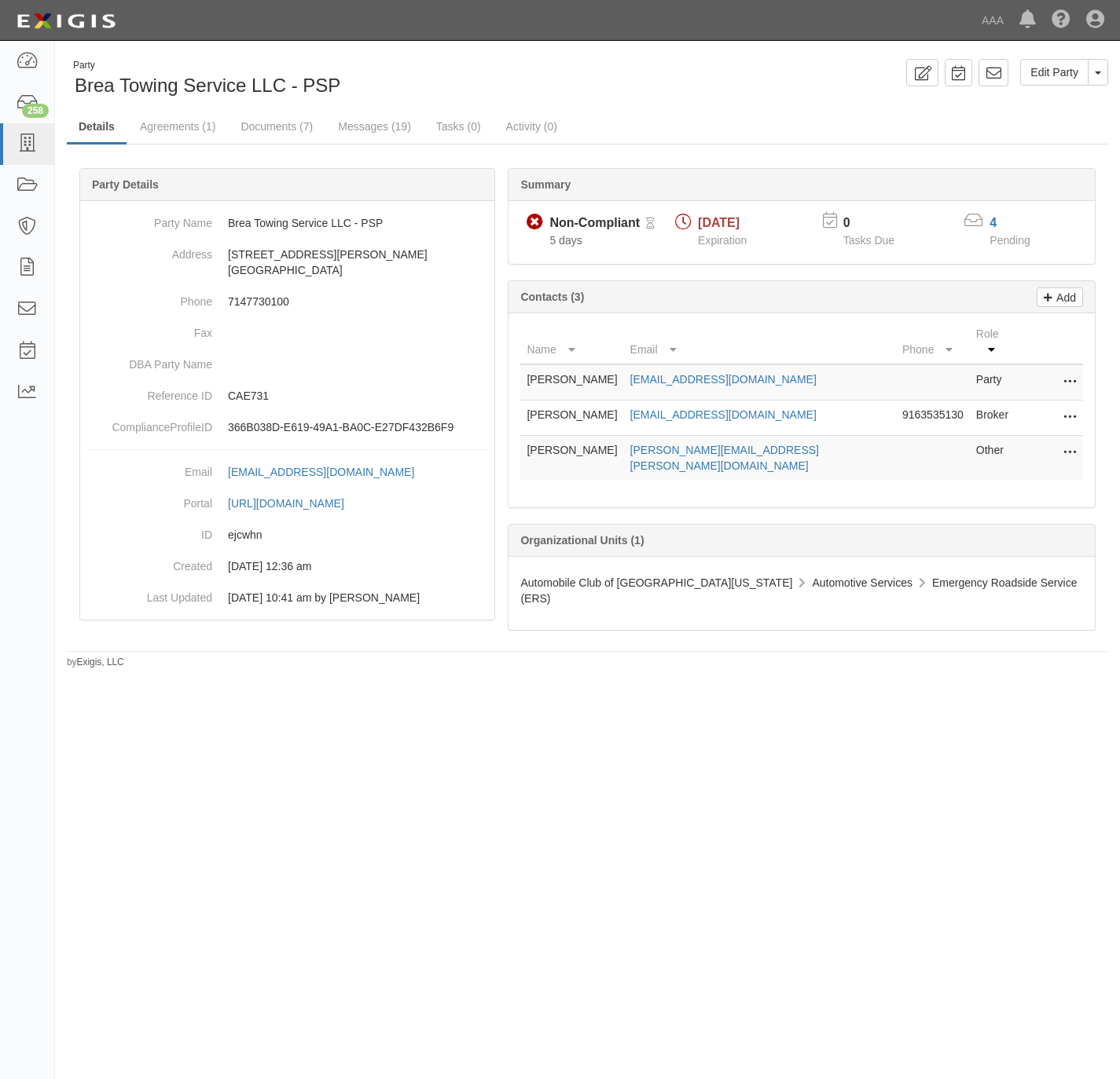
click at [997, 224] on div "4" at bounding box center [1019, 223] width 59 height 18
click at [996, 224] on link "4" at bounding box center [993, 222] width 7 height 14
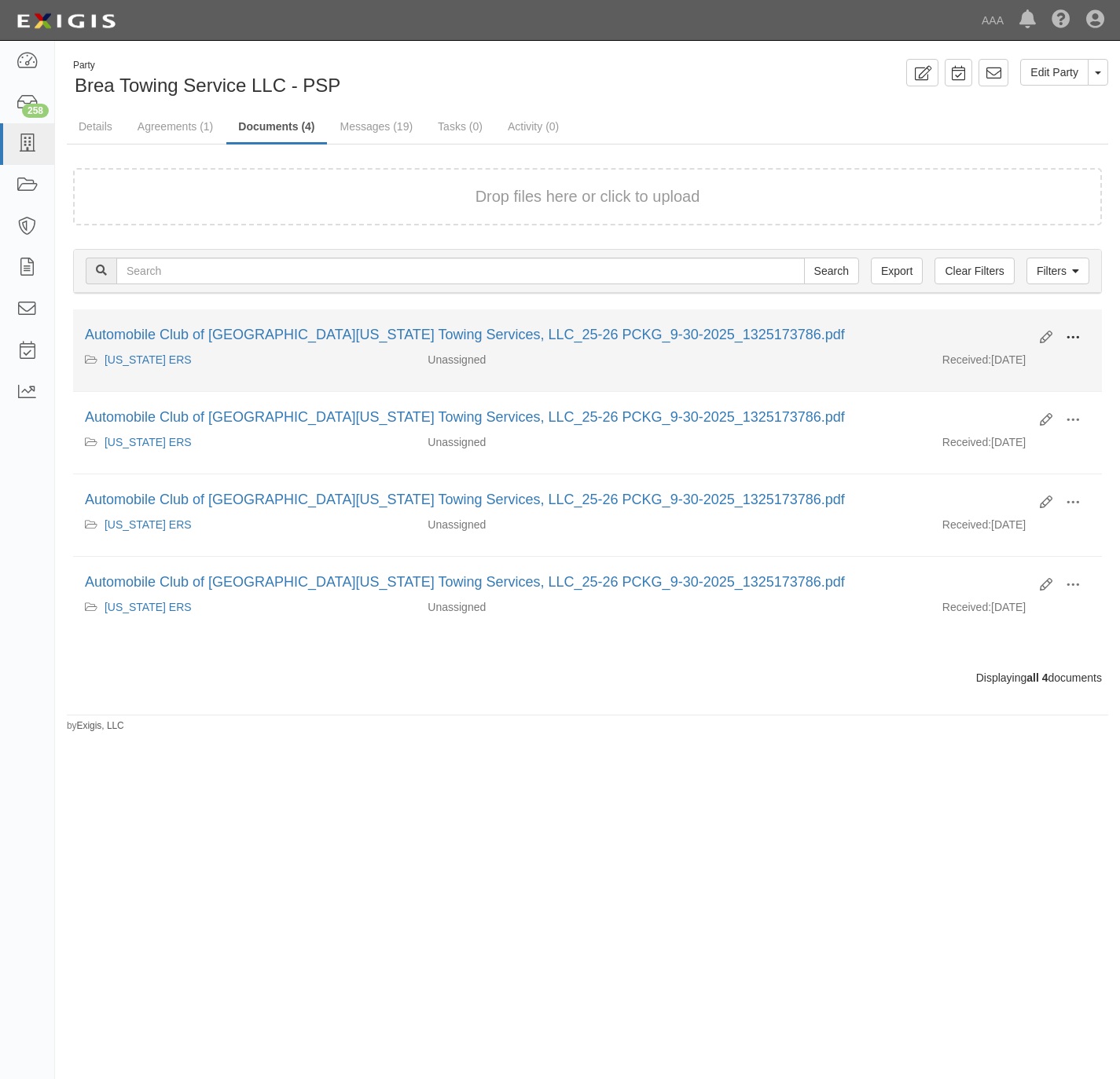
click at [1083, 338] on button at bounding box center [1072, 339] width 34 height 27
click at [1012, 363] on link "View" at bounding box center [997, 360] width 124 height 28
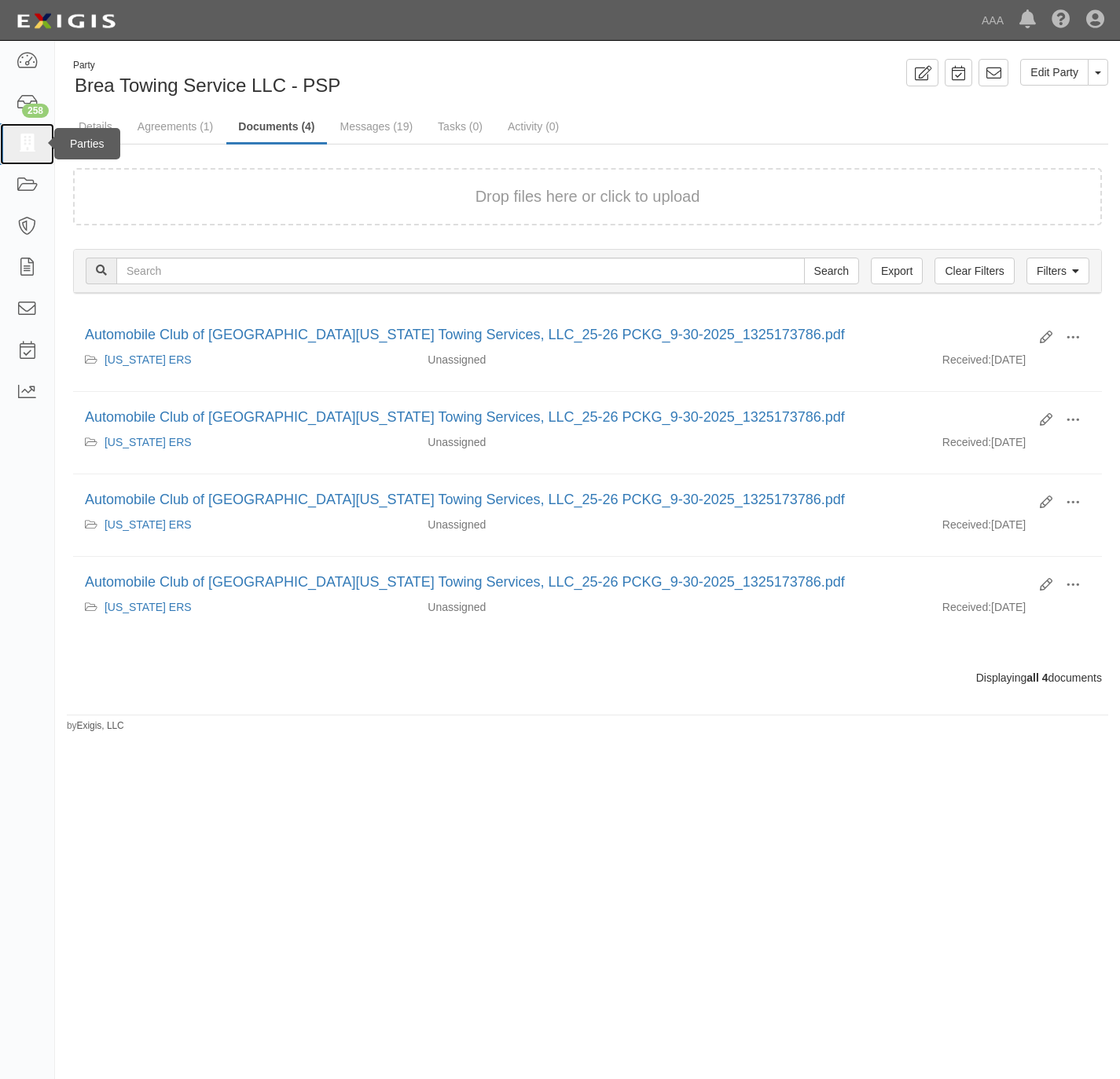
click at [35, 137] on icon at bounding box center [26, 144] width 22 height 18
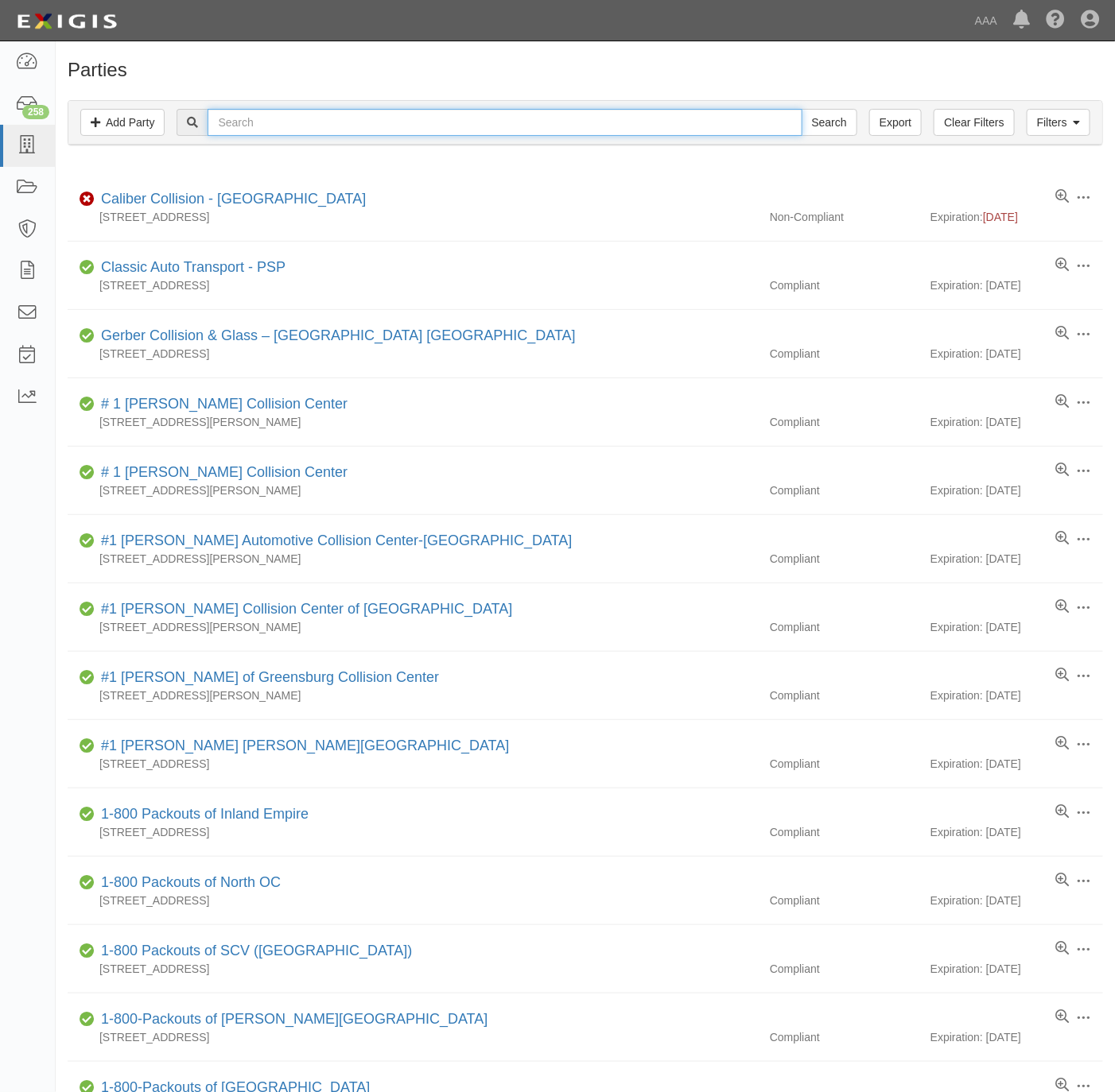
click at [580, 134] on input "text" at bounding box center [505, 122] width 594 height 27
paste input "MISSION VIEJO TOWING"
type input "MISSION VIEJO TOWING"
click at [829, 119] on input "Search" at bounding box center [829, 122] width 56 height 27
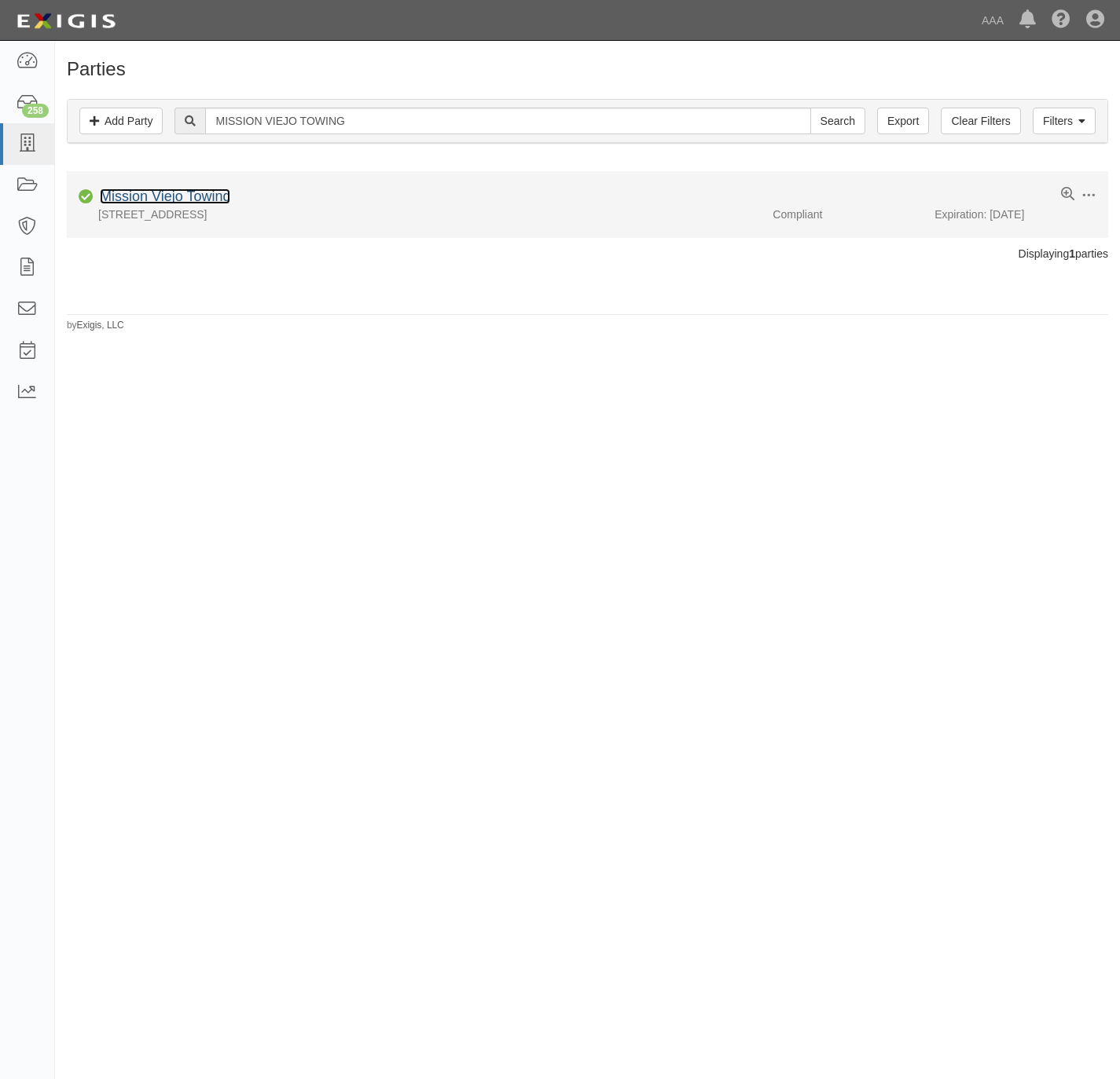
click at [189, 198] on link "Mission Viejo Towing" at bounding box center [165, 195] width 131 height 15
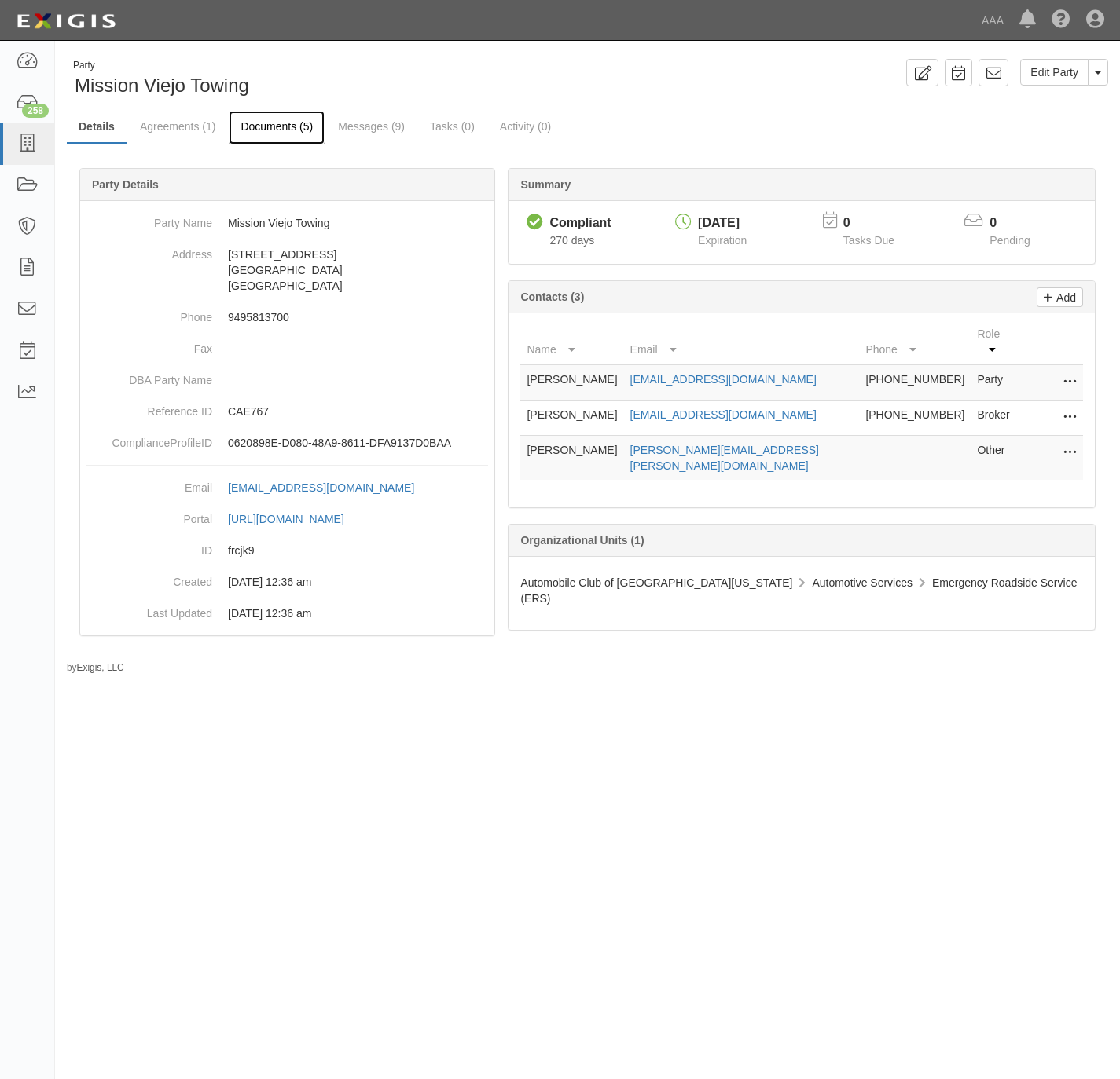
click at [296, 130] on link "Documents (5)" at bounding box center [277, 128] width 96 height 34
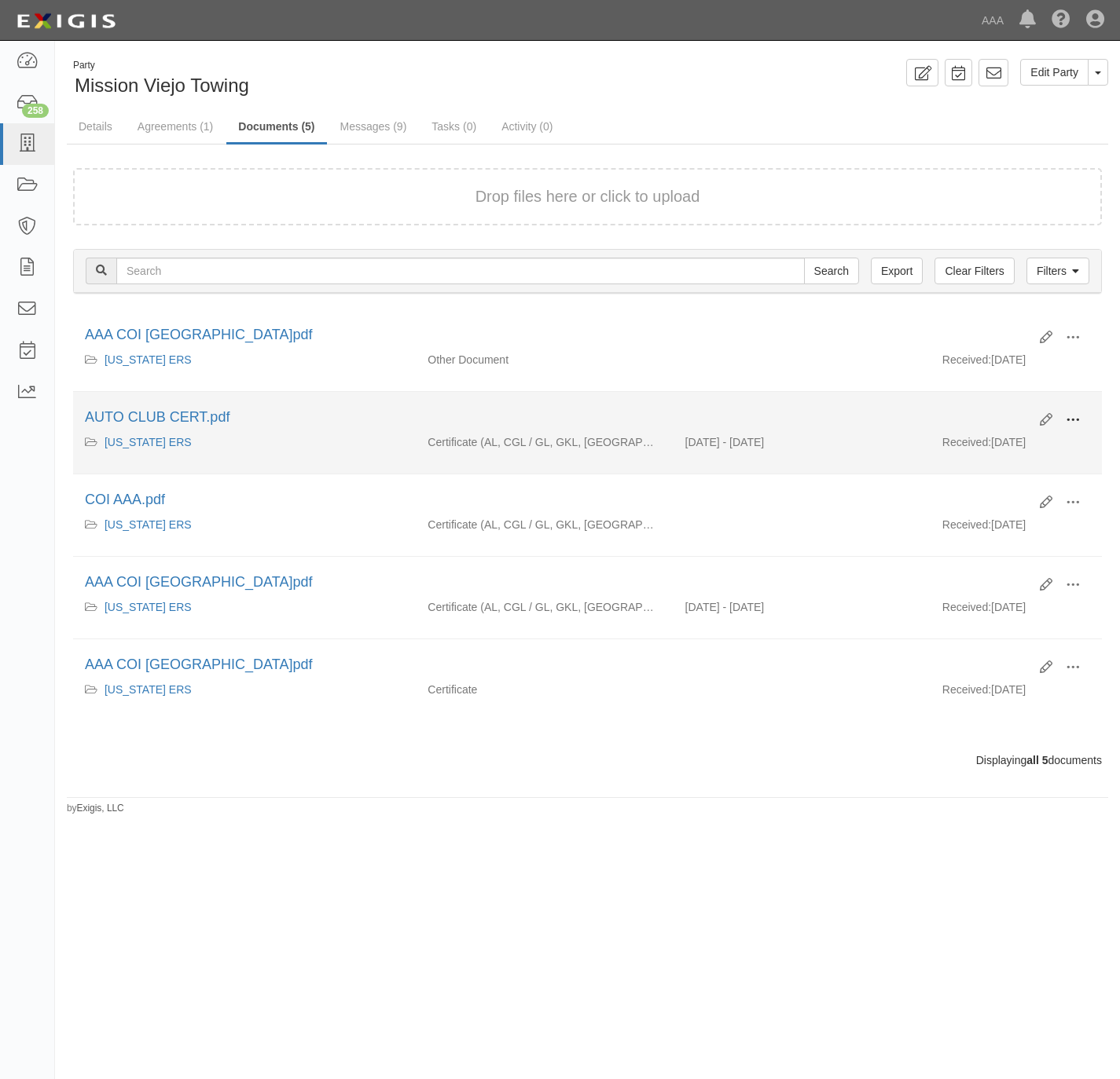
click at [1085, 422] on button at bounding box center [1072, 422] width 34 height 27
click at [1007, 456] on link "View" at bounding box center [997, 442] width 124 height 28
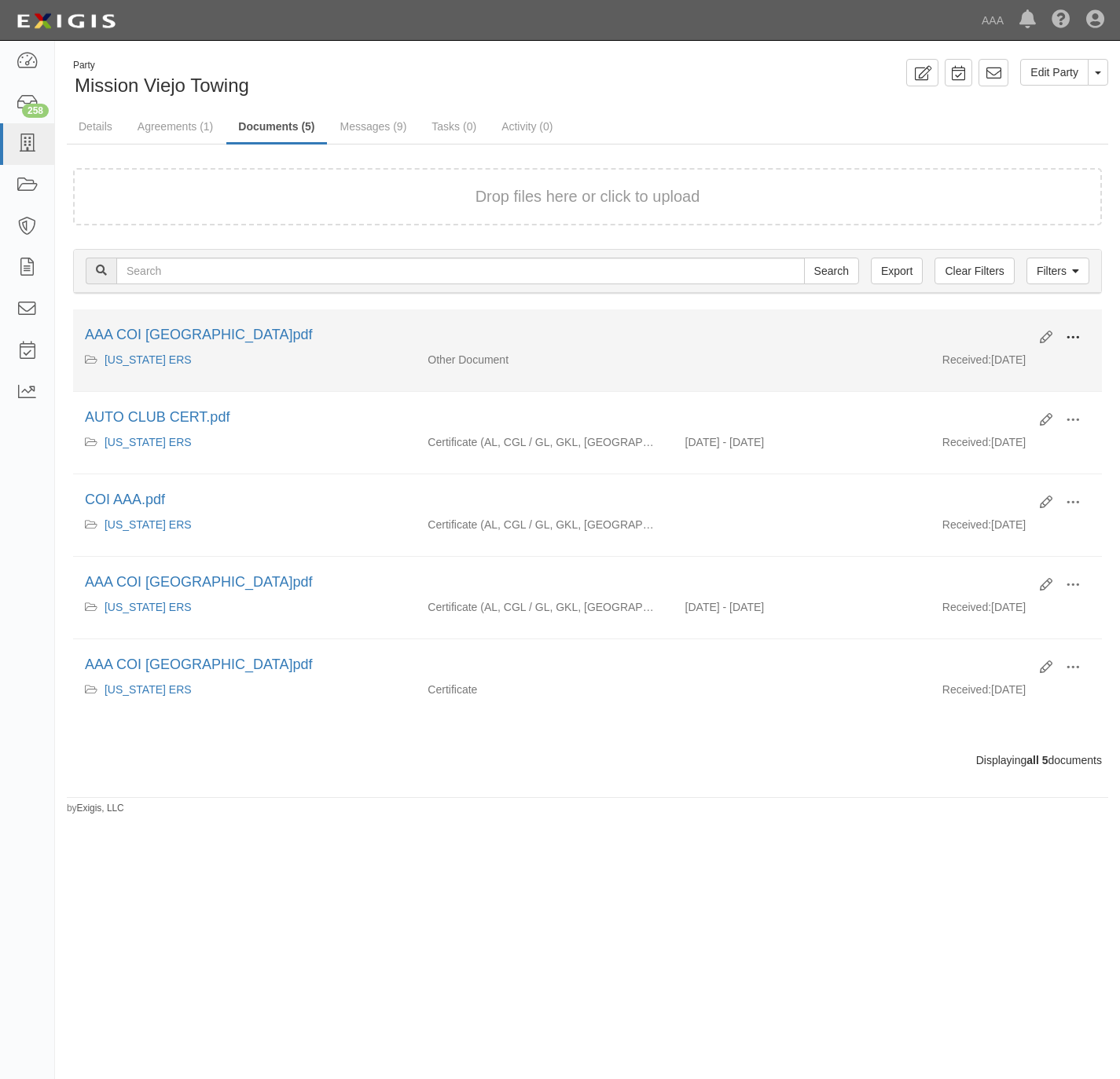
click at [1078, 330] on button at bounding box center [1072, 339] width 34 height 27
click at [1022, 357] on link "View" at bounding box center [997, 360] width 124 height 28
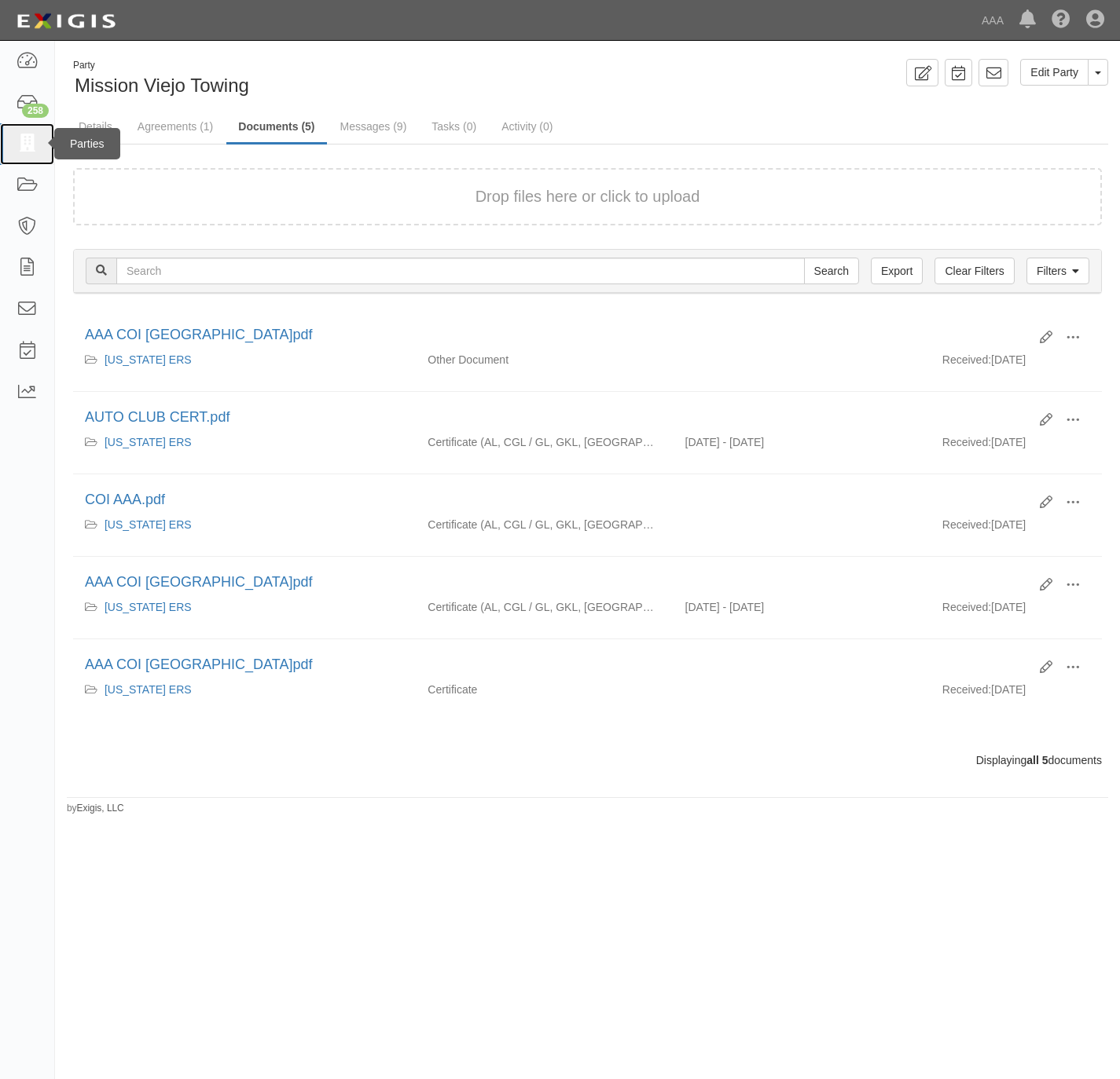
click at [26, 147] on icon at bounding box center [26, 144] width 22 height 18
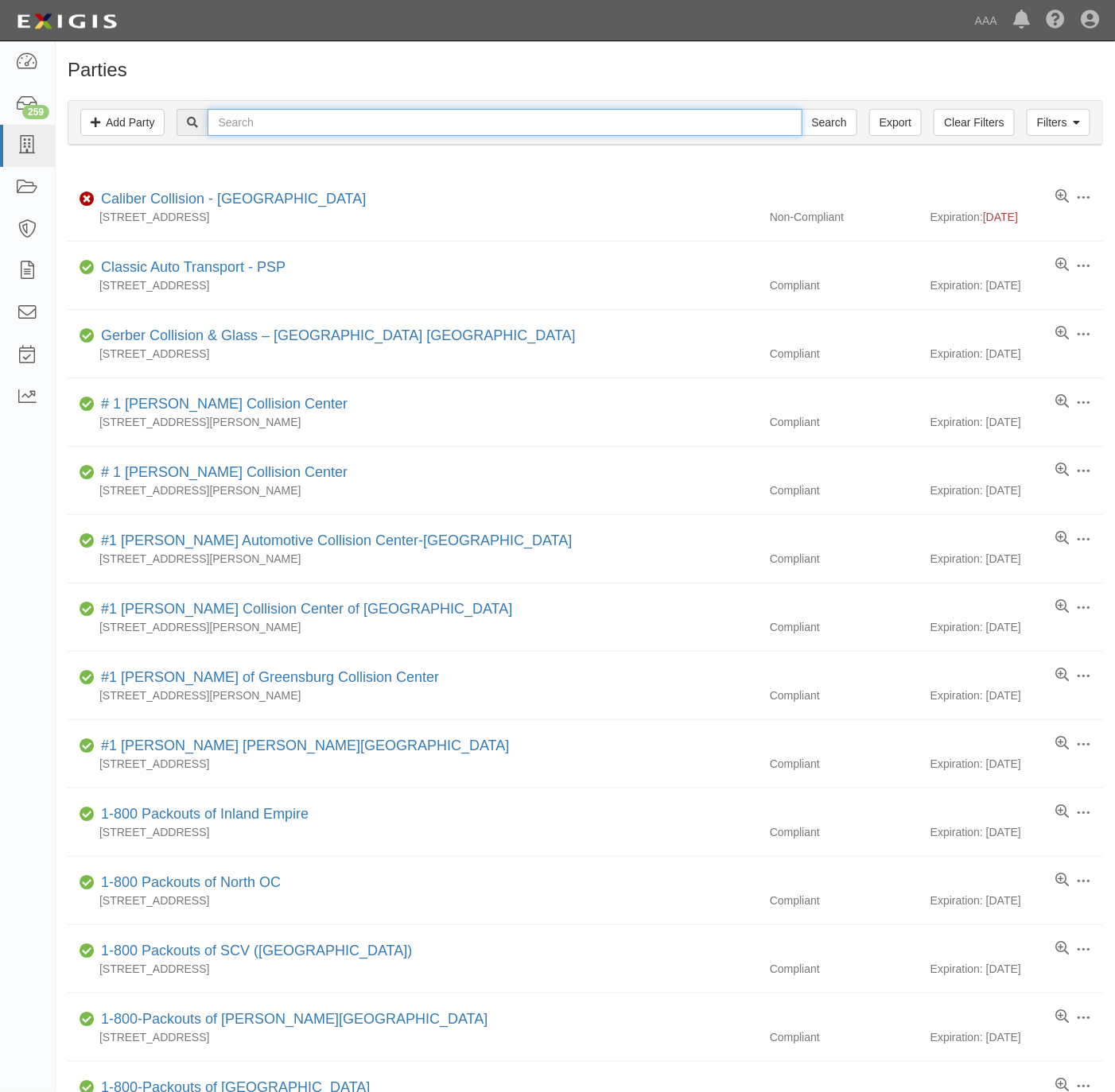
click at [613, 127] on input "text" at bounding box center [505, 122] width 594 height 27
paste input "ORANGE COUNTY MOTOR CLUB"
type input "ORANGE COUNTY MOTOR CLUB"
click at [832, 125] on input "Search" at bounding box center [829, 122] width 56 height 27
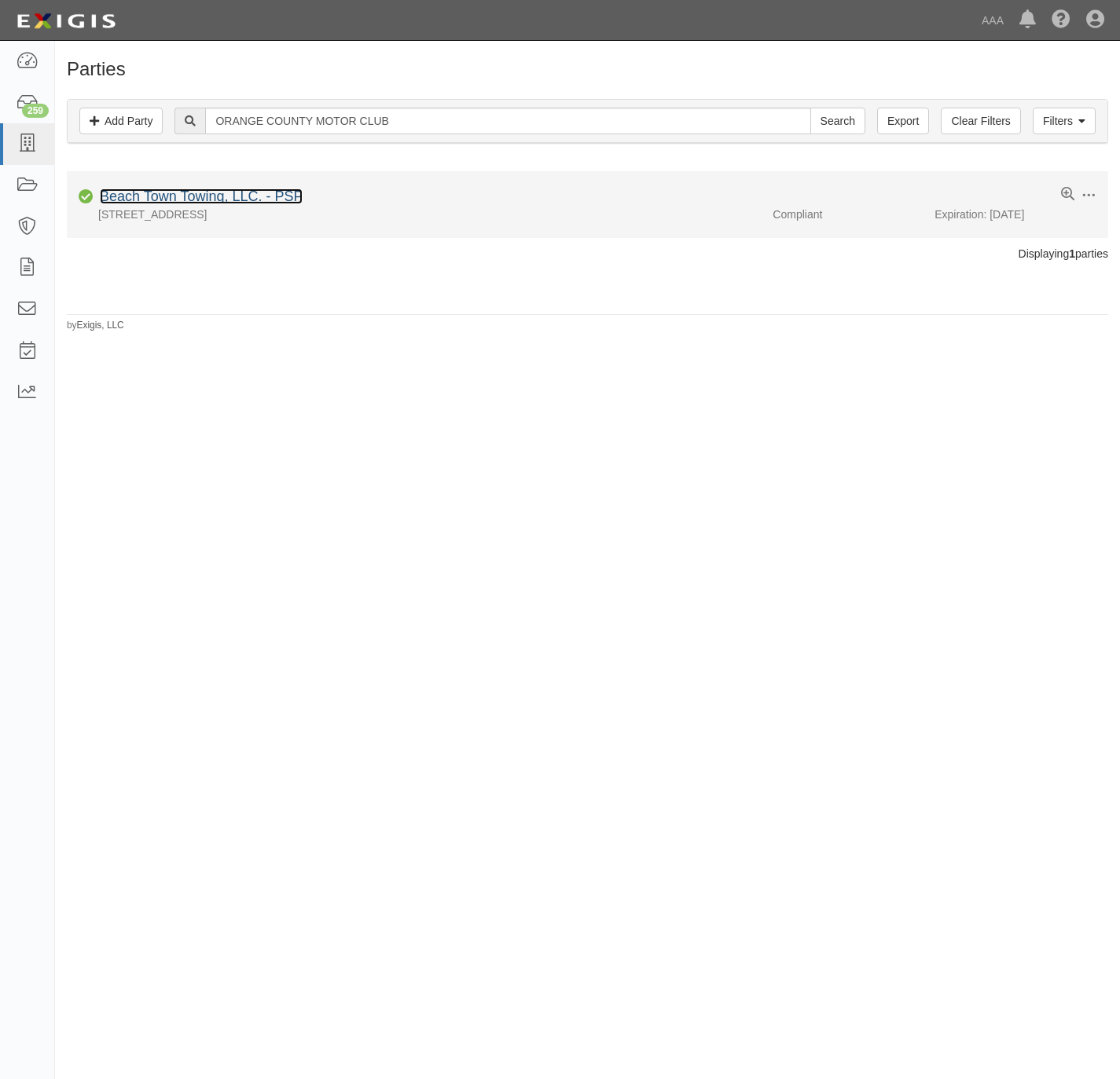
click at [210, 201] on link "Beach Town Towing, LLC. - PSP" at bounding box center [201, 195] width 203 height 15
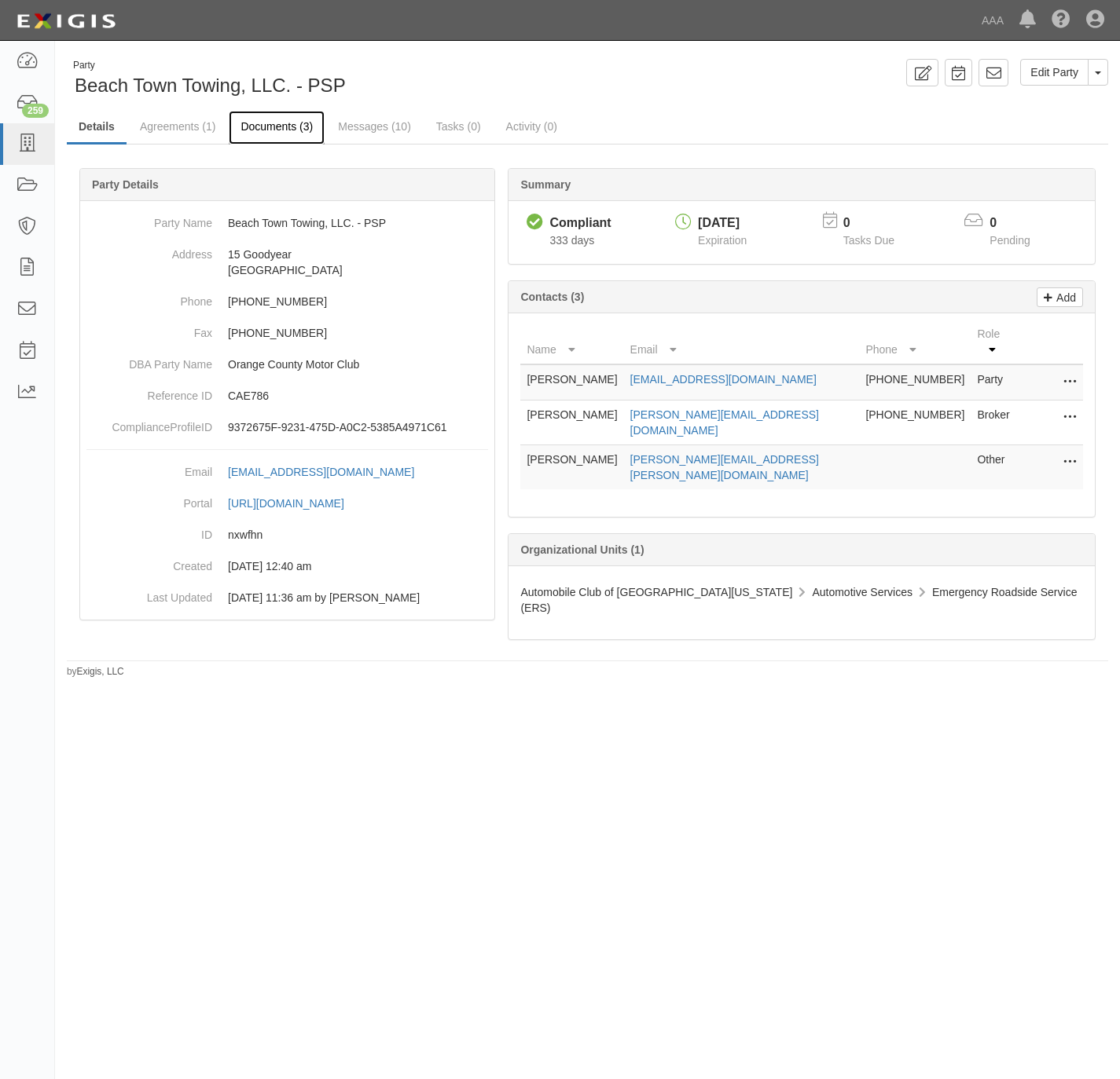
click at [277, 127] on link "Documents (3)" at bounding box center [277, 128] width 96 height 34
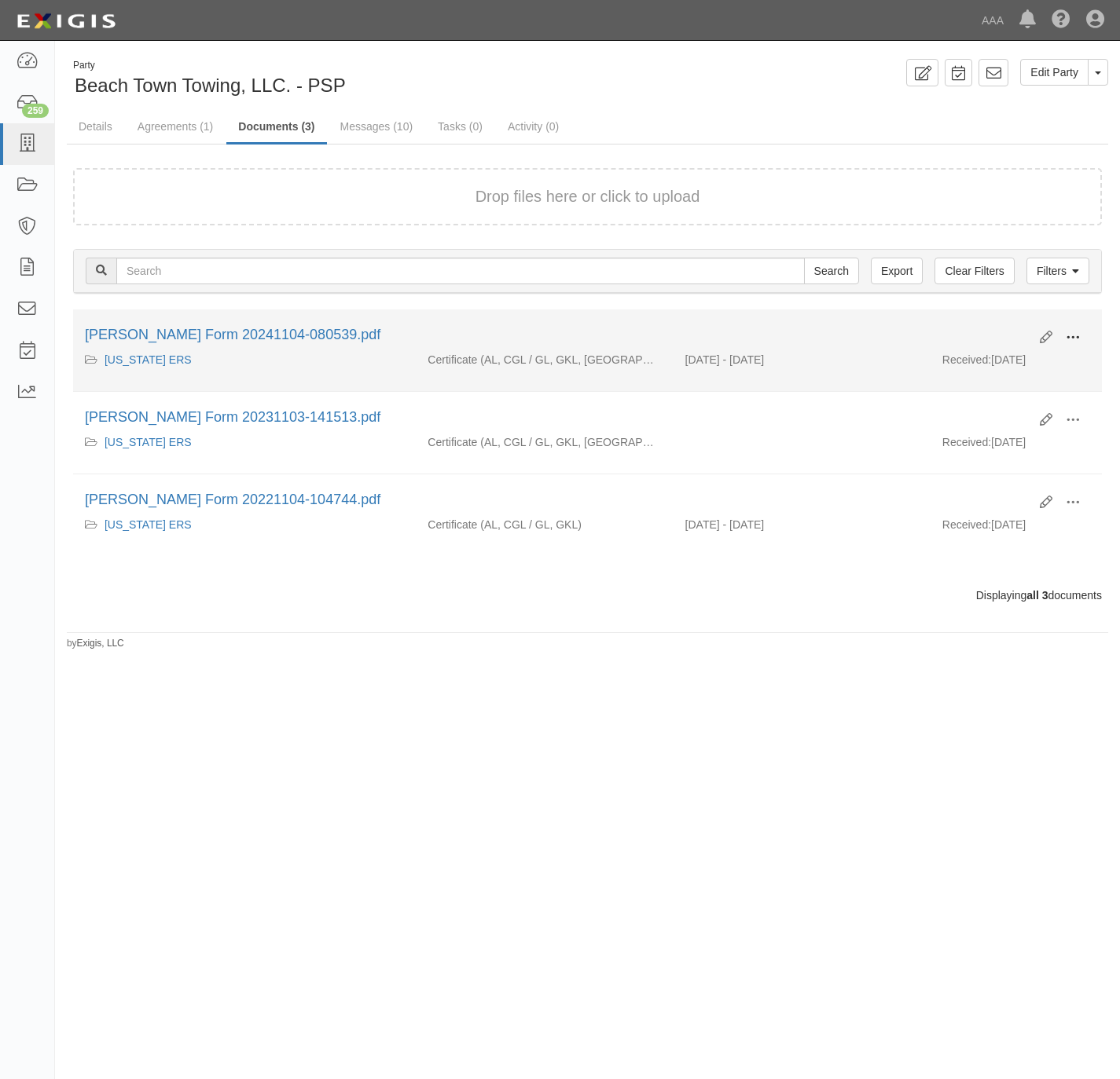
click at [1079, 335] on span at bounding box center [1073, 338] width 14 height 14
click at [972, 358] on link "View" at bounding box center [997, 360] width 124 height 28
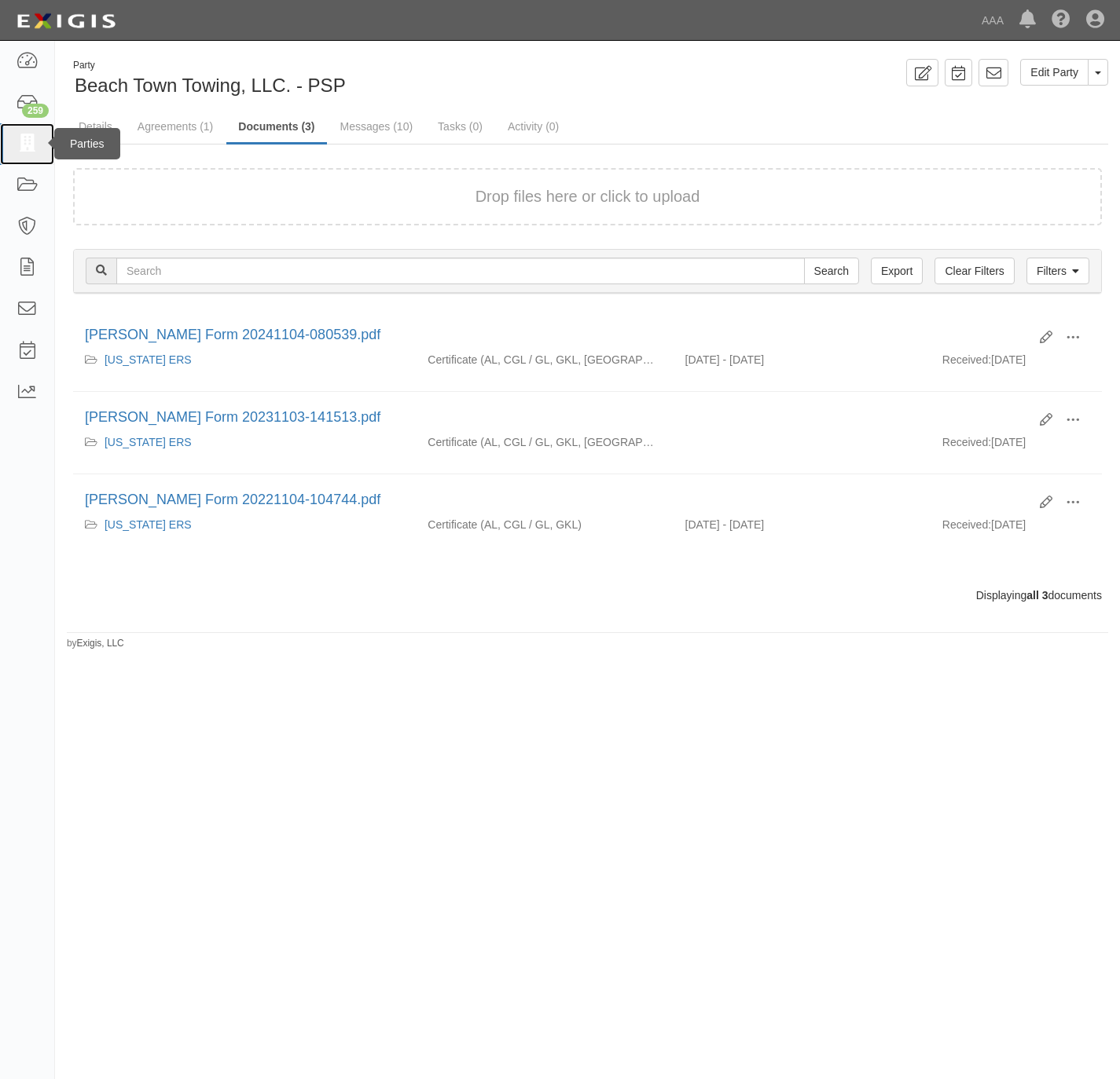
click at [33, 141] on icon at bounding box center [26, 144] width 22 height 18
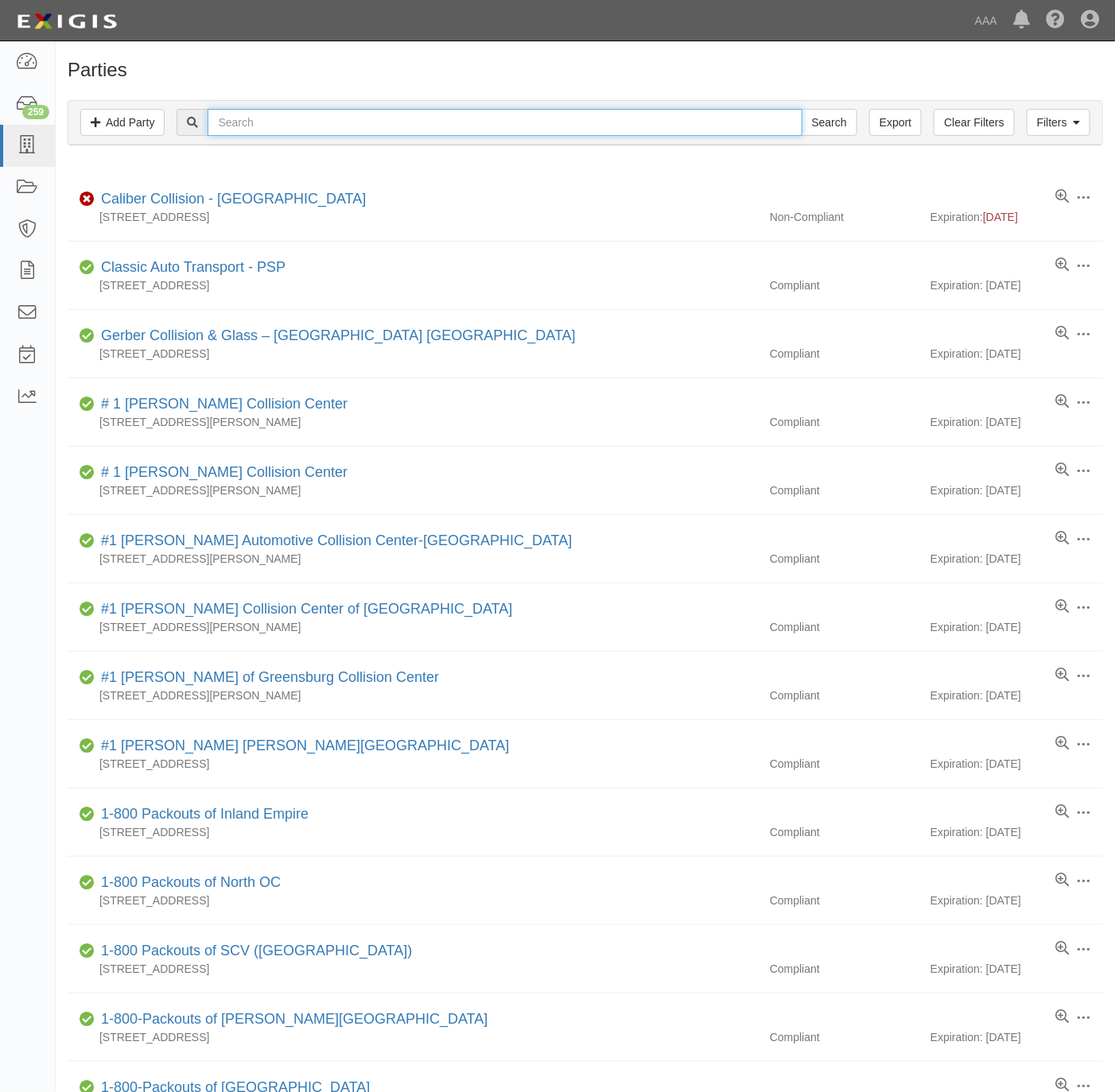
click at [740, 128] on input "text" at bounding box center [505, 122] width 594 height 27
paste input "CALIFORNIA ROADSIDE SERVICE"
type input "CALIFORNIA ROADSIDE SERVICE"
click at [818, 121] on input "Search" at bounding box center [829, 122] width 56 height 27
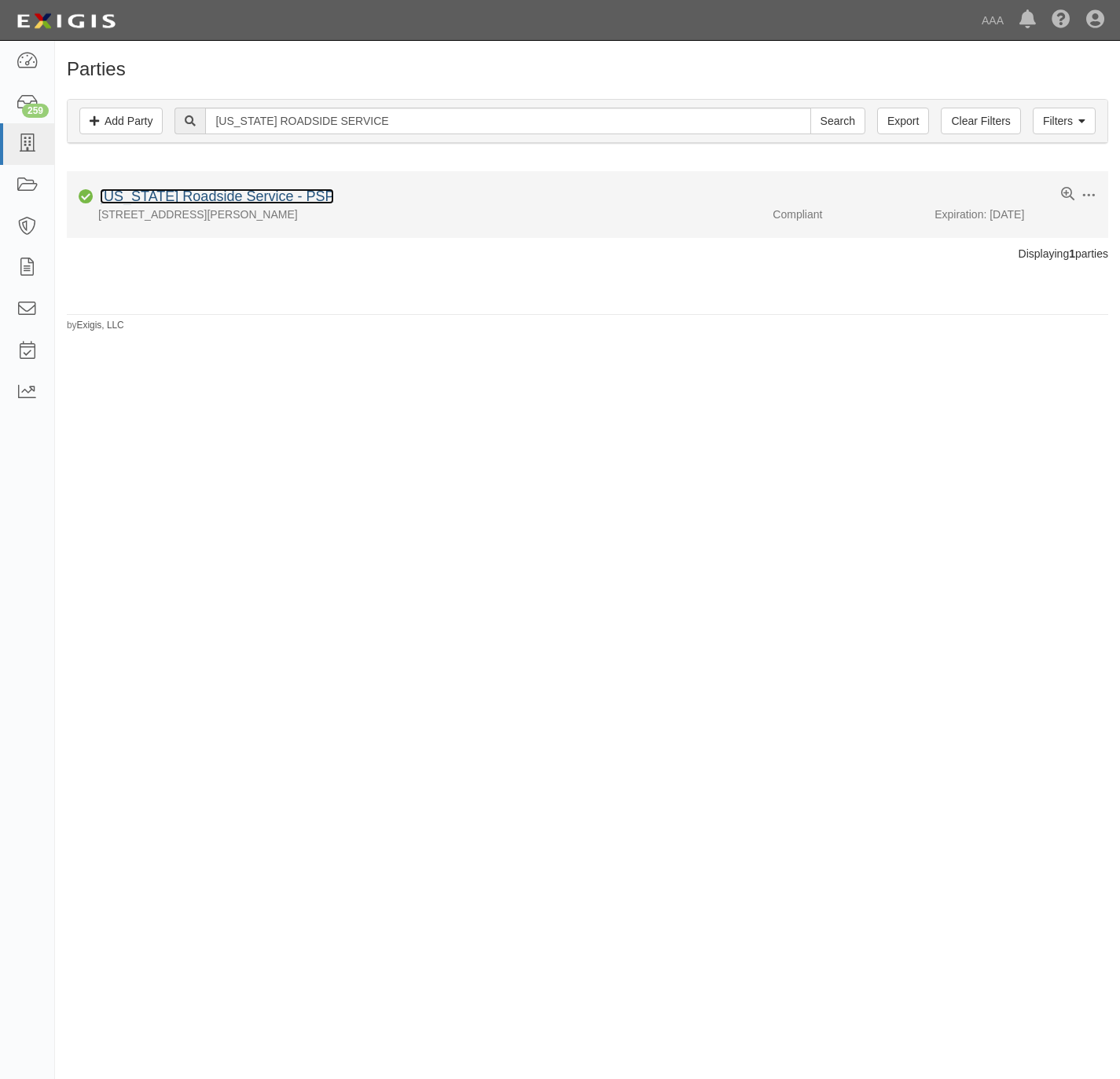
drag, startPoint x: 187, startPoint y: 201, endPoint x: 974, endPoint y: 97, distance: 793.8
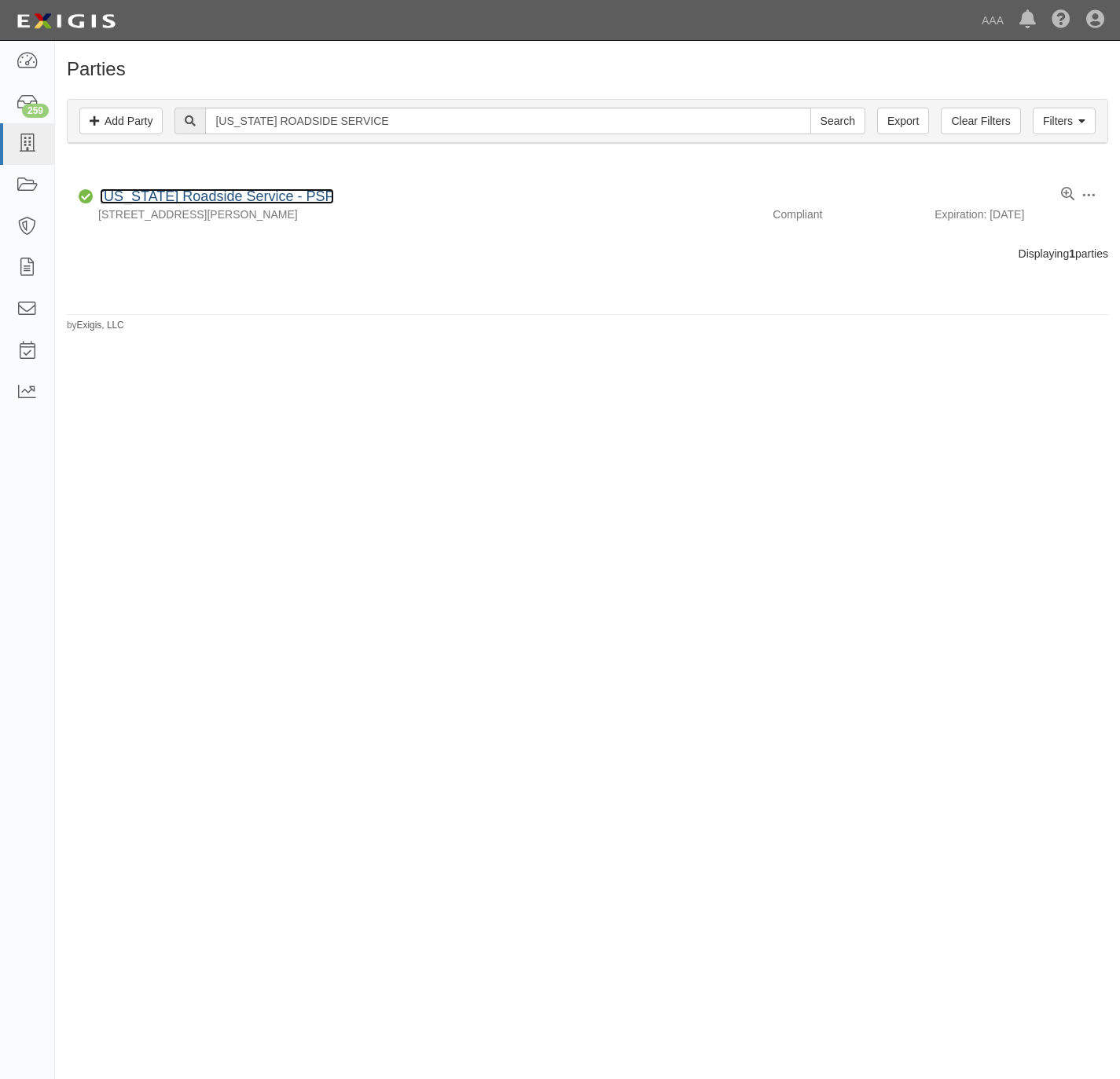
click at [187, 203] on link "[US_STATE] Roadside Service - PSP" at bounding box center [217, 195] width 234 height 15
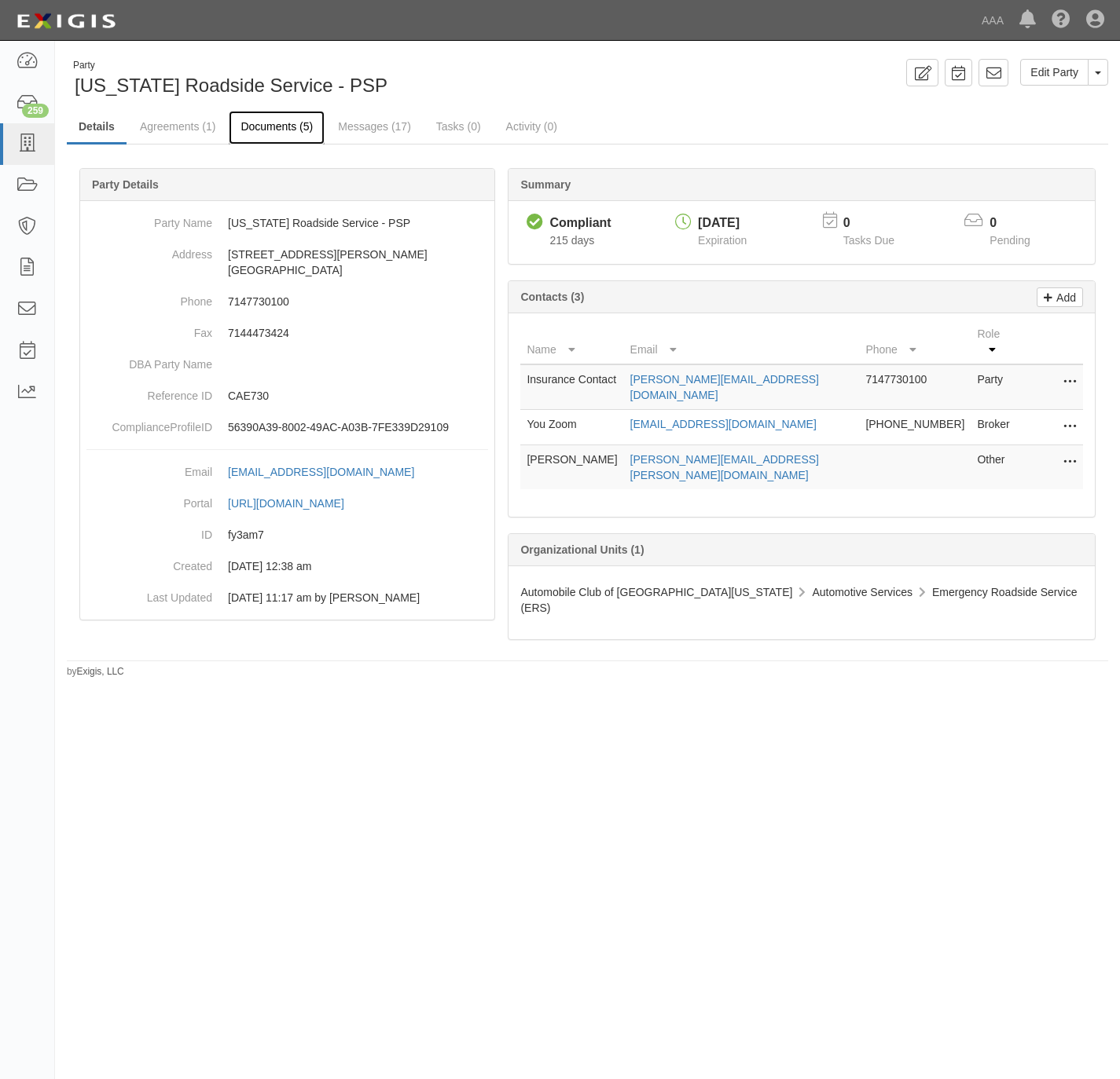
click at [271, 131] on link "Documents (5)" at bounding box center [277, 128] width 96 height 34
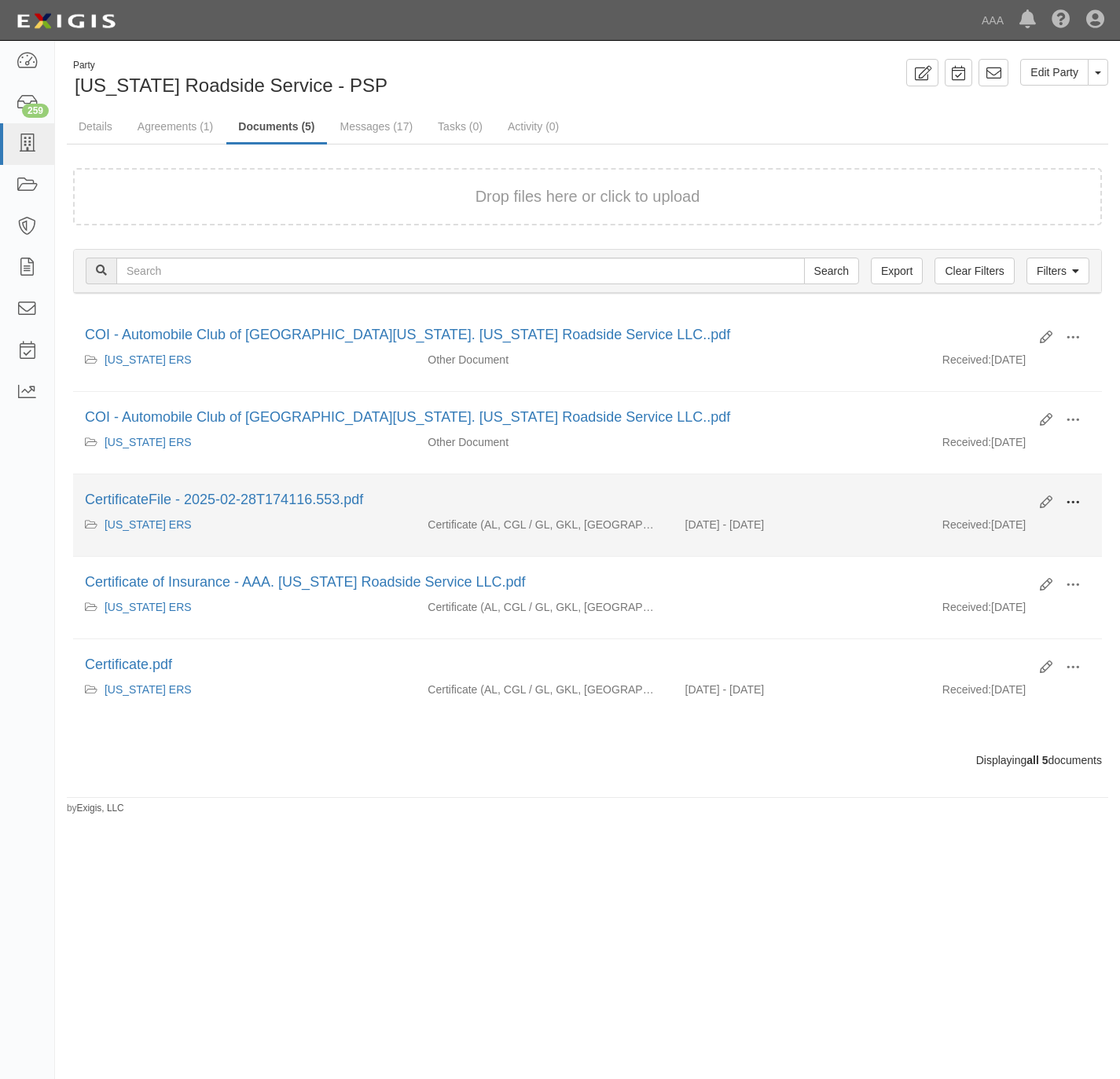
click at [1079, 510] on span at bounding box center [1073, 503] width 14 height 14
click at [1012, 521] on link "View" at bounding box center [997, 525] width 124 height 28
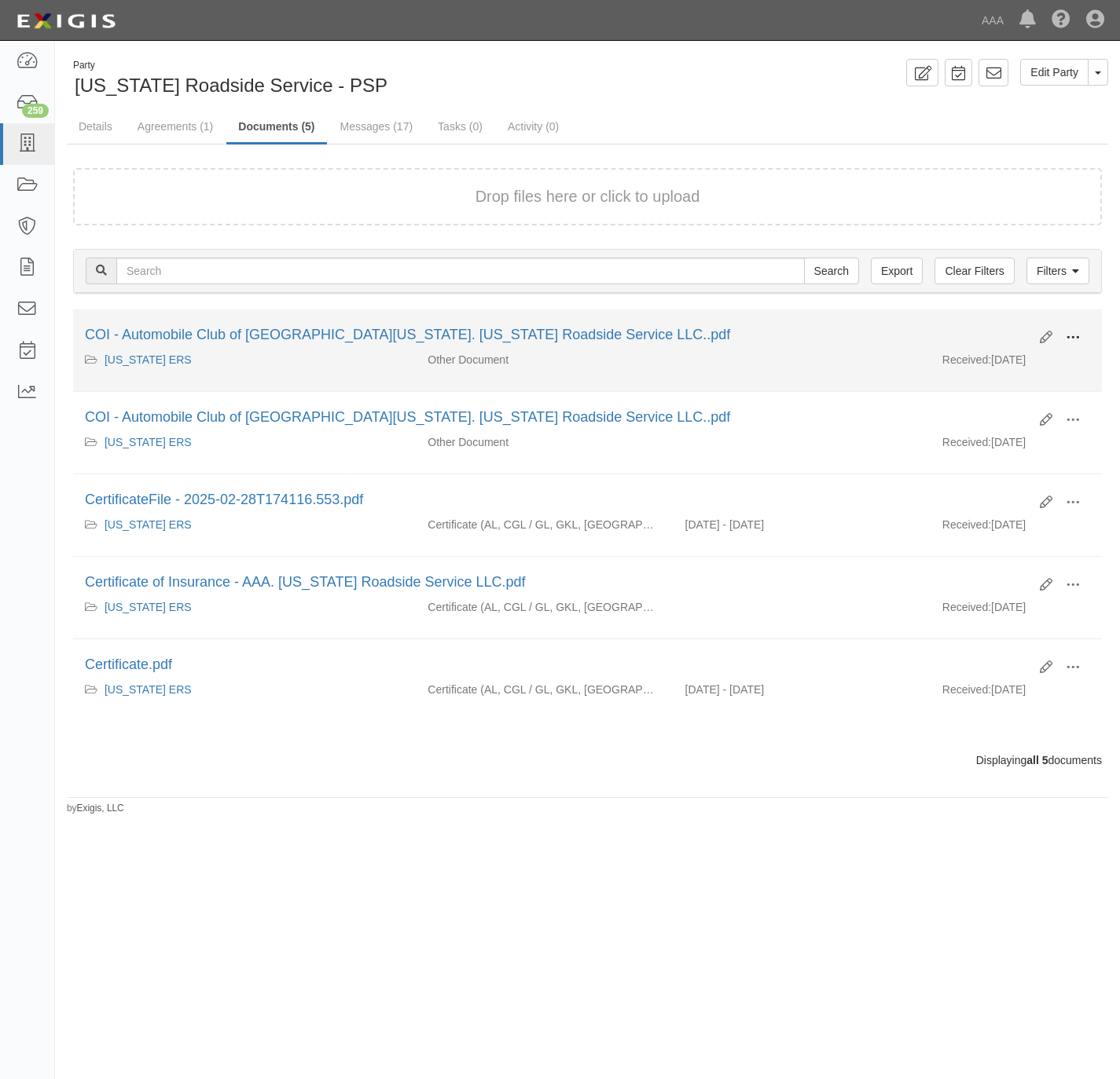
click at [1079, 335] on button at bounding box center [1072, 339] width 34 height 27
click at [1000, 364] on link "View" at bounding box center [997, 360] width 124 height 28
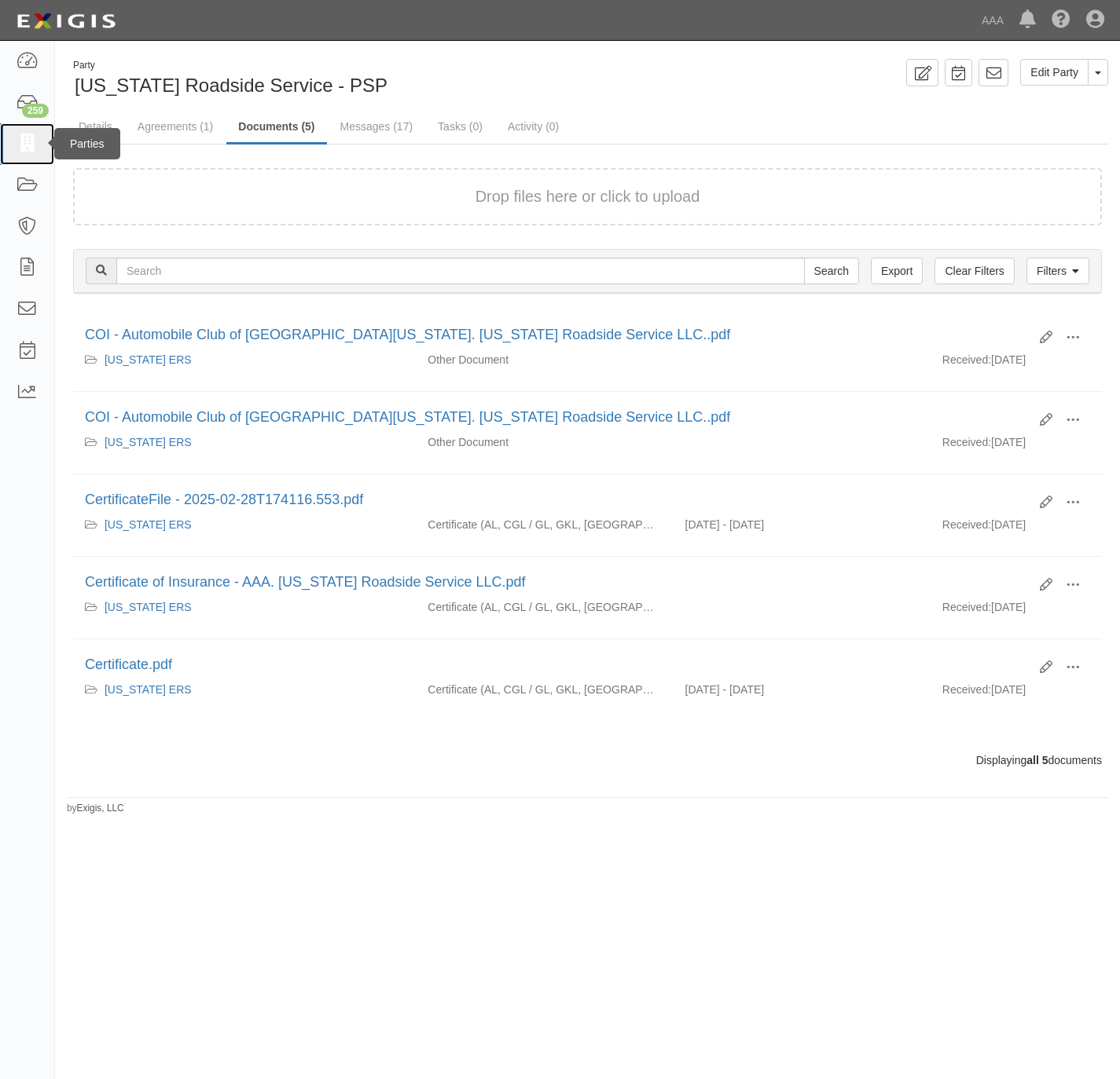
click at [28, 140] on icon at bounding box center [26, 144] width 22 height 18
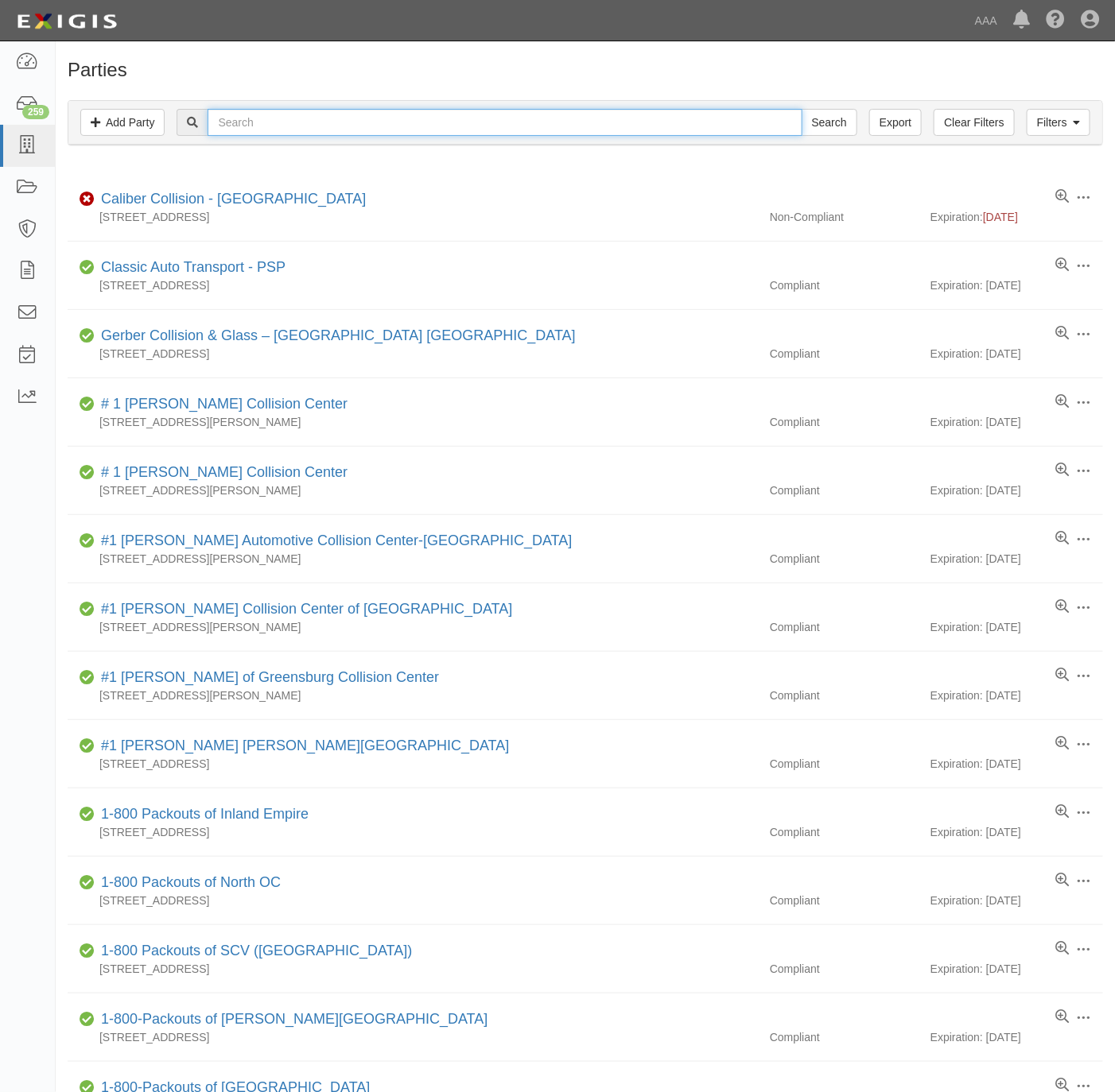
click at [303, 129] on input "text" at bounding box center [505, 122] width 594 height 27
paste input "ACTION SOUTHLAND ENTERPRISES, INC.,"
type input "ACTION SOUTHLAND ENTERPRISES, INC.,"
click at [816, 119] on input "Search" at bounding box center [829, 122] width 56 height 27
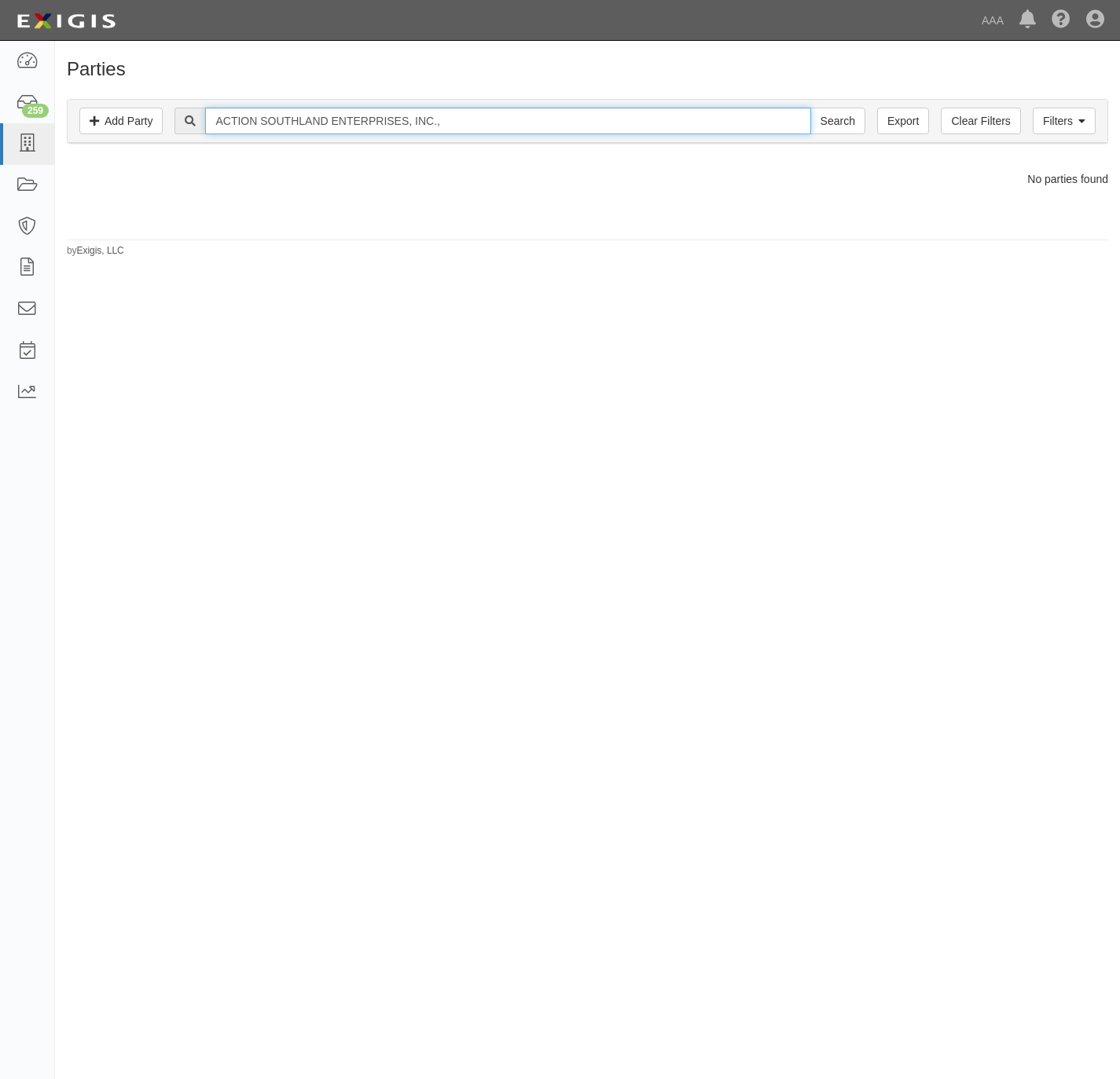
drag, startPoint x: 479, startPoint y: 125, endPoint x: 341, endPoint y: 121, distance: 138.1
click at [341, 121] on input "ACTION SOUTHLAND ENTERPRISES, INC.," at bounding box center [508, 121] width 606 height 27
type input "ACTION [GEOGRAPHIC_DATA]"
click at [810, 107] on input "Search" at bounding box center [837, 121] width 55 height 27
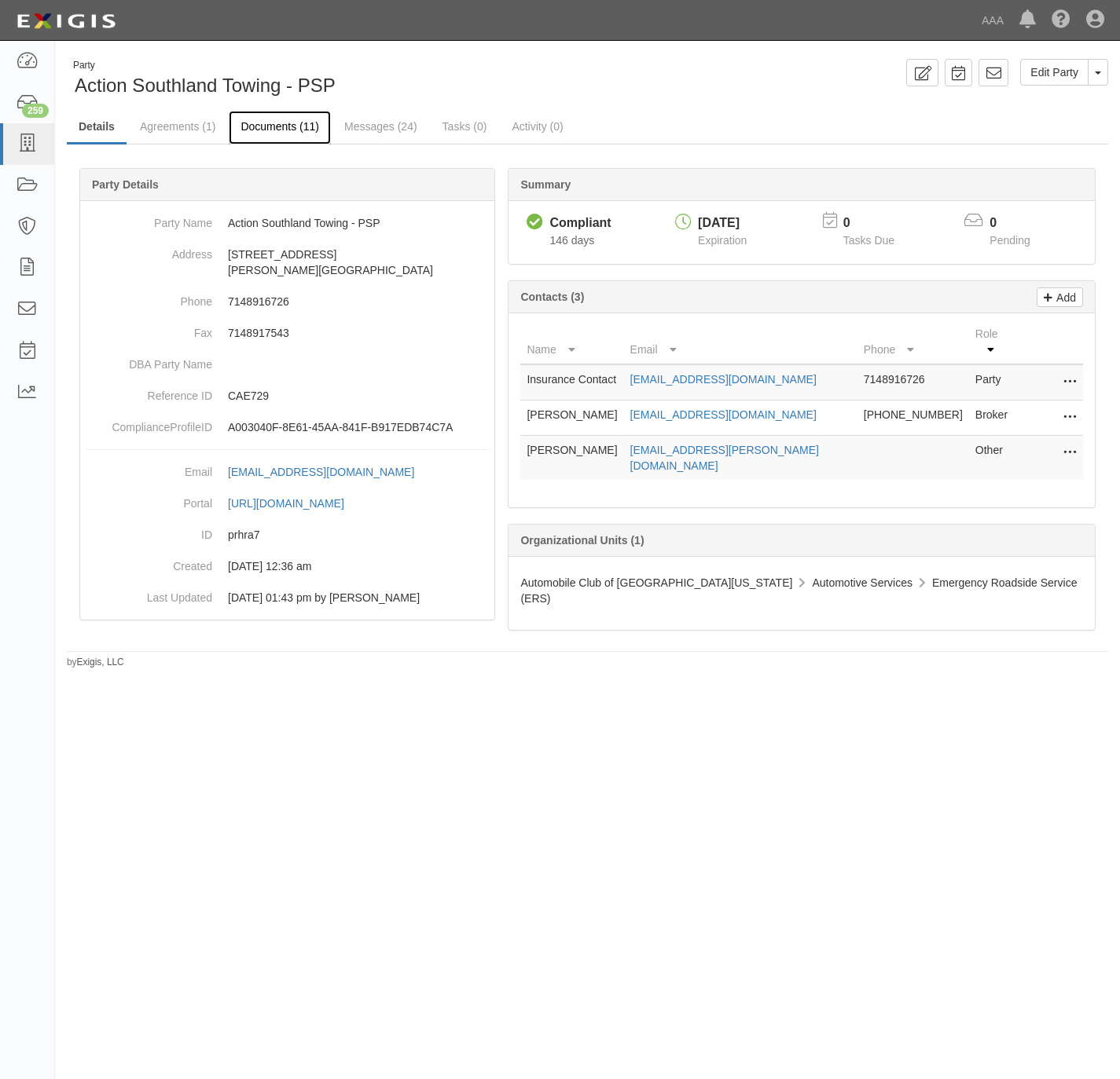
click at [293, 123] on link "Documents (11)" at bounding box center [279, 128] width 102 height 34
click at [274, 132] on link "Documents (8)" at bounding box center [277, 128] width 96 height 34
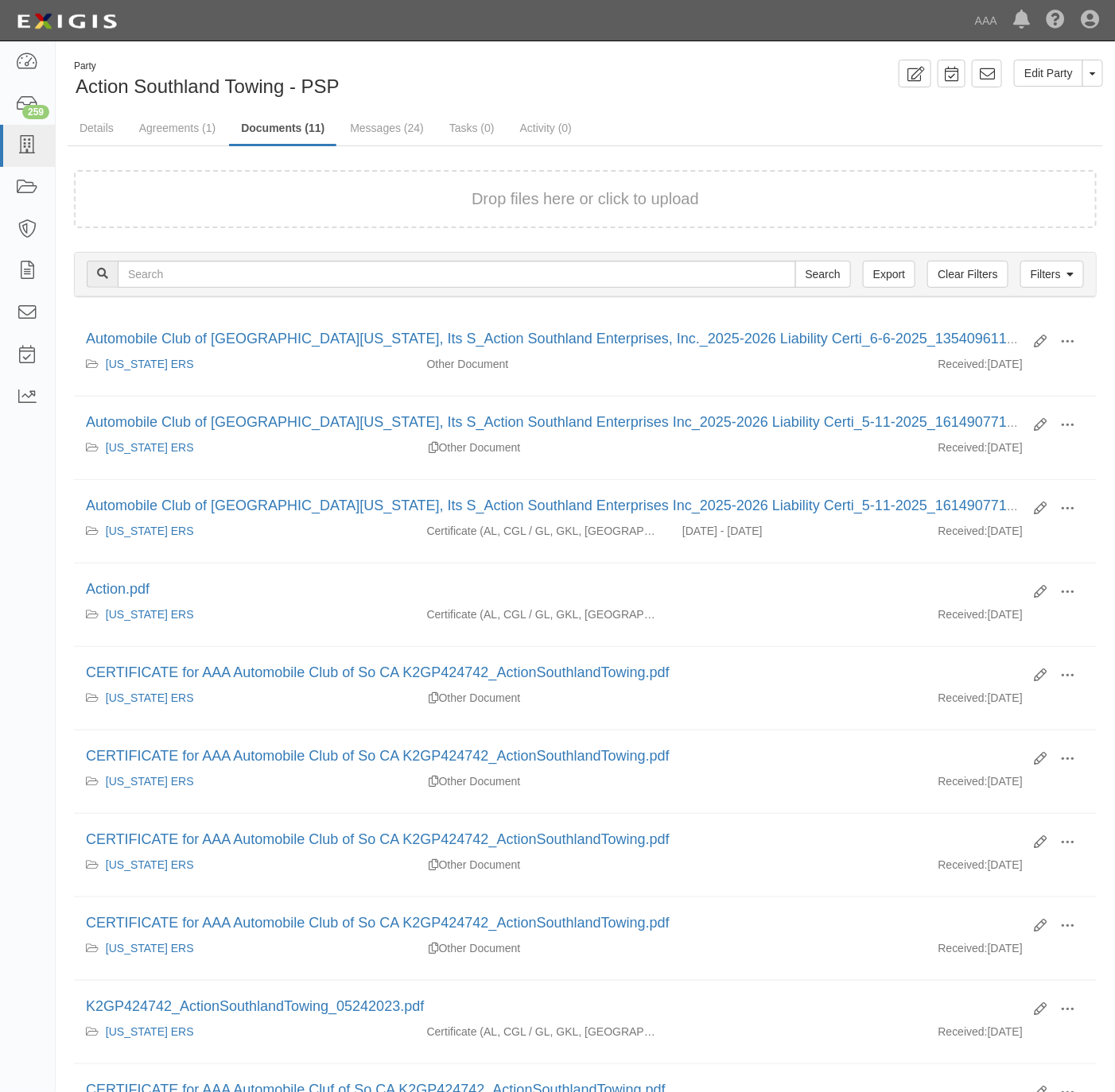
click at [668, 88] on div "Party Action Southland Towing - PSP Edit Party Toggle Party Dropdown View Audit…" at bounding box center [585, 79] width 1059 height 40
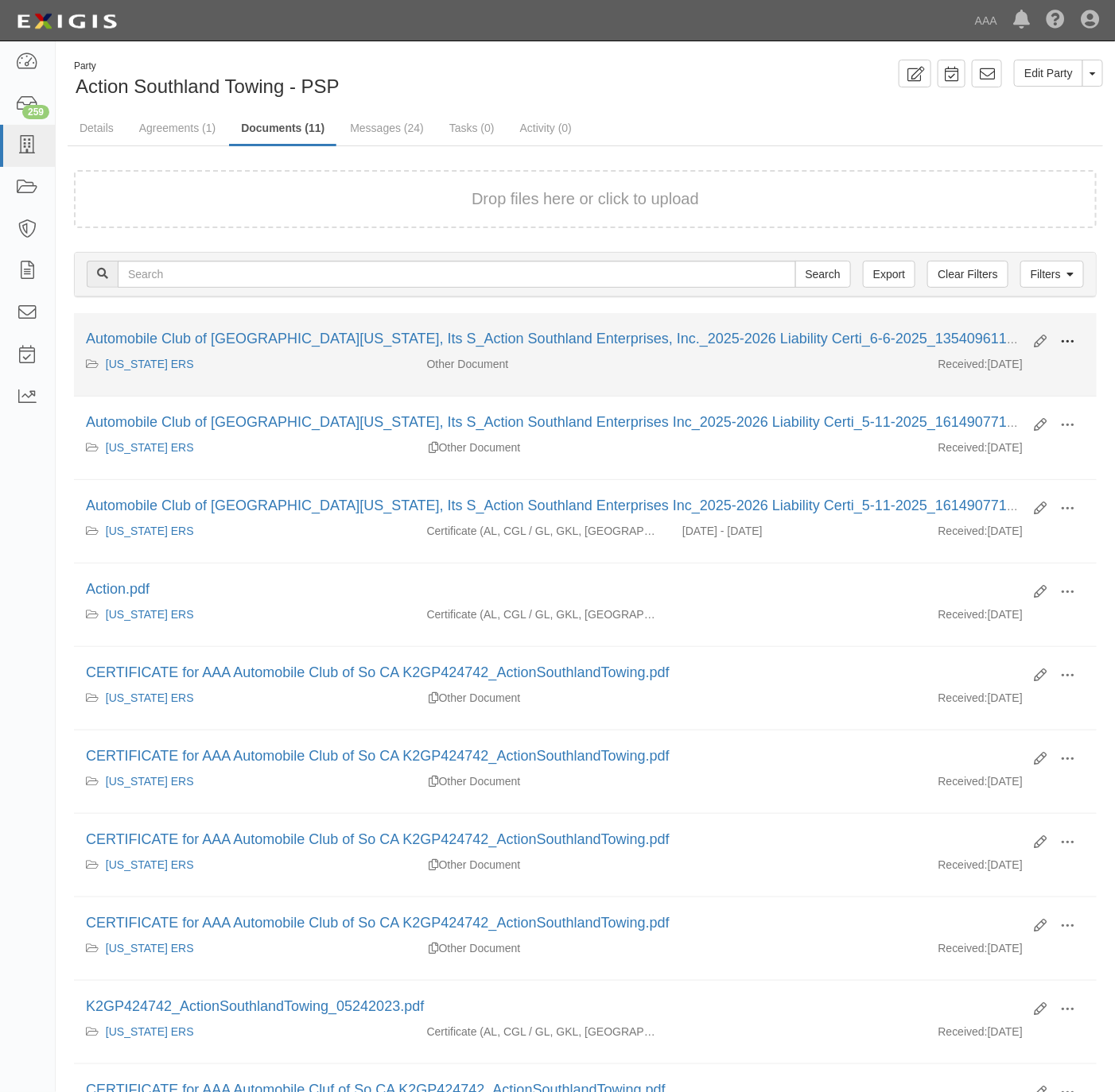
click at [1072, 339] on span at bounding box center [1068, 342] width 15 height 15
click at [998, 364] on link "View" at bounding box center [990, 365] width 126 height 28
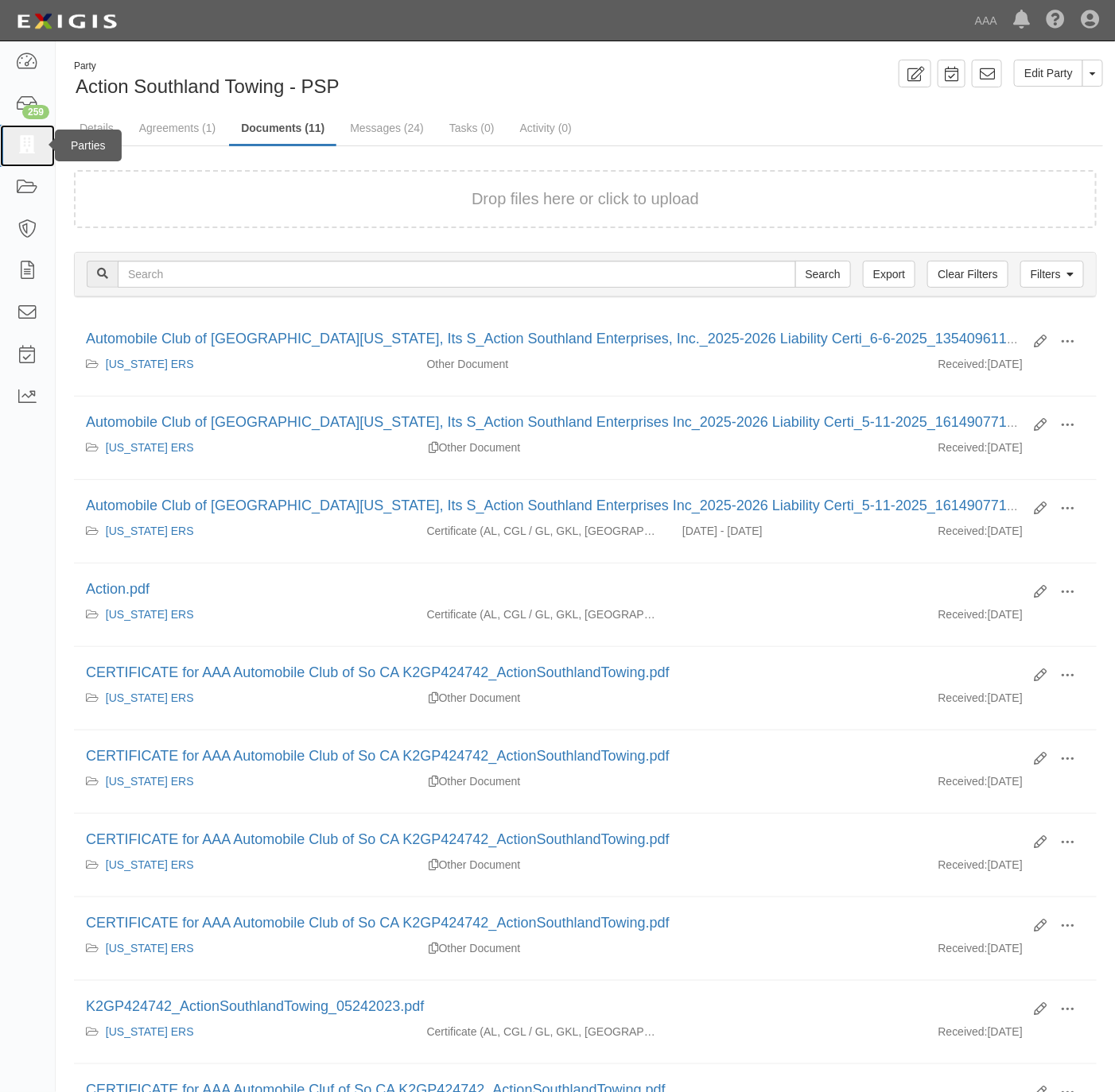
click at [36, 144] on icon at bounding box center [26, 146] width 22 height 18
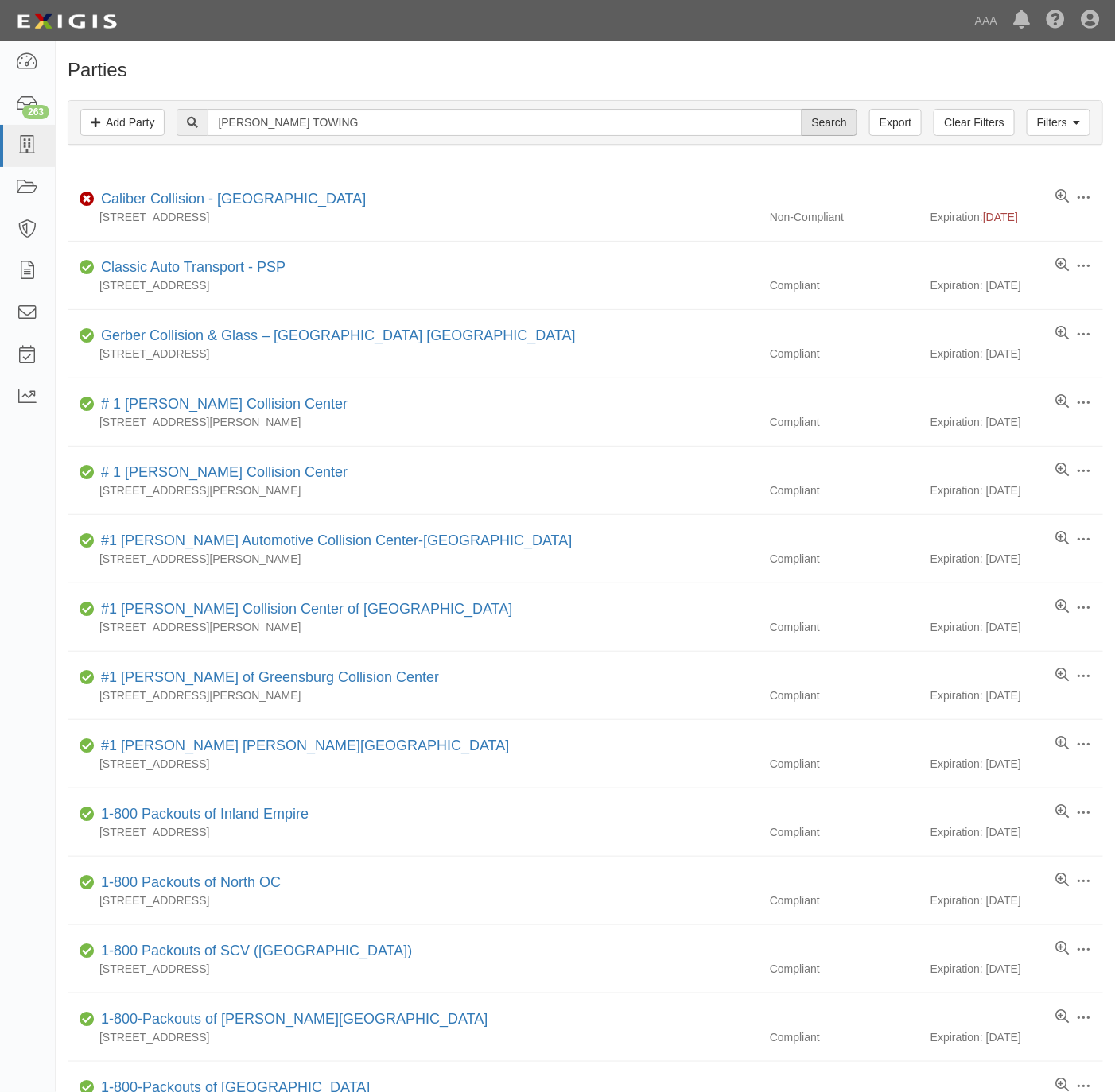
type input "NAVARRO'S TOWING"
click at [821, 129] on input "Search" at bounding box center [829, 122] width 56 height 27
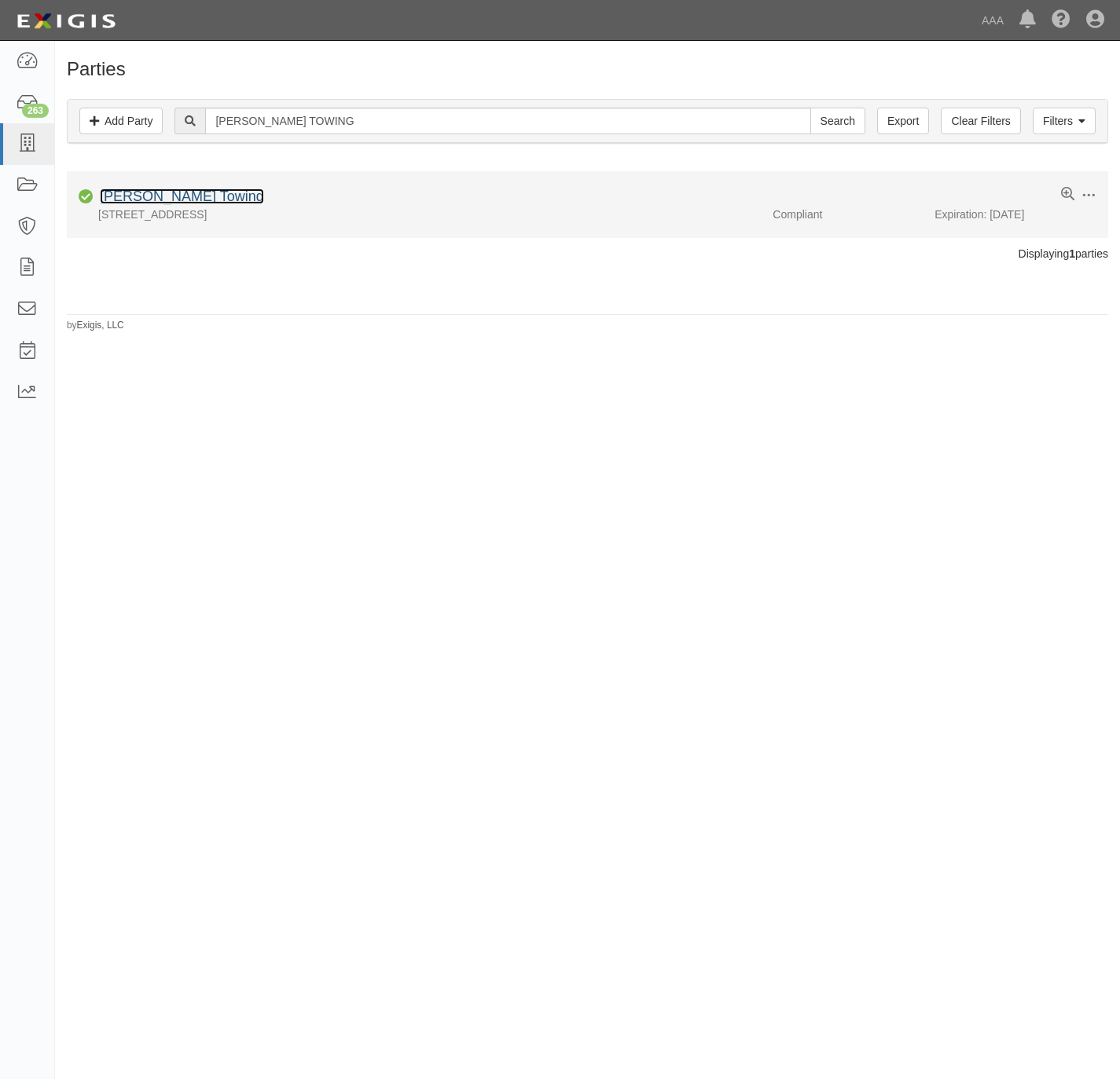
click at [134, 196] on link "[PERSON_NAME] Towing" at bounding box center [182, 195] width 164 height 15
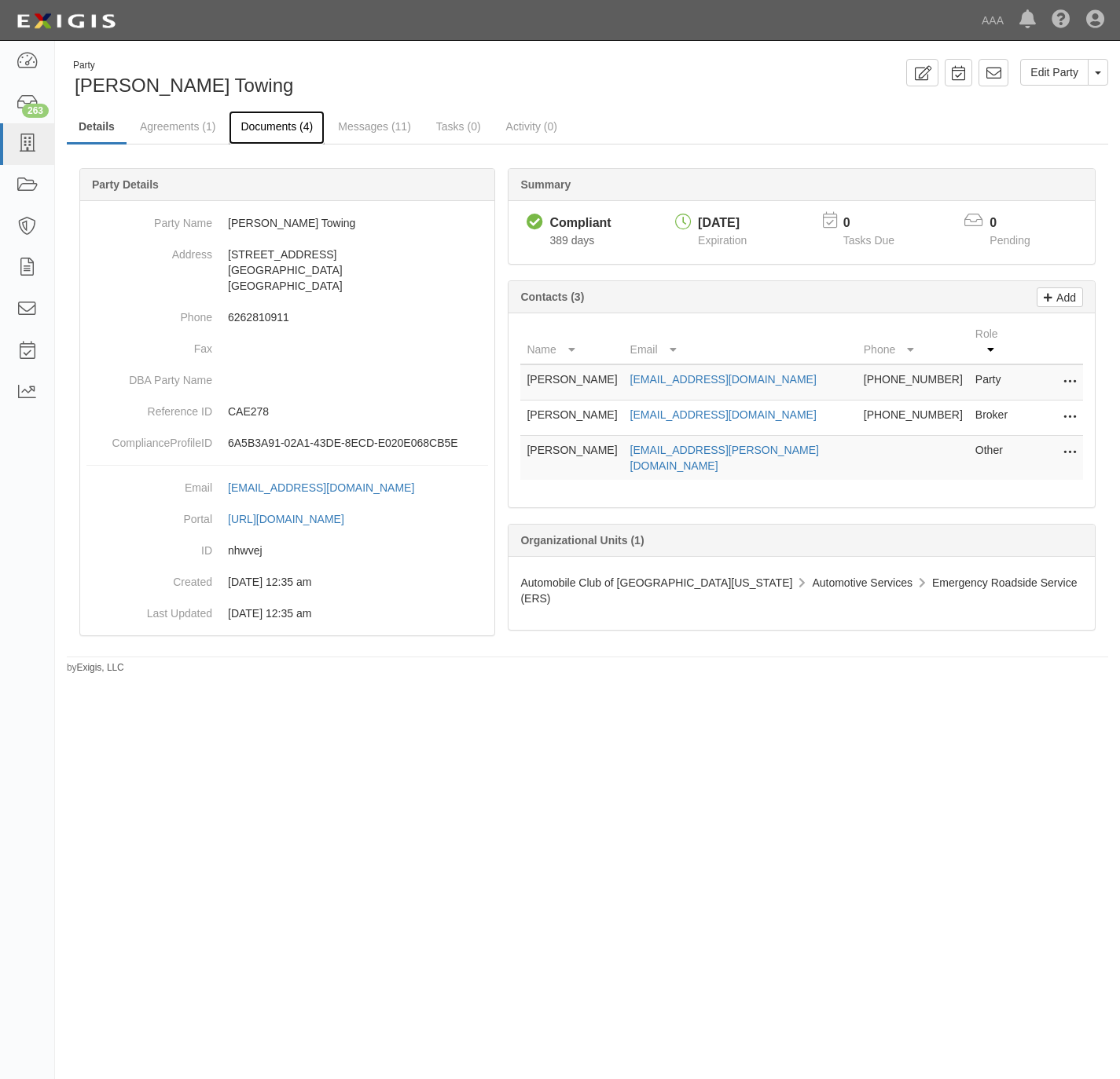
click at [292, 125] on link "Documents (4)" at bounding box center [277, 128] width 96 height 34
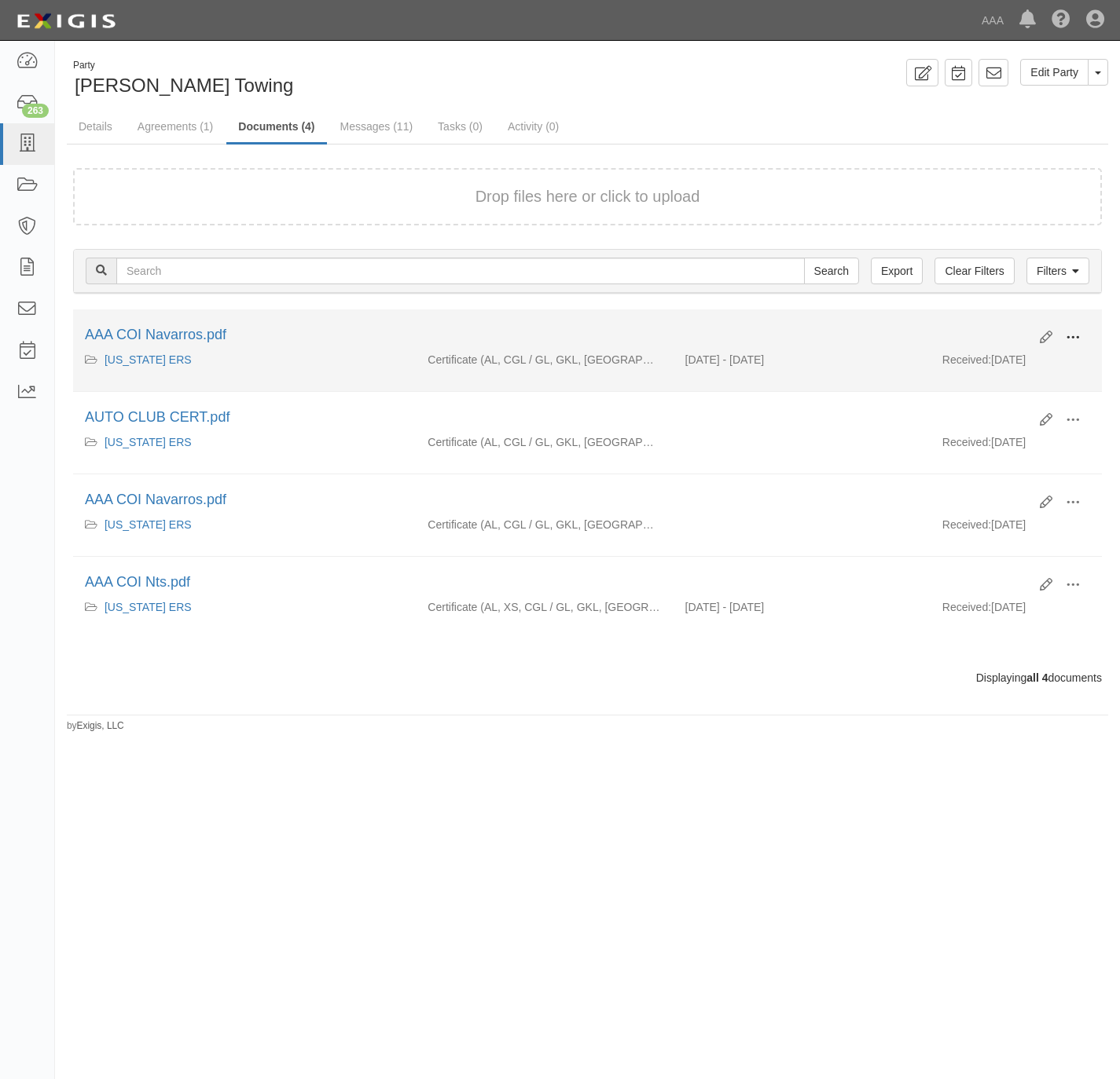
drag, startPoint x: 1082, startPoint y: 333, endPoint x: 1052, endPoint y: 356, distance: 37.8
click at [1080, 333] on button at bounding box center [1072, 339] width 34 height 27
click at [1009, 366] on link "View" at bounding box center [997, 360] width 124 height 28
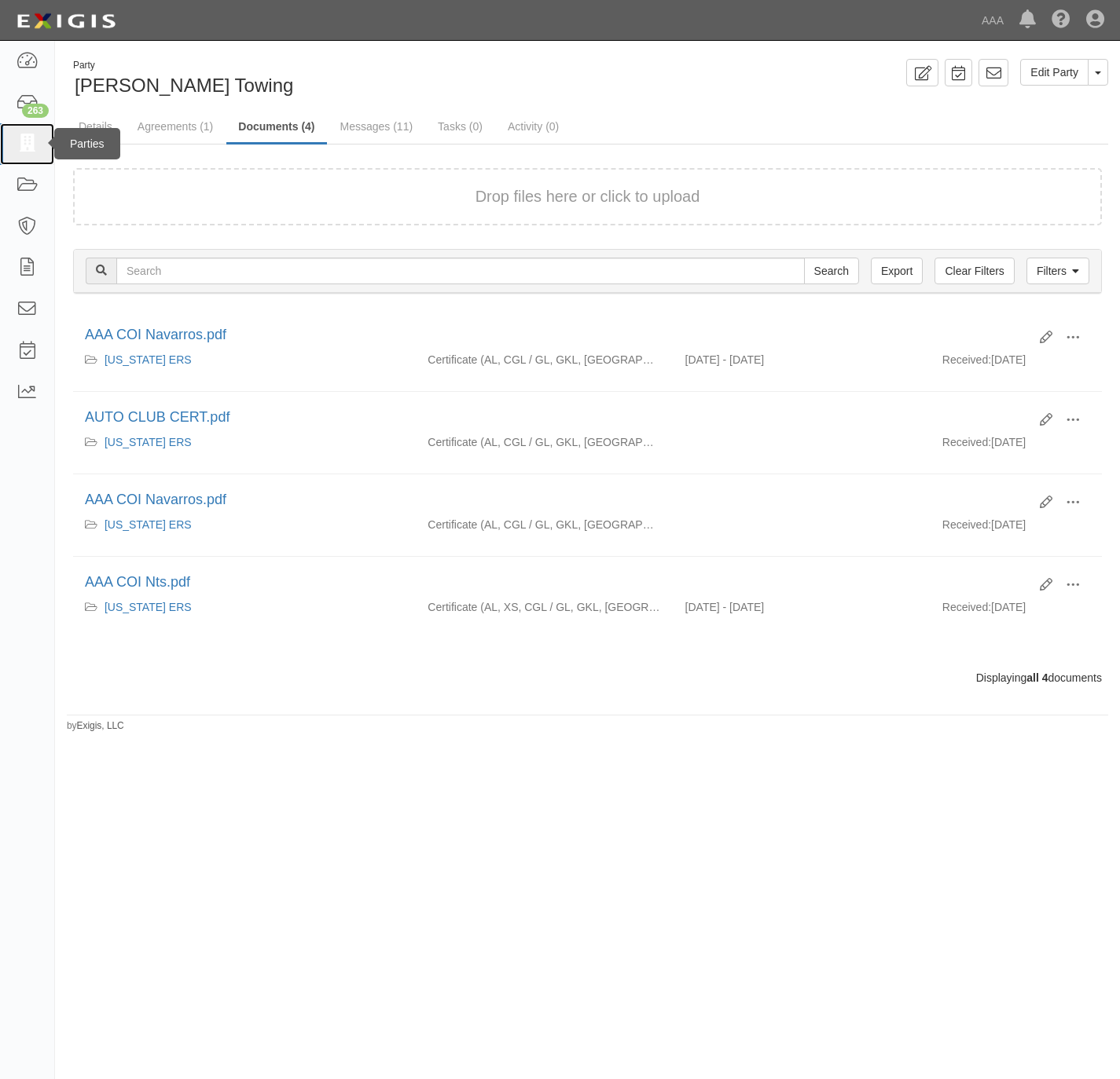
click at [17, 144] on icon at bounding box center [26, 144] width 22 height 18
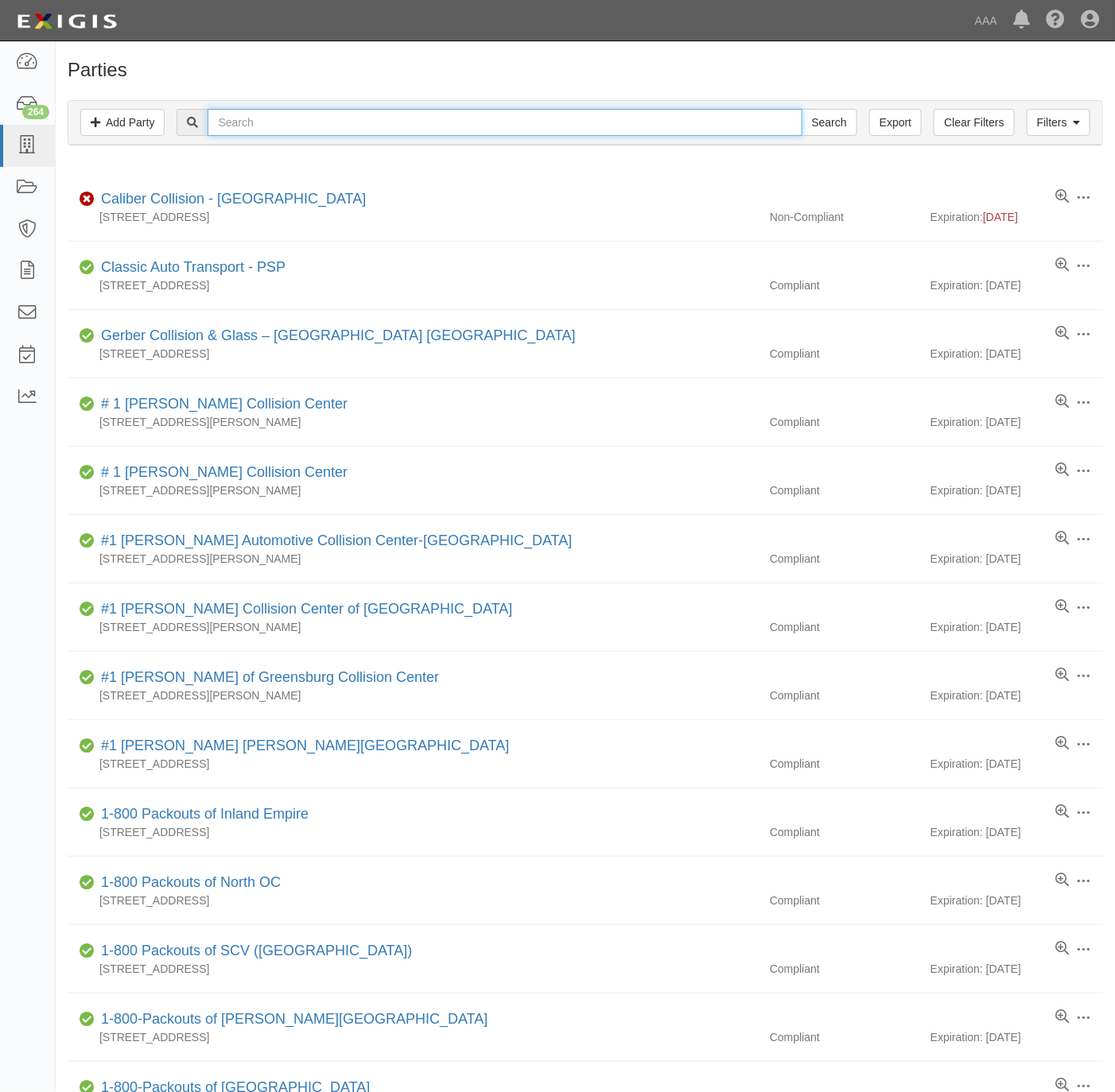
click at [699, 124] on input "text" at bounding box center [505, 122] width 594 height 27
paste input "[PERSON_NAME] TOW, INC"
type input "[PERSON_NAME] TOW, INC"
click at [832, 124] on input "Search" at bounding box center [829, 122] width 56 height 27
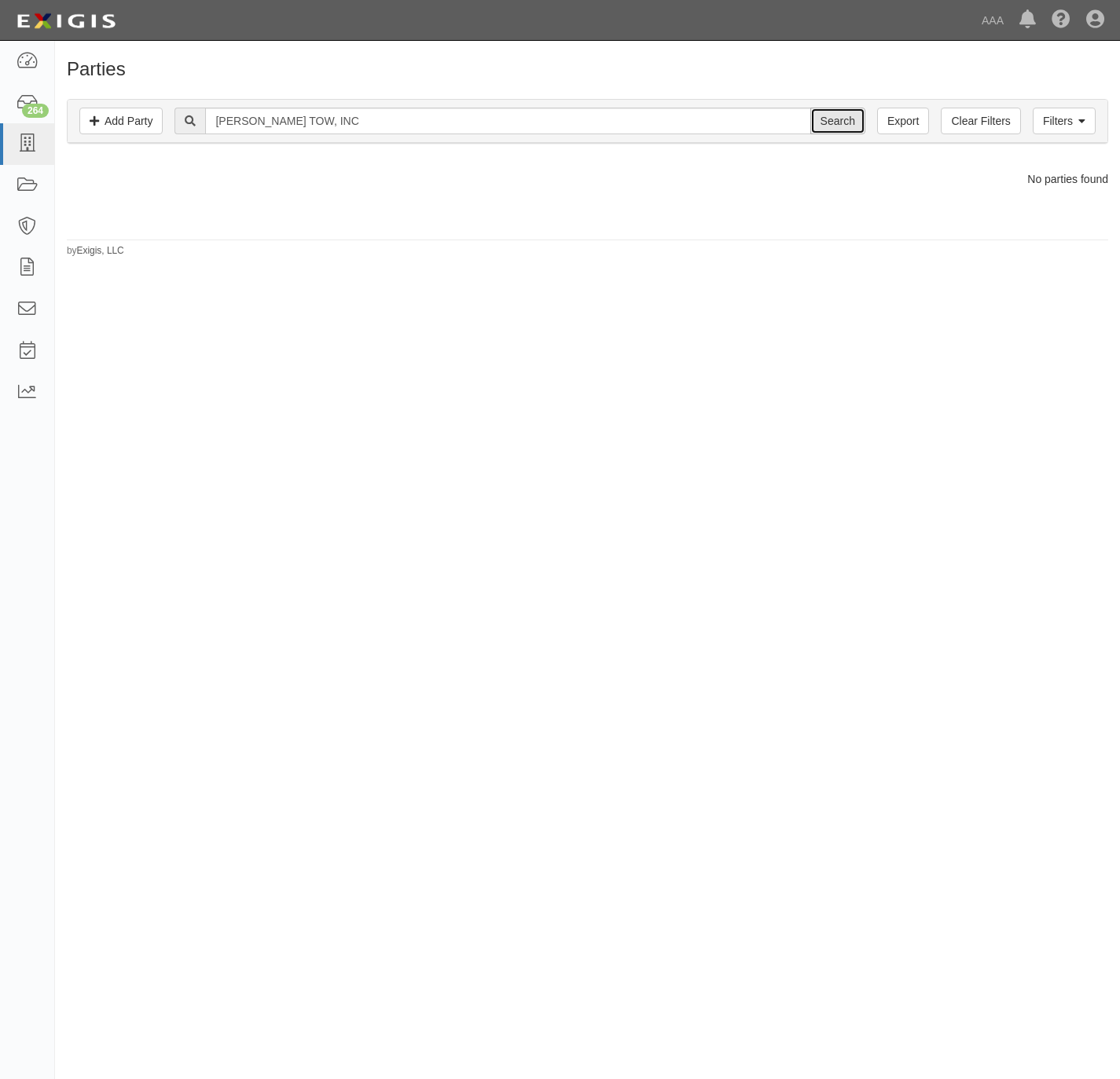
click at [846, 125] on input "Search" at bounding box center [837, 121] width 55 height 27
click at [331, 126] on input "[PERSON_NAME] TOW, INC" at bounding box center [508, 121] width 606 height 27
type input "[PERSON_NAME] TOW"
click at [810, 107] on input "Search" at bounding box center [837, 121] width 55 height 27
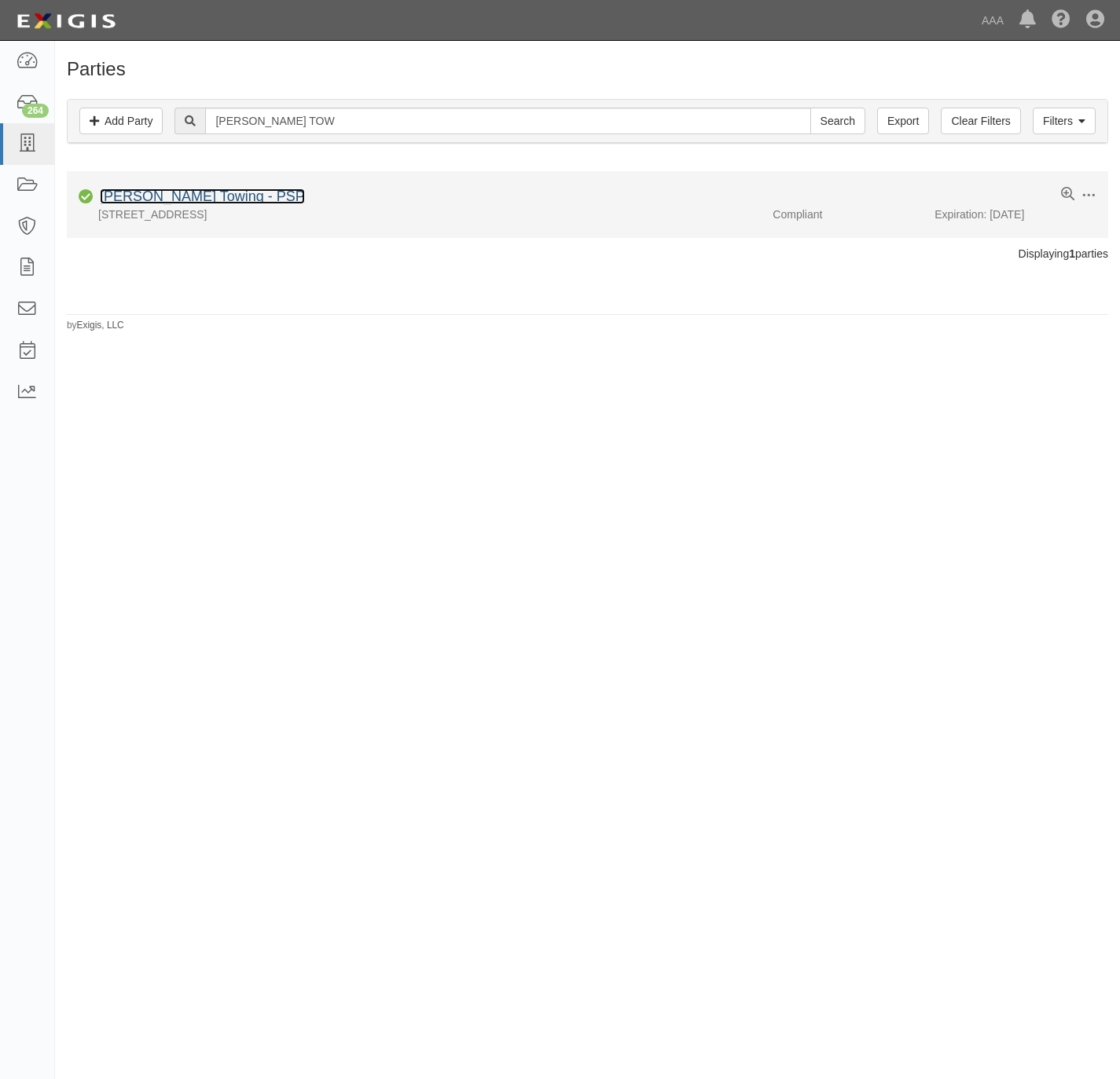
click at [138, 194] on link "Vernola's Towing - PSP" at bounding box center [203, 195] width 205 height 15
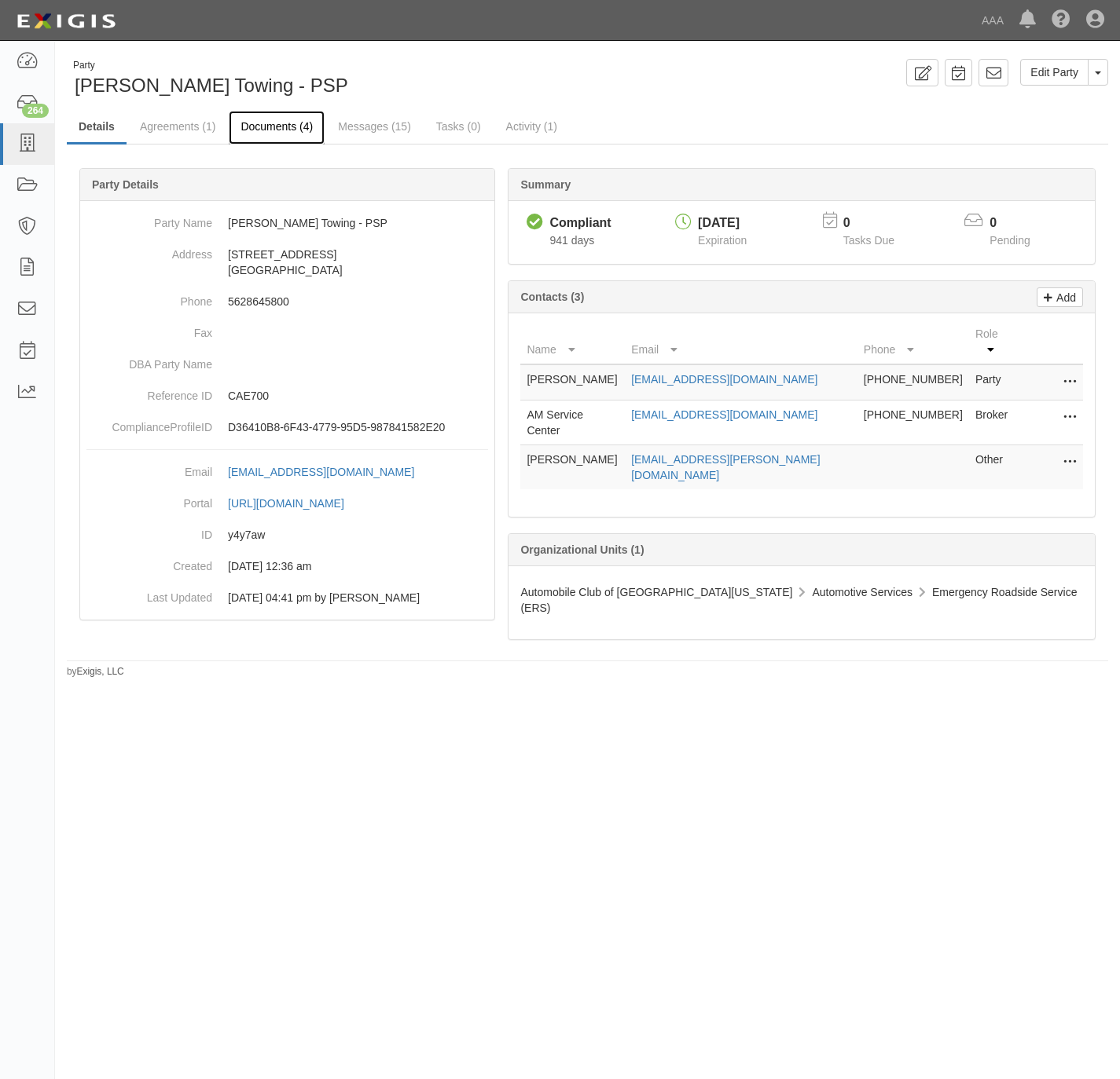
click at [272, 131] on link "Documents (4)" at bounding box center [277, 128] width 96 height 34
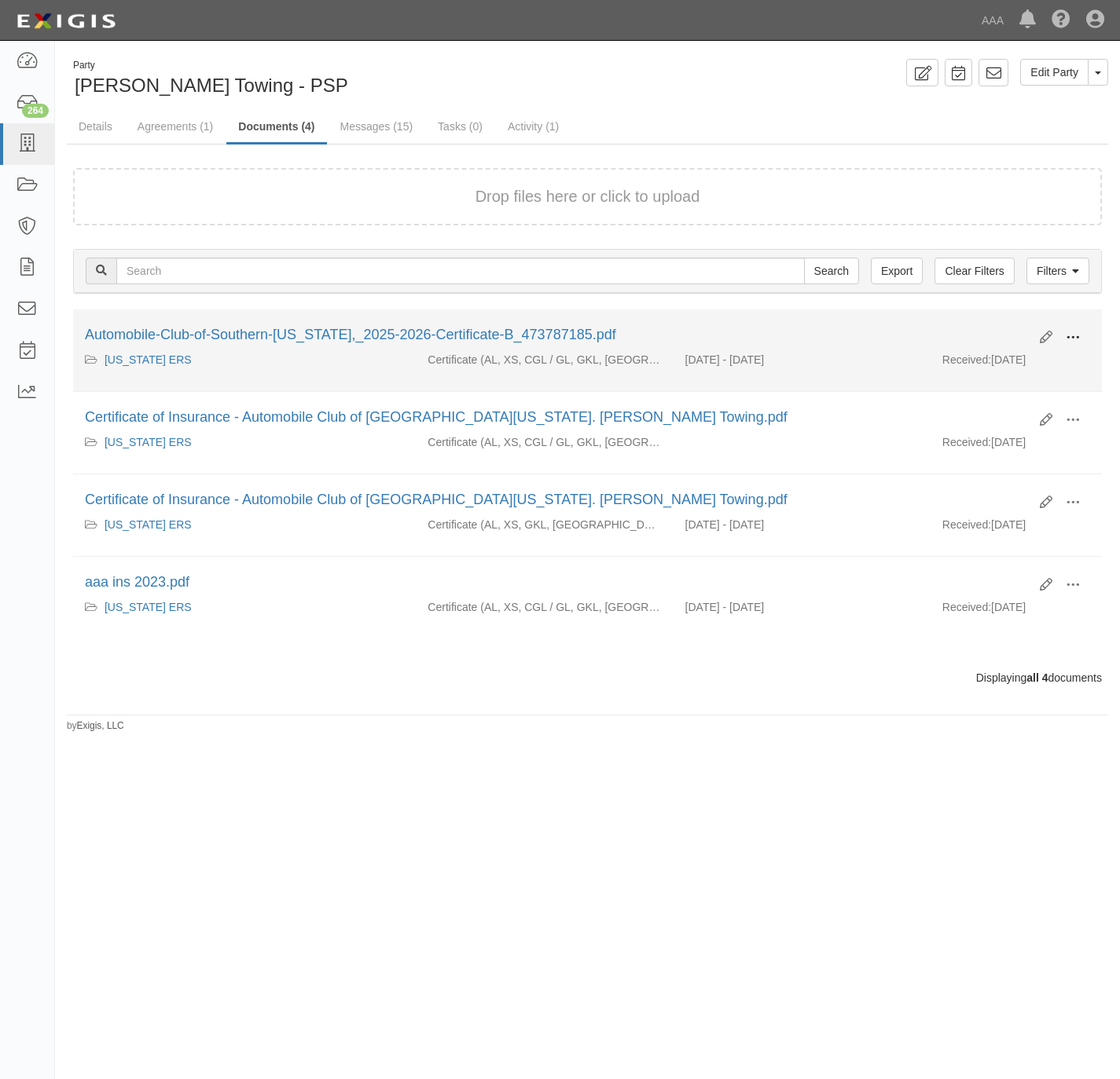
click at [1082, 333] on button at bounding box center [1072, 339] width 34 height 27
click at [1006, 359] on link "View" at bounding box center [997, 360] width 124 height 28
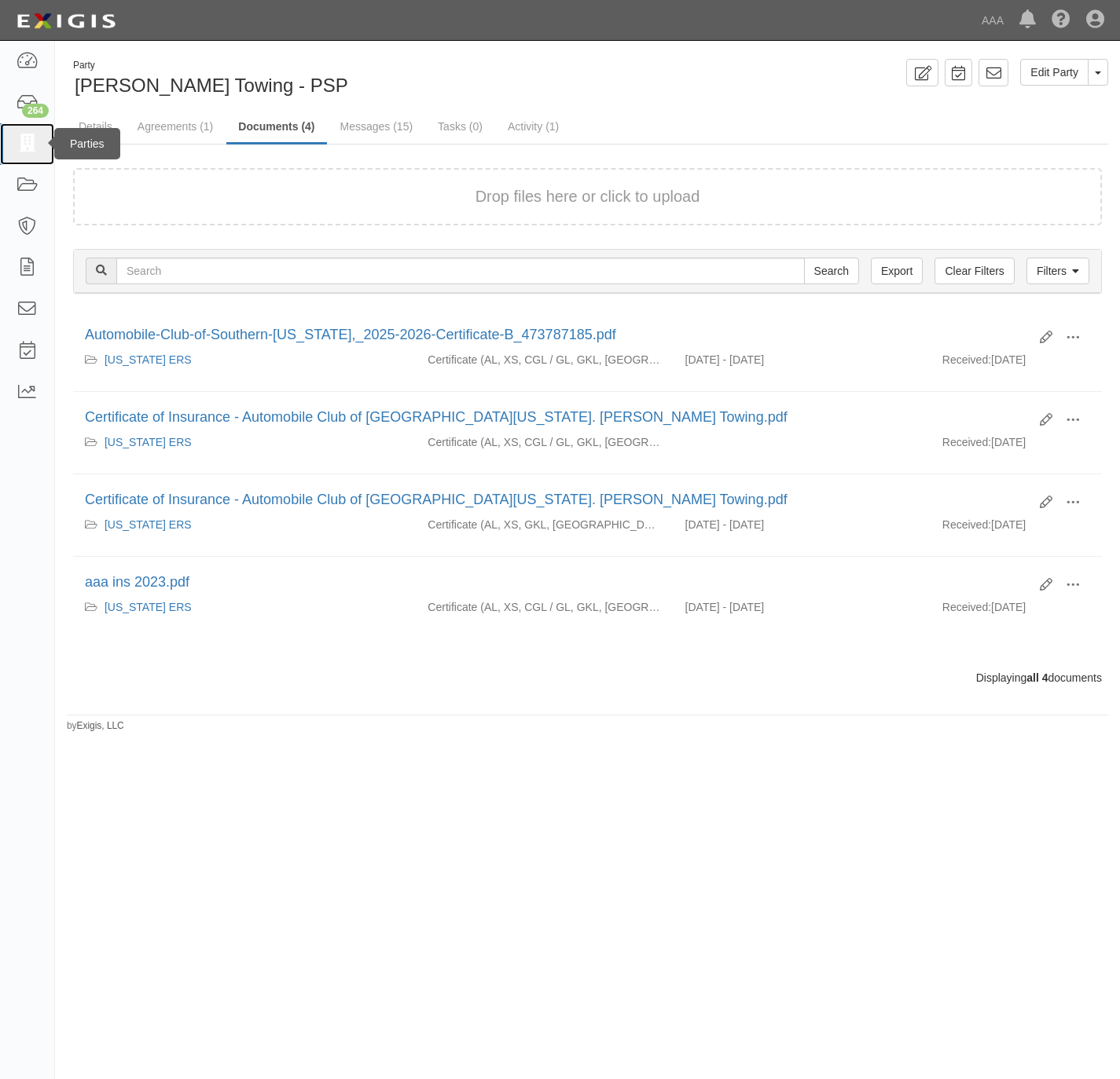
click at [32, 146] on icon at bounding box center [26, 144] width 22 height 18
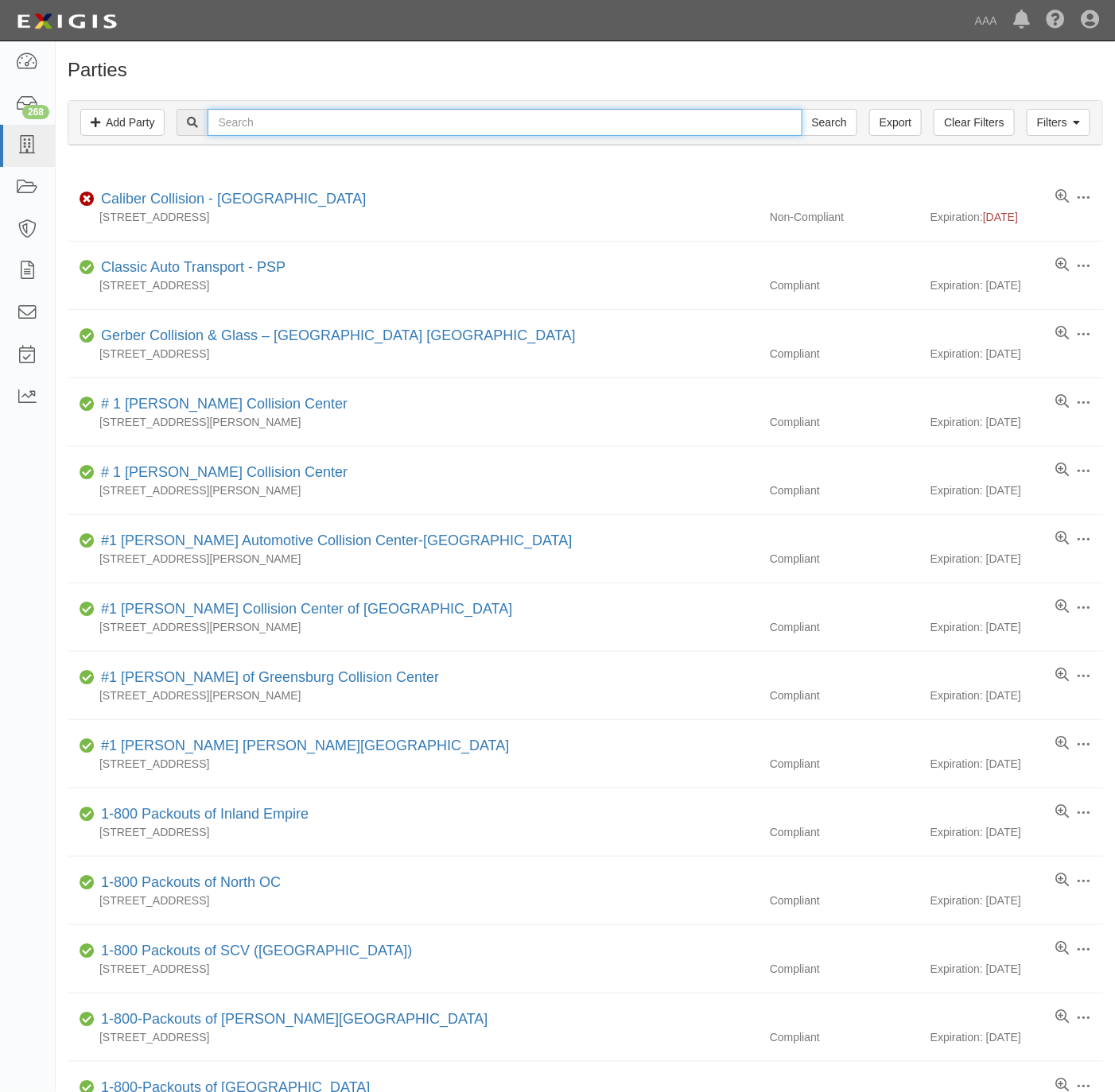
click at [718, 119] on input "text" at bounding box center [505, 122] width 594 height 27
paste input "[PERSON_NAME]'S TOWING"
type input "[PERSON_NAME]'S TOWING"
click at [831, 127] on input "Search" at bounding box center [829, 122] width 56 height 27
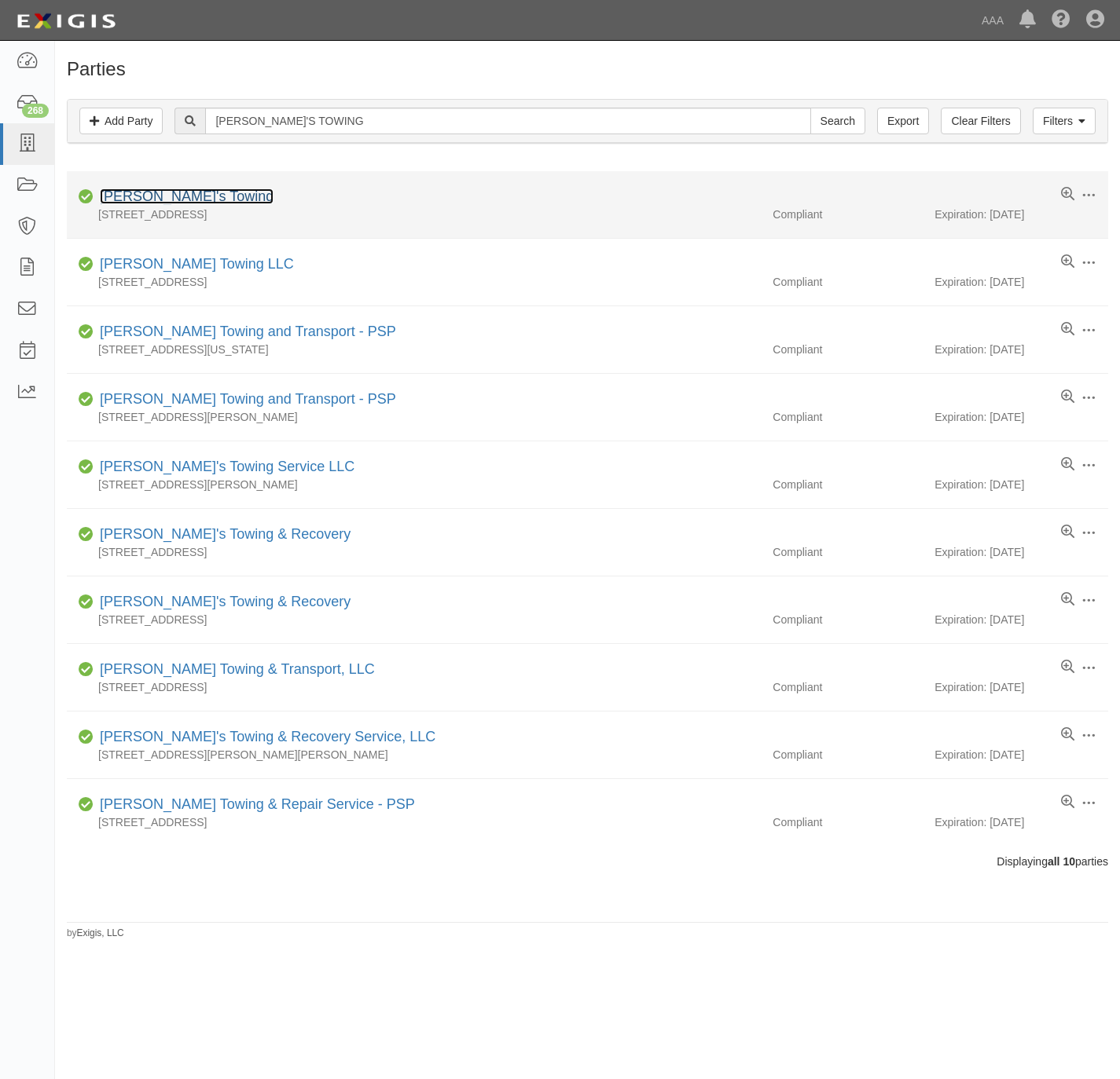
click at [165, 199] on link "[PERSON_NAME]'s Towing" at bounding box center [187, 195] width 174 height 15
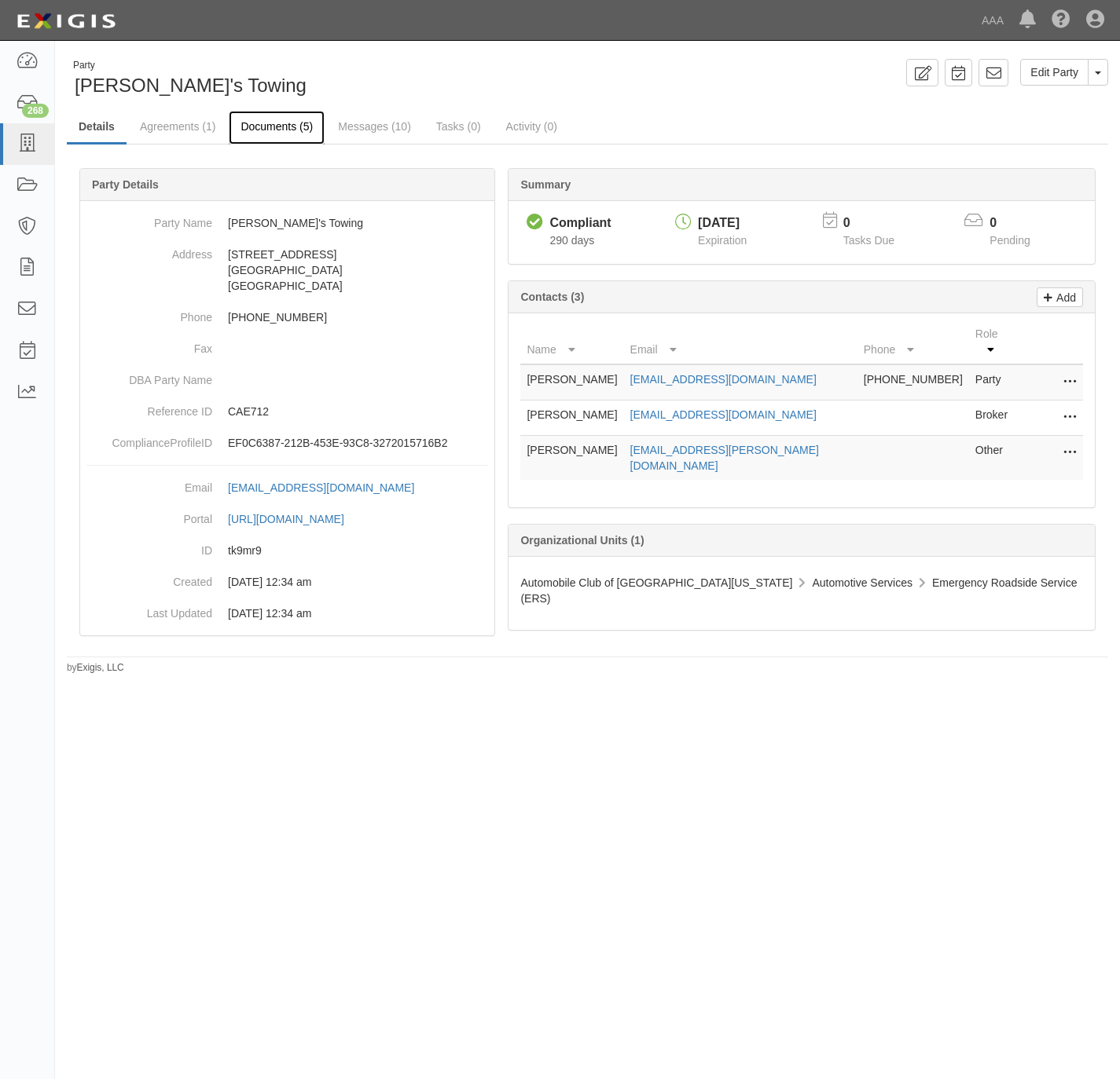
click at [288, 132] on link "Documents (5)" at bounding box center [277, 128] width 96 height 34
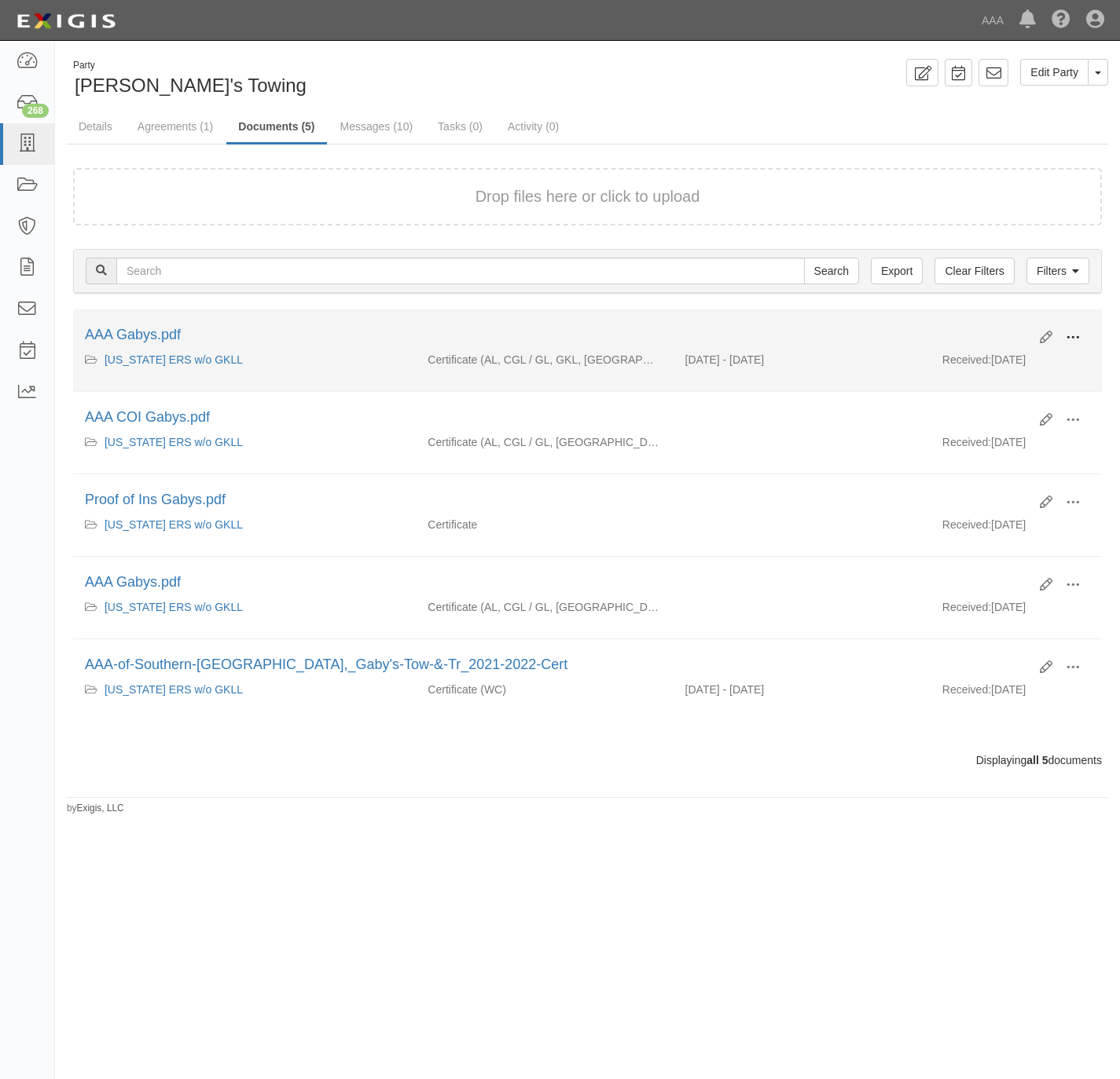
click at [1079, 338] on span at bounding box center [1073, 338] width 14 height 14
click at [1026, 366] on link "View" at bounding box center [997, 360] width 124 height 28
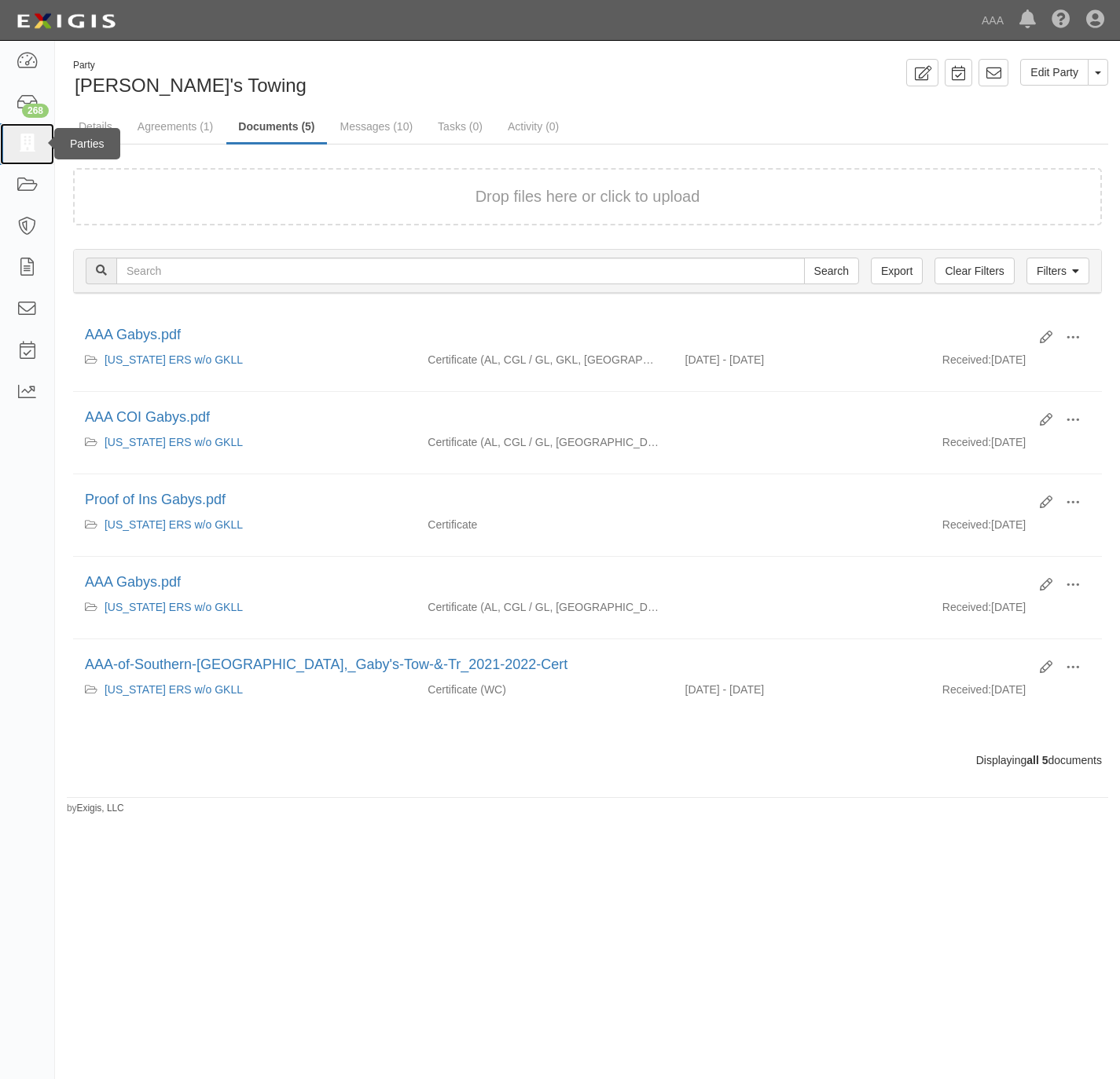
click at [31, 144] on icon at bounding box center [26, 144] width 22 height 18
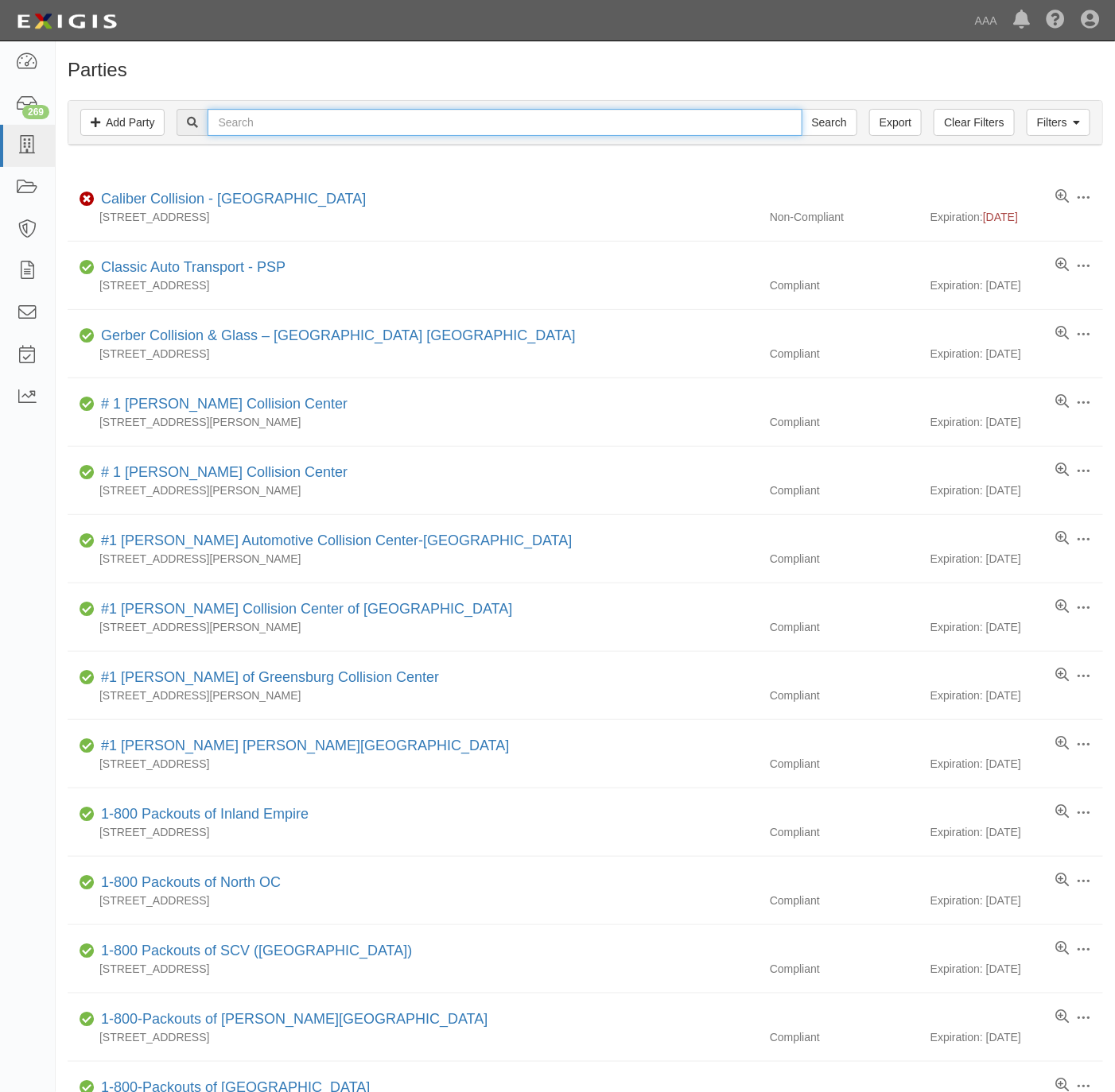
click at [289, 136] on input "text" at bounding box center [505, 122] width 594 height 27
paste input "HELMS & HILL"
type input "HELMS & HILL"
click at [818, 121] on input "Search" at bounding box center [829, 122] width 56 height 27
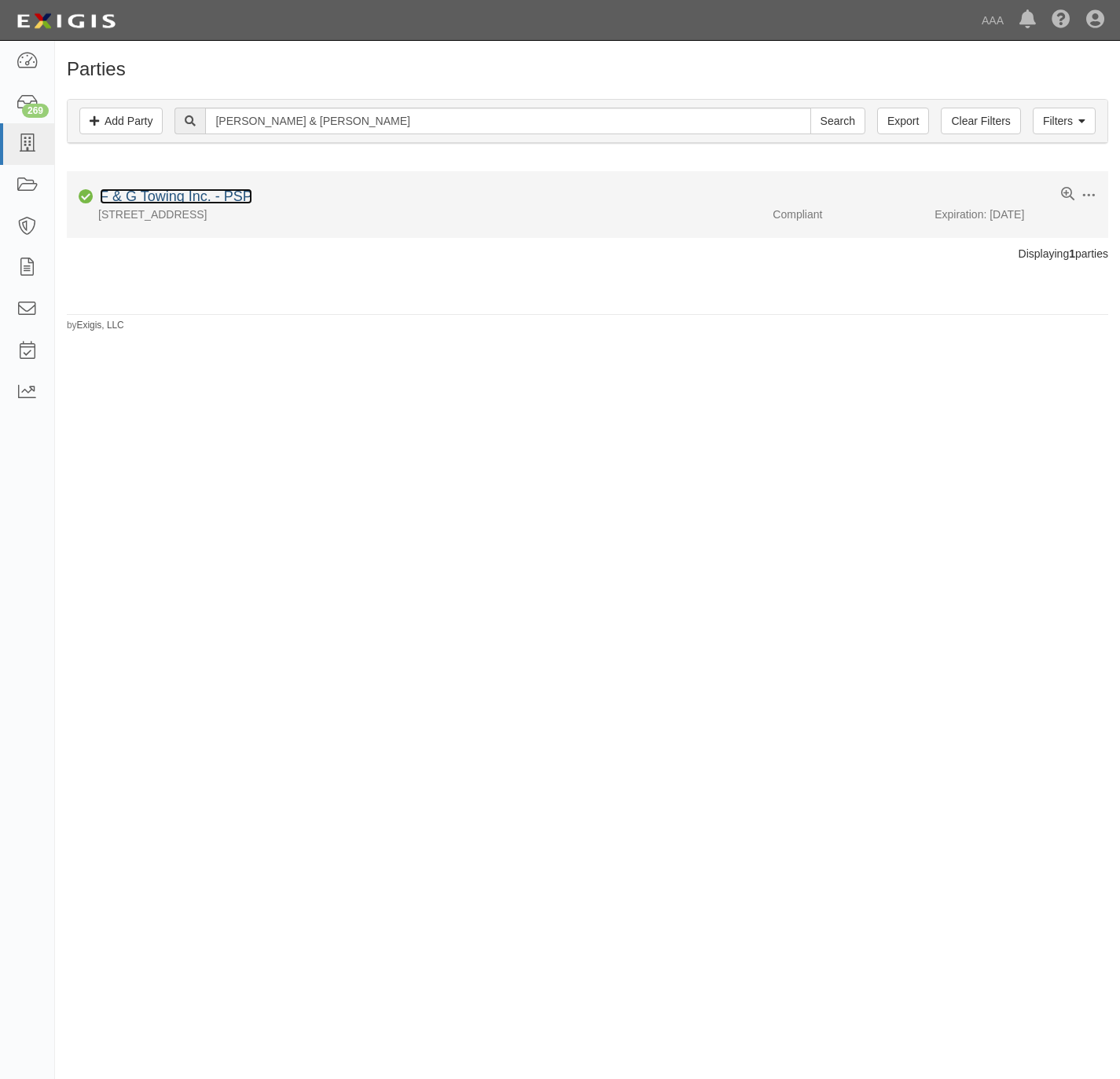
click at [125, 192] on link "F & G Towing Inc. - PSP" at bounding box center [176, 195] width 152 height 15
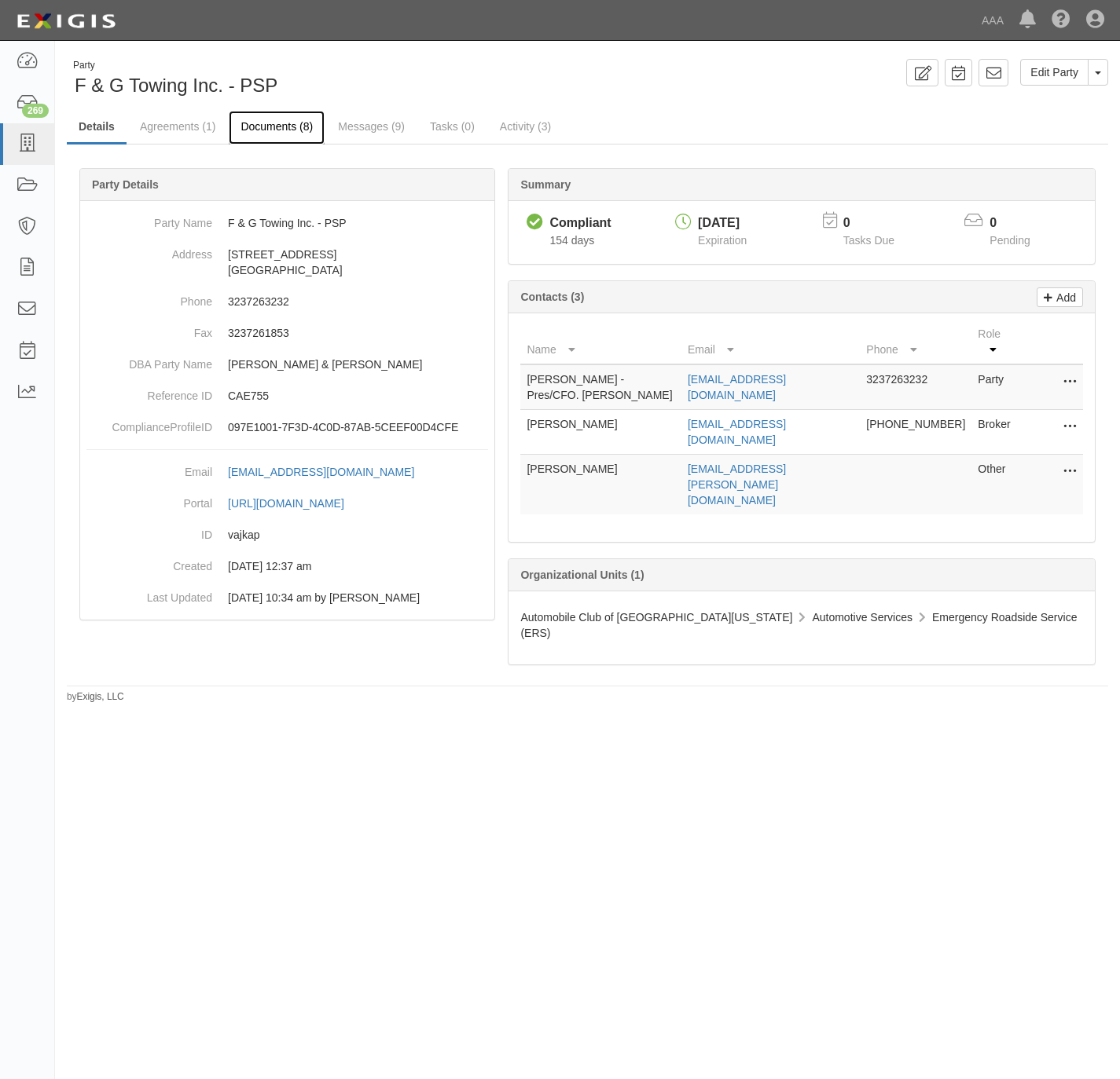
click at [274, 132] on link "Documents (8)" at bounding box center [277, 128] width 96 height 34
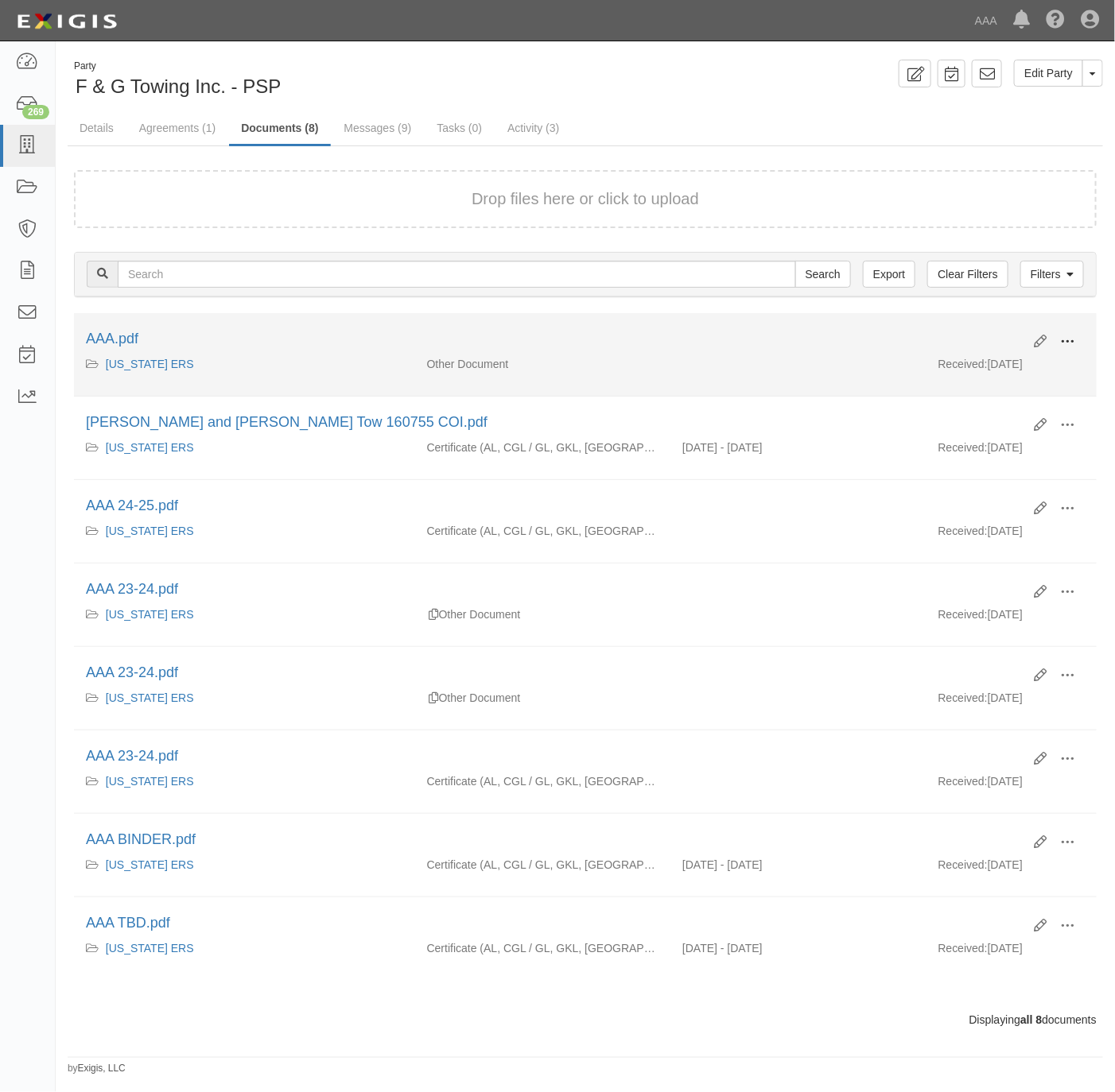
click at [1077, 339] on button at bounding box center [1067, 343] width 35 height 27
click at [1031, 364] on link "View" at bounding box center [990, 365] width 126 height 28
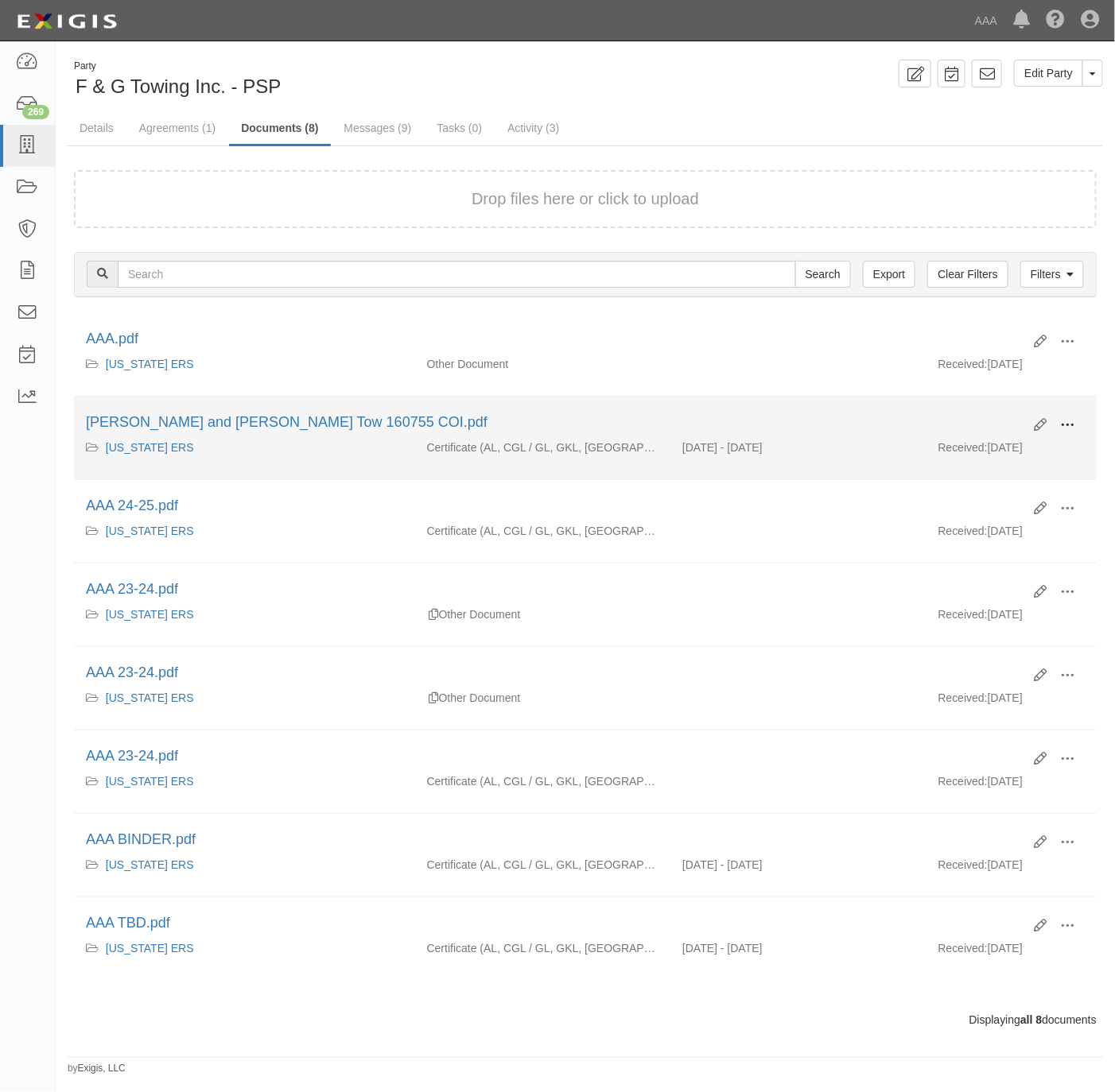
click at [1067, 427] on span at bounding box center [1068, 426] width 15 height 15
click at [978, 458] on link "View" at bounding box center [990, 448] width 126 height 28
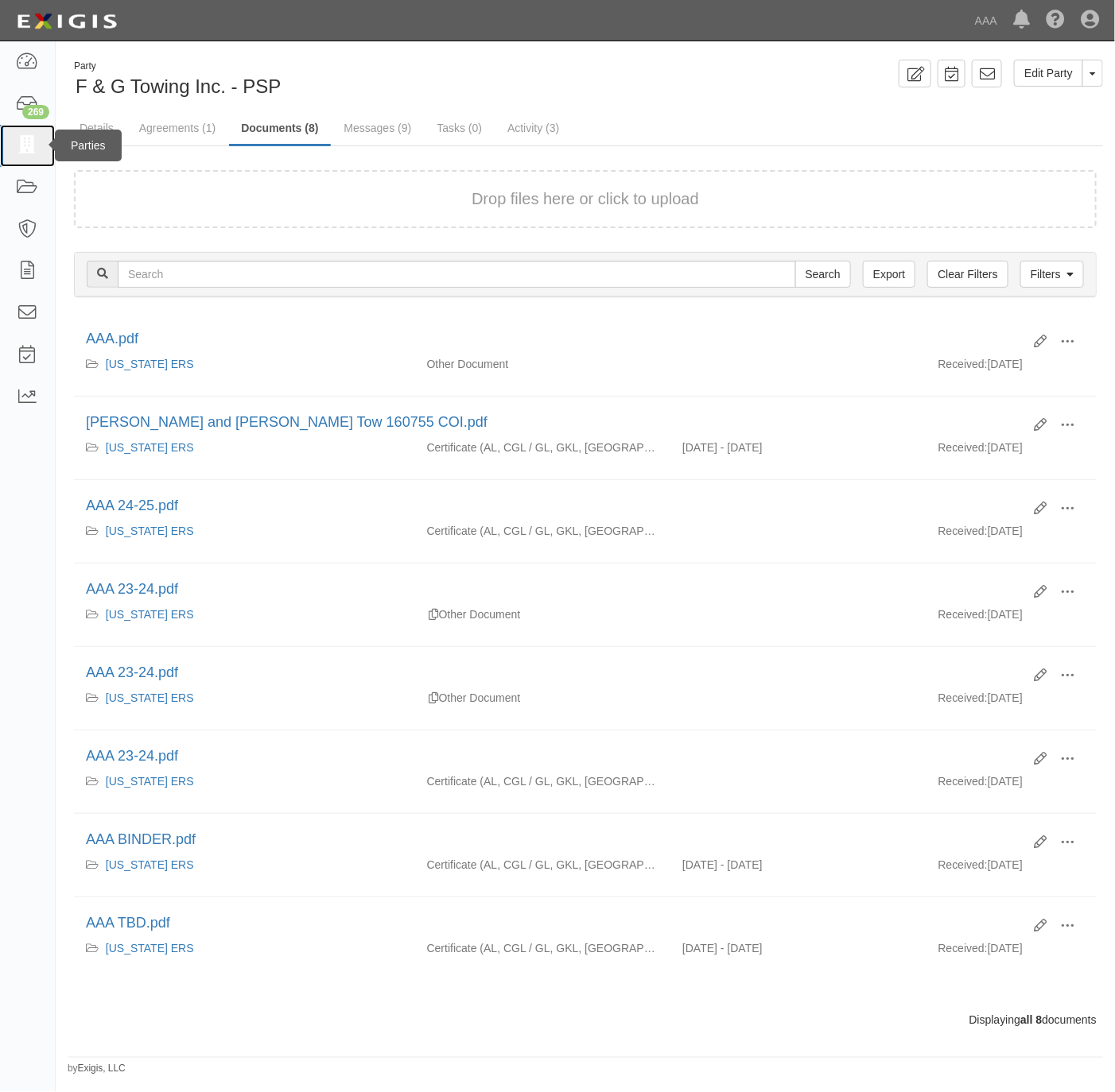
click at [31, 143] on icon at bounding box center [26, 146] width 22 height 18
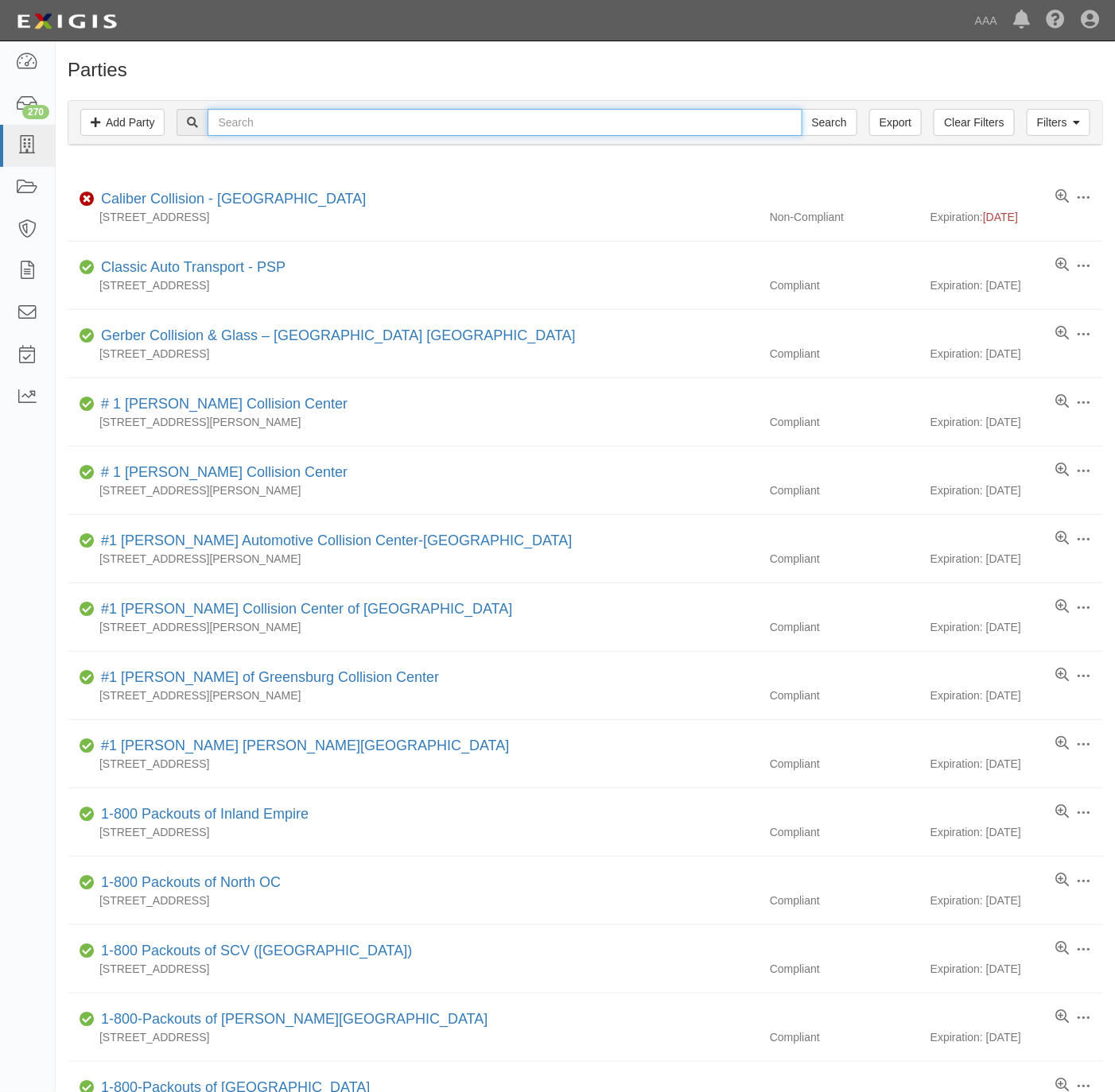
click at [413, 124] on input "text" at bounding box center [505, 122] width 594 height 27
paste input "AUTOMOTIVE EXCELLENCE"
type input "AUTOMOTIVE EXCELLENCE"
click at [814, 119] on input "Search" at bounding box center [829, 122] width 56 height 27
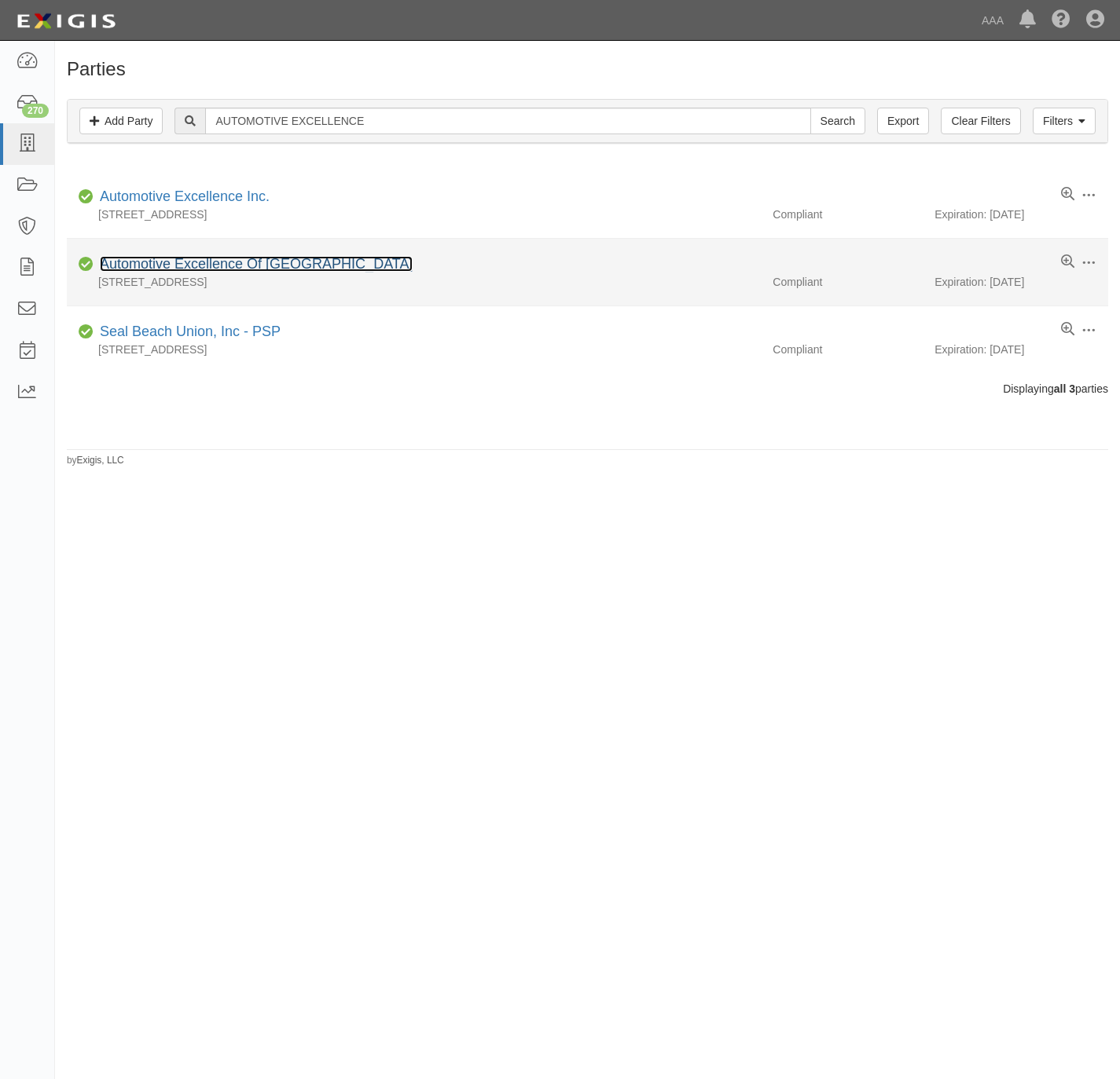
click at [192, 267] on link "Automotive Excellence Of [GEOGRAPHIC_DATA]" at bounding box center [256, 263] width 313 height 15
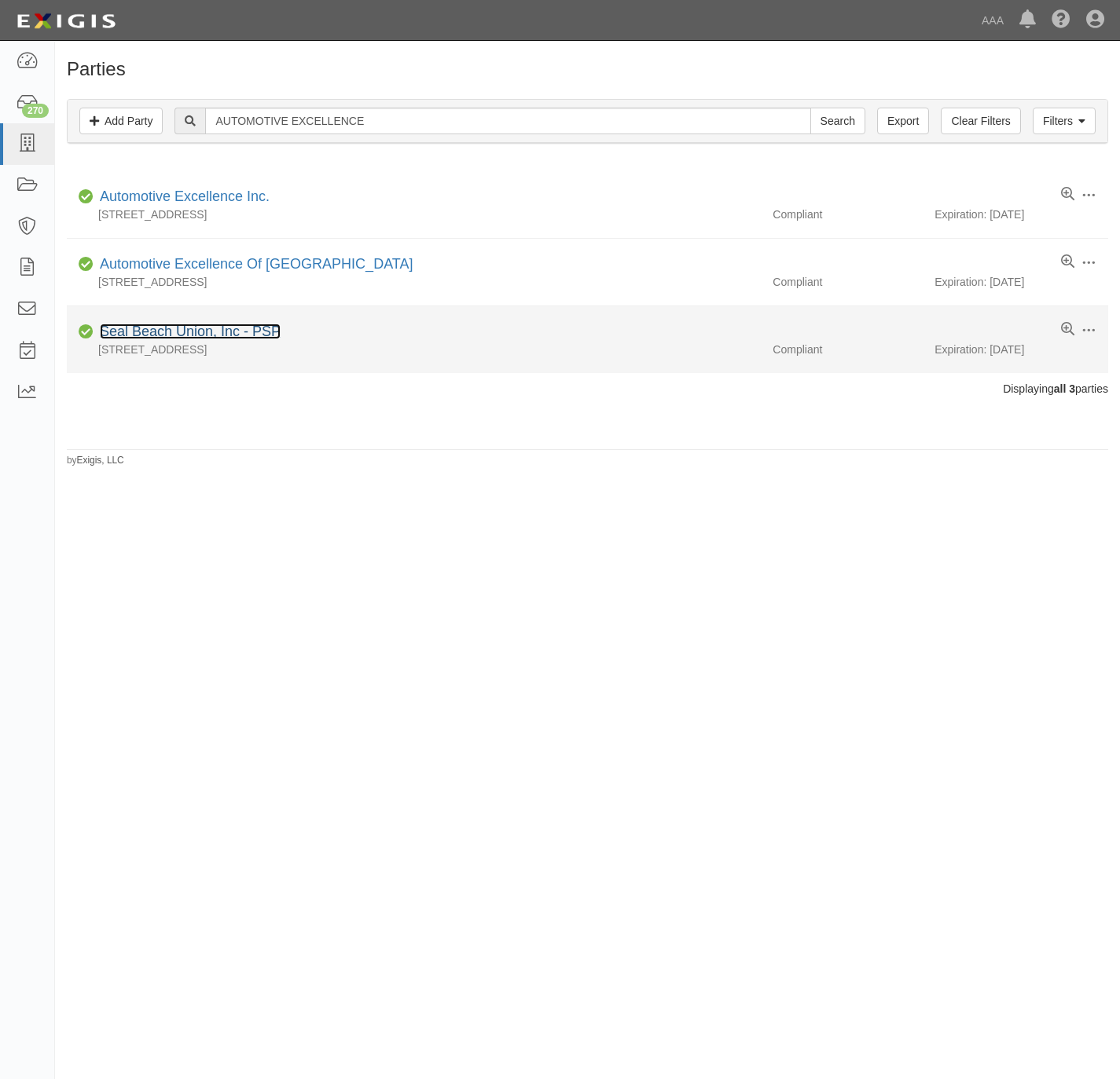
click at [184, 332] on link "Seal Beach Union, Inc - PSP" at bounding box center [190, 331] width 181 height 15
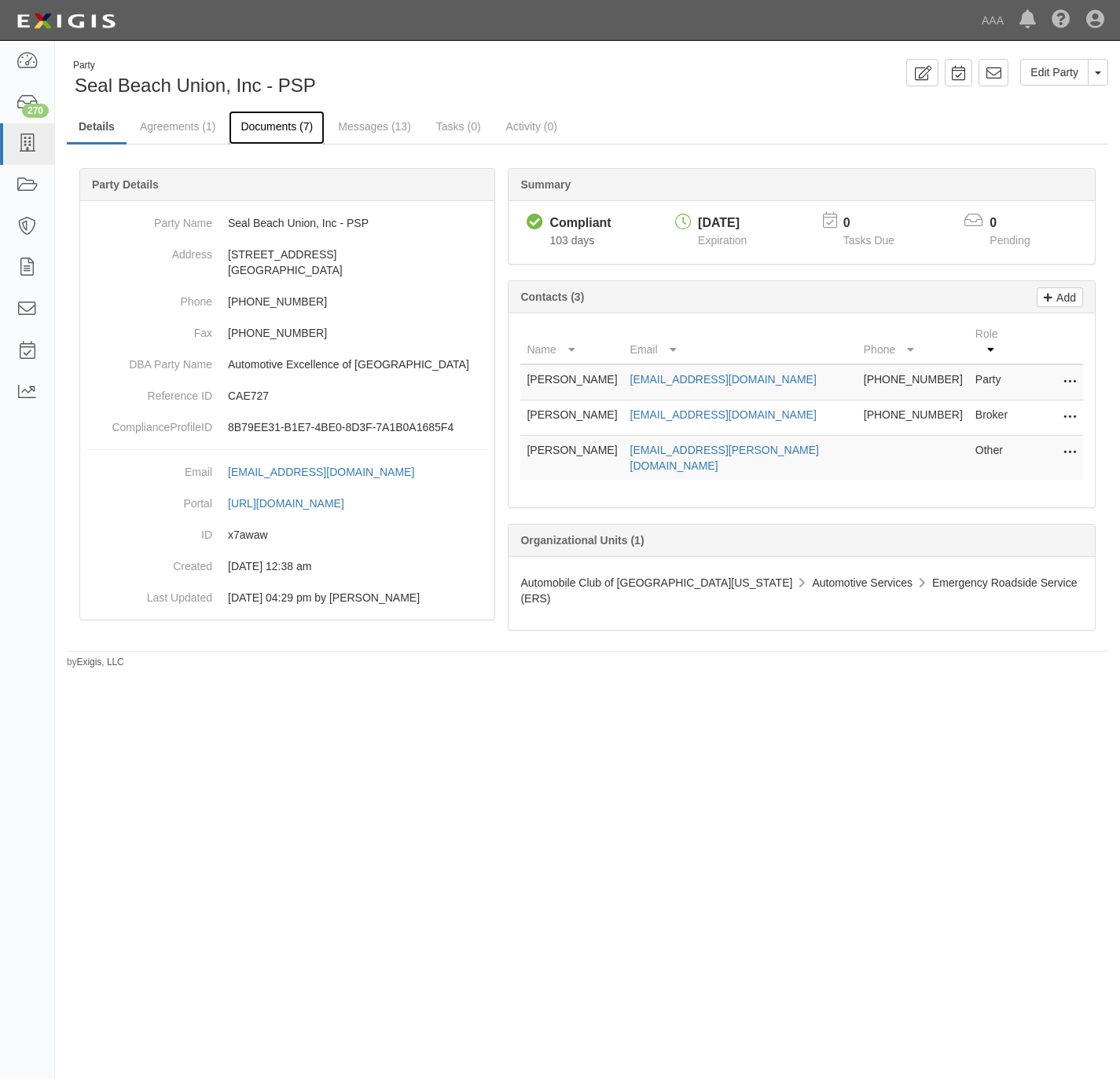
click at [277, 123] on link "Documents (7)" at bounding box center [277, 128] width 96 height 34
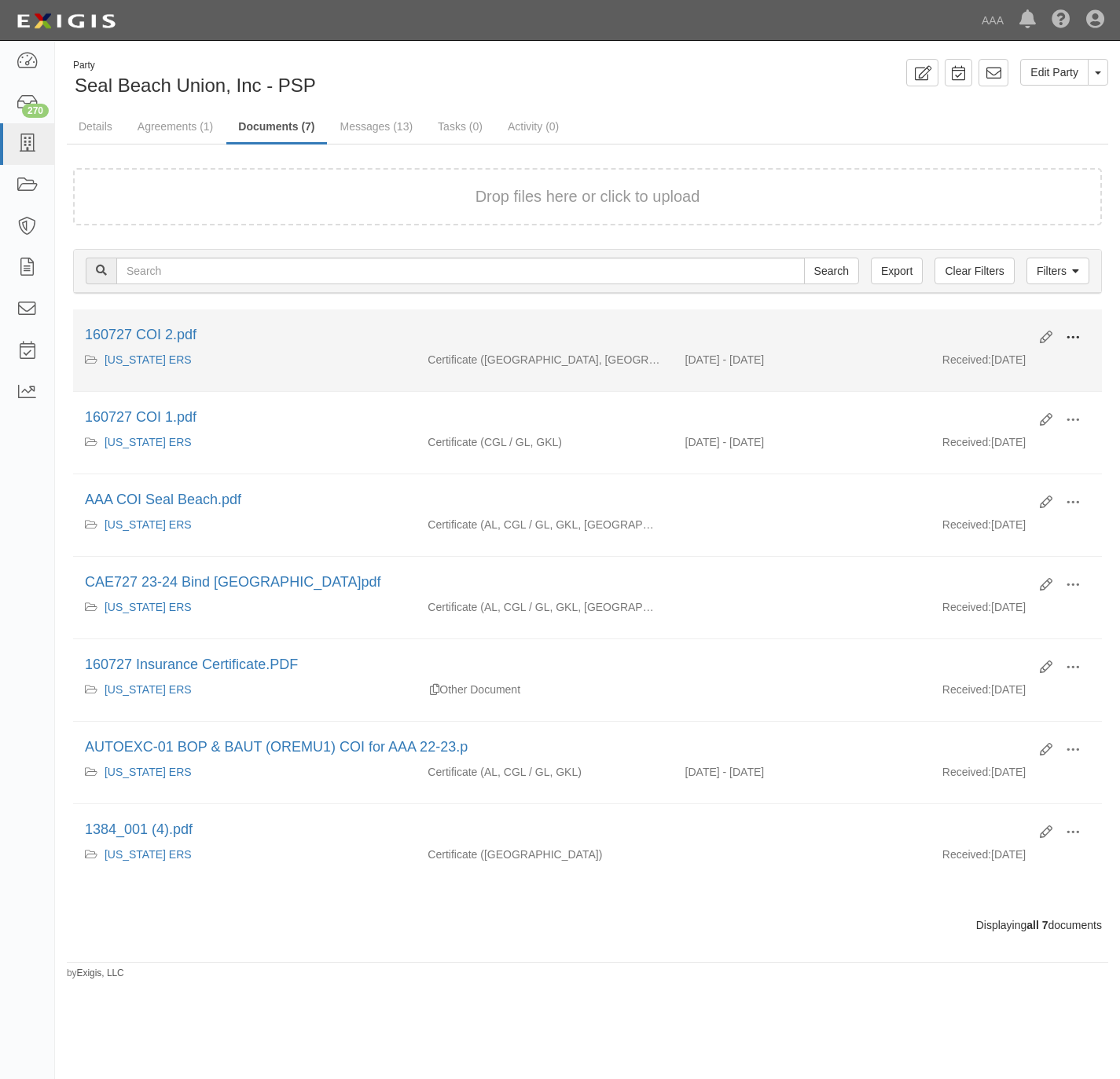
click at [1082, 340] on button at bounding box center [1072, 339] width 34 height 27
click at [993, 363] on link "View" at bounding box center [997, 360] width 124 height 28
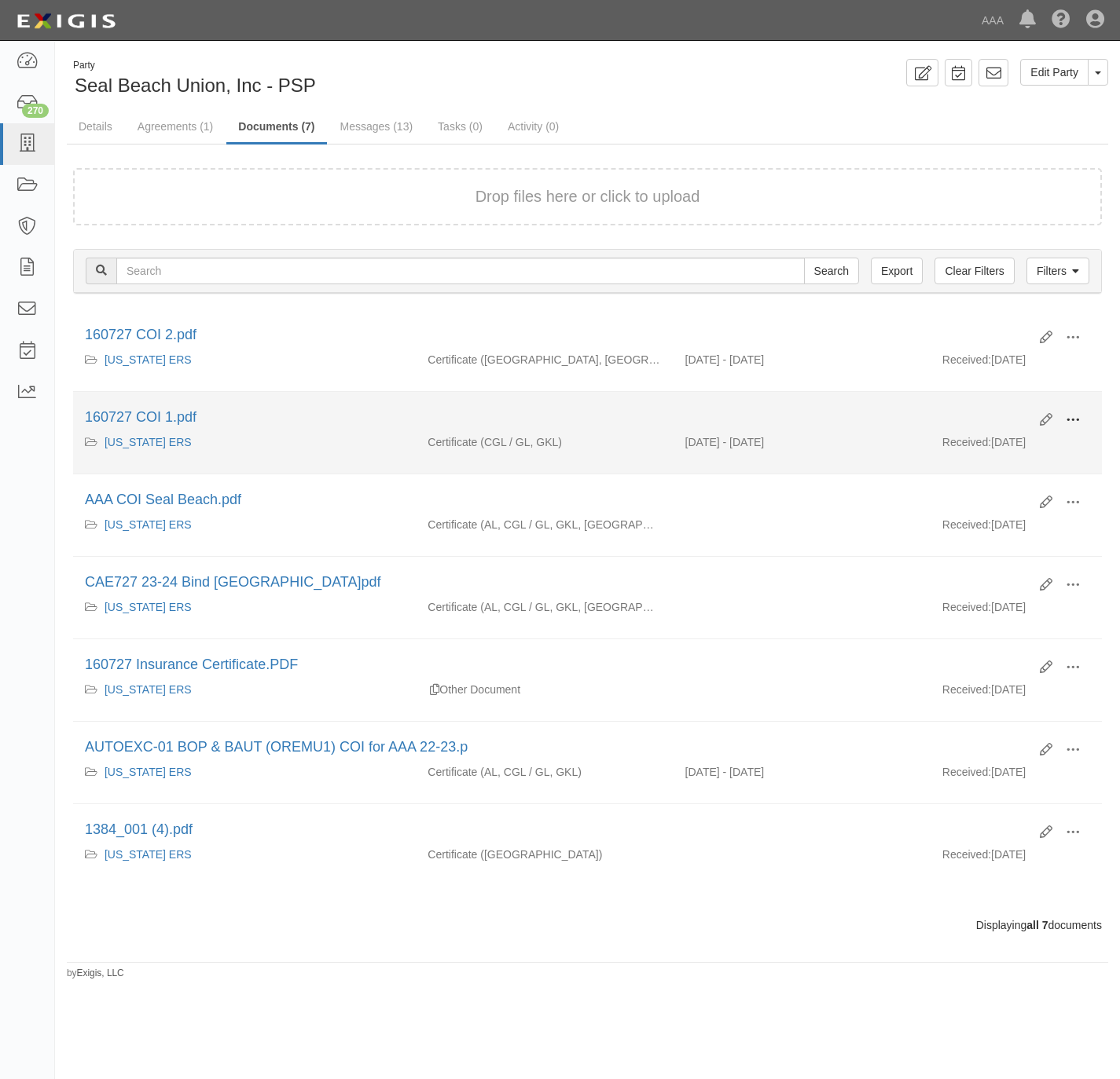
click at [1073, 421] on span at bounding box center [1073, 421] width 14 height 14
click at [998, 449] on link "View" at bounding box center [997, 442] width 124 height 28
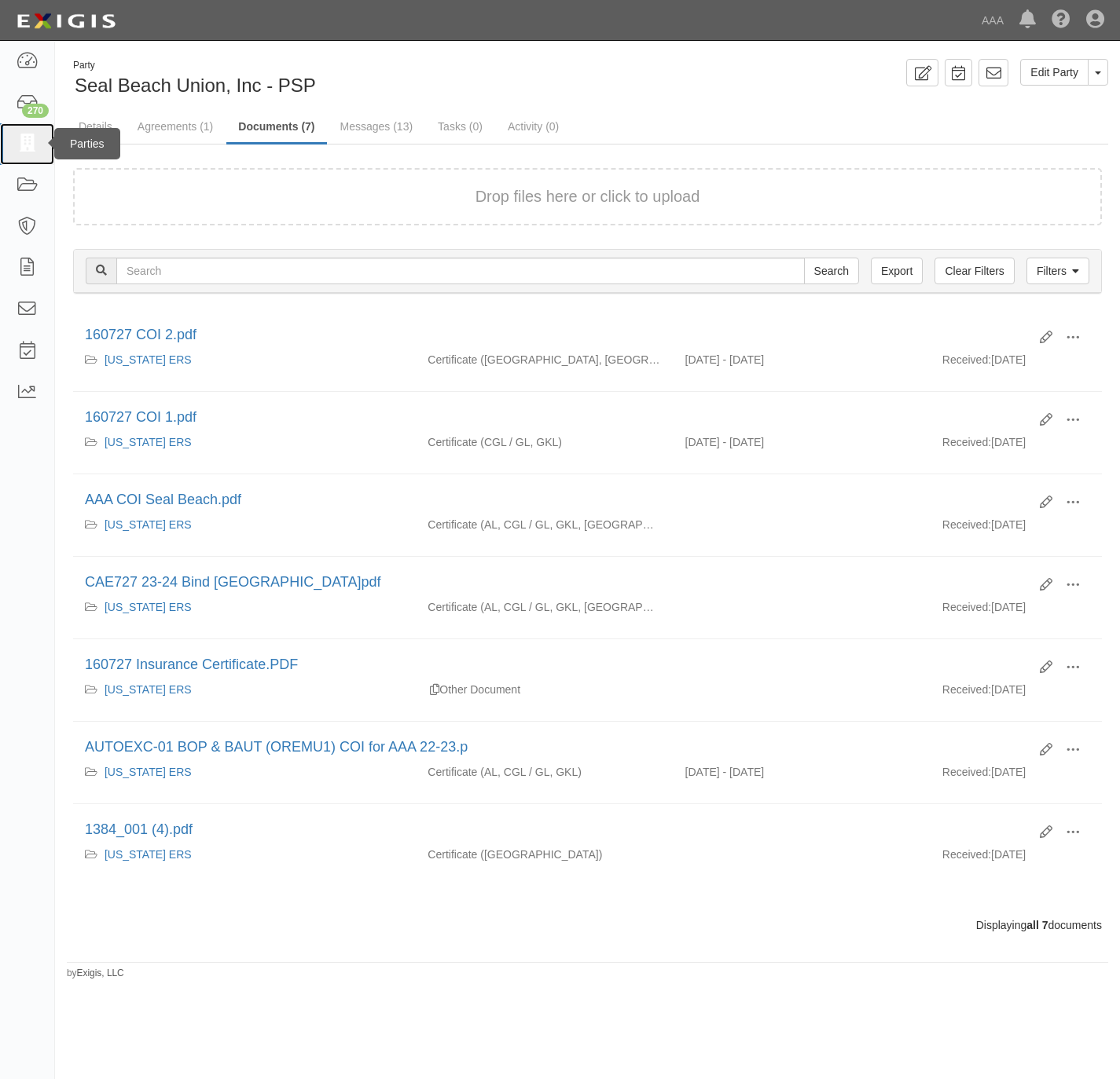
click at [23, 146] on icon at bounding box center [26, 144] width 22 height 18
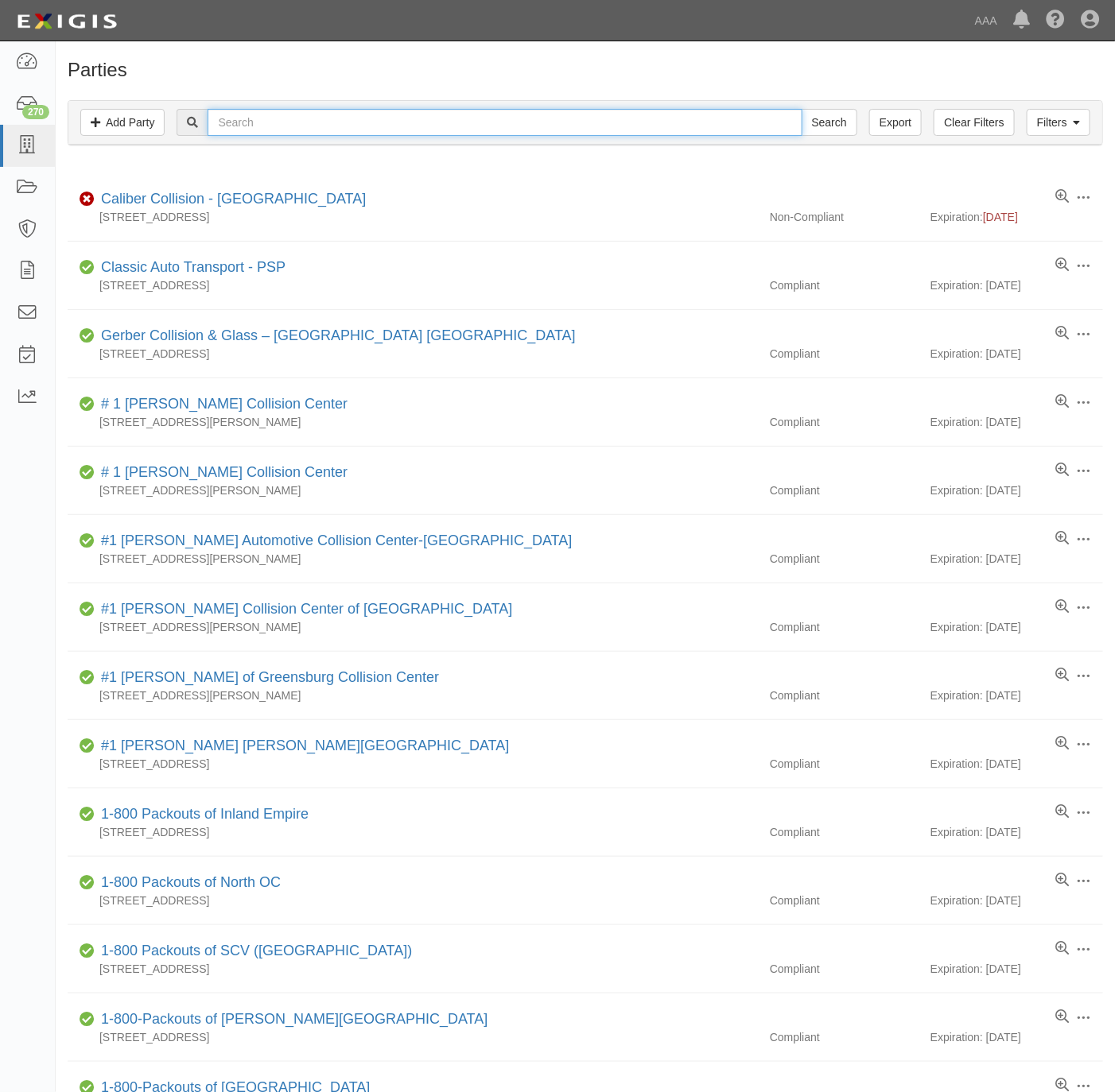
drag, startPoint x: 399, startPoint y: 134, endPoint x: 420, endPoint y: 139, distance: 21.6
click at [401, 136] on input "text" at bounding box center [505, 122] width 594 height 27
paste input "RUSSELL'S TOWING"
type input "RUSSELL'S TOWING"
click at [831, 129] on input "Search" at bounding box center [829, 122] width 56 height 27
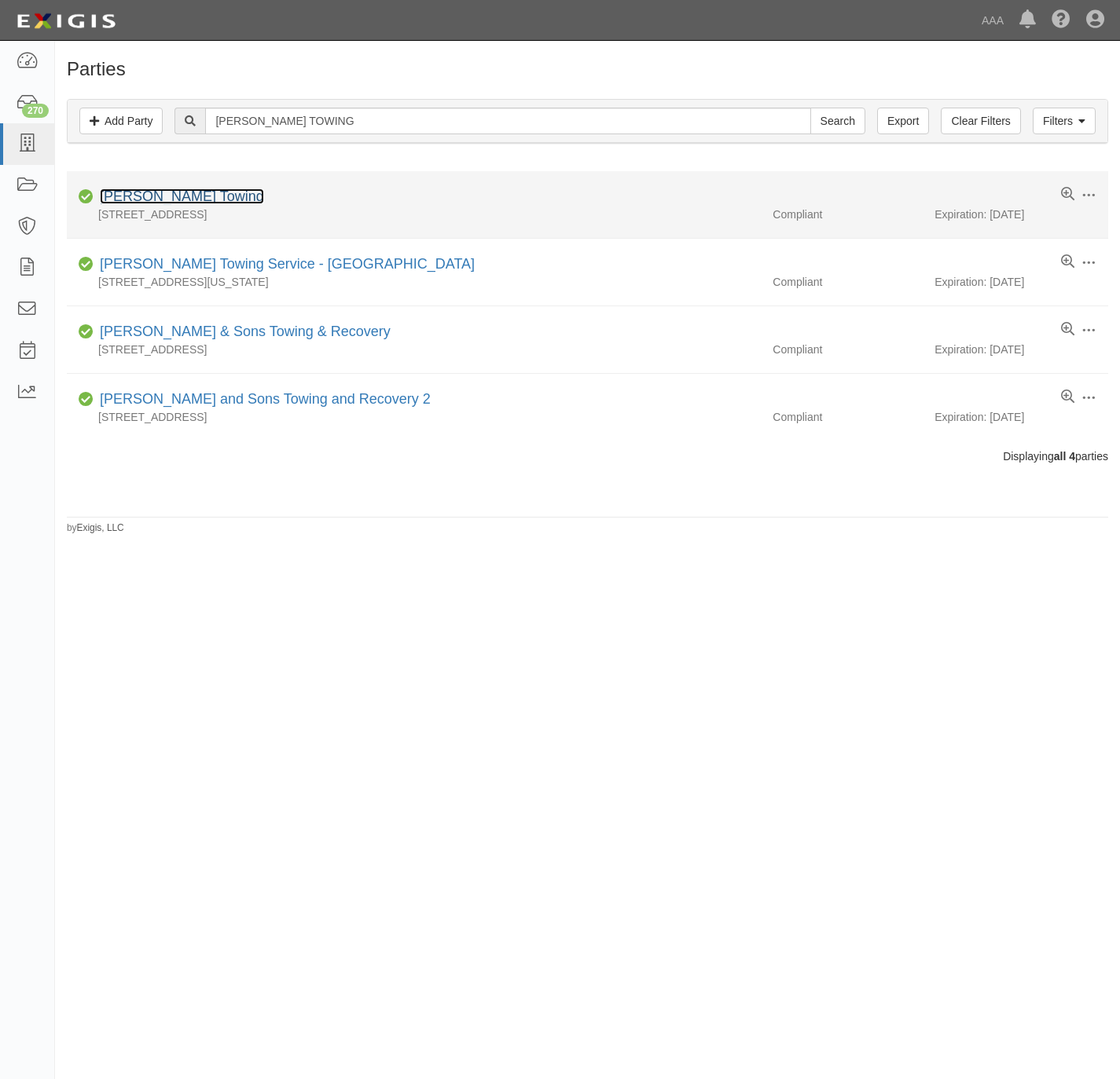
click at [173, 204] on link "Russell's Towing" at bounding box center [182, 195] width 164 height 15
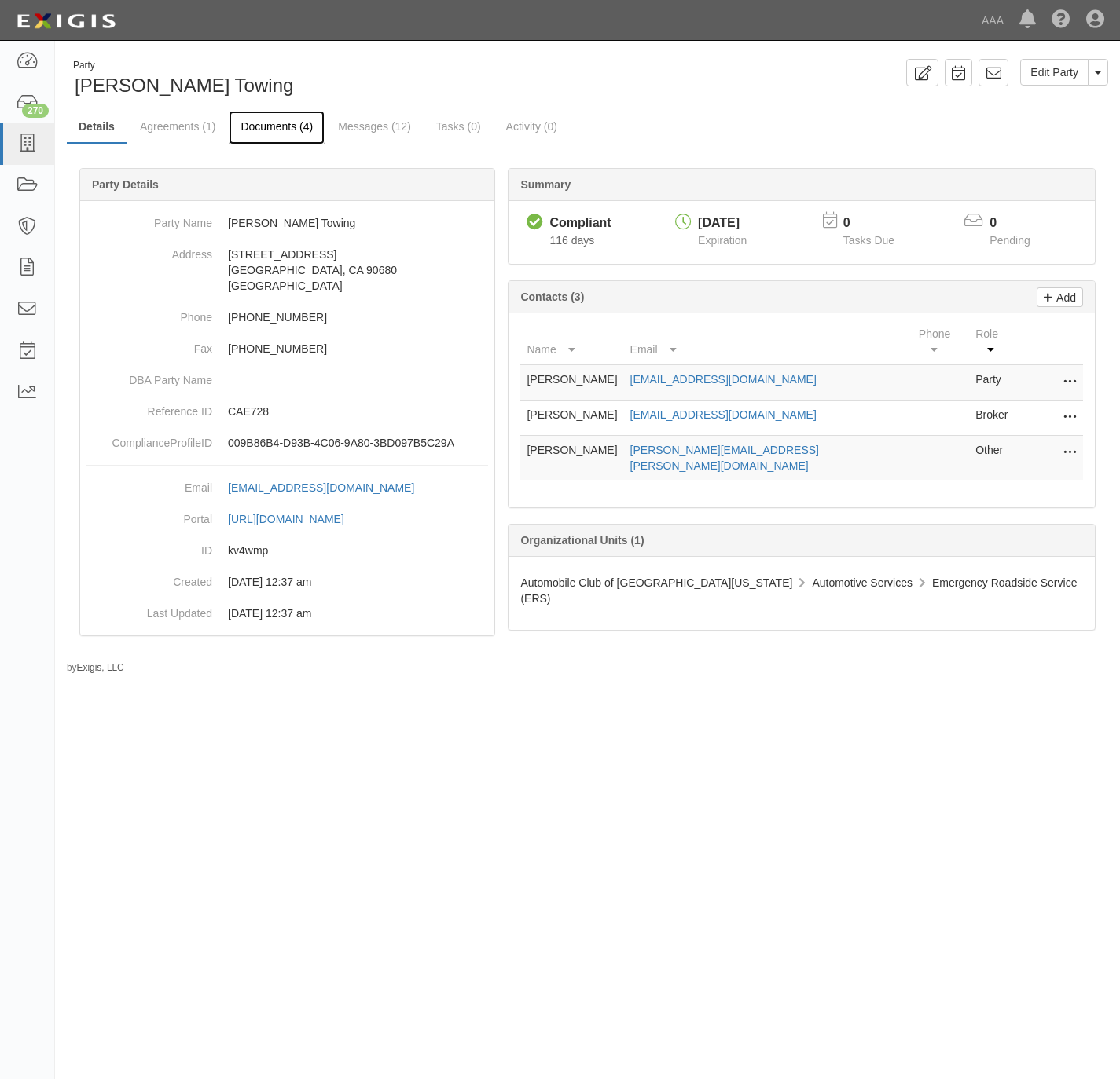
click at [271, 134] on link "Documents (4)" at bounding box center [277, 128] width 96 height 34
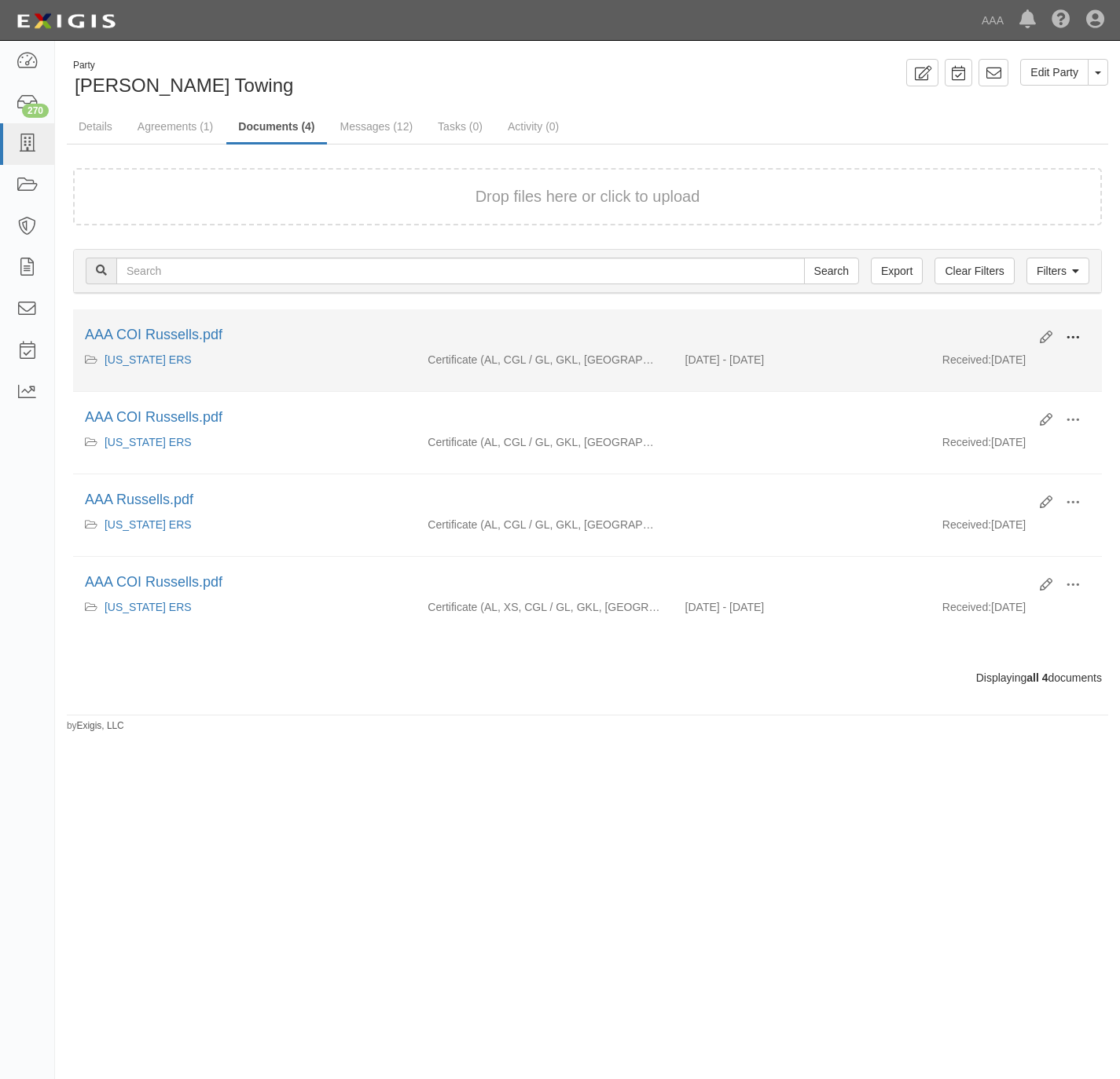
click at [1078, 332] on span at bounding box center [1073, 338] width 14 height 14
click at [1010, 368] on link "View" at bounding box center [997, 360] width 124 height 28
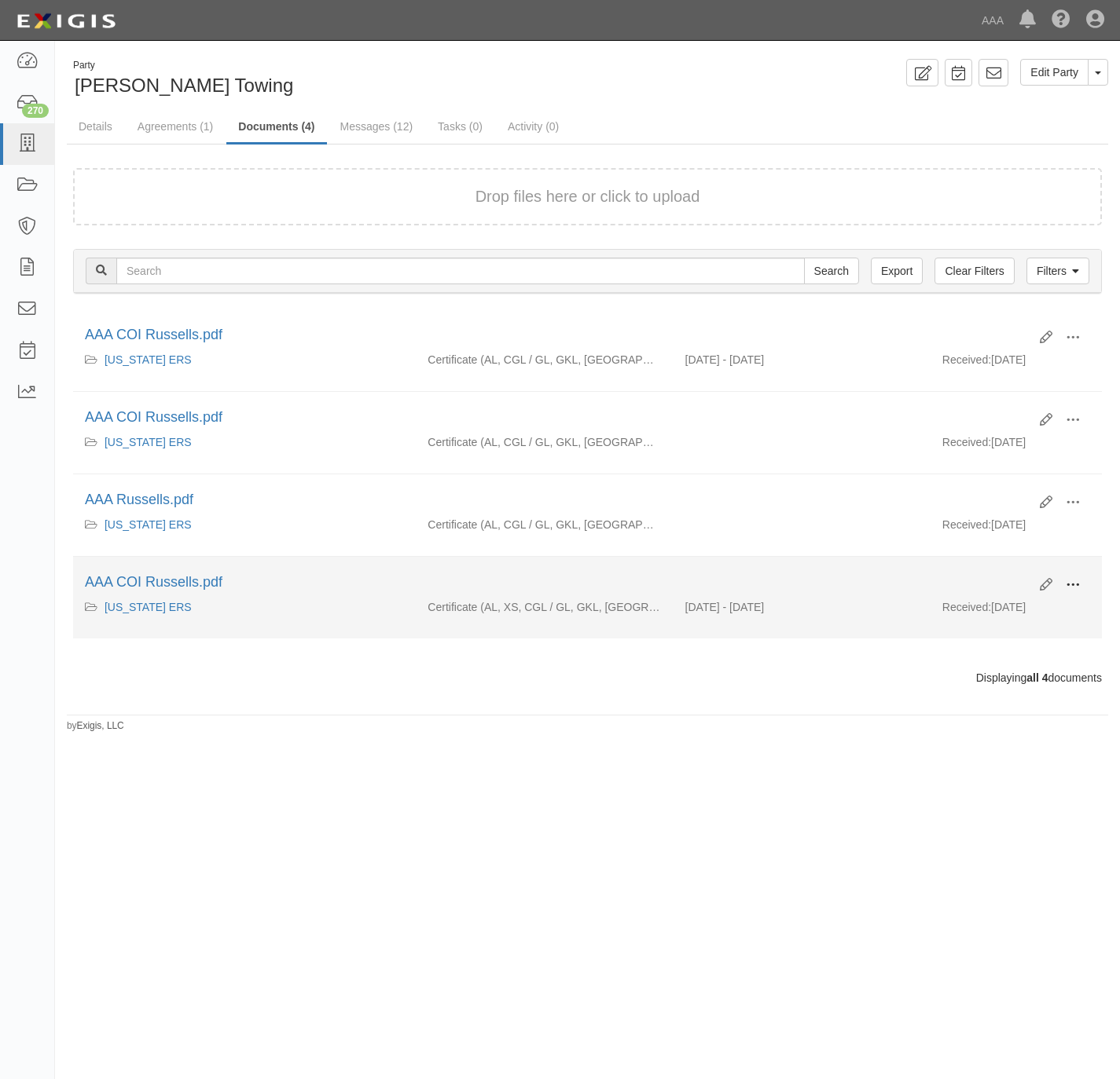
click at [1082, 593] on button at bounding box center [1072, 586] width 34 height 27
click at [1012, 612] on link "View" at bounding box center [997, 607] width 124 height 28
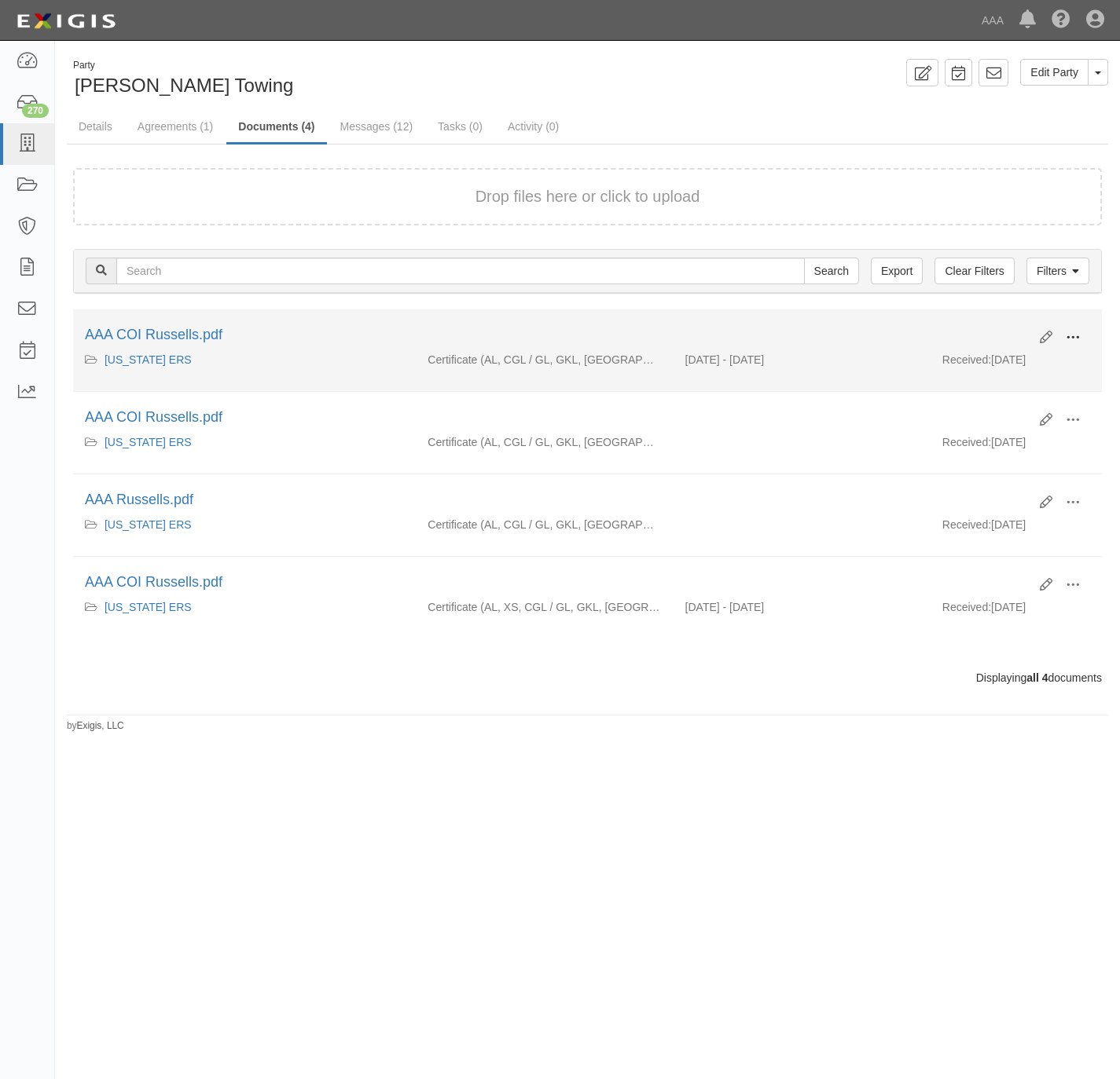
click at [1079, 340] on button at bounding box center [1072, 339] width 34 height 27
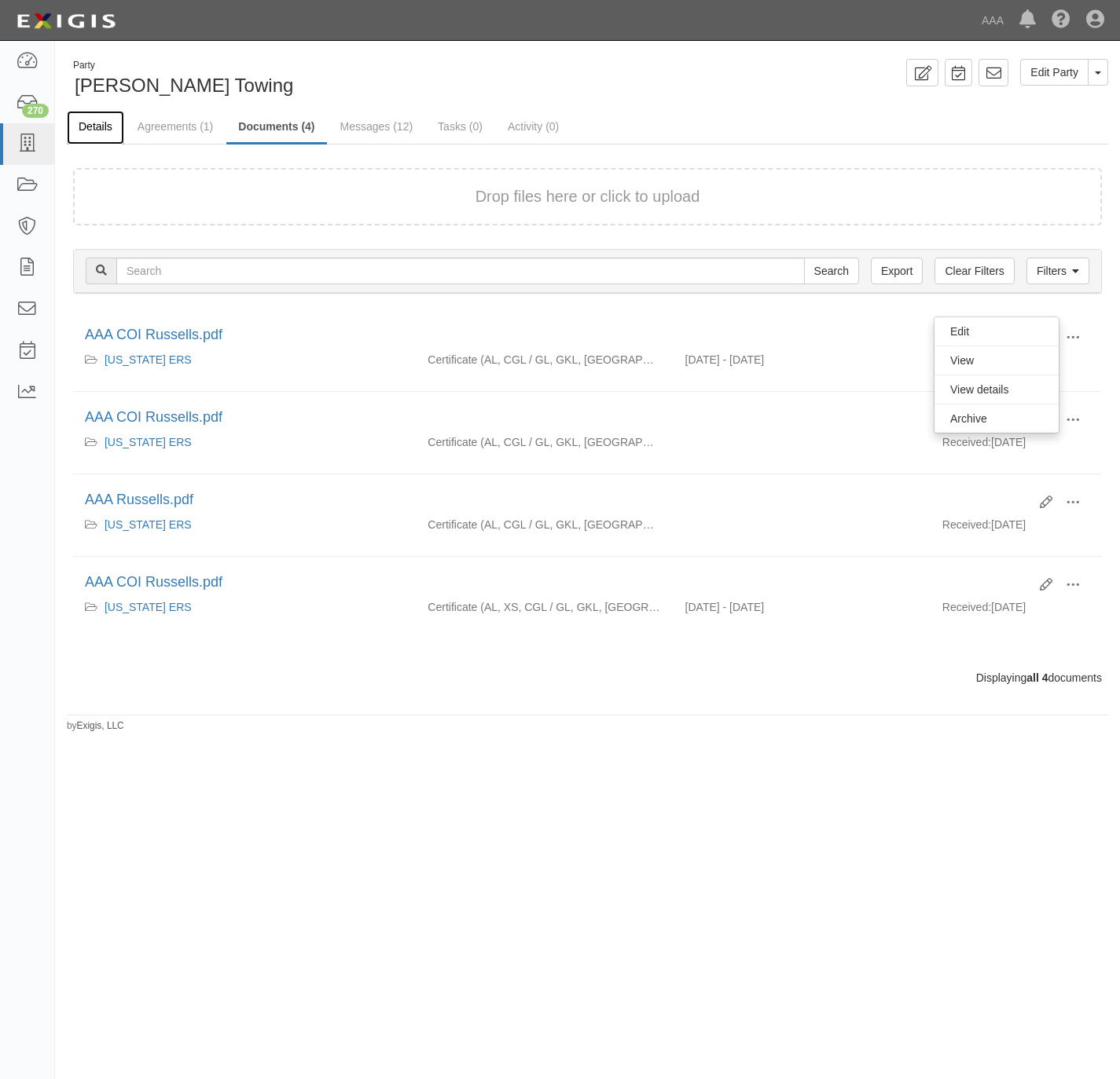
click at [100, 118] on link "Details" at bounding box center [96, 128] width 58 height 34
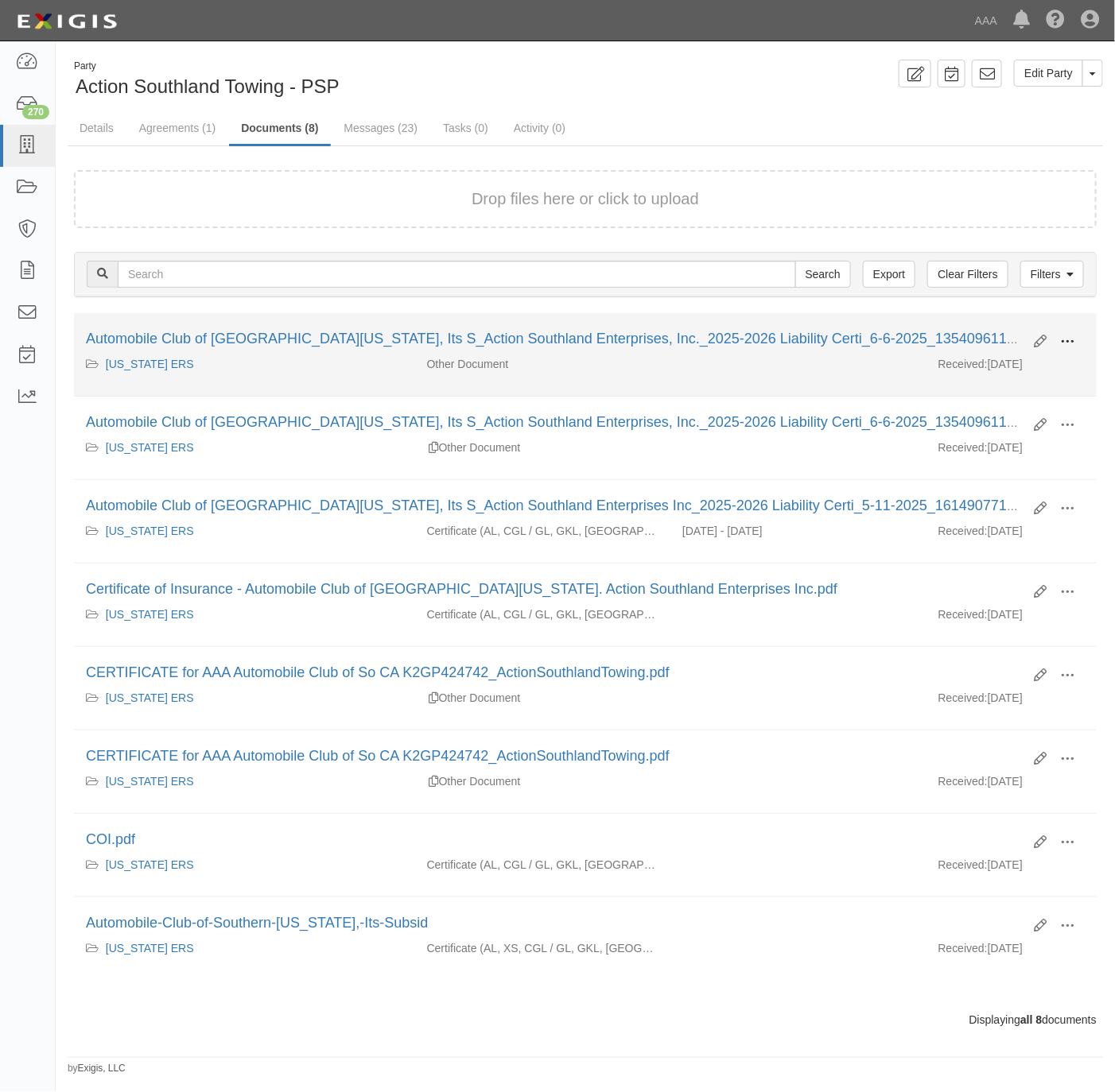
click at [1076, 334] on button at bounding box center [1067, 343] width 35 height 27
click at [998, 365] on link "View" at bounding box center [990, 365] width 126 height 28
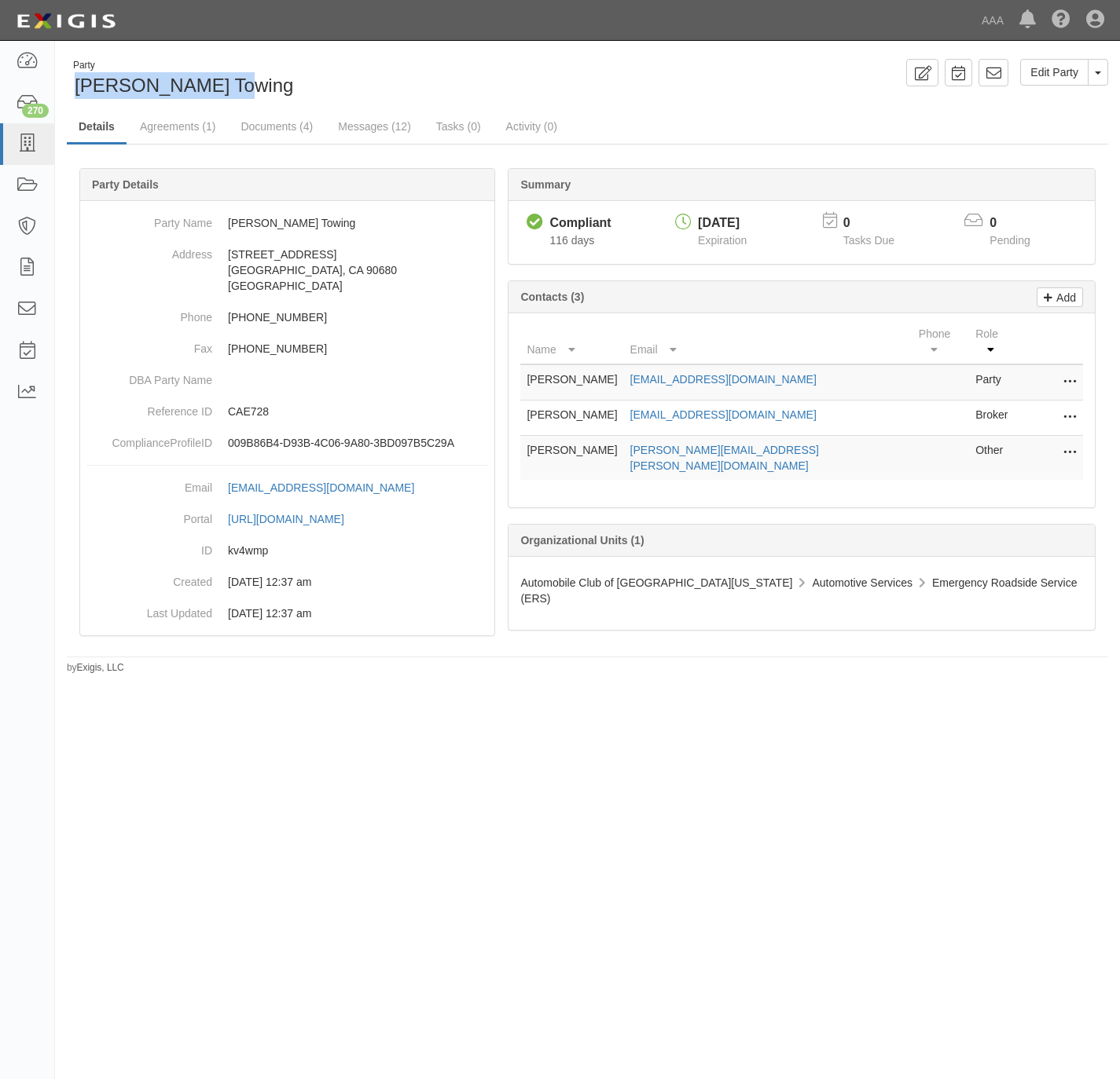
drag, startPoint x: 217, startPoint y: 88, endPoint x: 78, endPoint y: 90, distance: 139.0
click at [78, 90] on div "Party [PERSON_NAME] Towing" at bounding box center [321, 78] width 509 height 40
copy span "[PERSON_NAME] Towing"
click at [248, 398] on dd "CAE728" at bounding box center [287, 412] width 402 height 32
click at [248, 399] on dd "CAE728" at bounding box center [287, 412] width 402 height 32
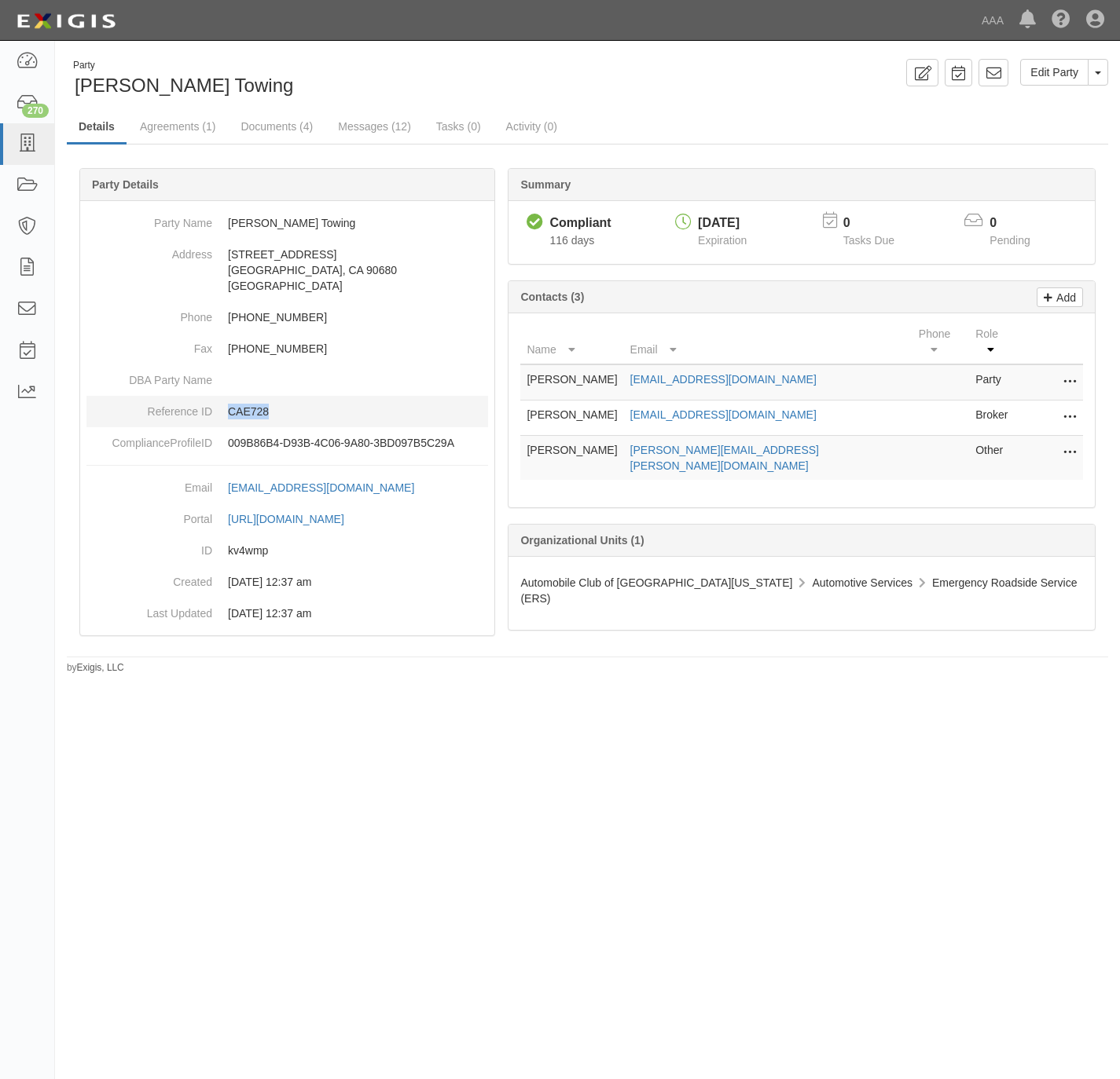
copy p "CAE728"
click at [291, 123] on link "Documents (4)" at bounding box center [277, 128] width 96 height 34
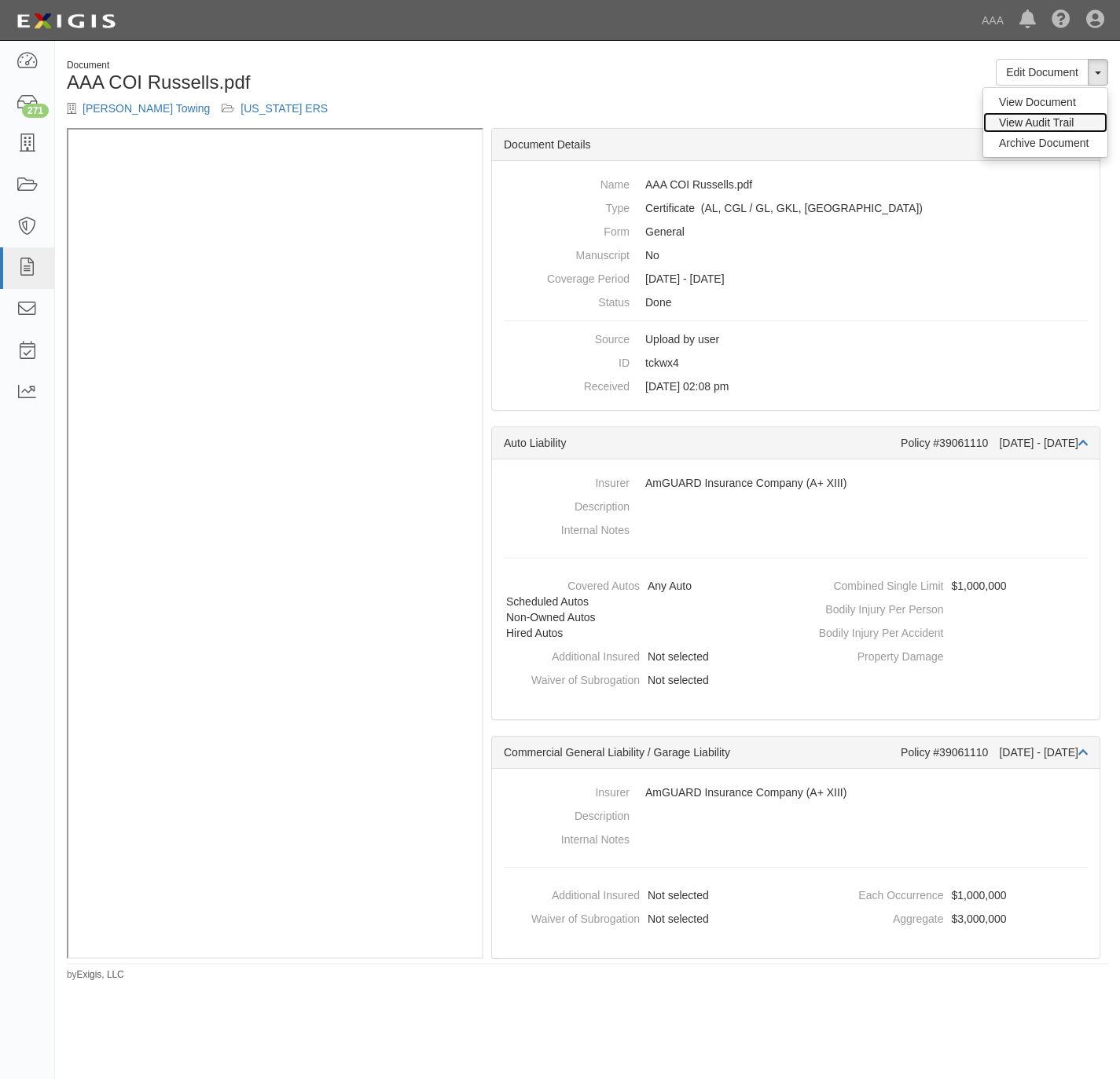
click at [1049, 127] on link "View Audit Trail" at bounding box center [1045, 122] width 124 height 21
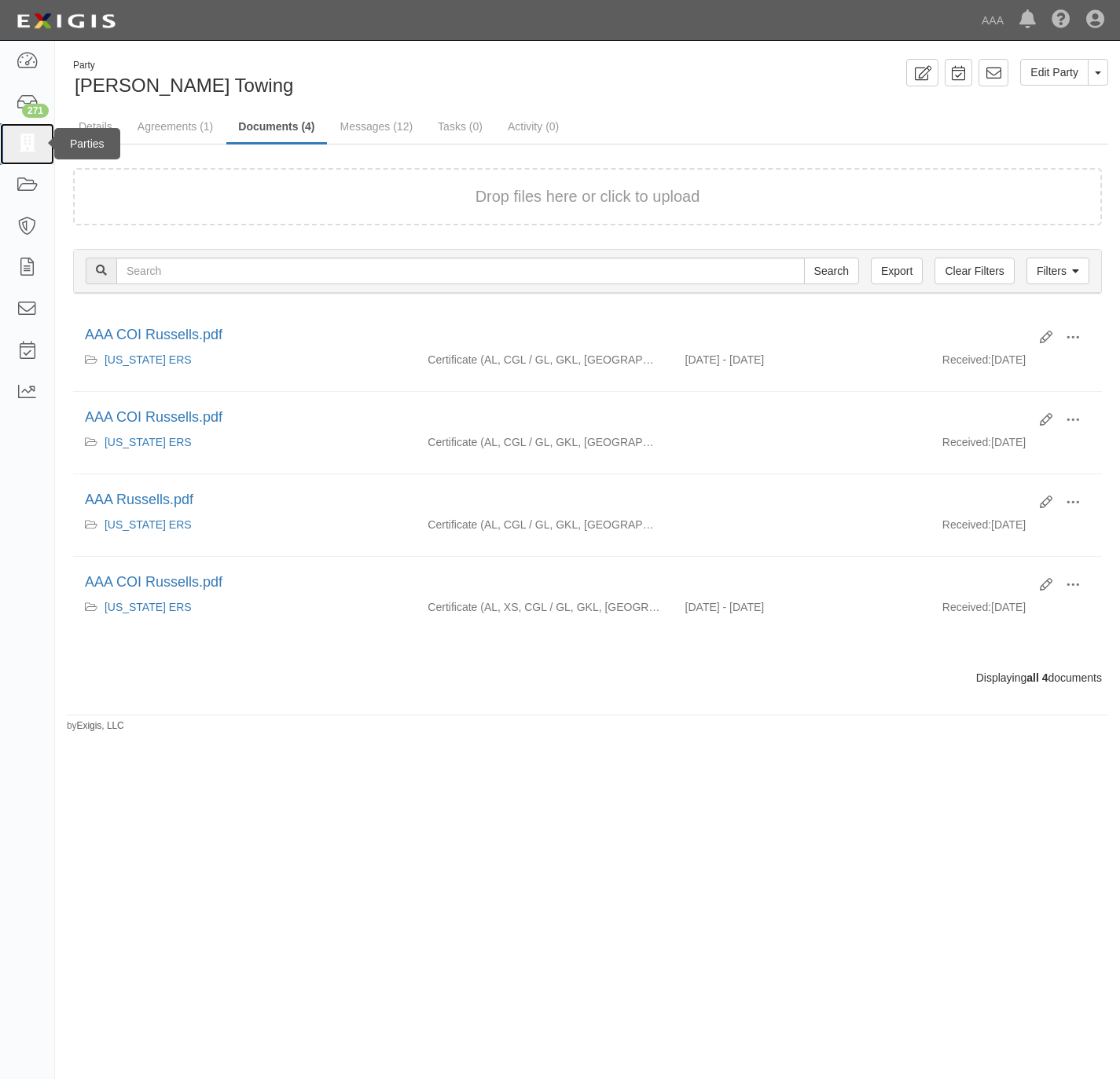
click at [28, 146] on icon at bounding box center [26, 144] width 22 height 18
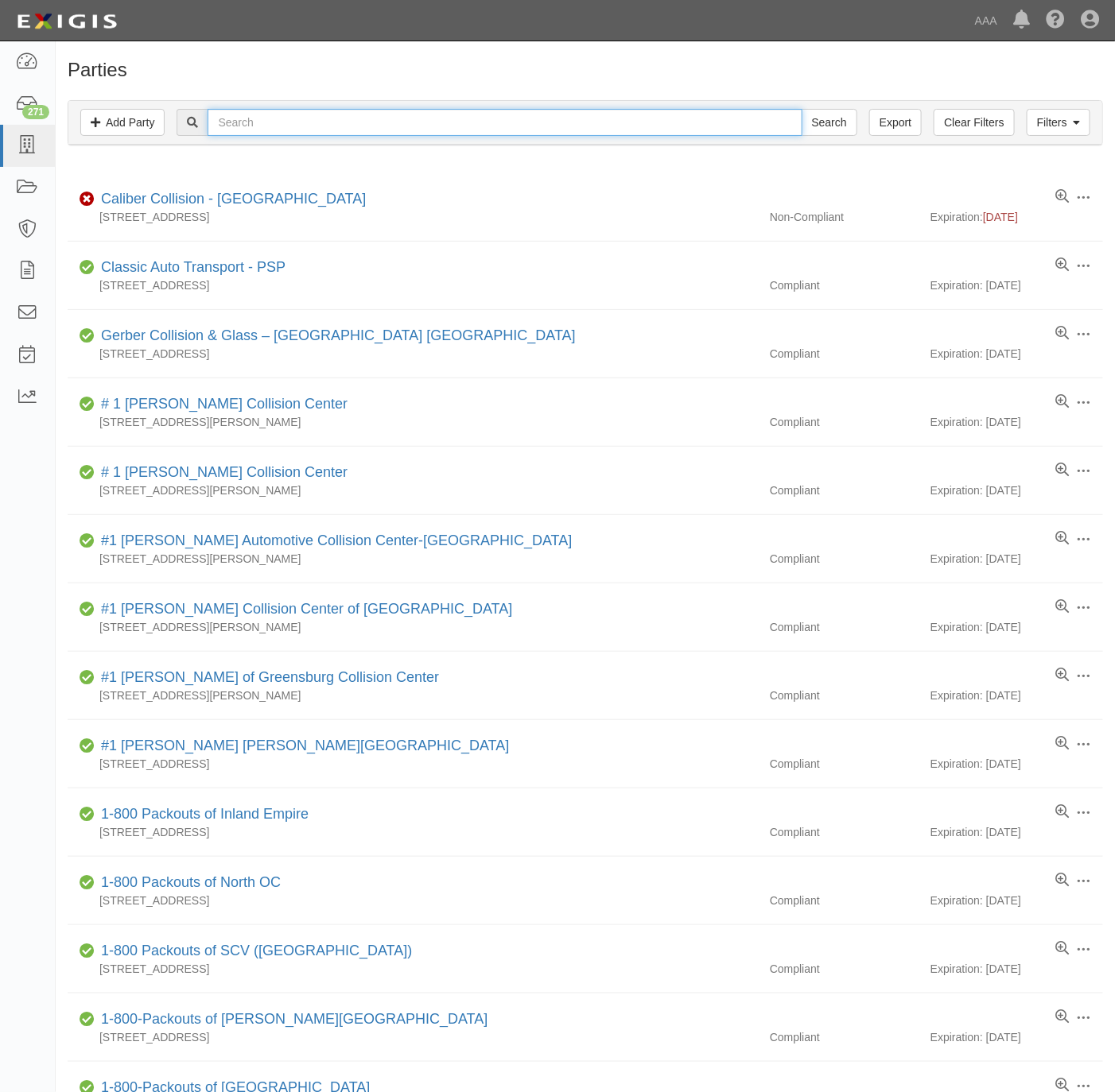
click at [389, 120] on input "text" at bounding box center [505, 122] width 594 height 27
paste input "ELITE ROADSIDE ASSISTANCE"
type input "ELITE ROADSIDE ASSISTANCE"
click at [801, 108] on input "Search" at bounding box center [829, 122] width 56 height 27
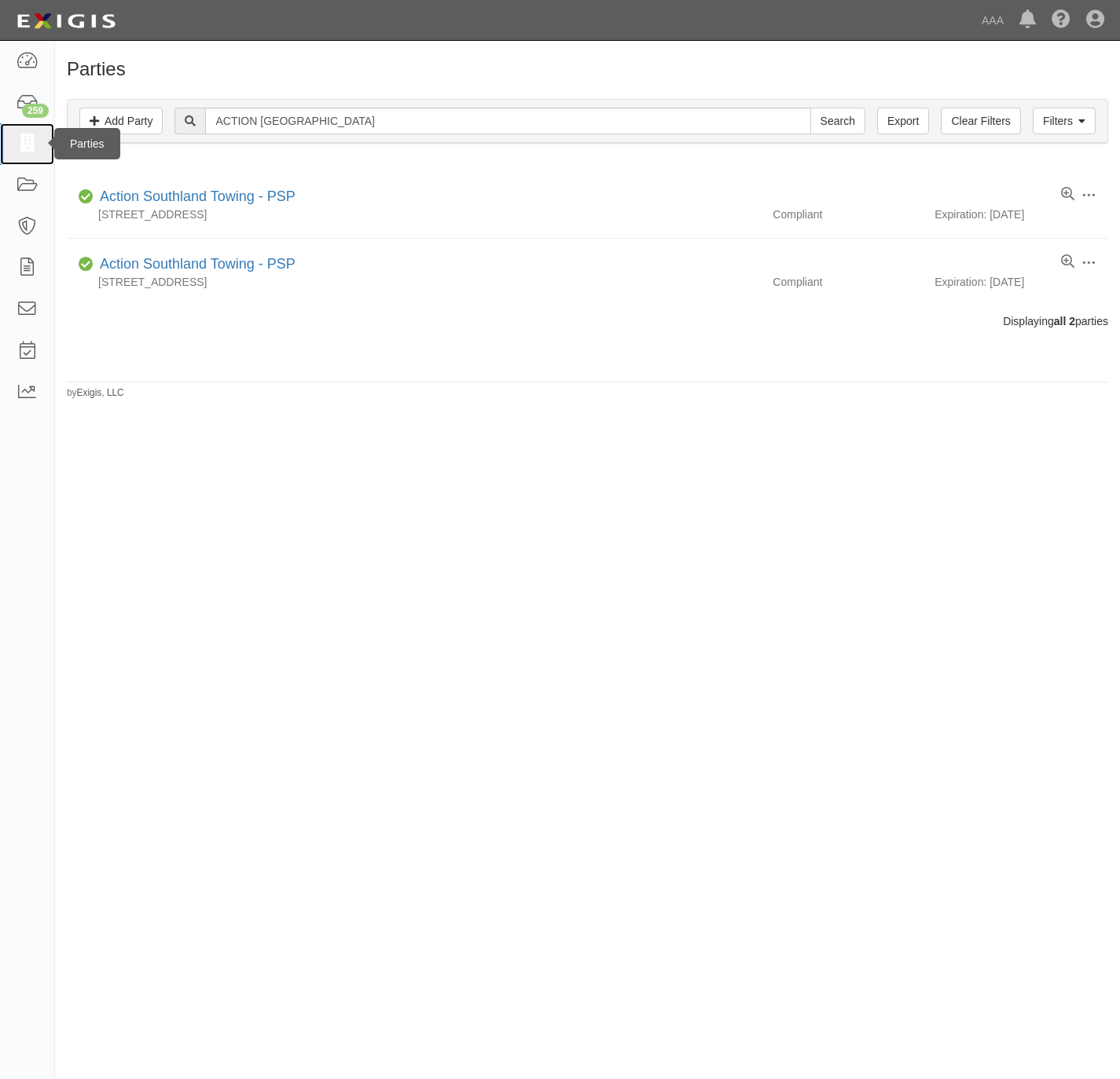
click at [28, 147] on icon at bounding box center [26, 144] width 22 height 18
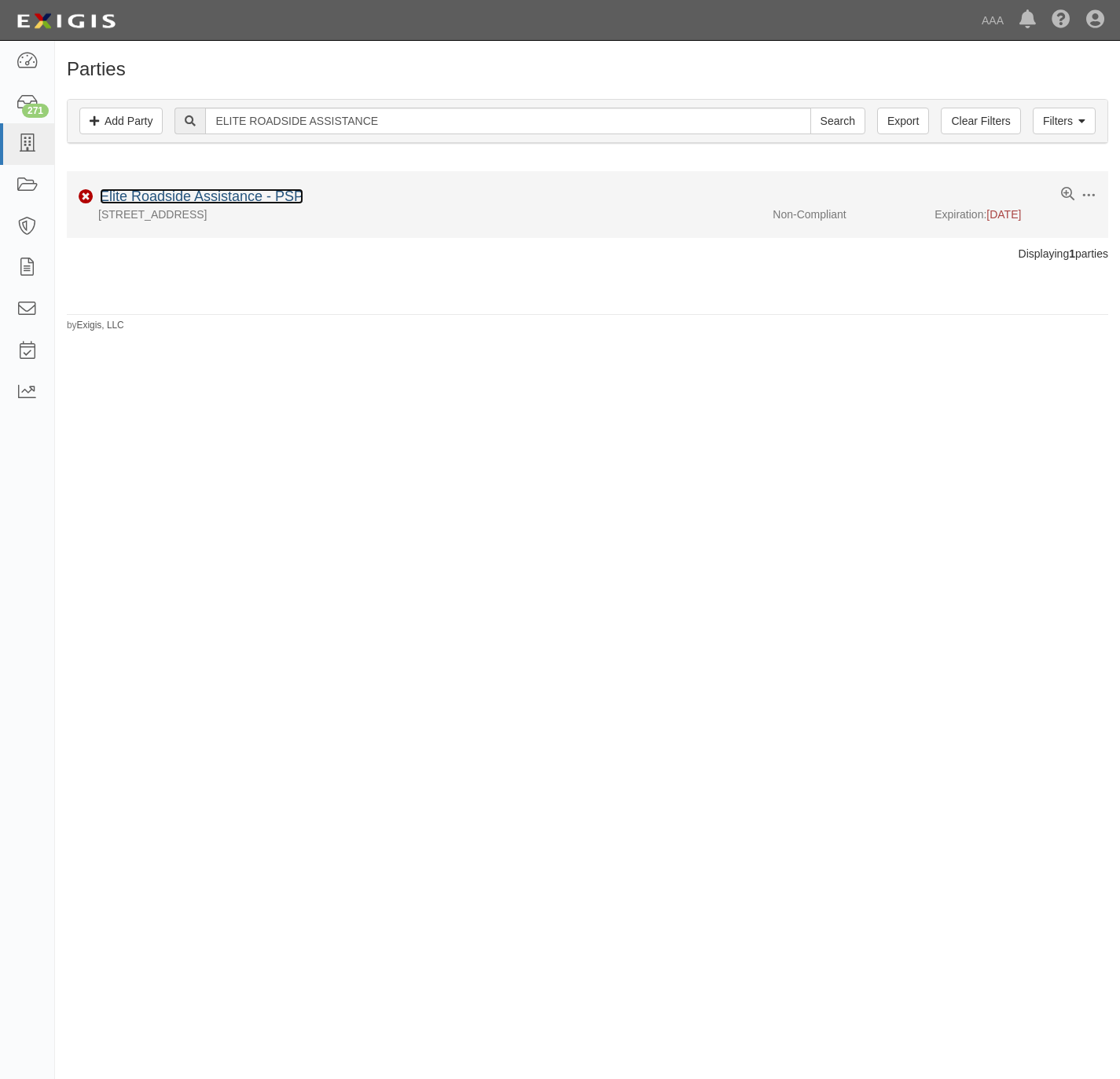
click at [227, 196] on link "Elite Roadside Assistance - PSP" at bounding box center [202, 195] width 204 height 15
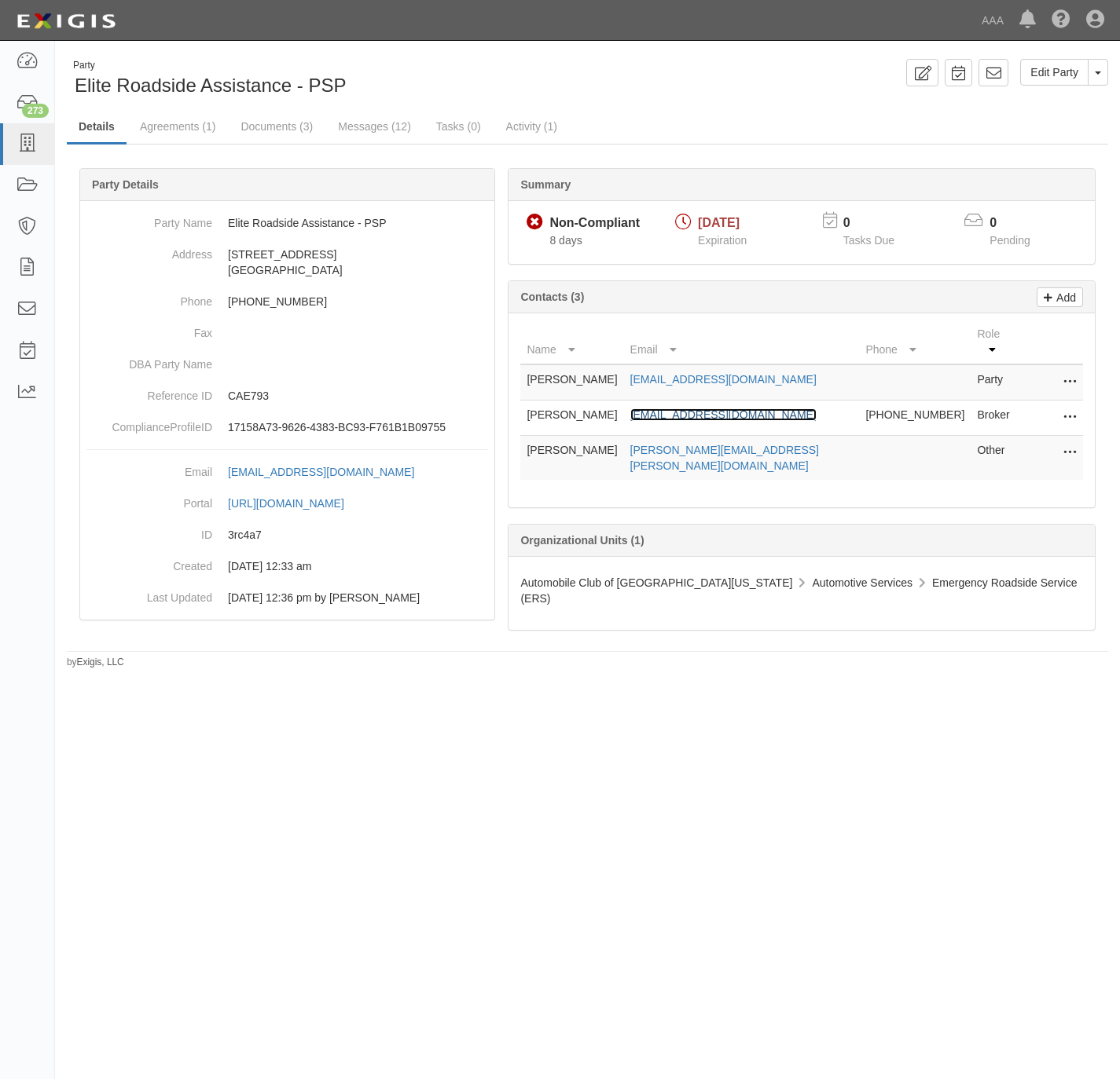
click at [741, 409] on link "[EMAIL_ADDRESS][DOMAIN_NAME]" at bounding box center [723, 415] width 187 height 13
drag, startPoint x: 417, startPoint y: 222, endPoint x: 224, endPoint y: 226, distance: 193.0
click at [224, 226] on dd "Elite Roadside Assistance - PSP" at bounding box center [287, 222] width 402 height 32
copy dd "Elite Roadside Assistance - PSP"
click at [288, 119] on link "Documents (3)" at bounding box center [277, 128] width 96 height 34
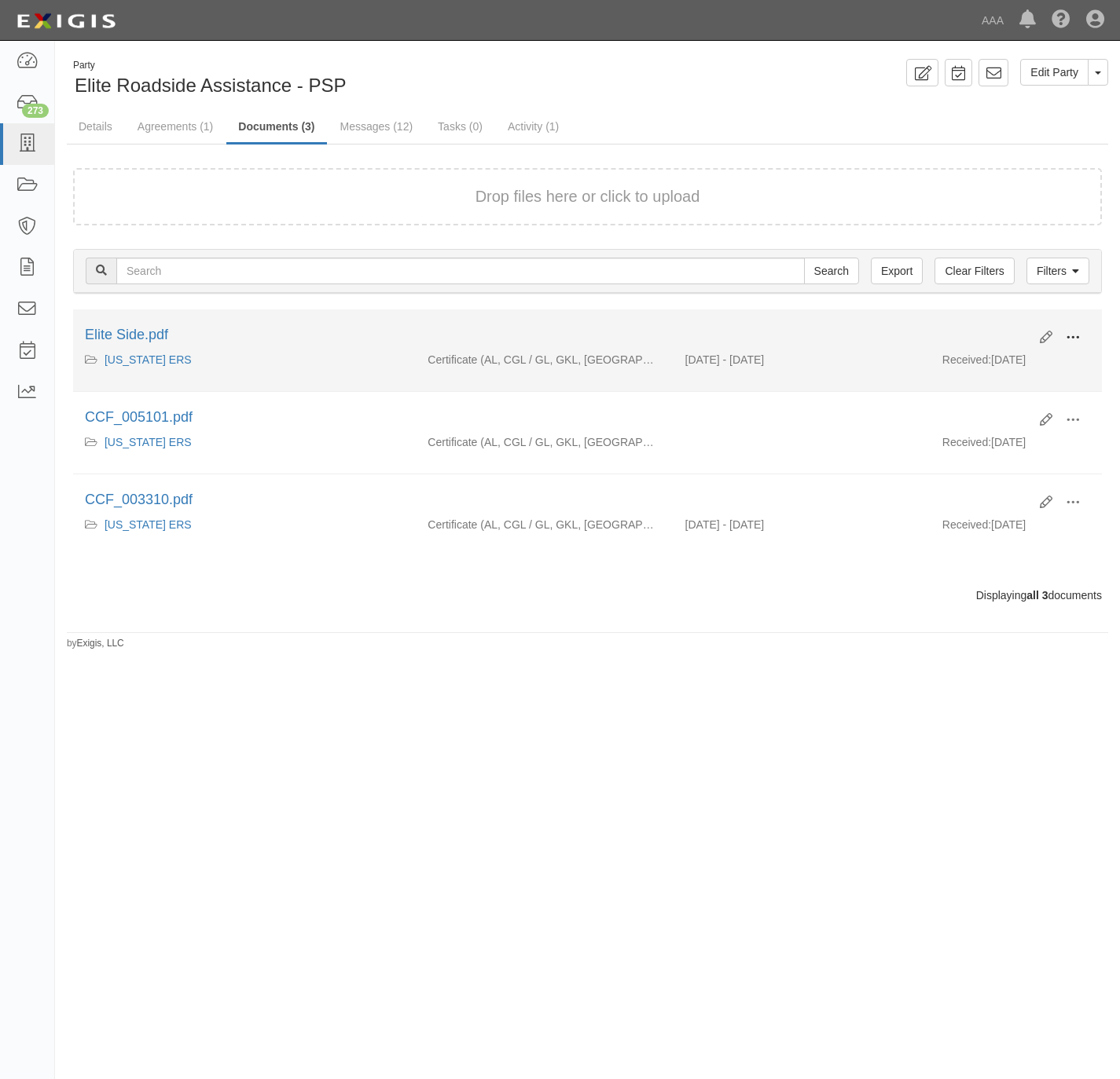
drag, startPoint x: 1075, startPoint y: 335, endPoint x: 1069, endPoint y: 341, distance: 8.5
click at [1073, 335] on span at bounding box center [1073, 338] width 14 height 14
click at [999, 359] on link "View" at bounding box center [997, 360] width 124 height 28
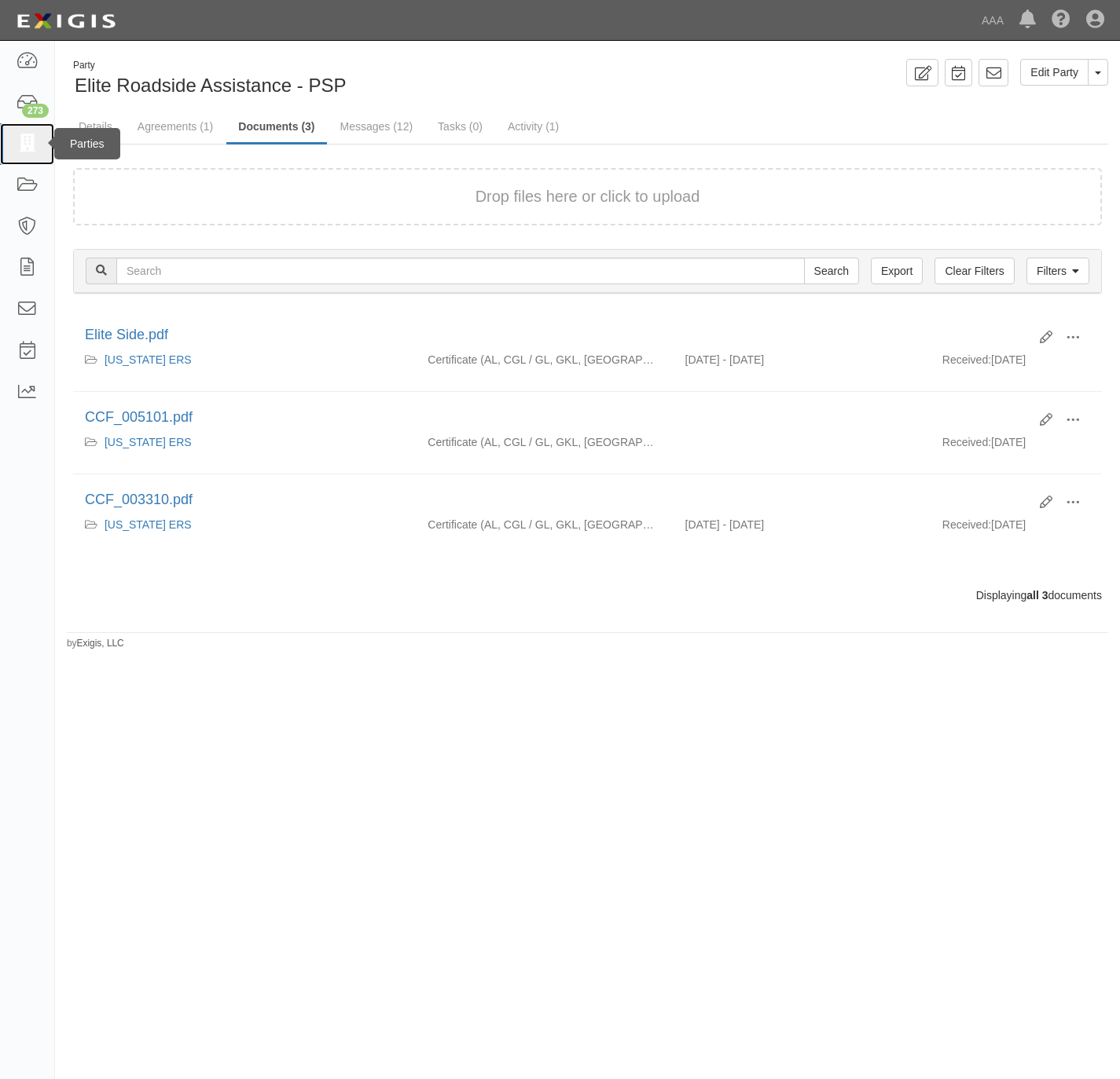
click at [39, 142] on link at bounding box center [27, 144] width 54 height 41
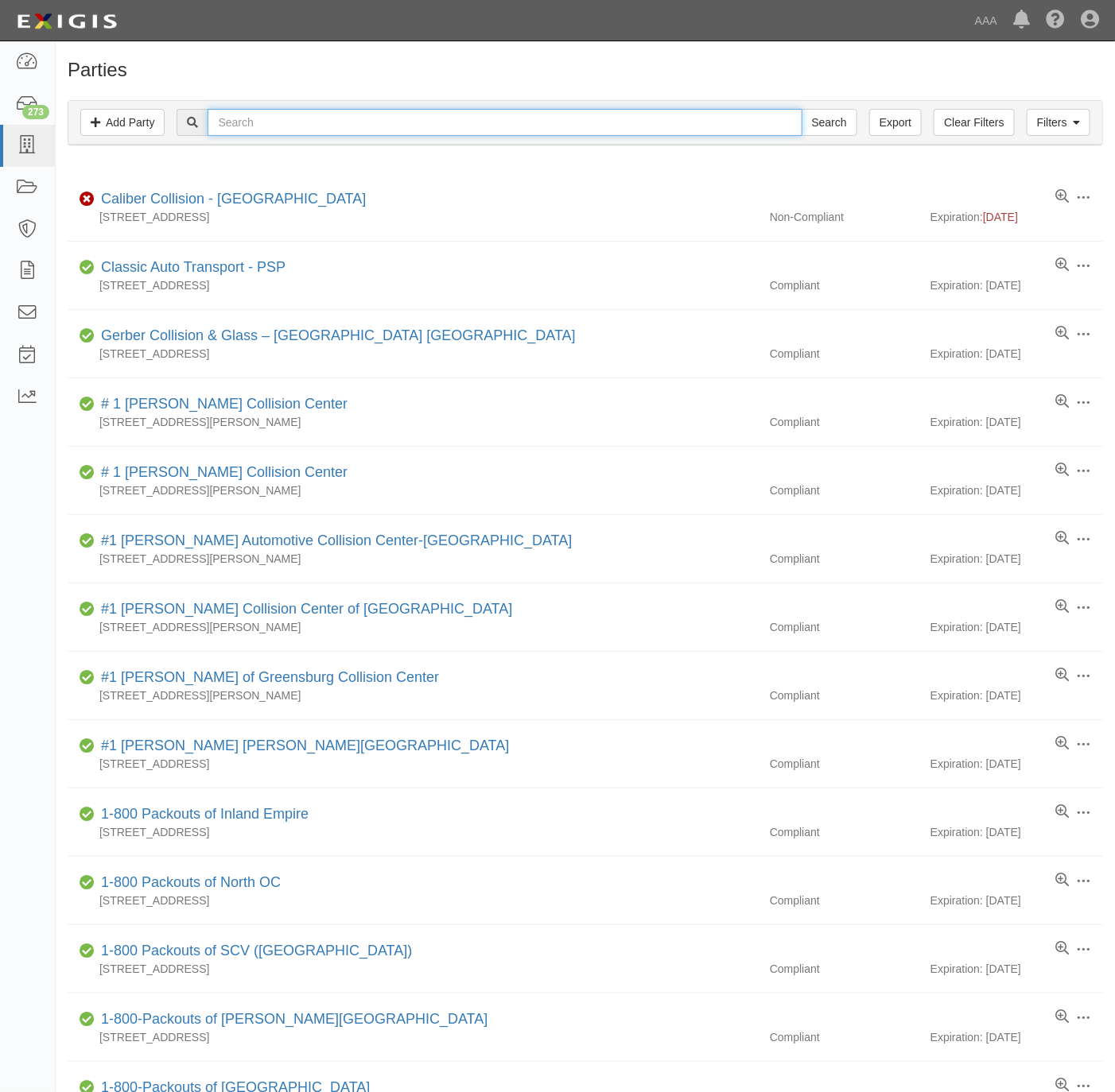
click at [494, 132] on input "text" at bounding box center [505, 122] width 594 height 27
paste input "[PERSON_NAME] TOW"
type input "[PERSON_NAME] TOW"
click at [824, 125] on input "Search" at bounding box center [829, 122] width 56 height 27
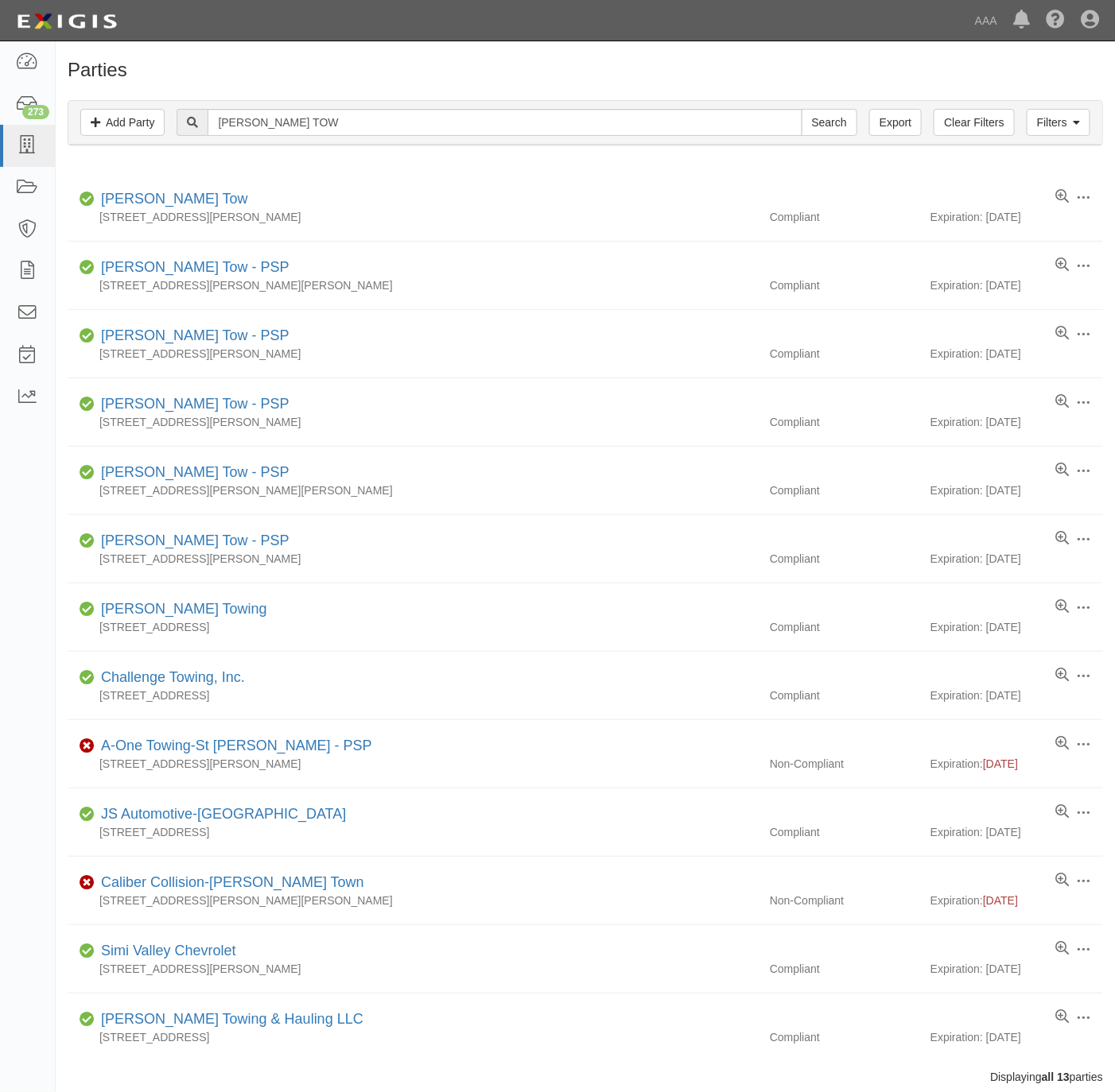
click at [701, 71] on h1 "Parties" at bounding box center [585, 69] width 1036 height 21
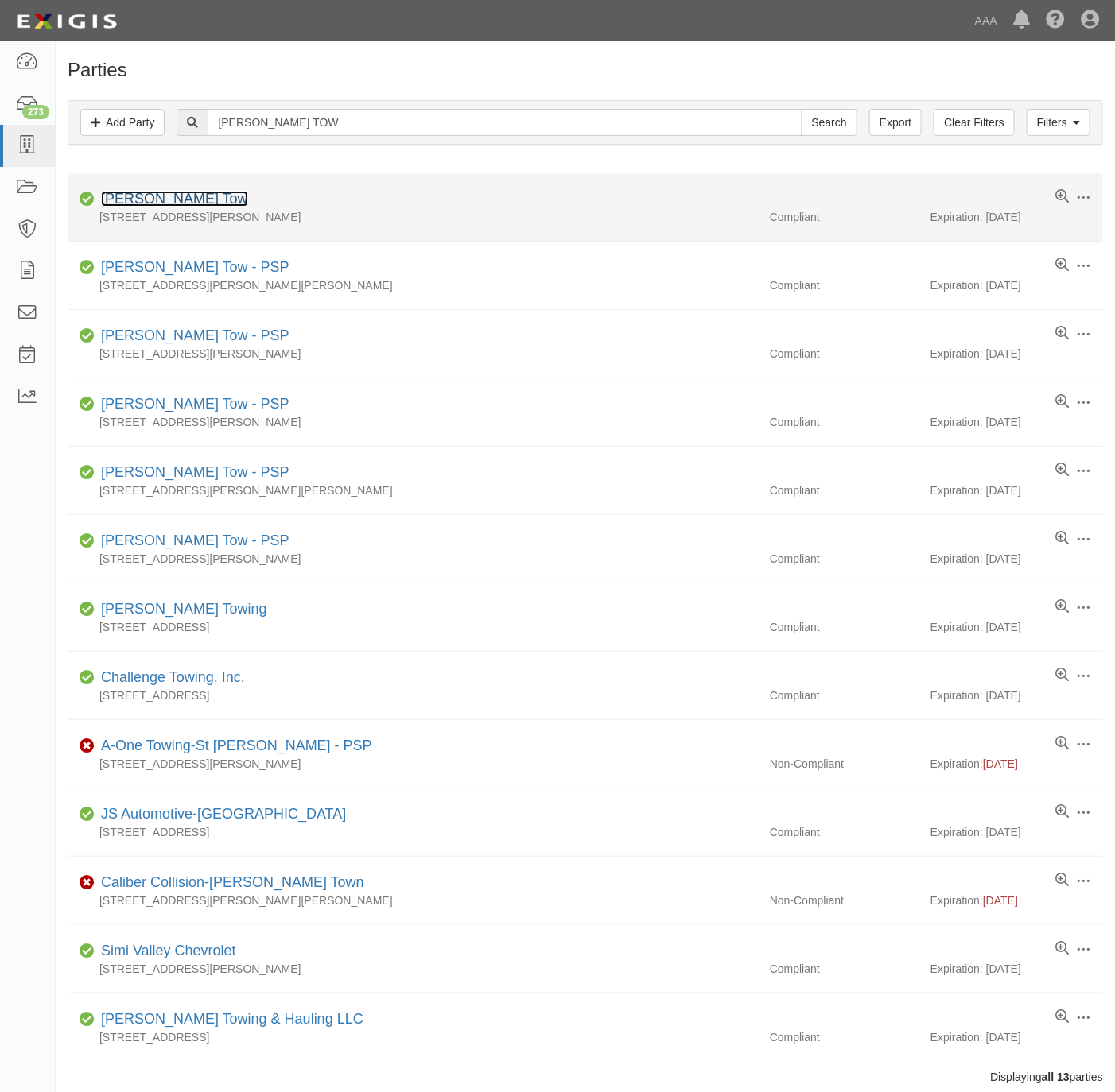
click at [146, 202] on link "Hadley Tow" at bounding box center [174, 198] width 147 height 15
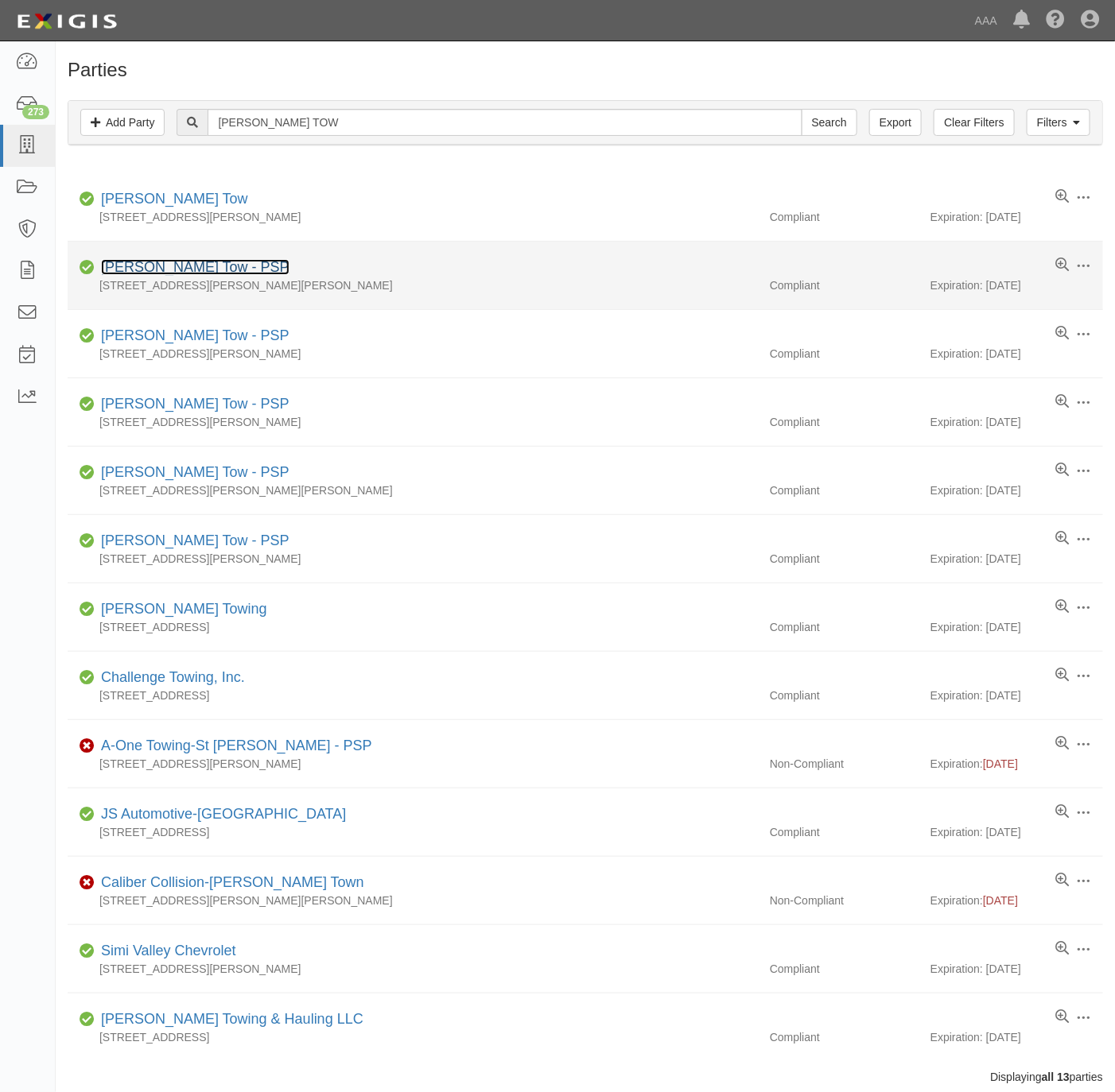
click at [171, 264] on link "[PERSON_NAME] Tow - PSP" at bounding box center [195, 266] width 189 height 15
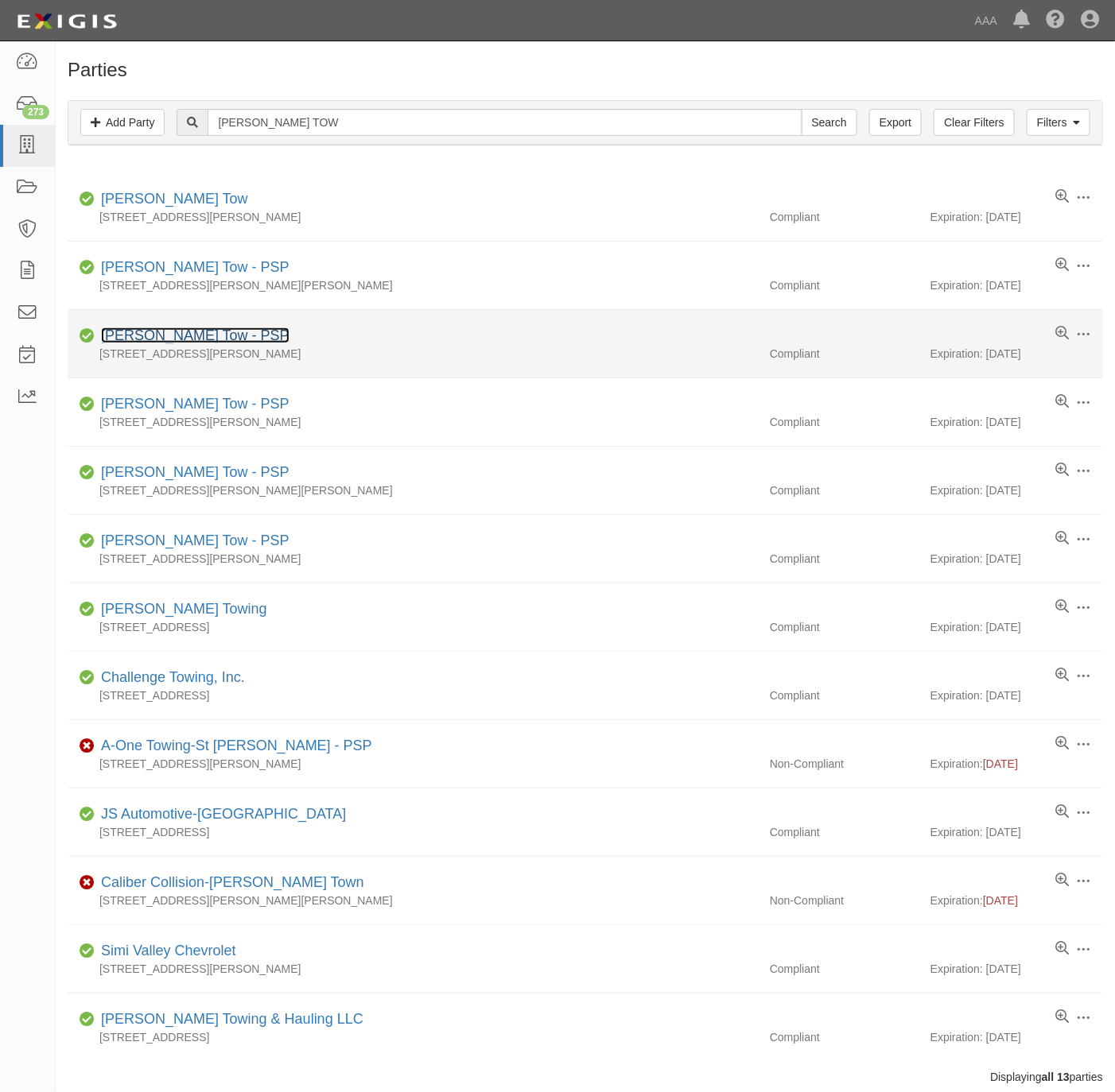
click at [186, 336] on link "[PERSON_NAME] Tow - PSP" at bounding box center [195, 335] width 189 height 15
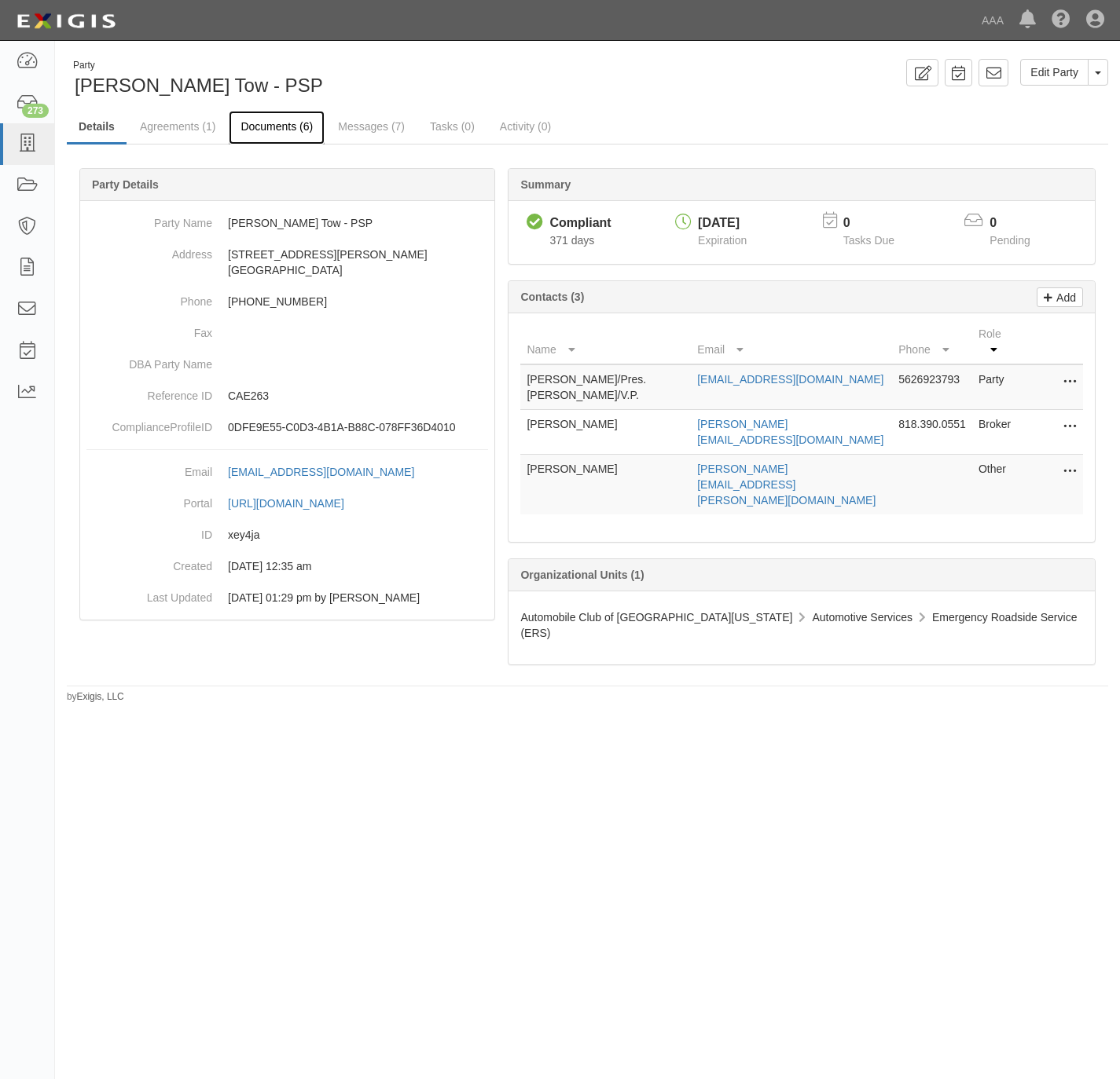
click at [290, 121] on link "Documents (6)" at bounding box center [277, 128] width 96 height 34
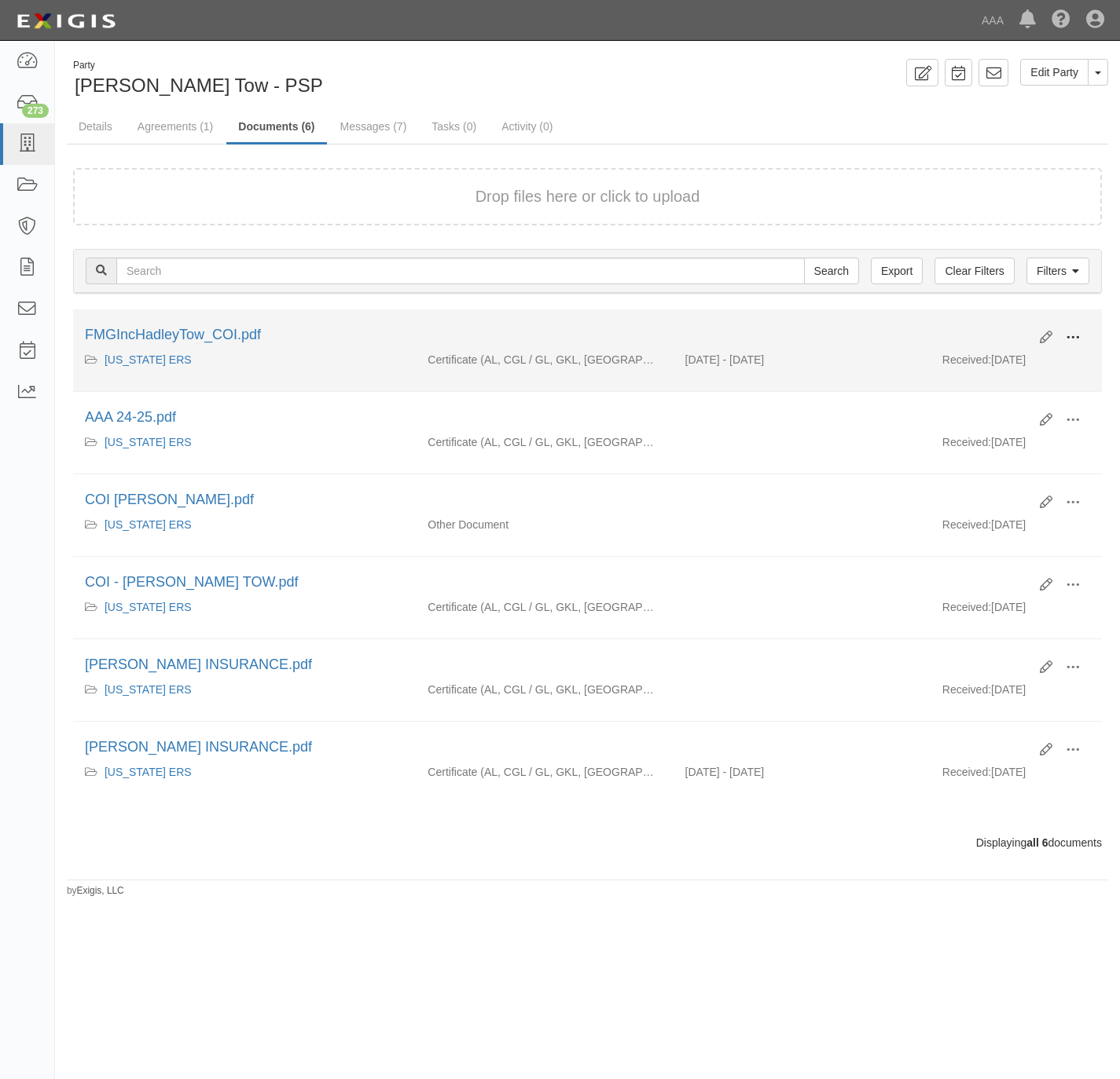
click at [1083, 335] on button at bounding box center [1072, 339] width 34 height 27
click at [983, 370] on link "View" at bounding box center [997, 360] width 124 height 28
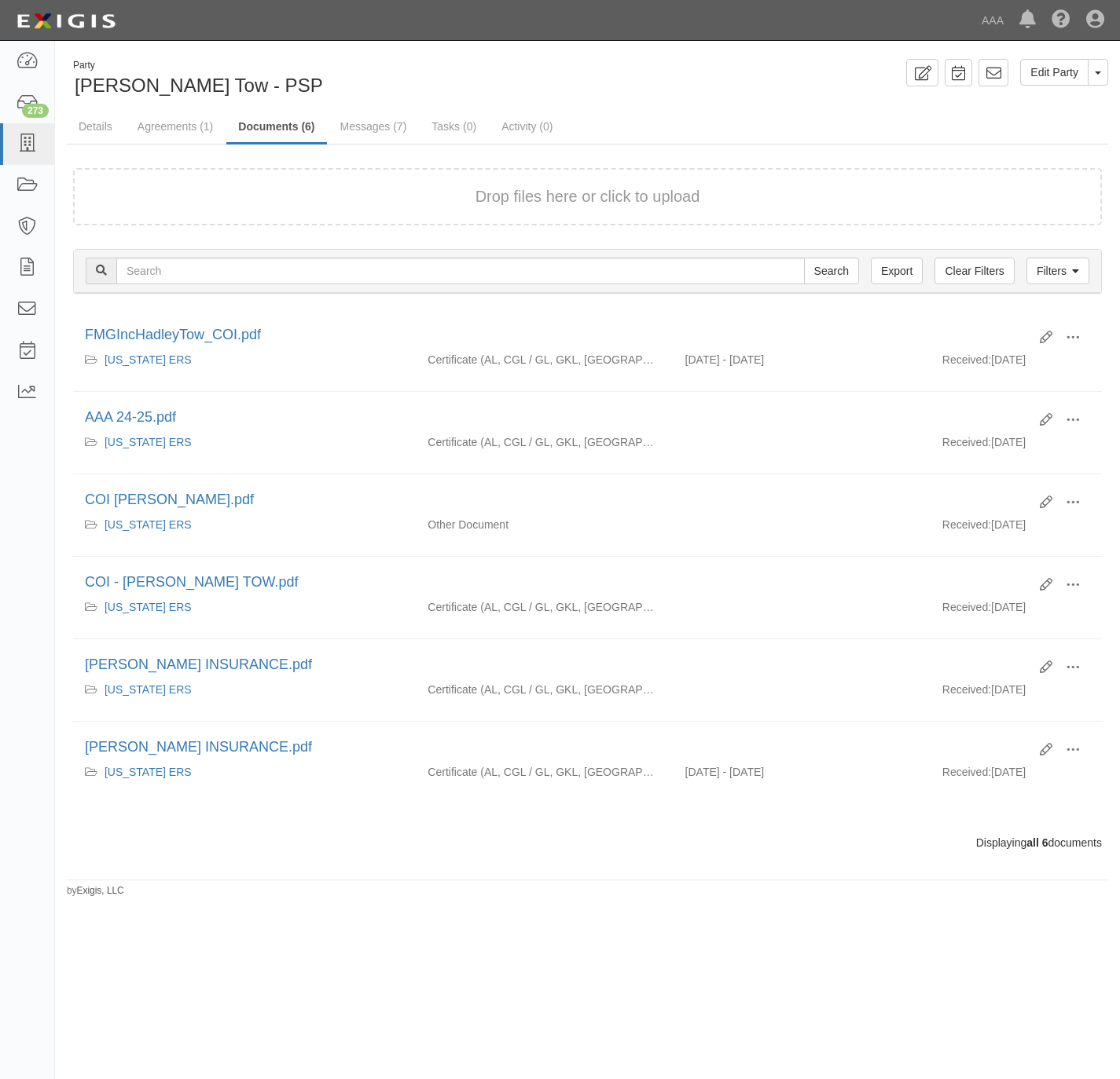
click at [724, 87] on div "Party [PERSON_NAME] Tow - PSP Edit Party Toggle Party Dropdown View Audit Trail…" at bounding box center [587, 78] width 1065 height 40
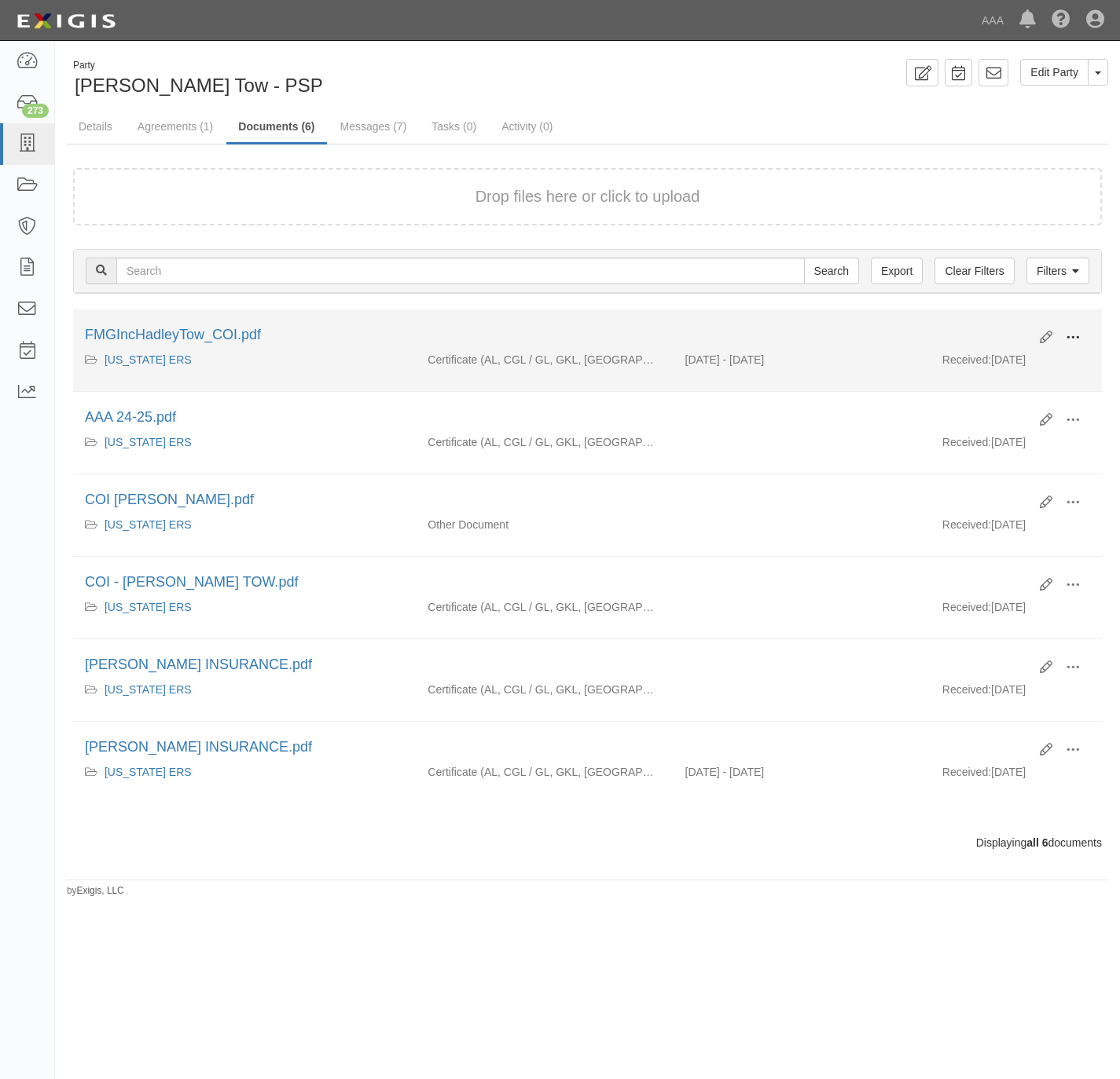
click at [1083, 335] on button at bounding box center [1072, 339] width 34 height 27
